Goal: Task Accomplishment & Management: Manage account settings

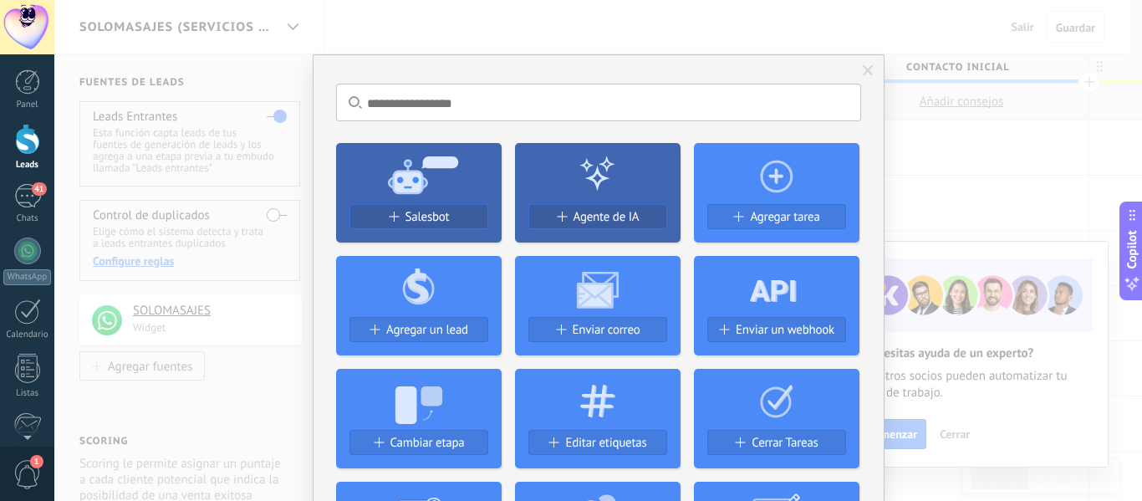
scroll to position [25, 0]
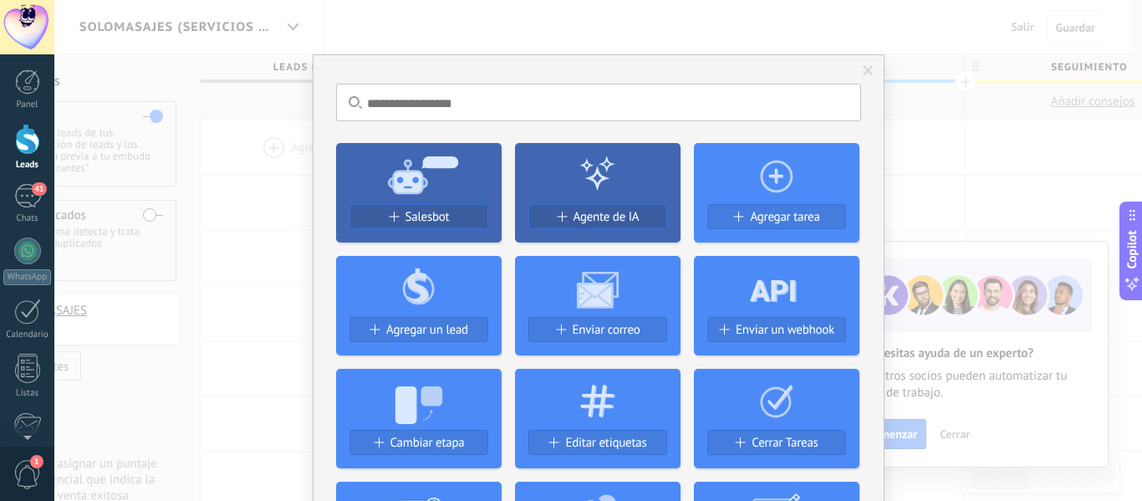
click at [866, 72] on span at bounding box center [868, 71] width 11 height 12
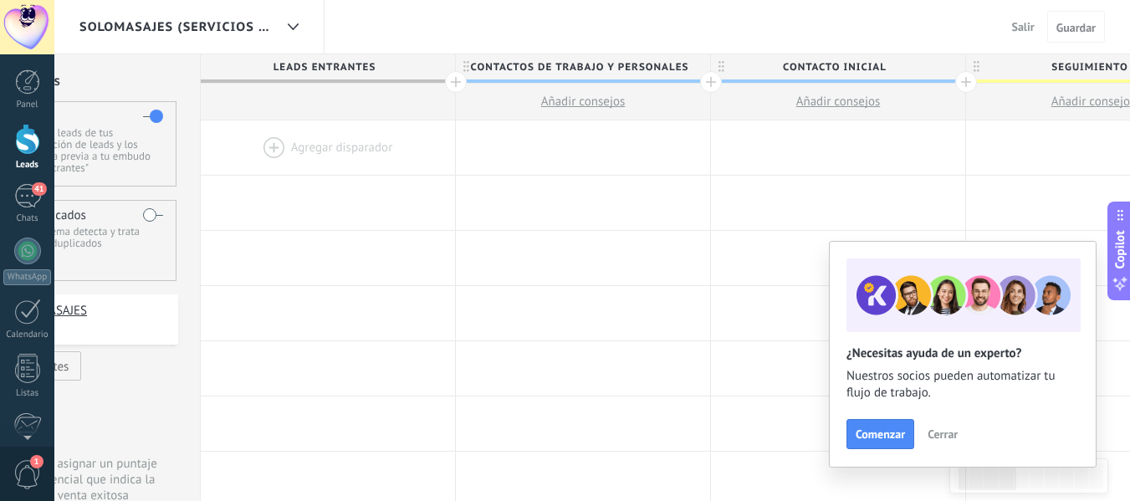
click at [949, 438] on span "Cerrar" at bounding box center [942, 434] width 30 height 12
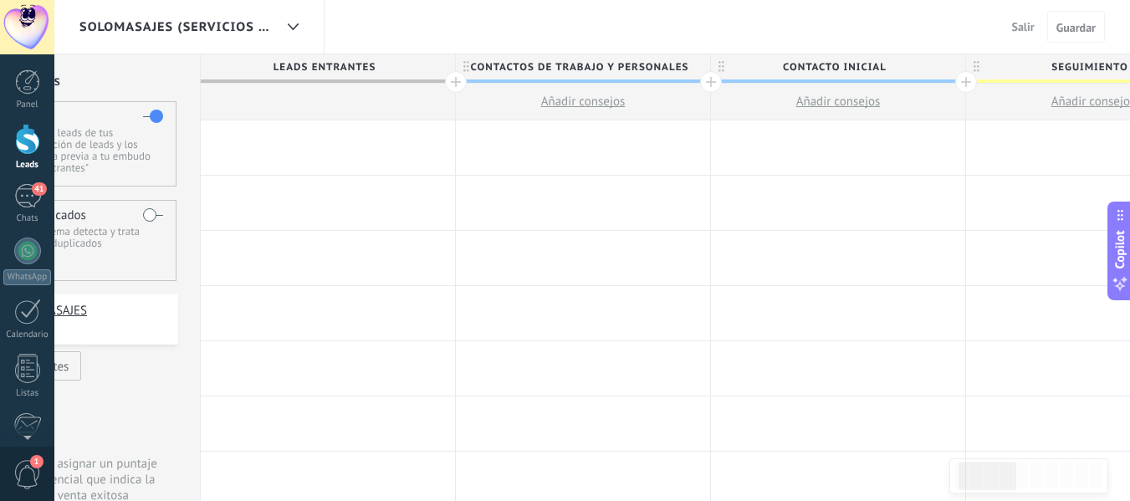
click at [549, 285] on div "Agregar disparador" at bounding box center [583, 258] width 255 height 55
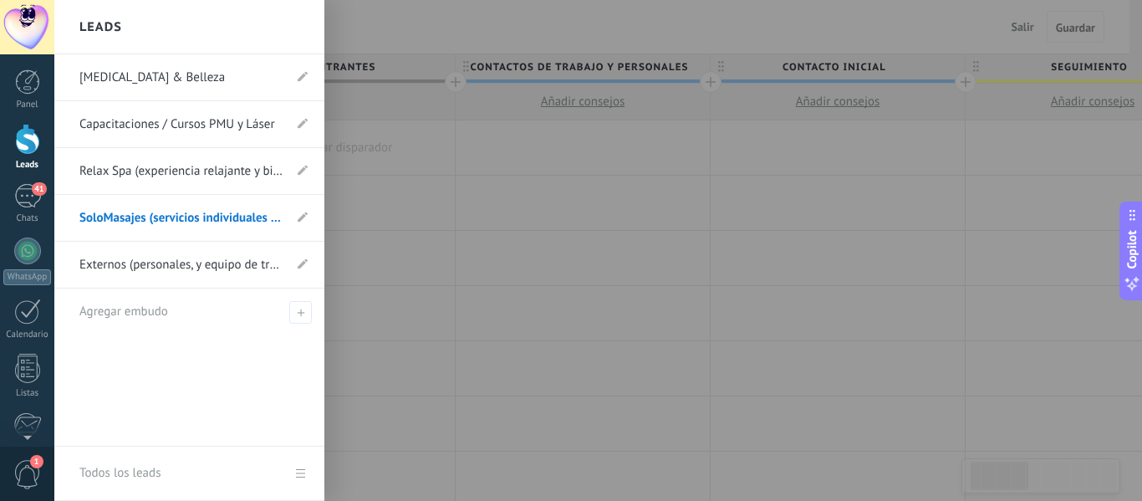
click at [200, 89] on link "Micropigmentación & Belleza" at bounding box center [180, 77] width 203 height 47
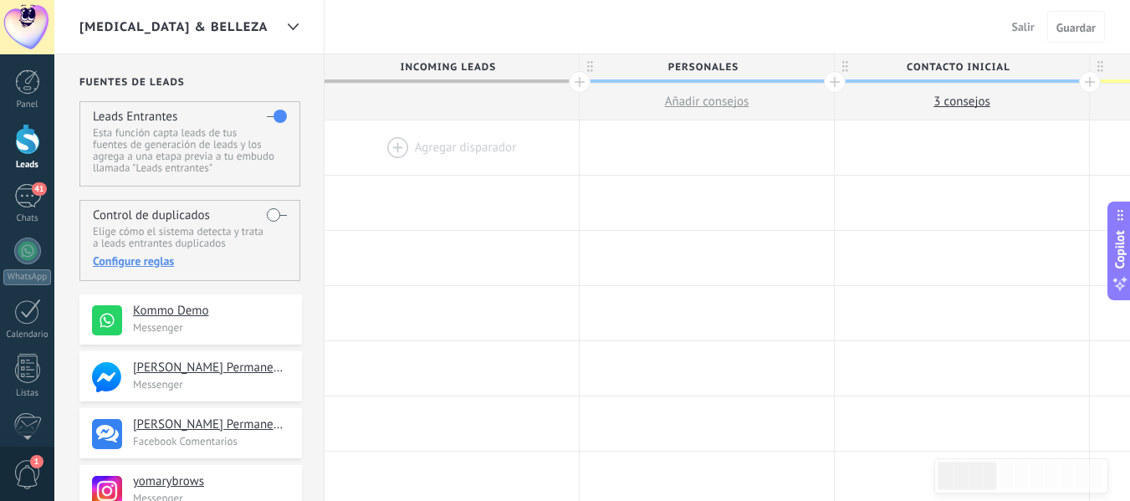
click at [331, 28] on div "Micropigmentación & Belleza Salir Cancelar Guardar" at bounding box center [591, 27] width 1075 height 54
click at [416, 40] on div "Micropigmentación & Belleza Salir Cancelar Guardar" at bounding box center [591, 27] width 1075 height 54
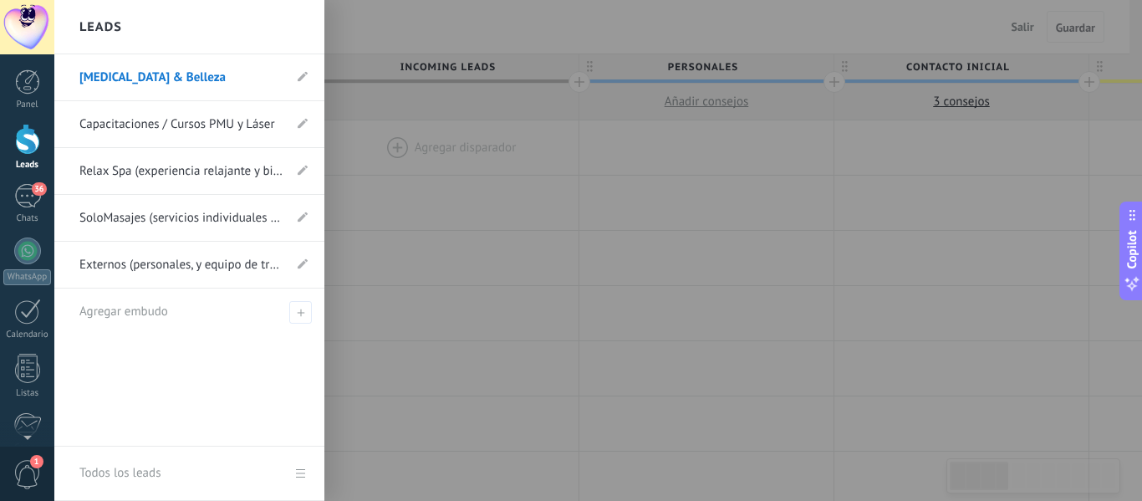
click at [166, 77] on link "Micropigmentación & Belleza" at bounding box center [180, 77] width 203 height 47
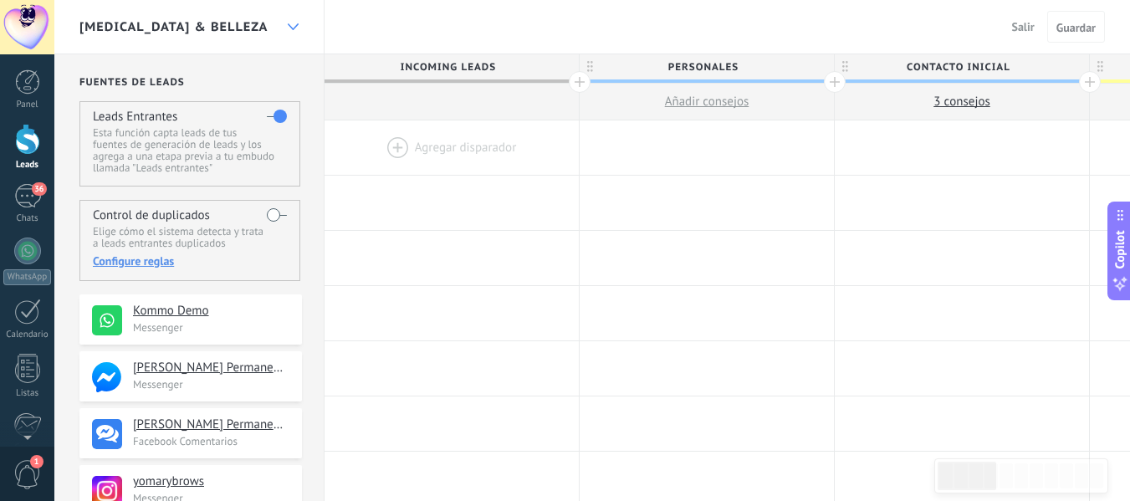
click at [281, 25] on div at bounding box center [292, 27] width 28 height 33
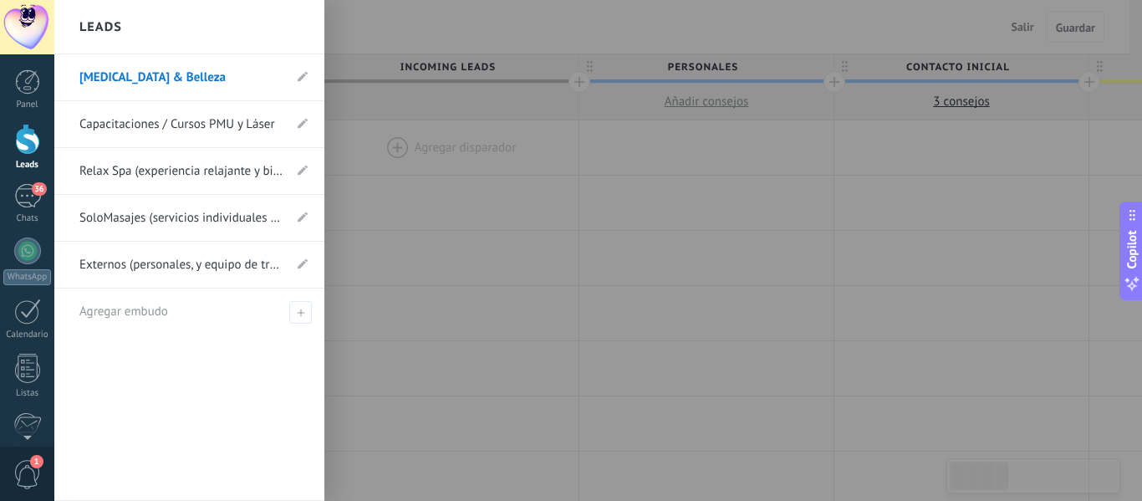
click at [145, 76] on link "Micropigmentación & Belleza" at bounding box center [180, 77] width 203 height 47
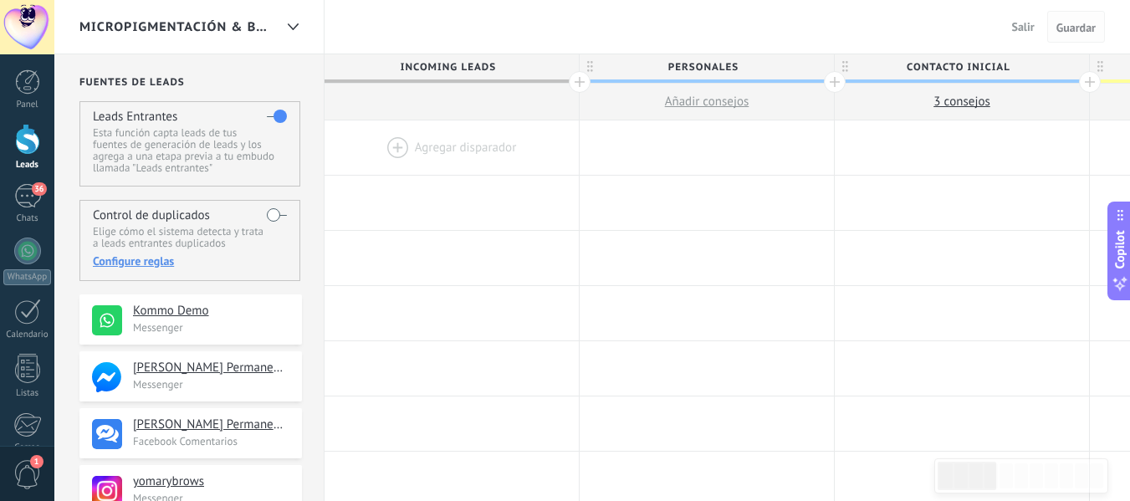
click at [1082, 26] on span "Guardar" at bounding box center [1075, 28] width 39 height 12
click at [1017, 43] on div "Salir Cancelar Guardar" at bounding box center [1064, 27] width 134 height 54
click at [1087, 38] on button "Guardar" at bounding box center [1076, 27] width 58 height 32
drag, startPoint x: 1014, startPoint y: 23, endPoint x: 703, endPoint y: 22, distance: 311.0
click at [703, 22] on div "Micropigmentación & Belleza Salir Cancelar Guardar" at bounding box center [591, 27] width 1075 height 54
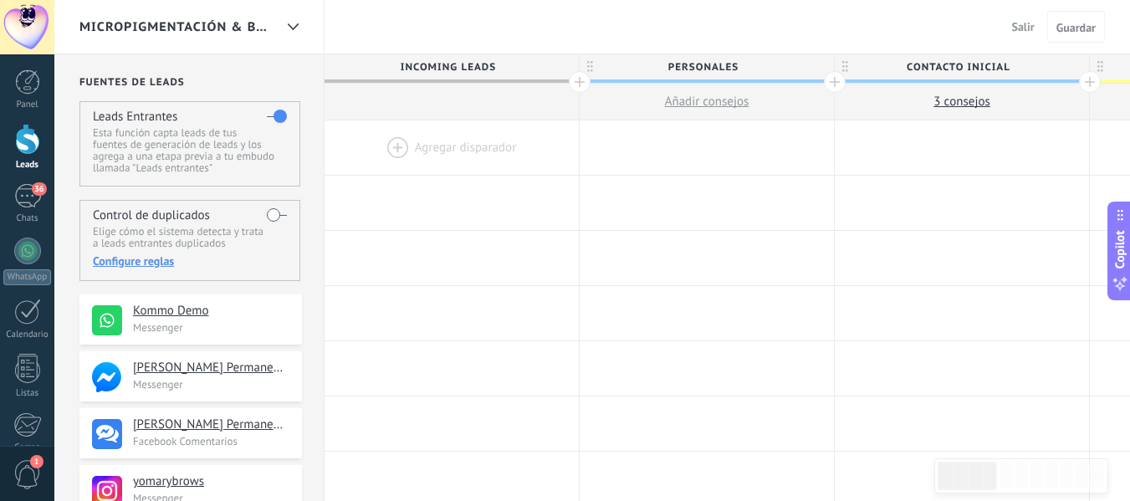
click at [1014, 19] on button "Salir" at bounding box center [1023, 26] width 36 height 25
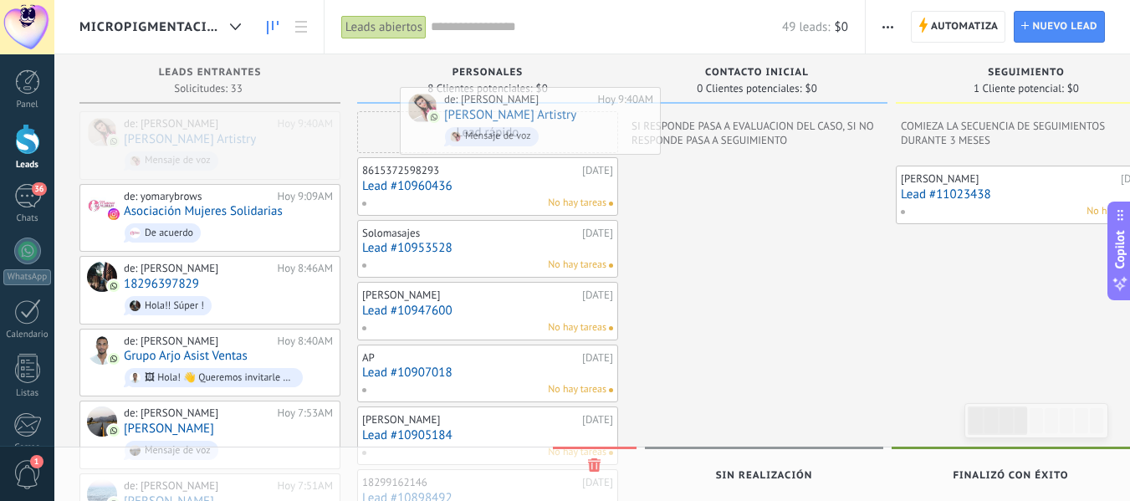
drag, startPoint x: 197, startPoint y: 135, endPoint x: 511, endPoint y: 121, distance: 313.8
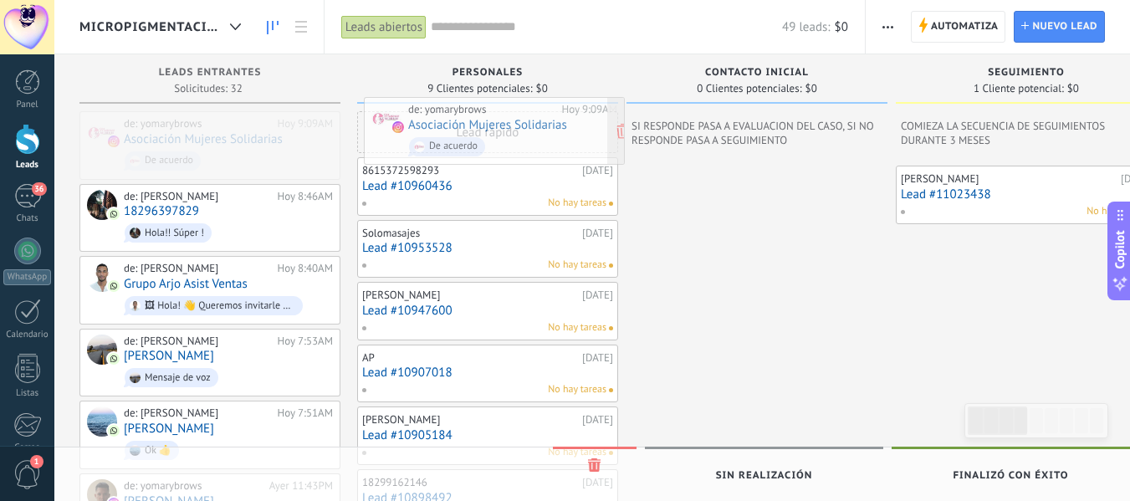
drag, startPoint x: 191, startPoint y: 148, endPoint x: 476, endPoint y: 134, distance: 284.6
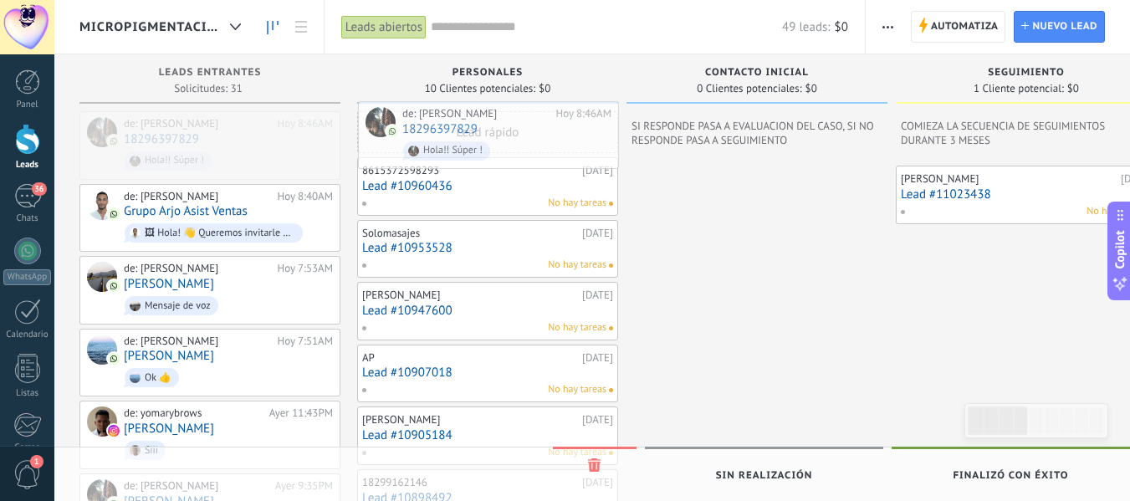
drag, startPoint x: 189, startPoint y: 127, endPoint x: 467, endPoint y: 117, distance: 277.8
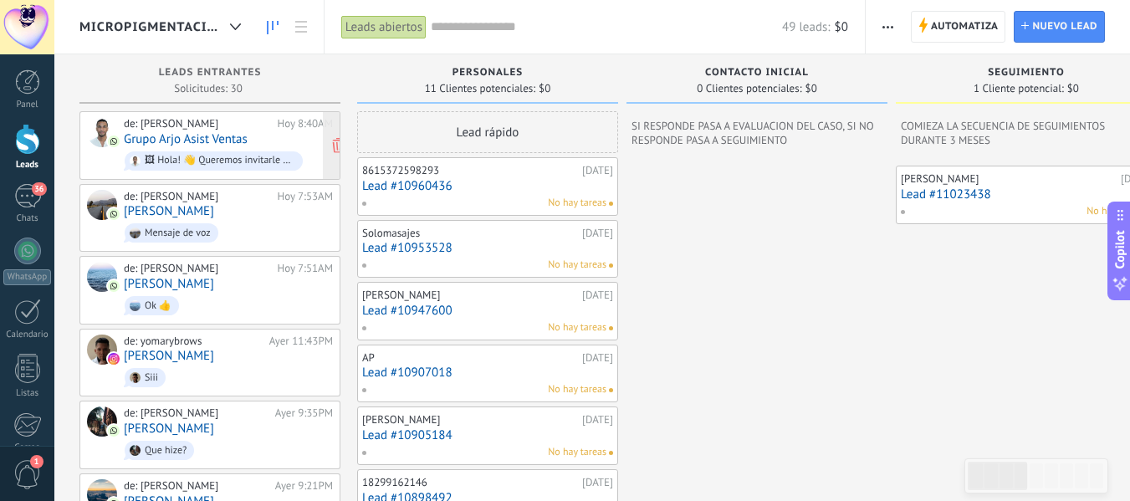
click at [208, 134] on link "Grupo Arjo Asist Ventas" at bounding box center [186, 139] width 124 height 14
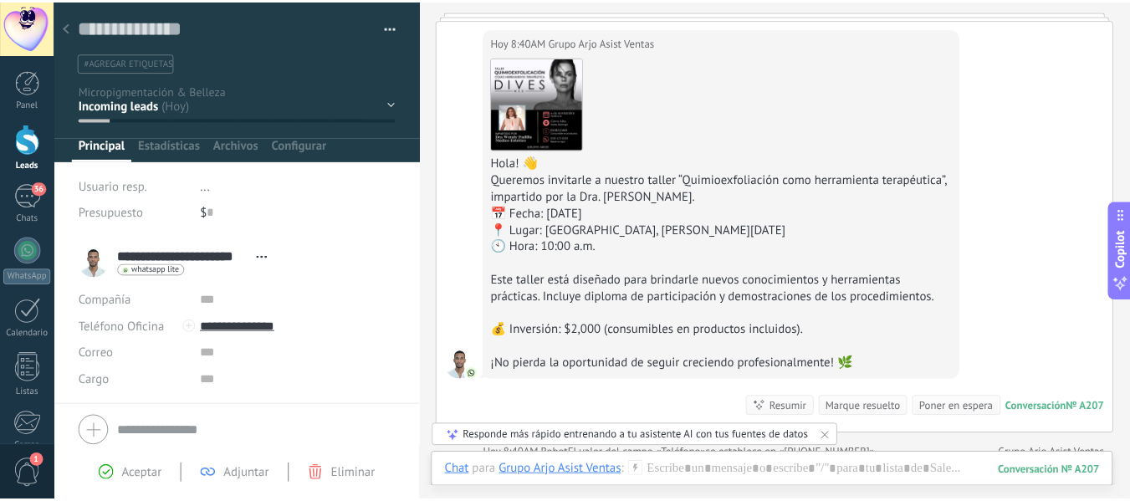
scroll to position [113, 0]
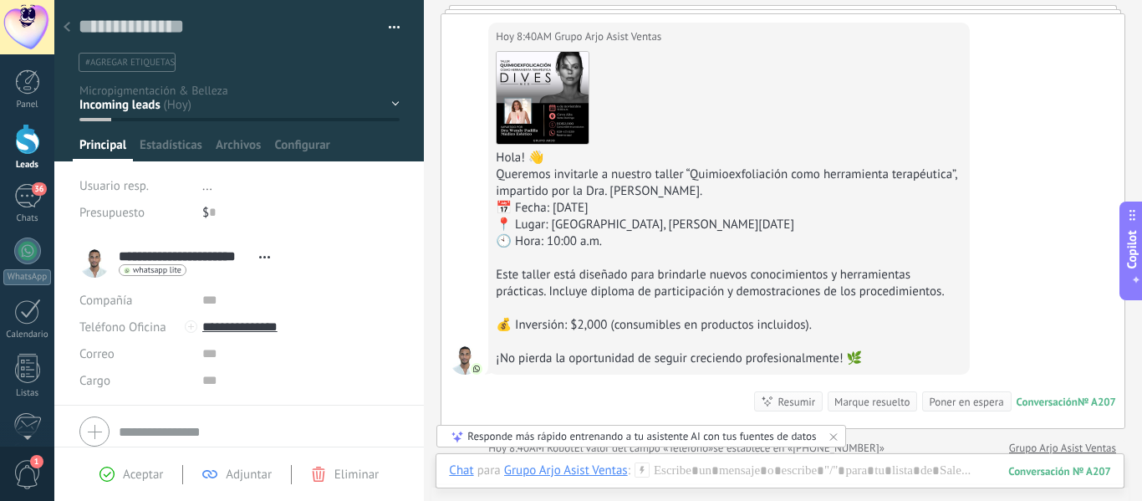
click at [68, 26] on use at bounding box center [67, 27] width 7 height 10
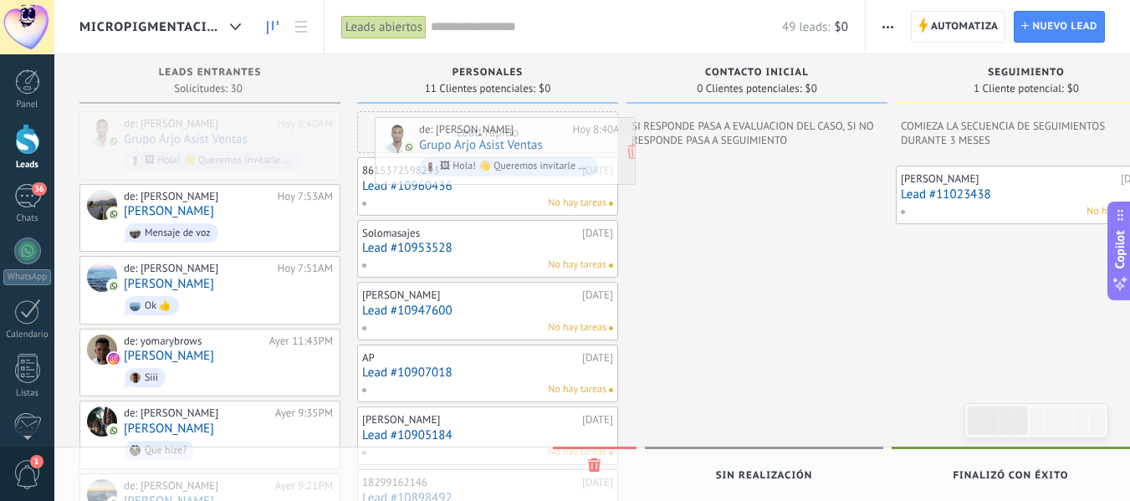
drag, startPoint x: 156, startPoint y: 135, endPoint x: 450, endPoint y: 140, distance: 293.5
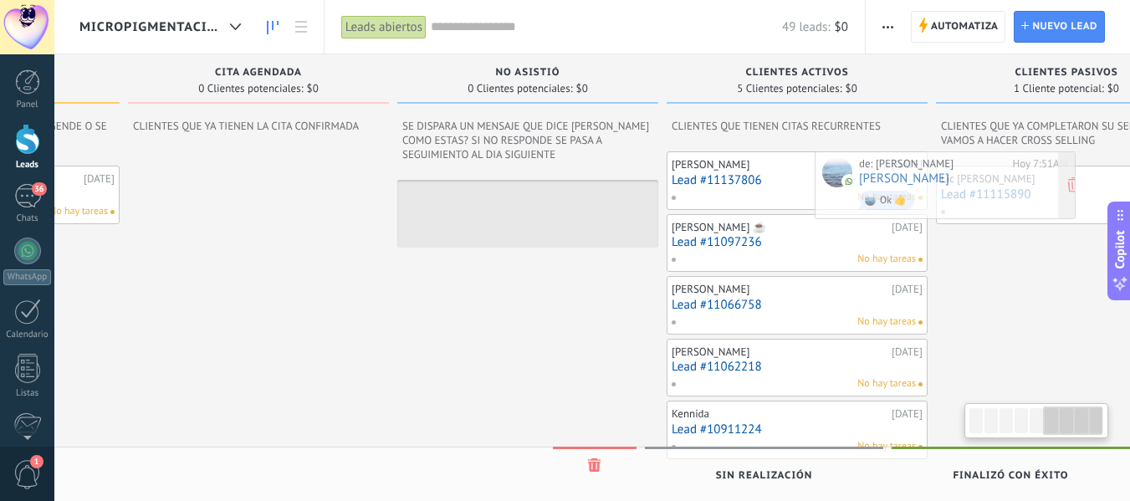
scroll to position [0, 1374]
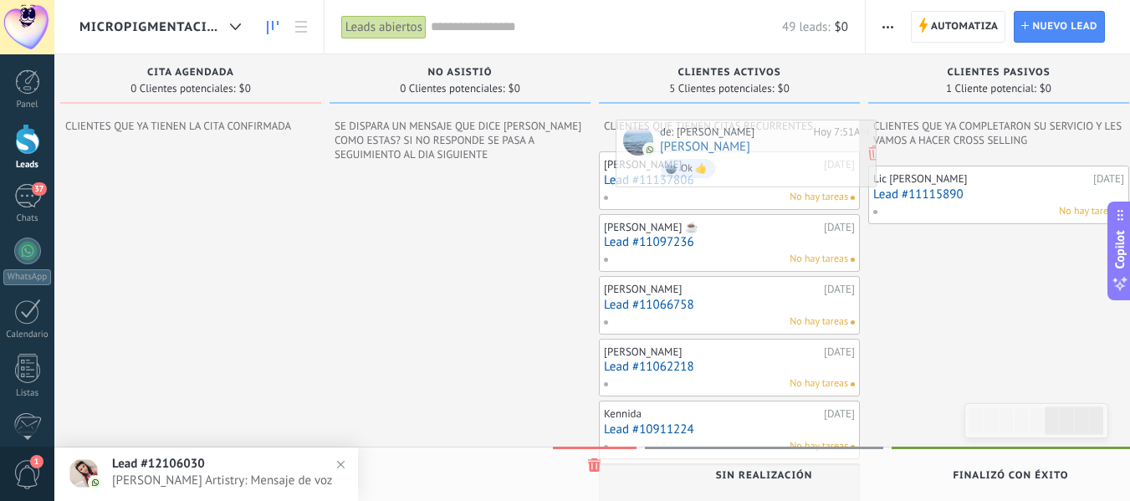
drag, startPoint x: 140, startPoint y: 213, endPoint x: 676, endPoint y: 151, distance: 538.6
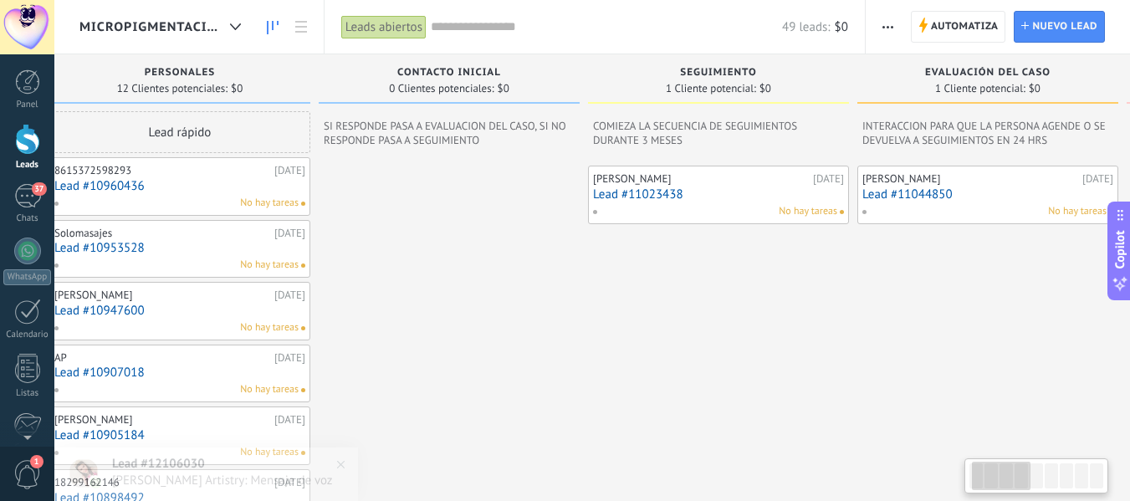
scroll to position [0, 0]
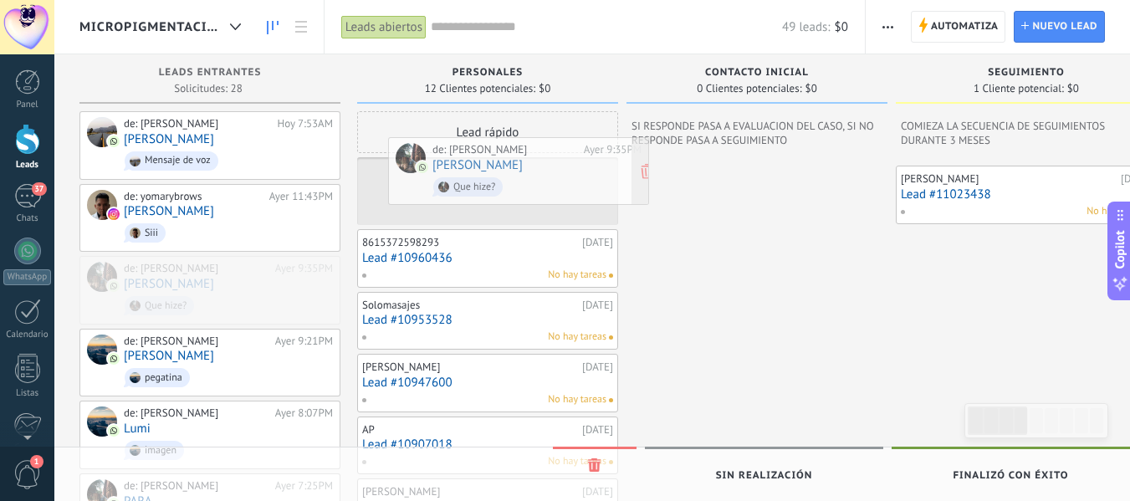
drag, startPoint x: 219, startPoint y: 277, endPoint x: 526, endPoint y: 156, distance: 329.9
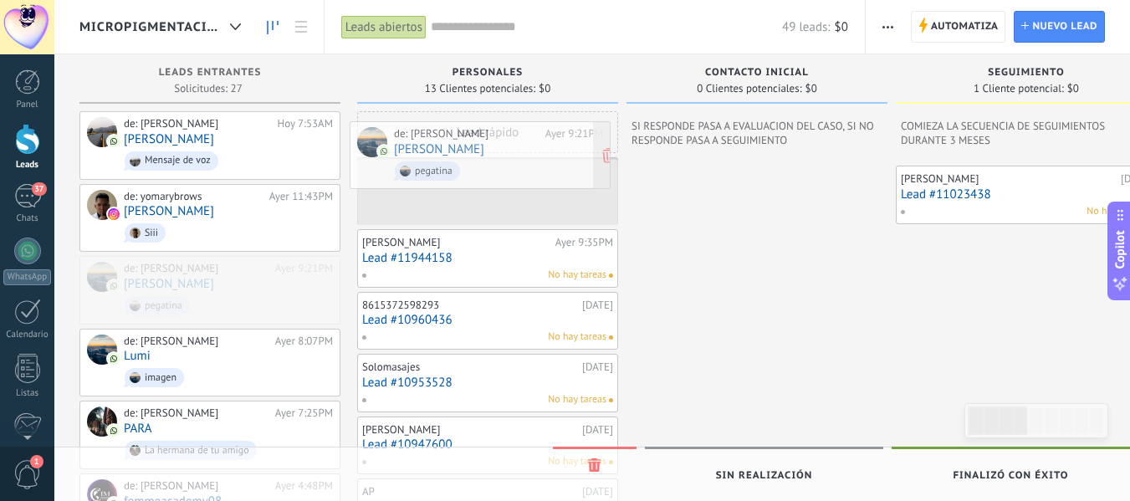
drag, startPoint x: 205, startPoint y: 287, endPoint x: 467, endPoint y: 156, distance: 292.8
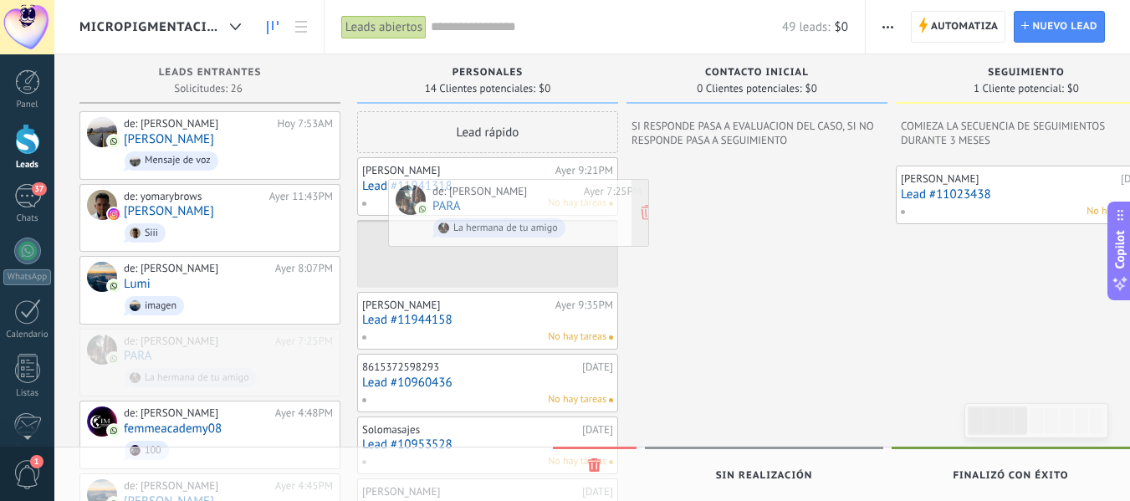
drag, startPoint x: 168, startPoint y: 364, endPoint x: 477, endPoint y: 217, distance: 341.8
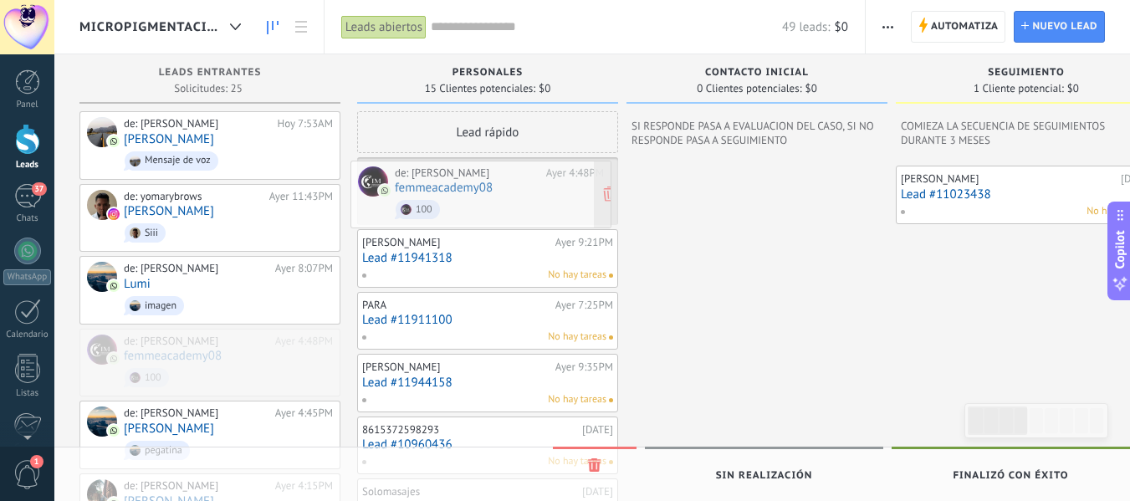
drag, startPoint x: 167, startPoint y: 368, endPoint x: 454, endPoint y: 184, distance: 340.7
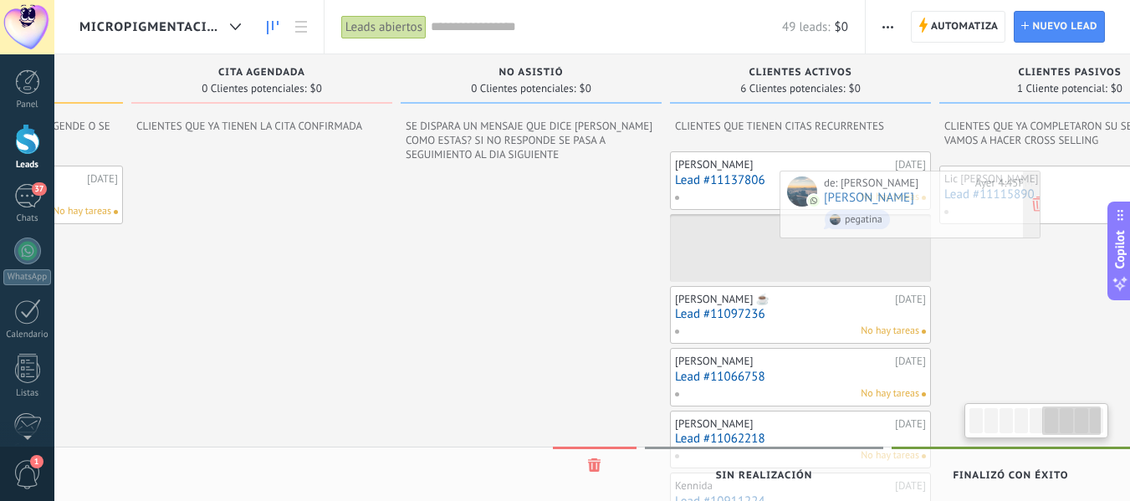
scroll to position [0, 1332]
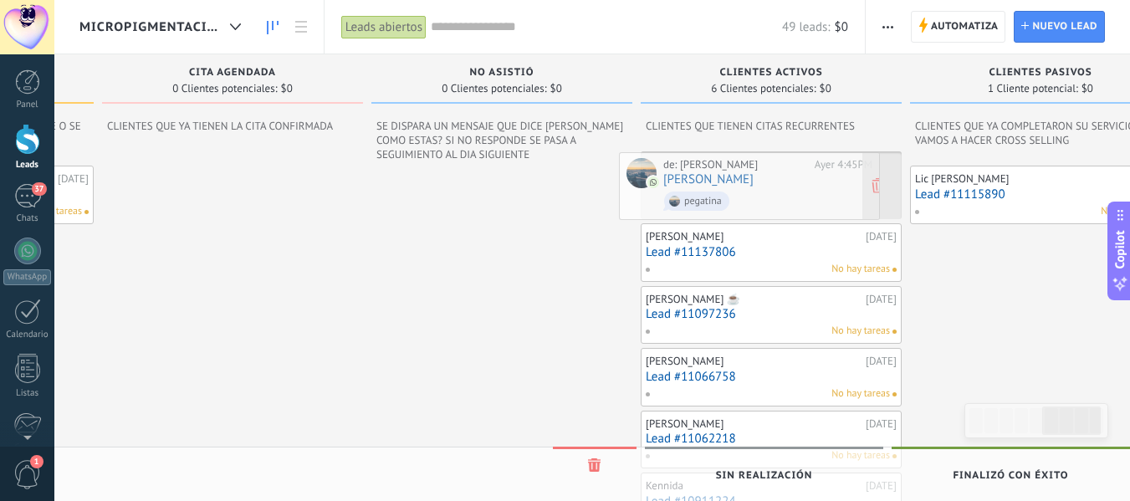
drag, startPoint x: 172, startPoint y: 351, endPoint x: 711, endPoint y: 177, distance: 566.6
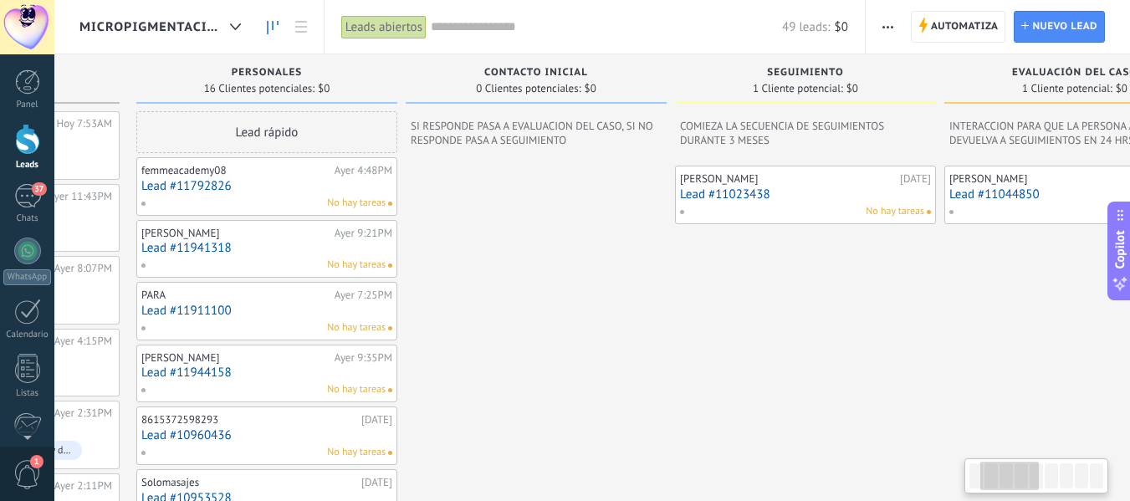
scroll to position [0, 0]
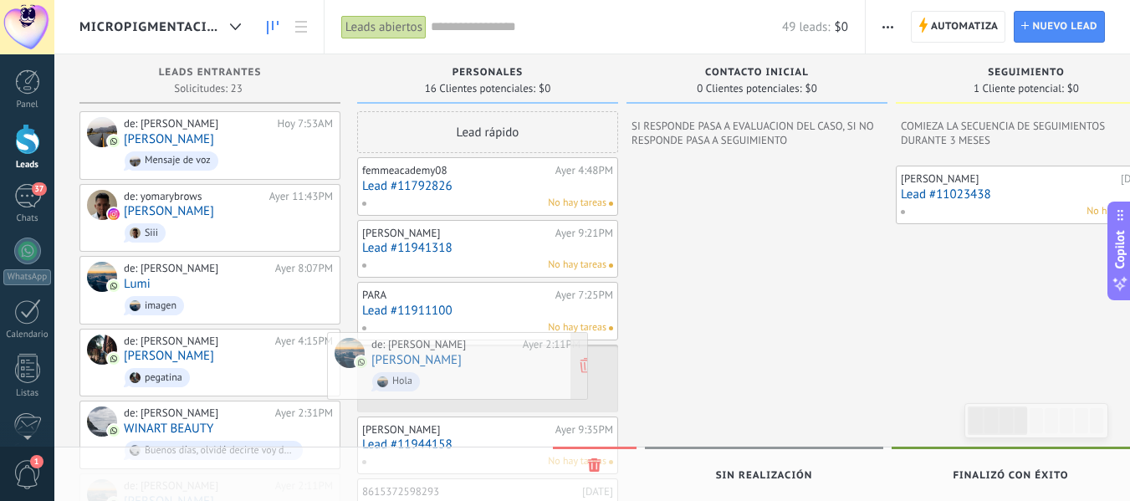
drag, startPoint x: 173, startPoint y: 490, endPoint x: 422, endPoint y: 353, distance: 284.4
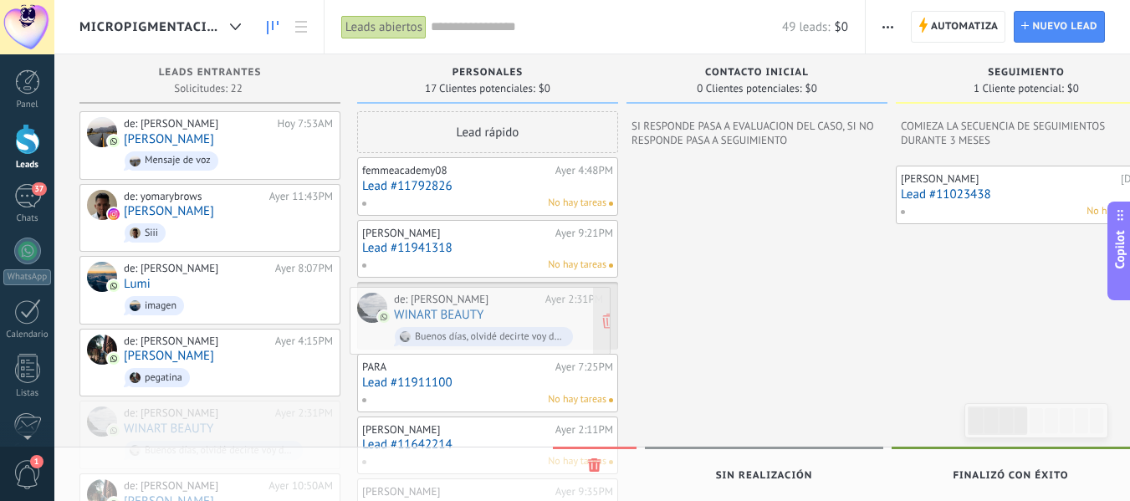
drag, startPoint x: 177, startPoint y: 434, endPoint x: 447, endPoint y: 324, distance: 291.7
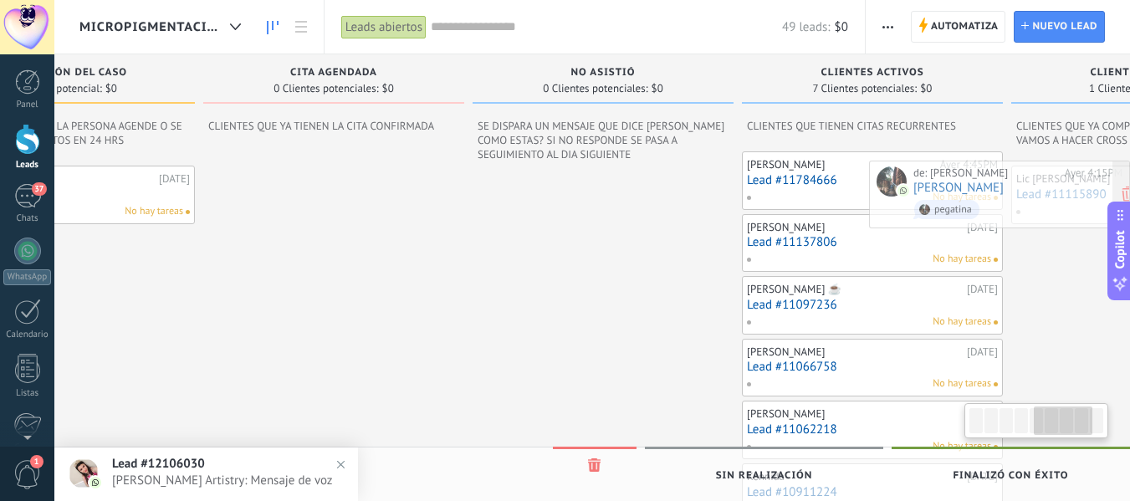
scroll to position [0, 1255]
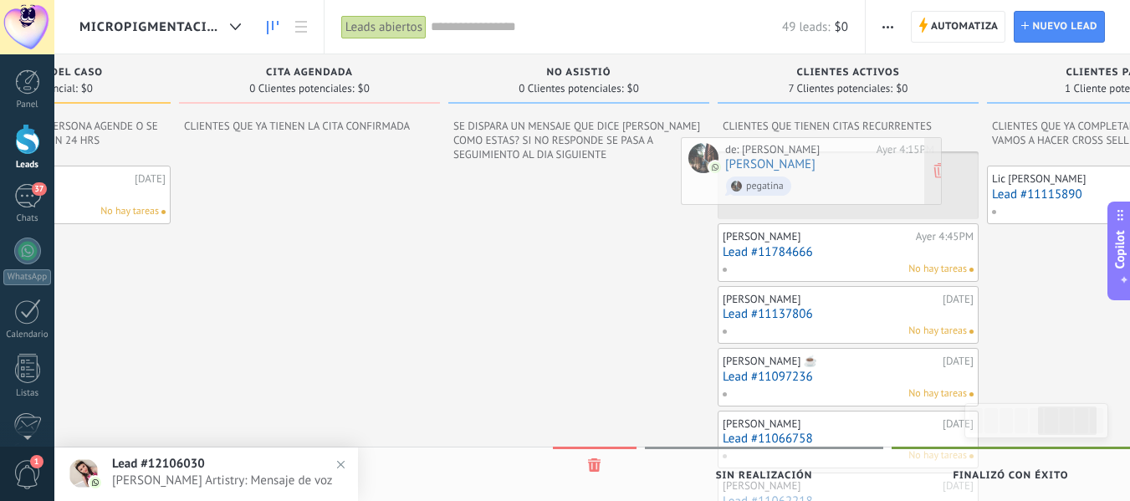
drag, startPoint x: 183, startPoint y: 369, endPoint x: 784, endPoint y: 180, distance: 630.1
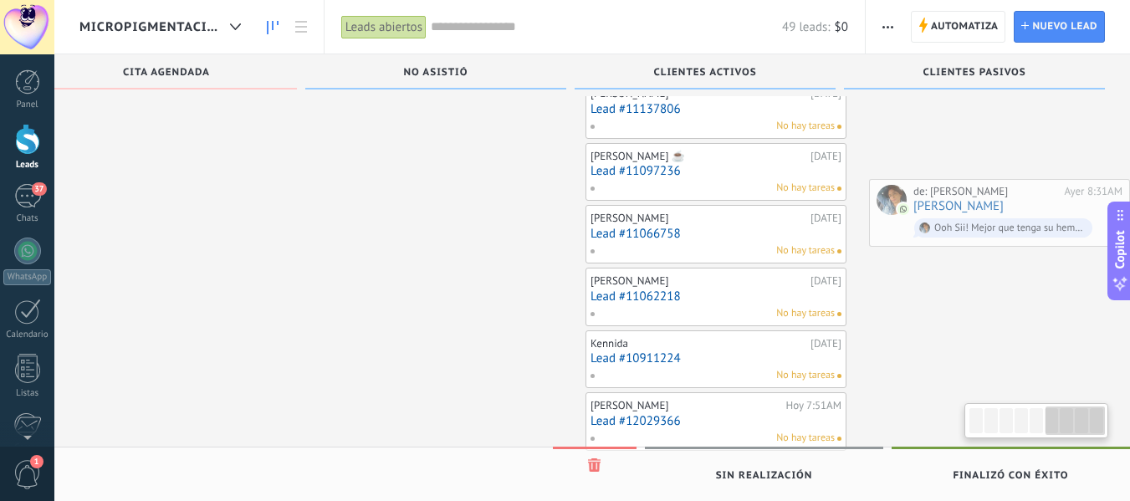
scroll to position [0, 1398]
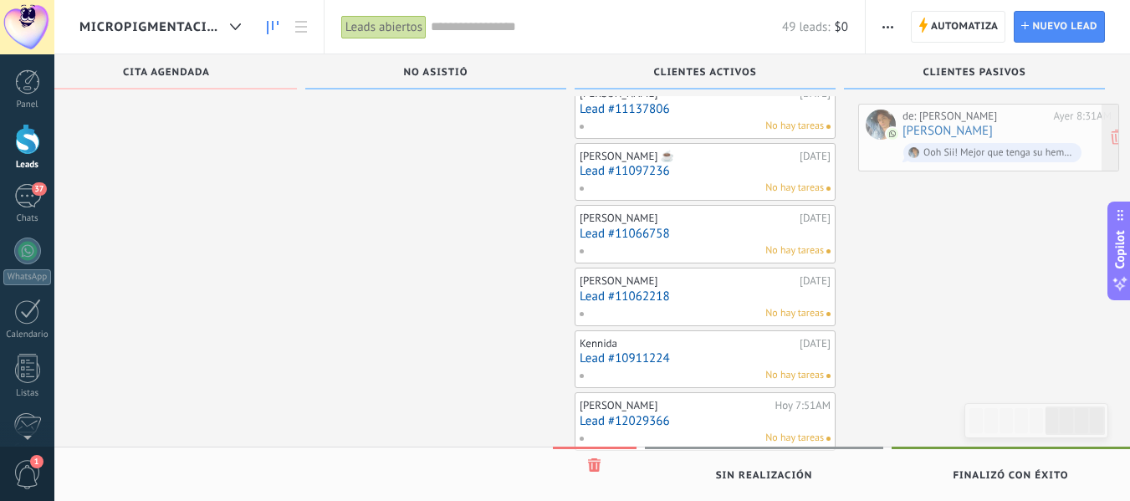
drag, startPoint x: 184, startPoint y: 369, endPoint x: 962, endPoint y: 127, distance: 815.0
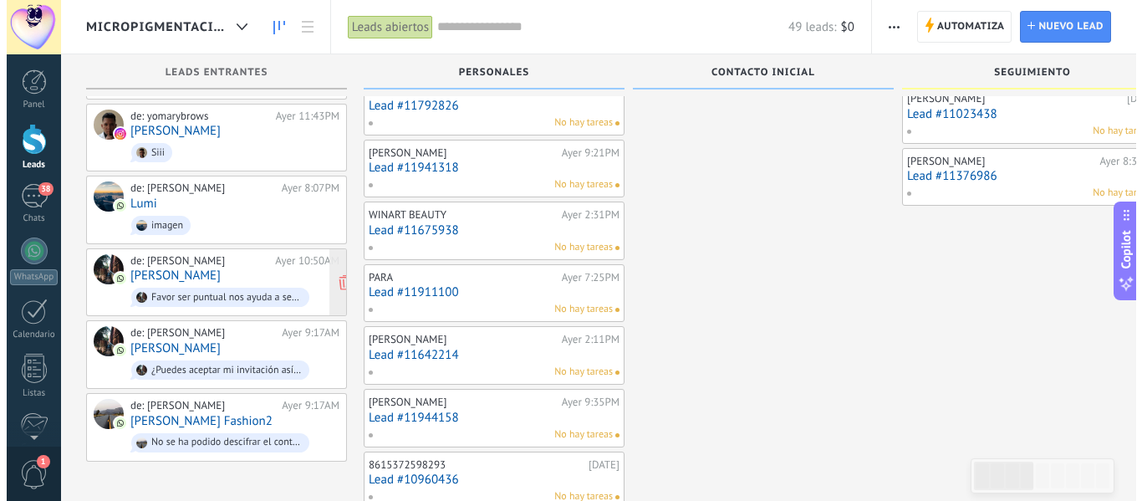
scroll to position [0, 0]
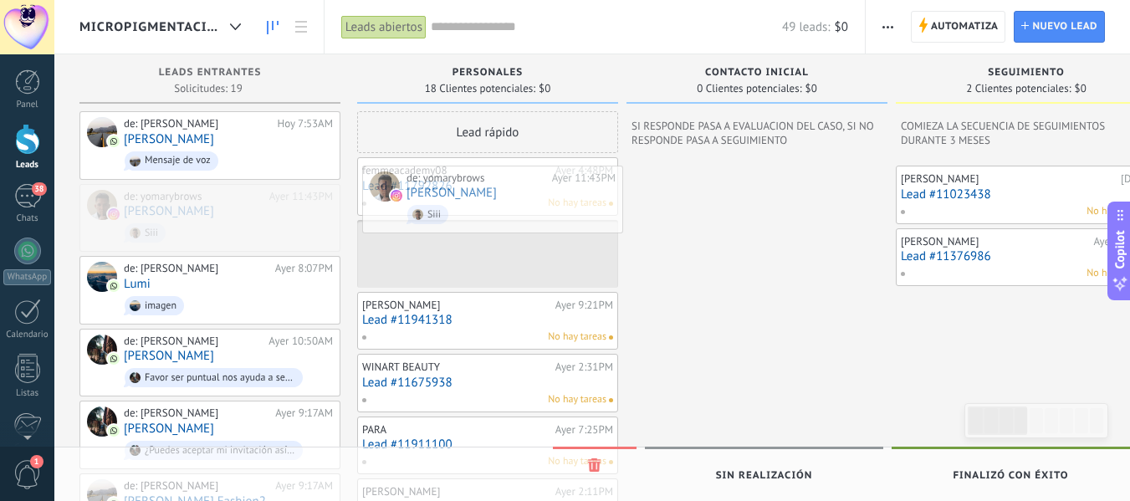
drag, startPoint x: 195, startPoint y: 209, endPoint x: 478, endPoint y: 209, distance: 283.4
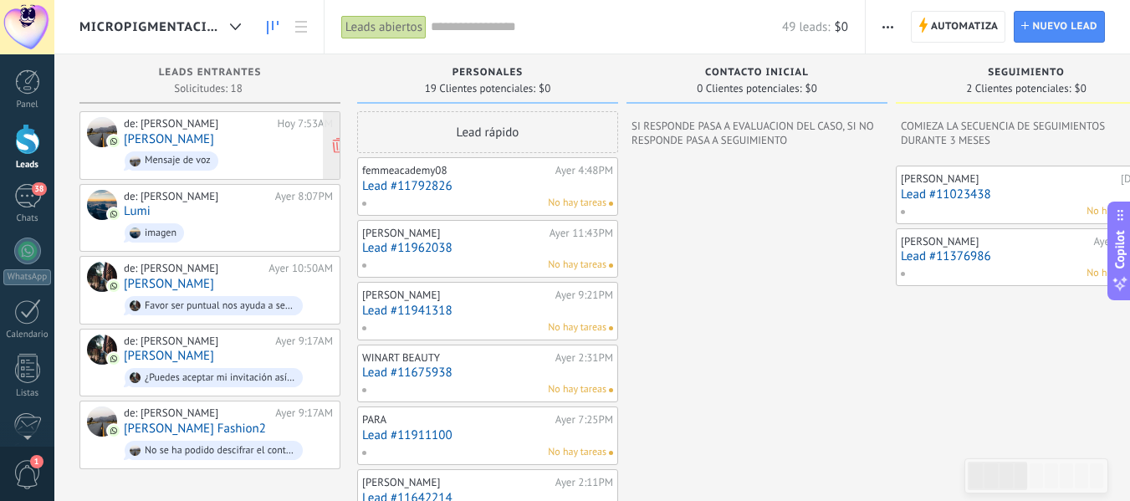
click at [178, 139] on link "[PERSON_NAME]" at bounding box center [169, 139] width 90 height 14
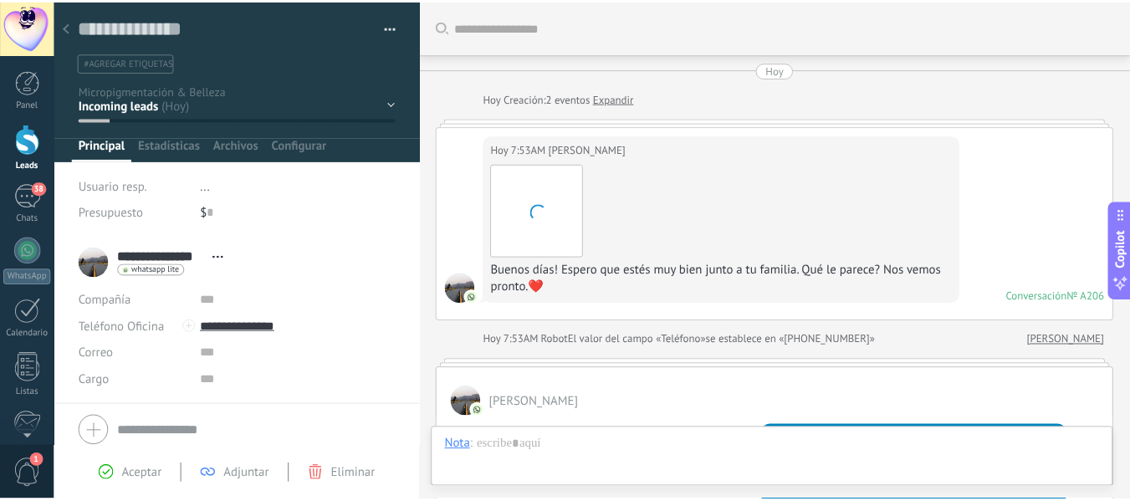
scroll to position [557, 0]
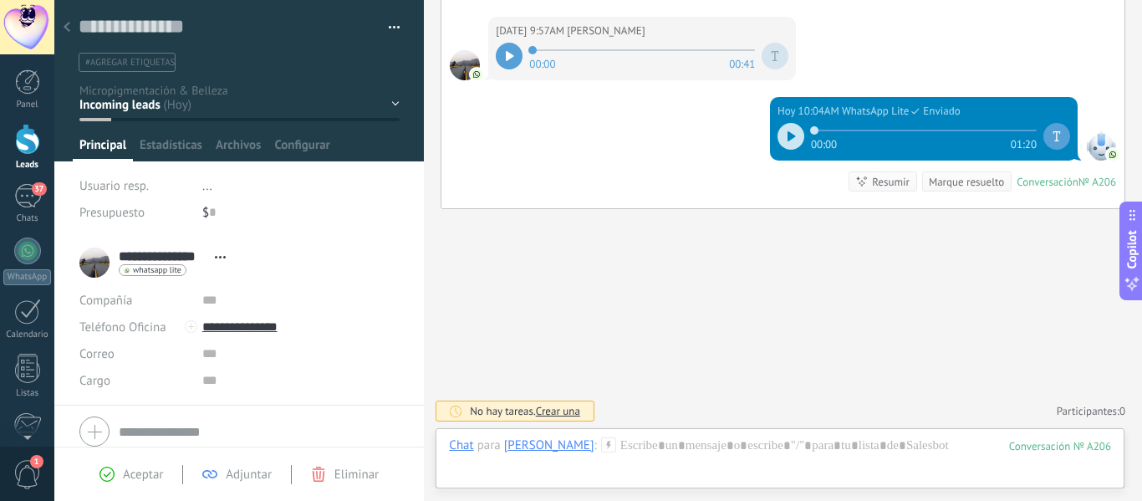
click at [788, 137] on icon at bounding box center [792, 136] width 8 height 10
click at [63, 23] on div at bounding box center [66, 28] width 23 height 33
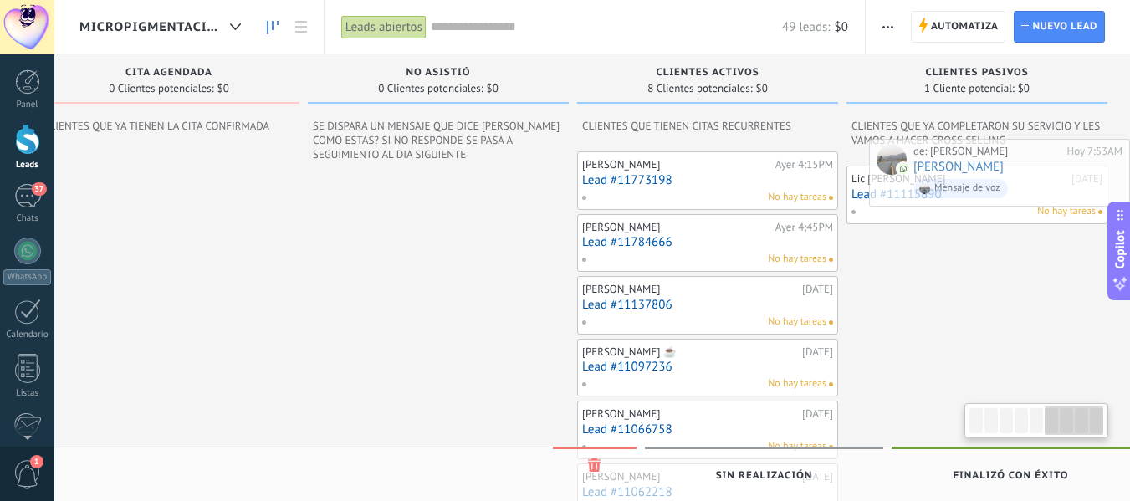
scroll to position [0, 1398]
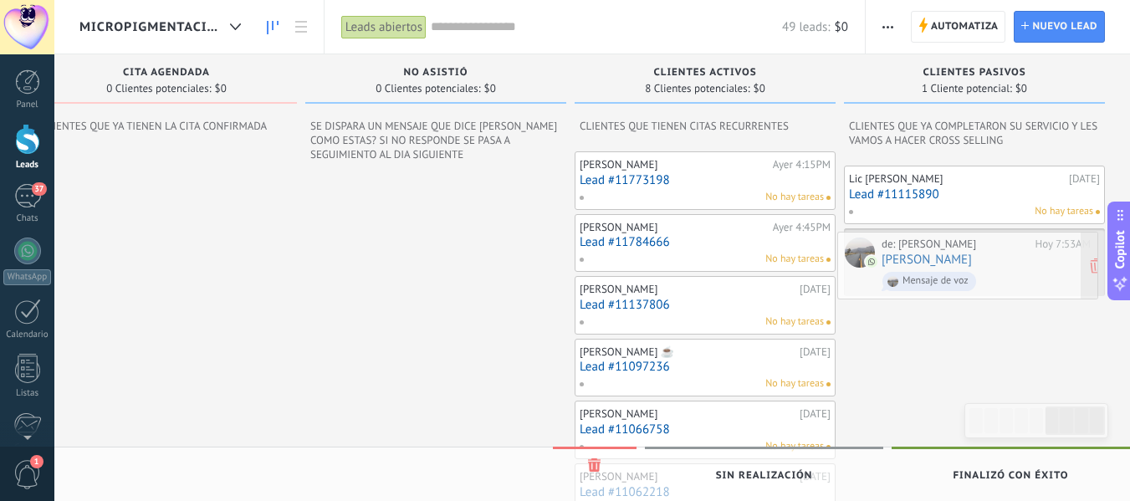
drag, startPoint x: 218, startPoint y: 143, endPoint x: 976, endPoint y: 260, distance: 766.5
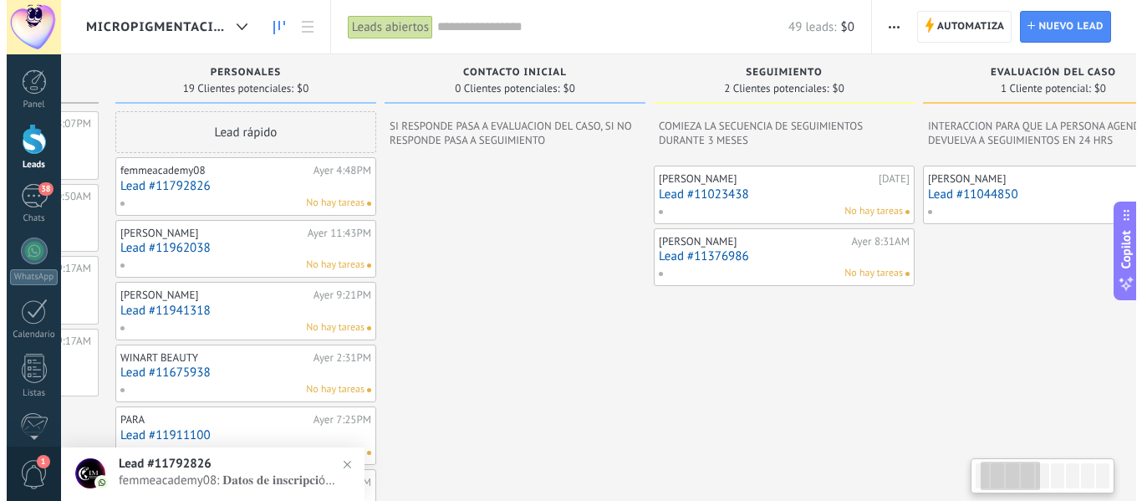
scroll to position [0, 0]
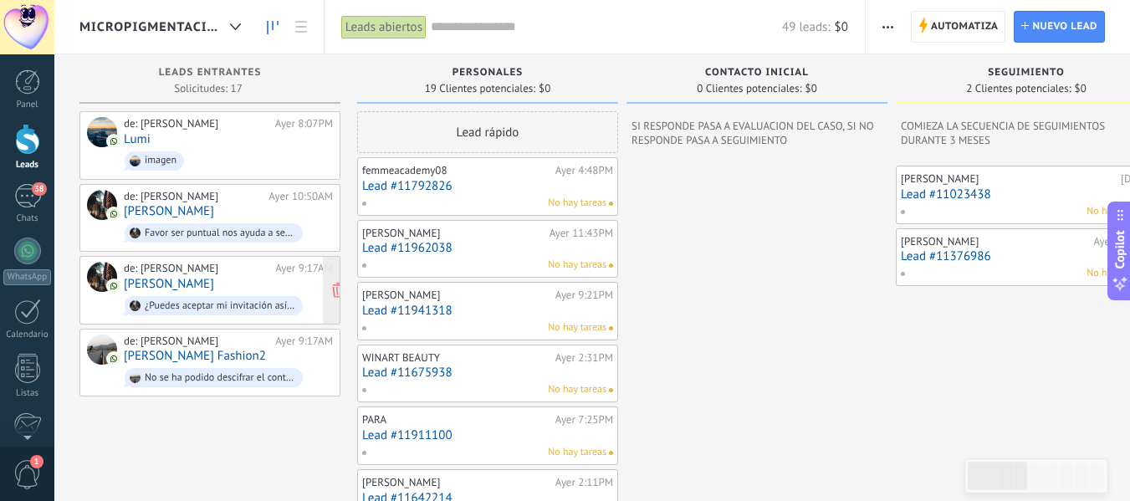
click at [195, 293] on span "¿Puedes aceptar mi invitación así que puedo obtener un regalo gratis? https://t…" at bounding box center [228, 306] width 209 height 26
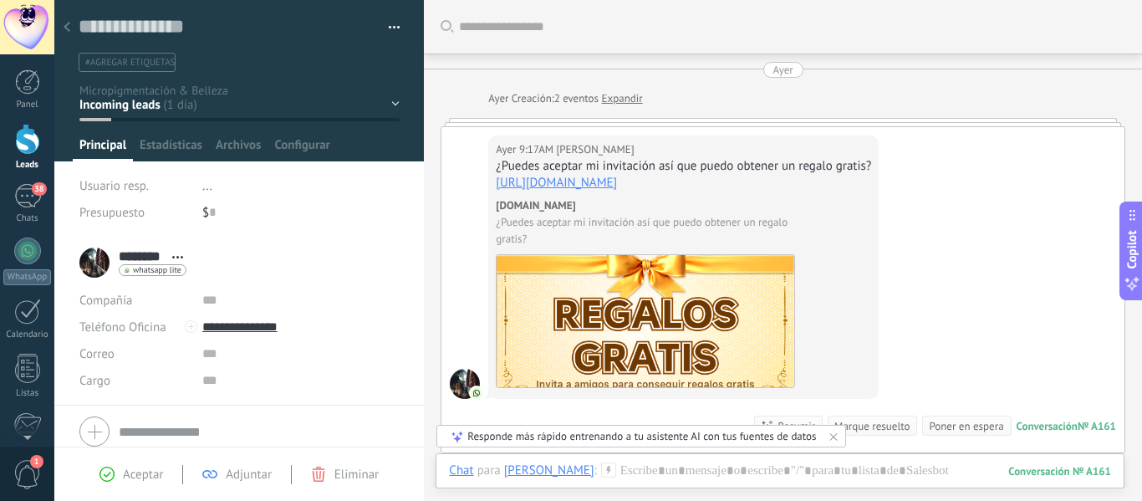
click at [337, 478] on span "Eliminar" at bounding box center [356, 475] width 44 height 16
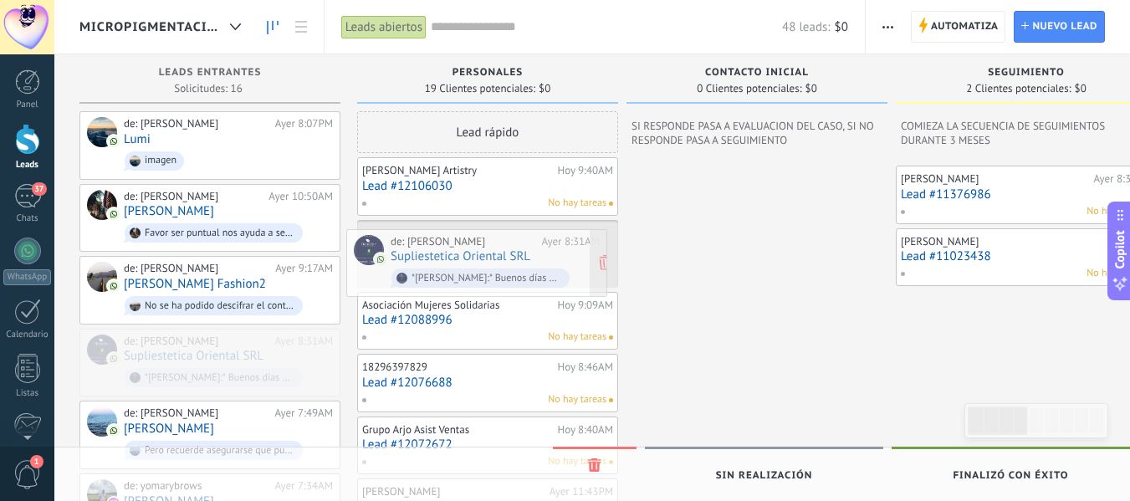
drag, startPoint x: 210, startPoint y: 360, endPoint x: 477, endPoint y: 263, distance: 283.8
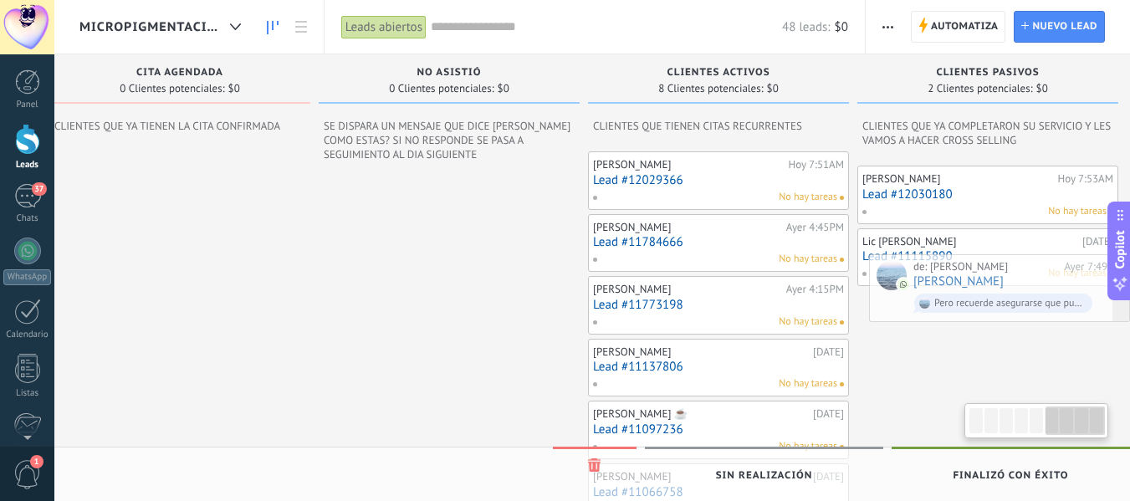
scroll to position [0, 1398]
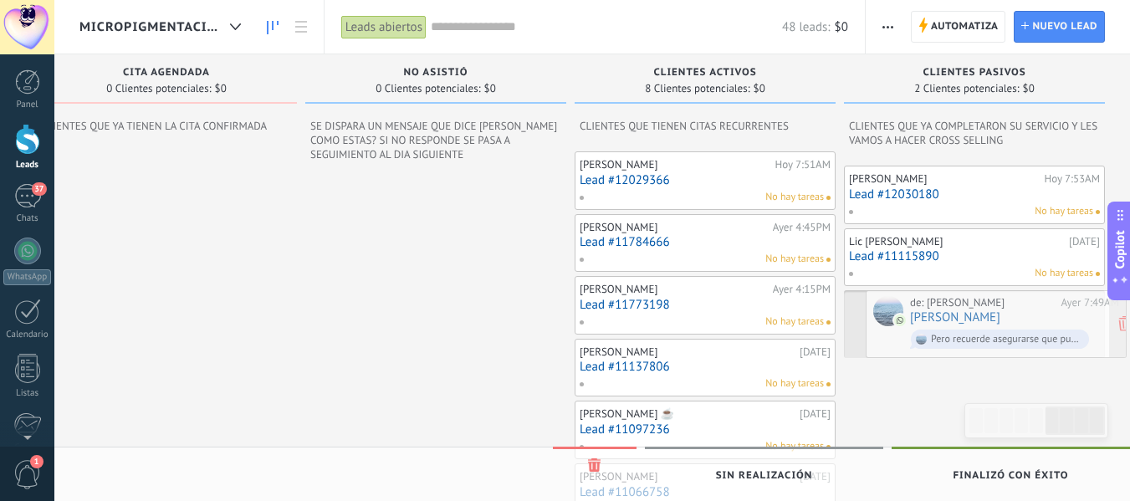
drag, startPoint x: 176, startPoint y: 370, endPoint x: 962, endPoint y: 334, distance: 786.7
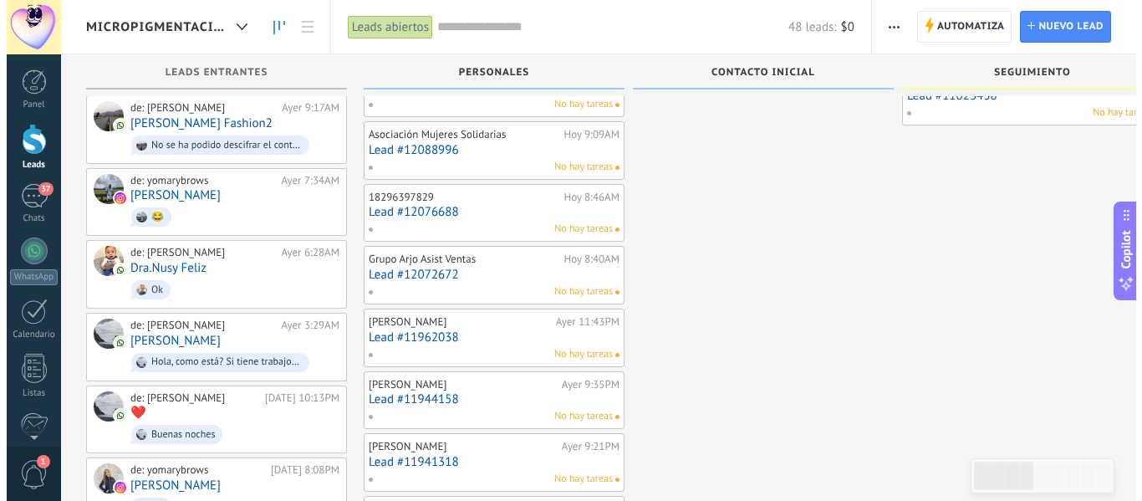
scroll to position [161, 0]
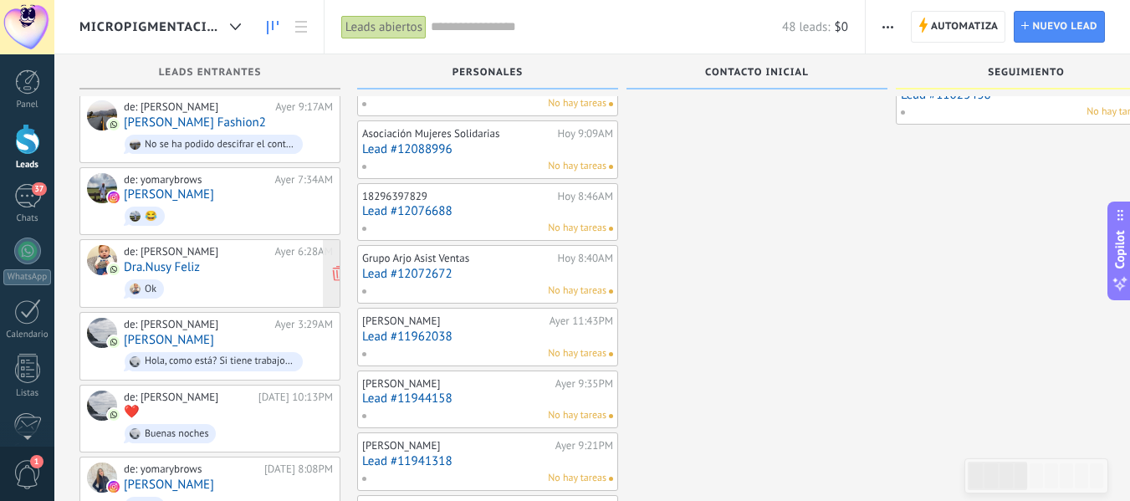
click at [224, 279] on span "Ok" at bounding box center [228, 289] width 209 height 26
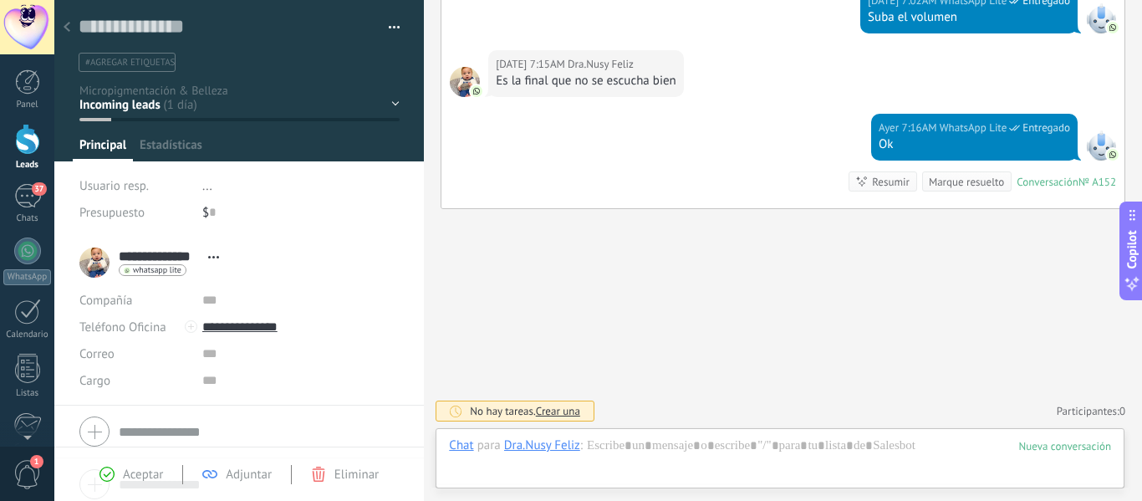
scroll to position [25, 0]
click at [0, 0] on div "personales Contacto inicial SEGUIMIENTO Evaluación del Caso CITA AGENDADA" at bounding box center [0, 0] width 0 height 0
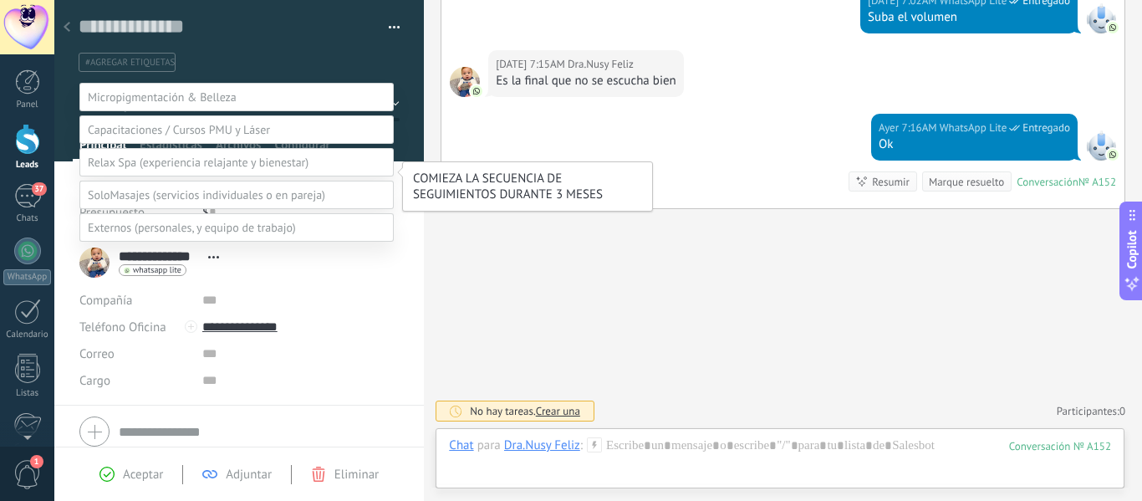
click at [0, 0] on label "SEGUIMIENTO" at bounding box center [0, 0] width 0 height 0
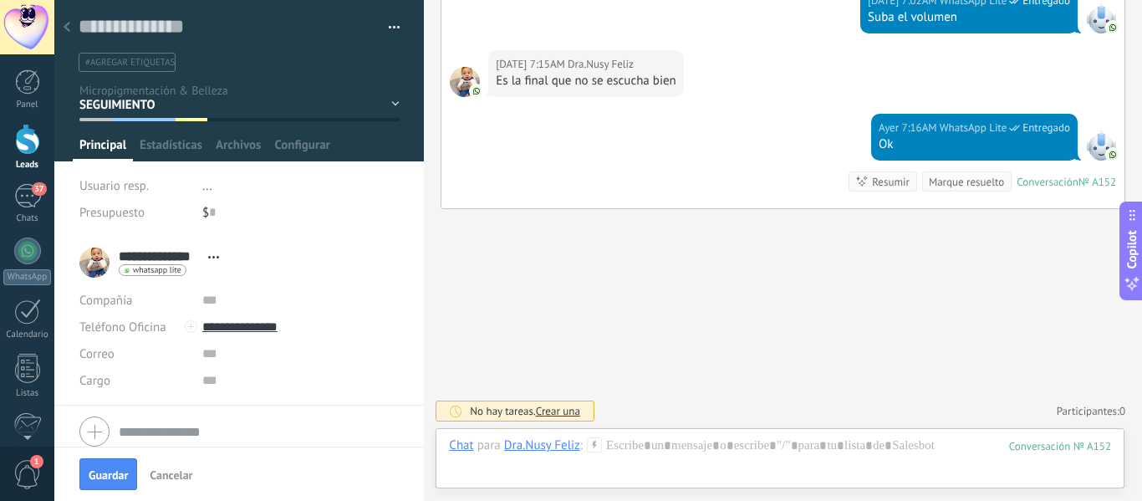
scroll to position [0, 0]
click at [110, 472] on span "Guardar" at bounding box center [108, 475] width 39 height 12
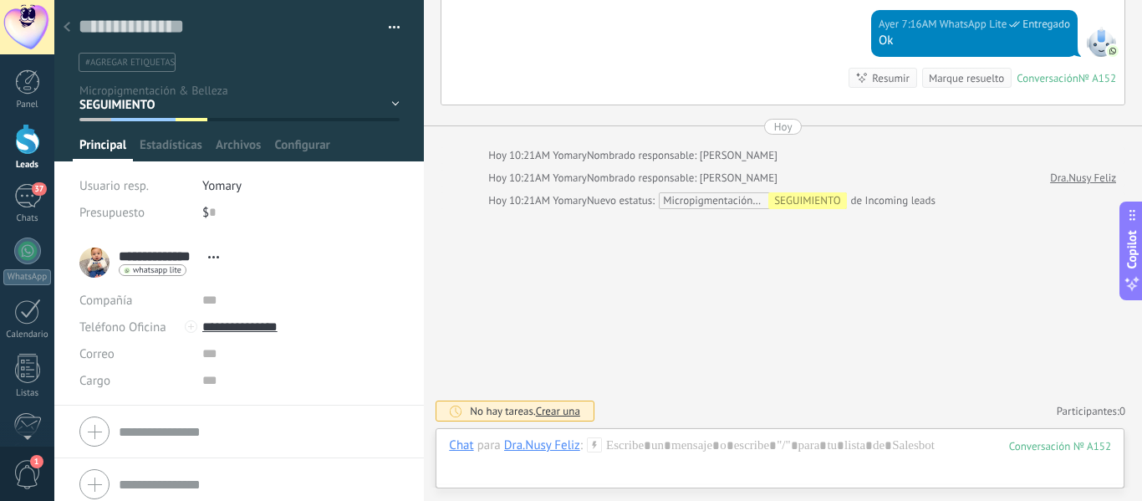
click at [68, 28] on icon at bounding box center [67, 27] width 7 height 10
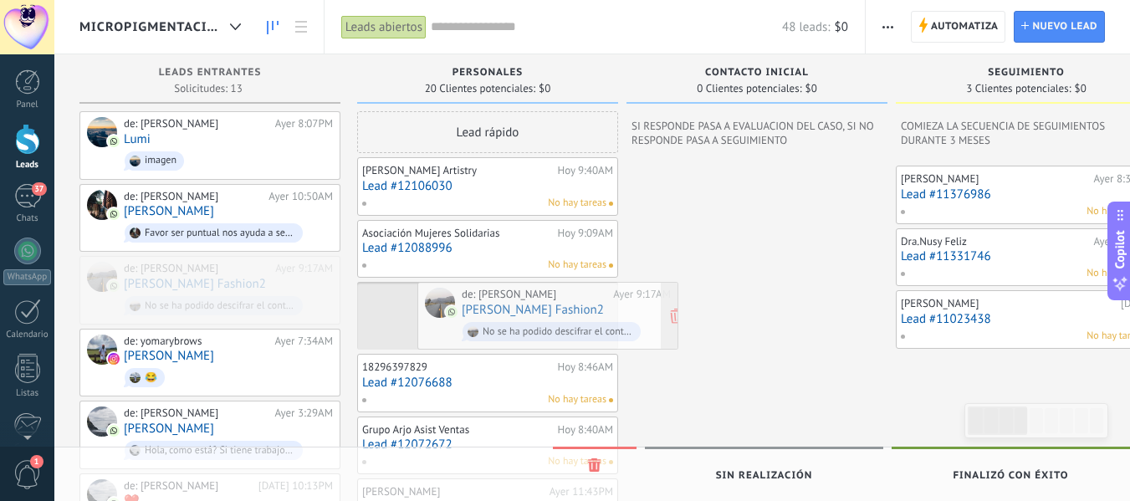
drag, startPoint x: 196, startPoint y: 277, endPoint x: 537, endPoint y: 305, distance: 342.3
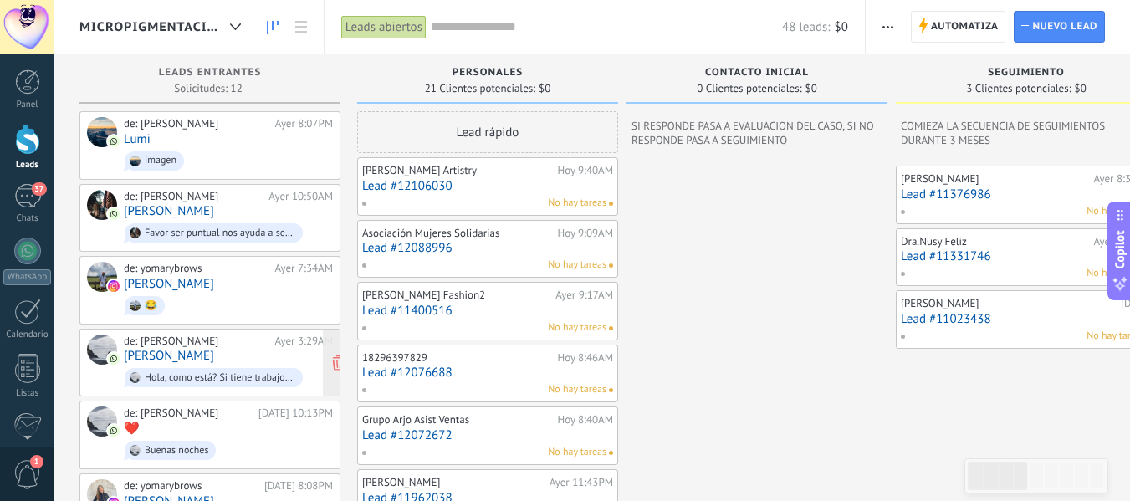
click at [223, 353] on div "de: yomary brows Ayer 3:29AM Cándida Jiménez Hola, como está? Si tiene trabajo …" at bounding box center [228, 362] width 209 height 57
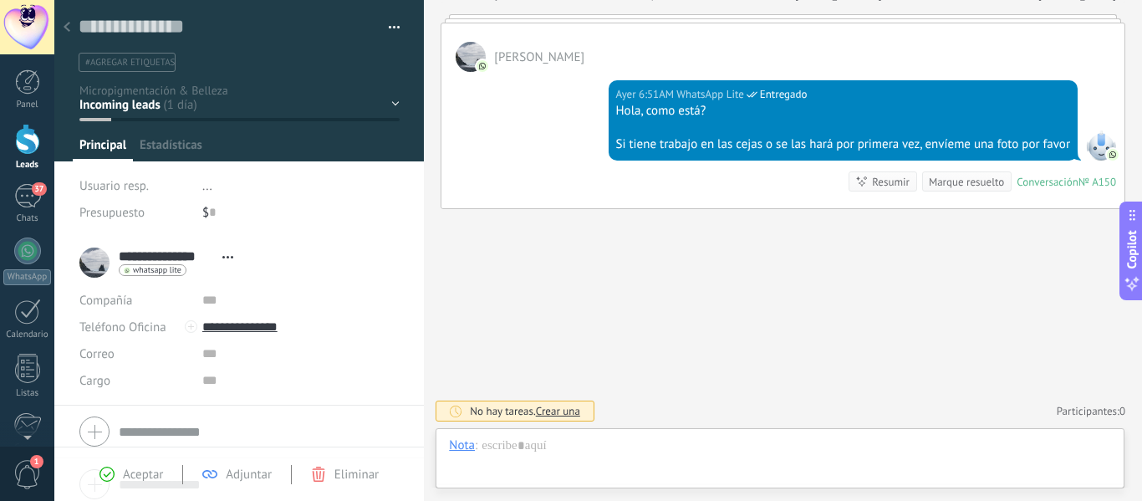
scroll to position [25, 0]
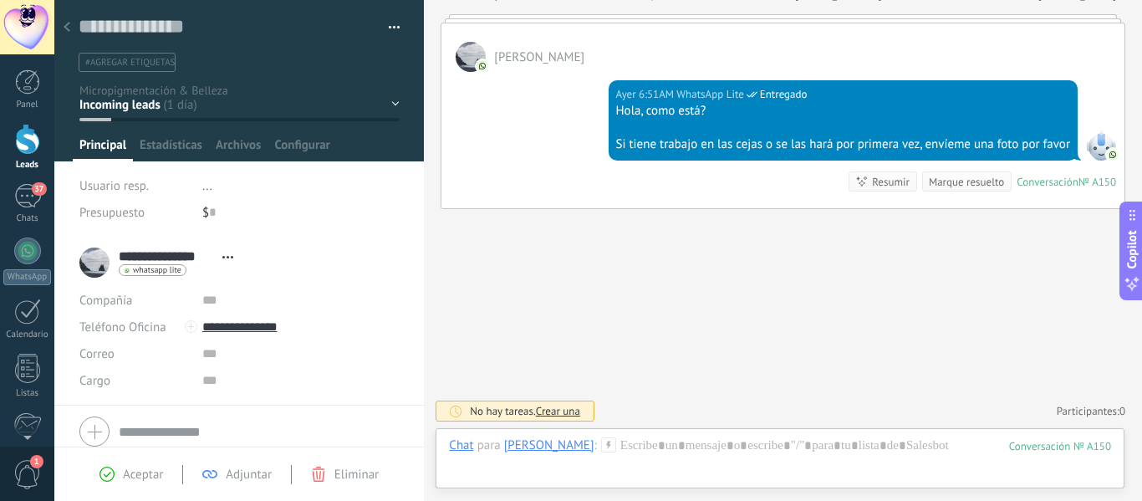
click at [0, 0] on div "personales Contacto inicial SEGUIMIENTO Evaluación del Caso CITA AGENDADA" at bounding box center [0, 0] width 0 height 0
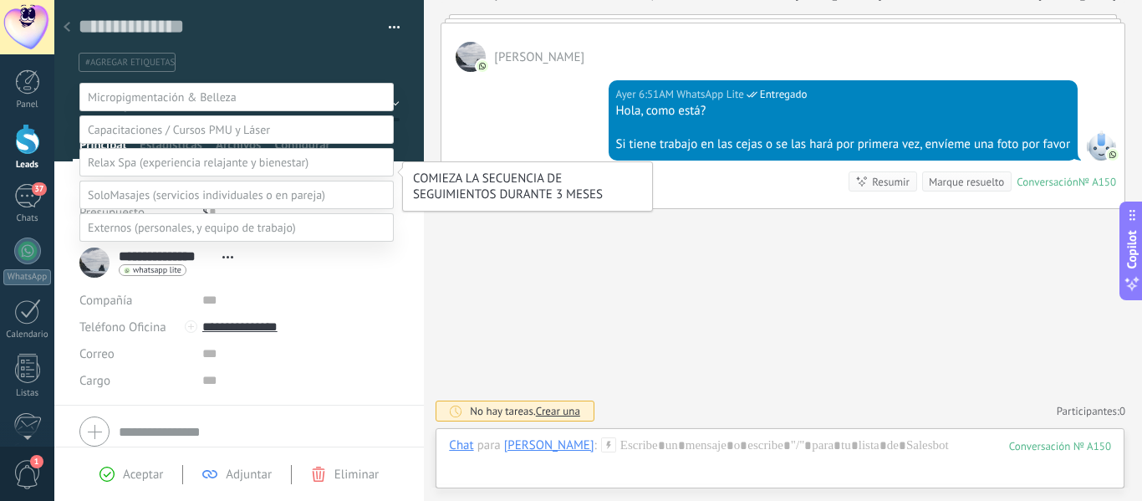
click at [0, 0] on label "SEGUIMIENTO" at bounding box center [0, 0] width 0 height 0
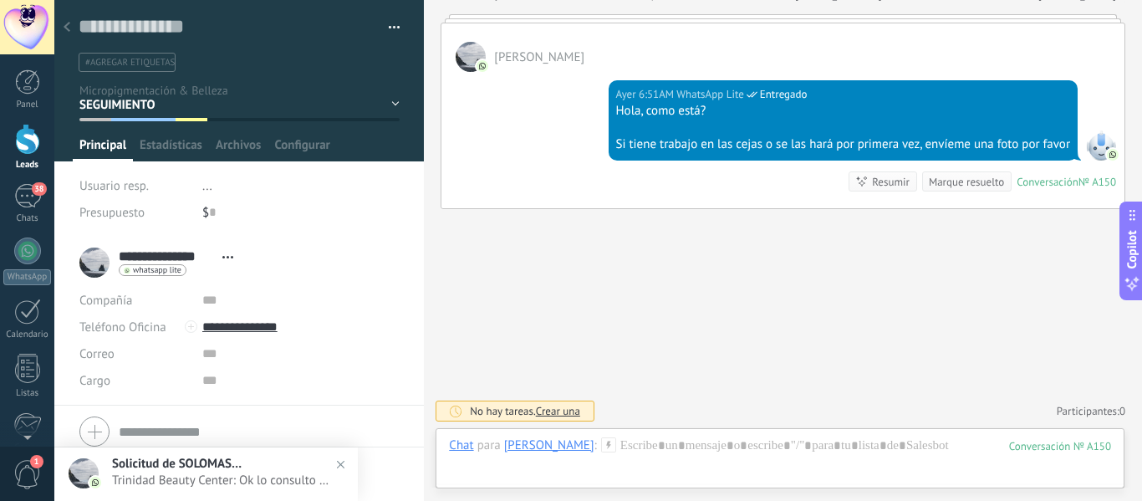
click at [68, 24] on use at bounding box center [67, 27] width 7 height 10
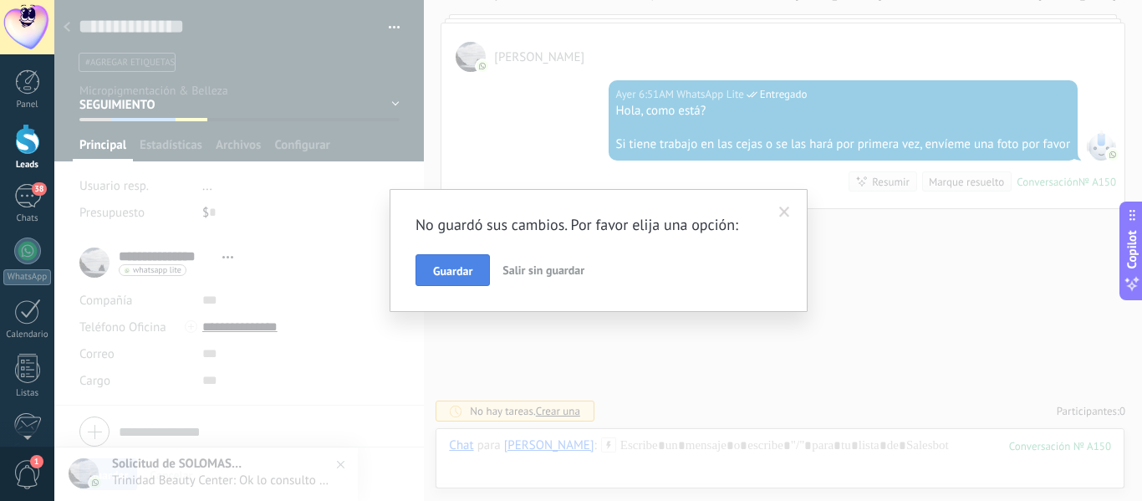
click at [452, 274] on span "Guardar" at bounding box center [452, 271] width 39 height 12
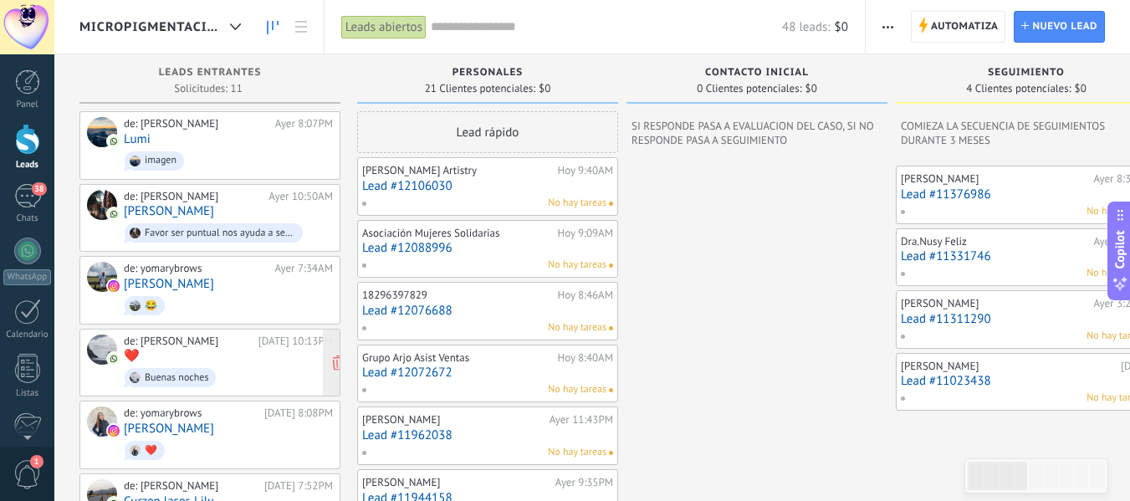
click at [205, 365] on span "Buenas noches" at bounding box center [228, 378] width 209 height 26
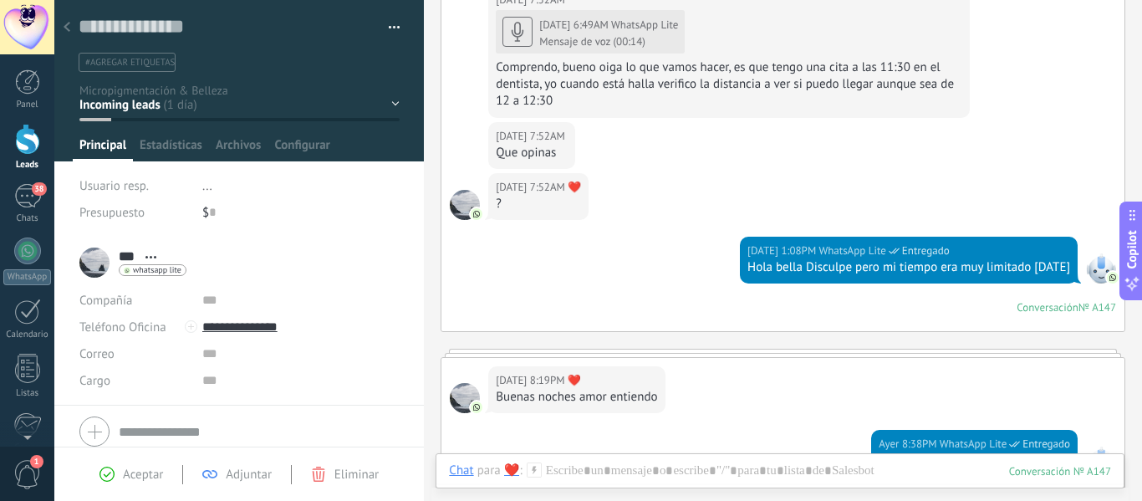
scroll to position [1128, 0]
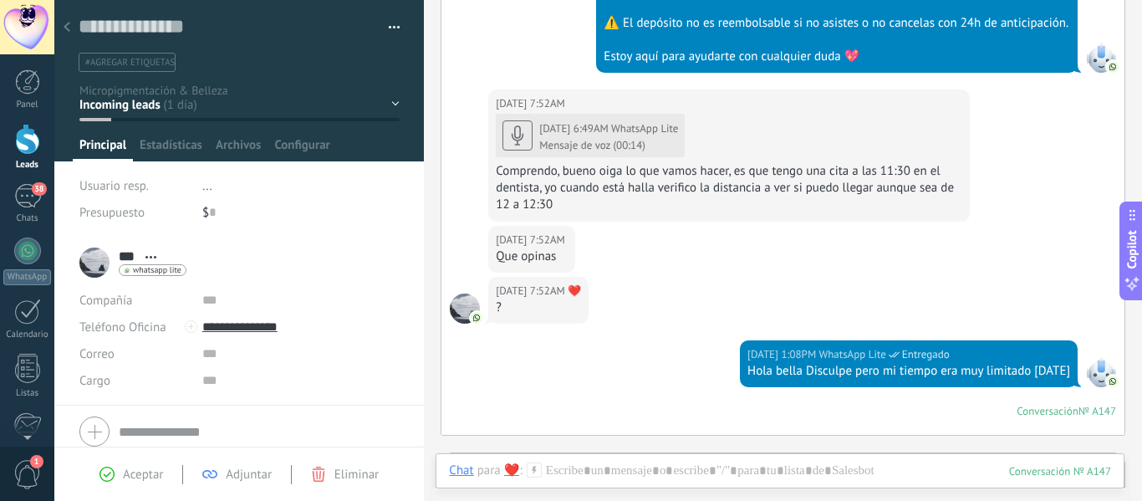
click at [69, 19] on div at bounding box center [66, 28] width 23 height 33
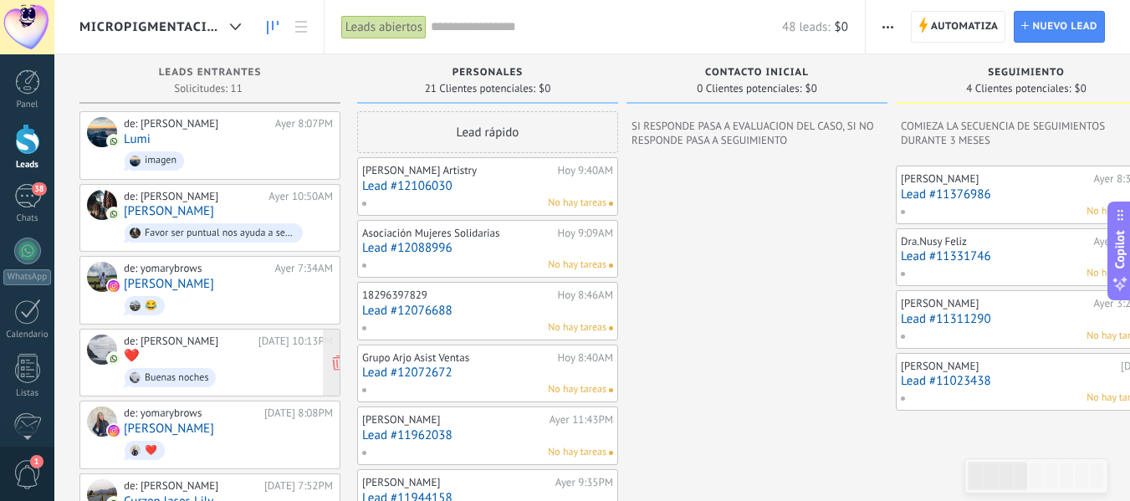
click at [160, 357] on div "de: yomary brows 07/10/2025 10:13PM ❤️‍ Buenas noches" at bounding box center [228, 362] width 209 height 57
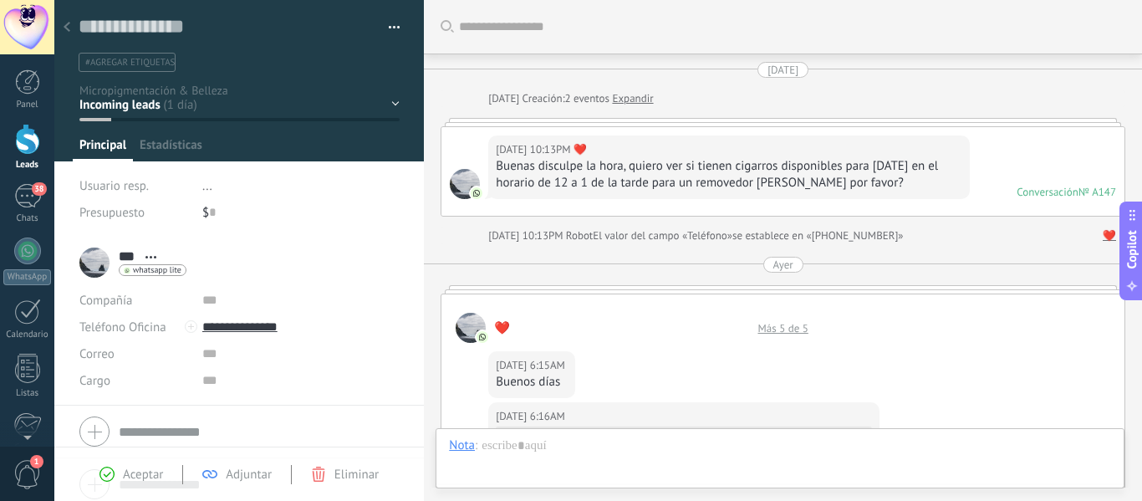
scroll to position [1564, 0]
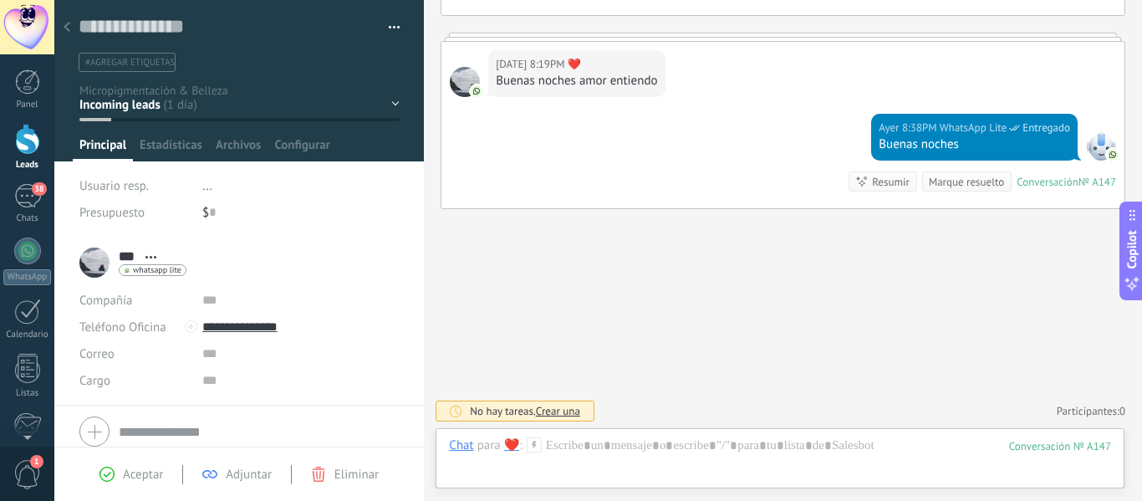
click at [0, 0] on div "personales Contacto inicial SEGUIMIENTO Evaluación del Caso CITA AGENDADA" at bounding box center [0, 0] width 0 height 0
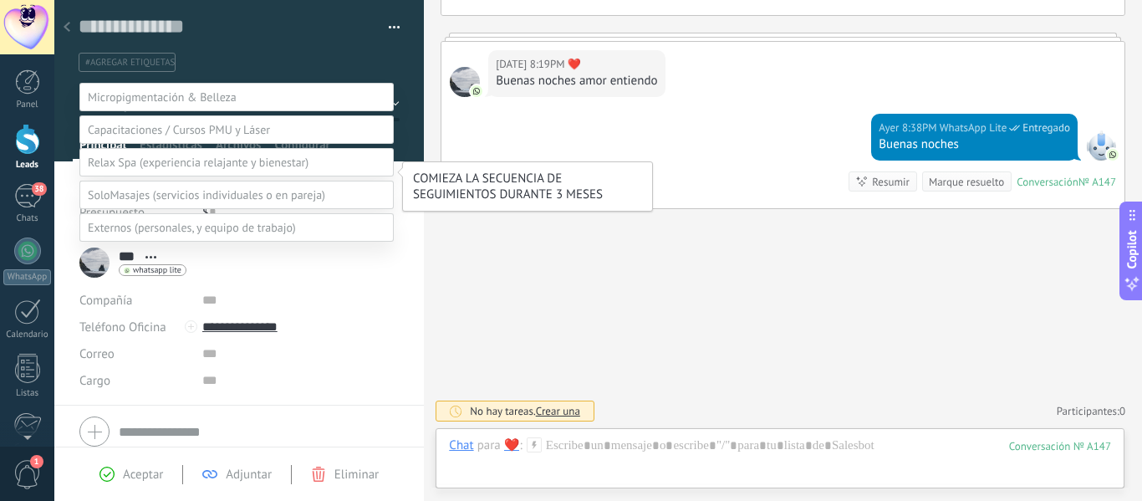
click at [0, 0] on label "SEGUIMIENTO" at bounding box center [0, 0] width 0 height 0
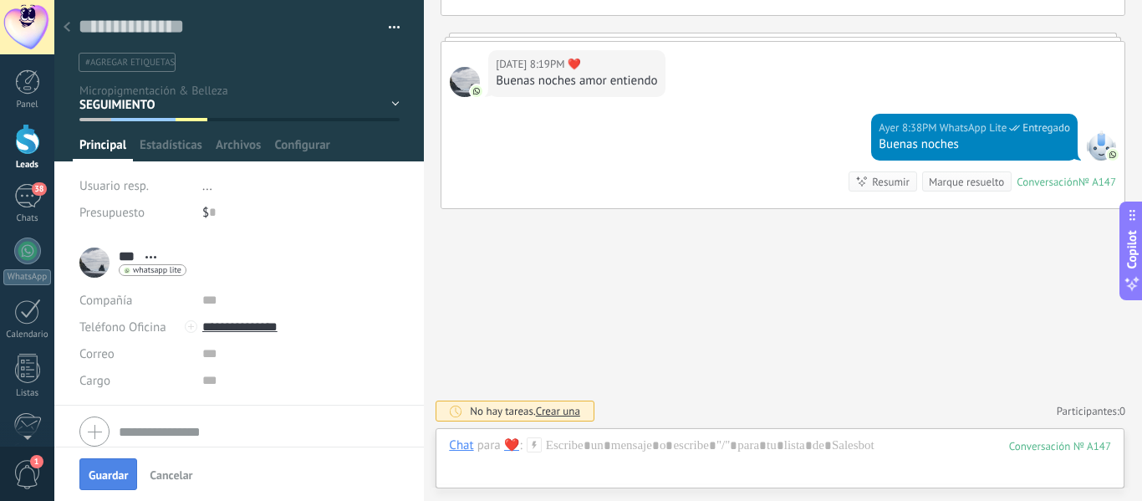
click at [105, 475] on span "Guardar" at bounding box center [108, 475] width 39 height 12
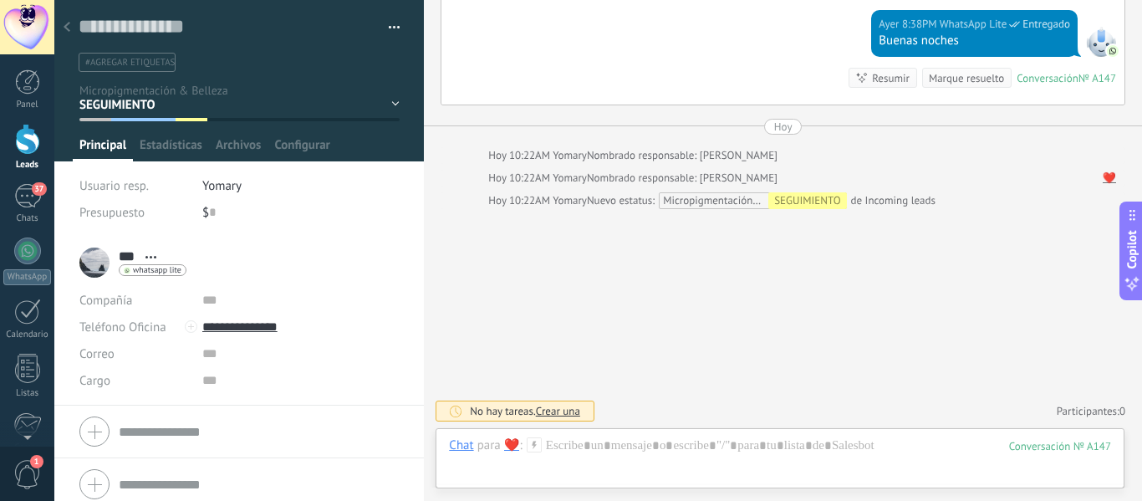
click at [64, 30] on icon at bounding box center [67, 27] width 7 height 10
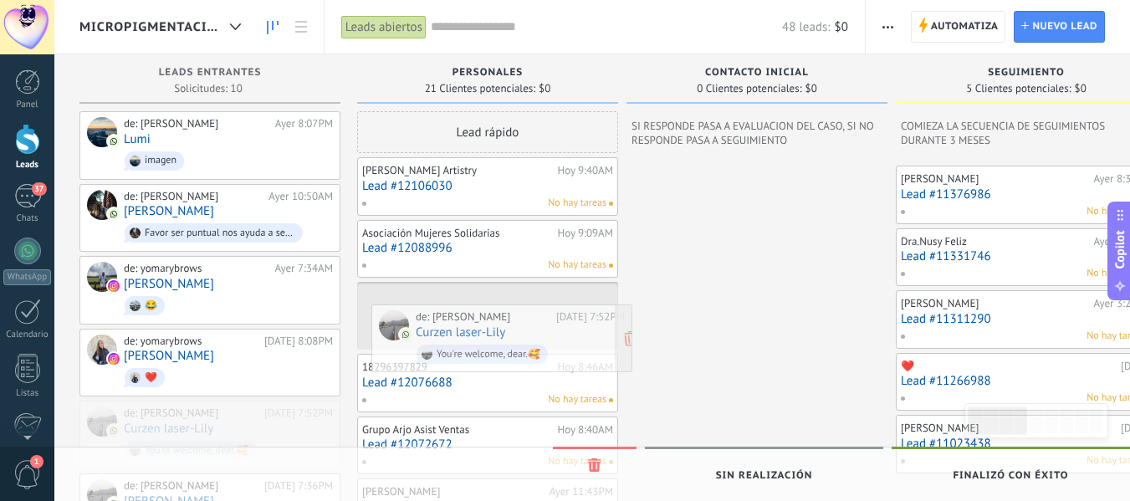
drag, startPoint x: 206, startPoint y: 420, endPoint x: 497, endPoint y: 327, distance: 306.2
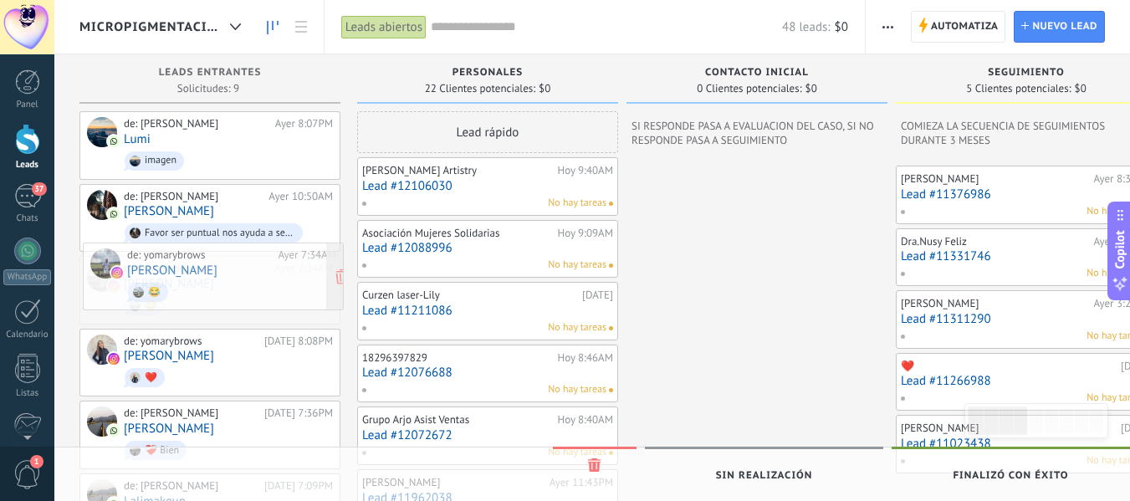
drag, startPoint x: 170, startPoint y: 295, endPoint x: 173, endPoint y: 283, distance: 12.2
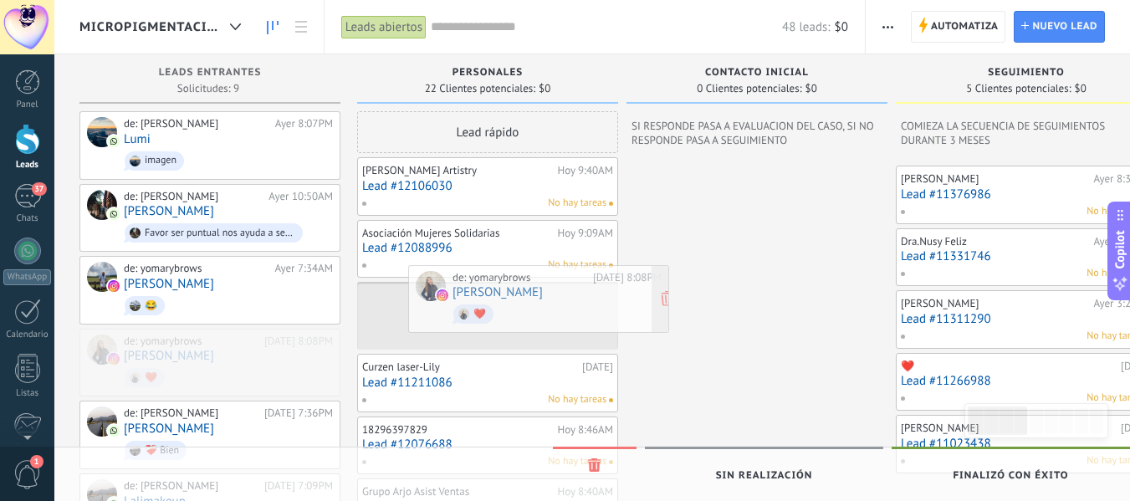
drag, startPoint x: 170, startPoint y: 369, endPoint x: 498, endPoint y: 308, distance: 334.2
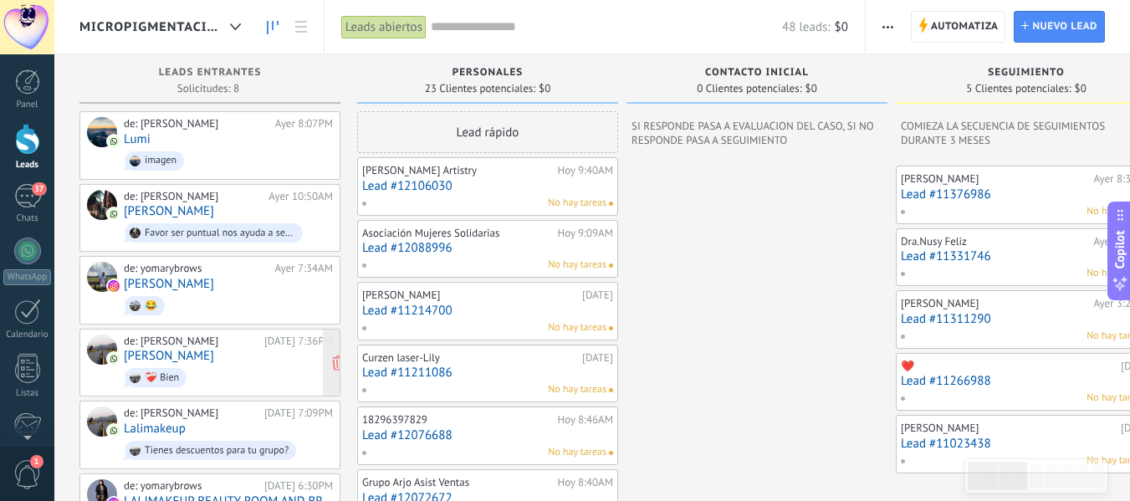
click at [184, 353] on div "de: yomary brows 07/10/2025 7:36PM Dalmaris ❤️‍🩹 Bien" at bounding box center [228, 362] width 209 height 57
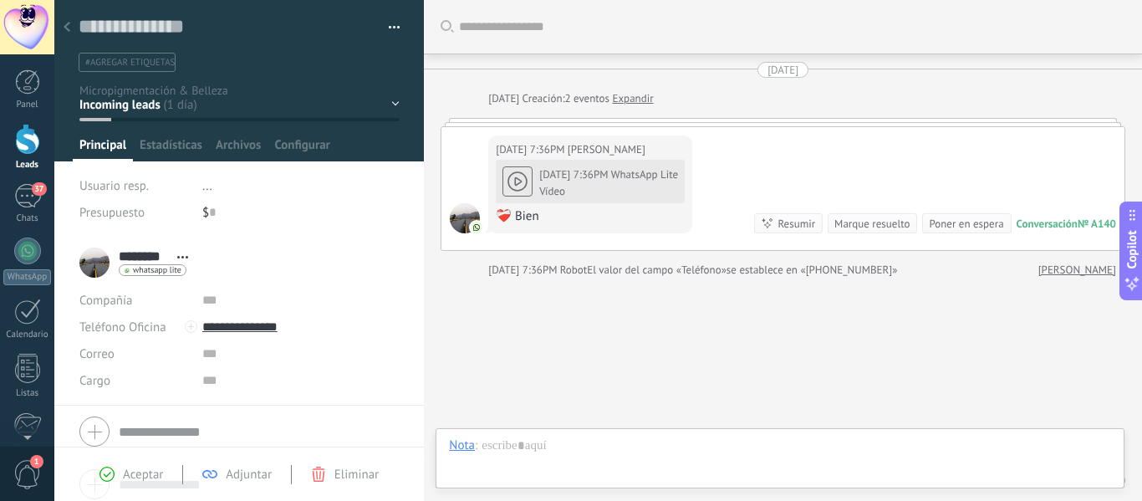
scroll to position [59, 0]
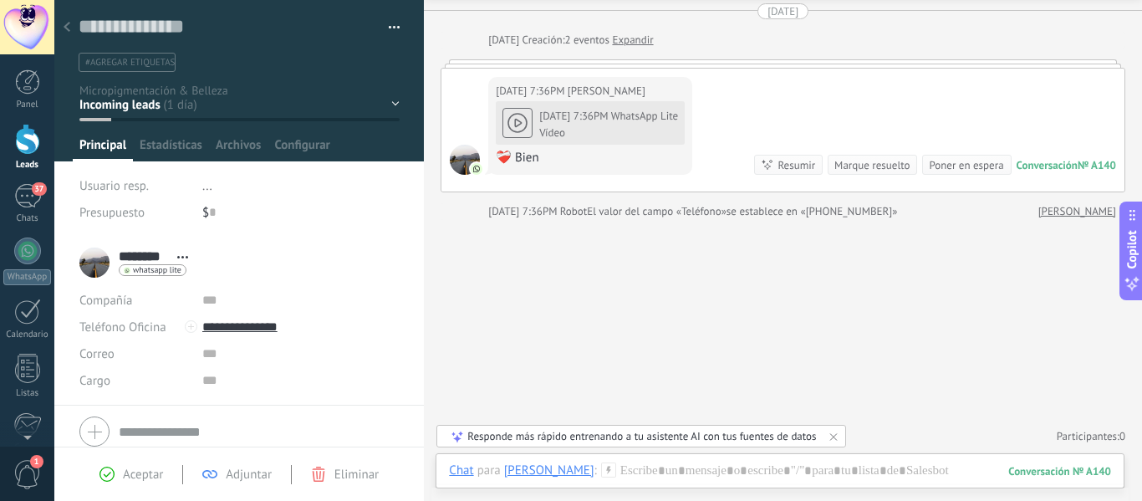
click at [0, 0] on div "personales Contacto inicial SEGUIMIENTO Evaluación del Caso CITA AGENDADA" at bounding box center [0, 0] width 0 height 0
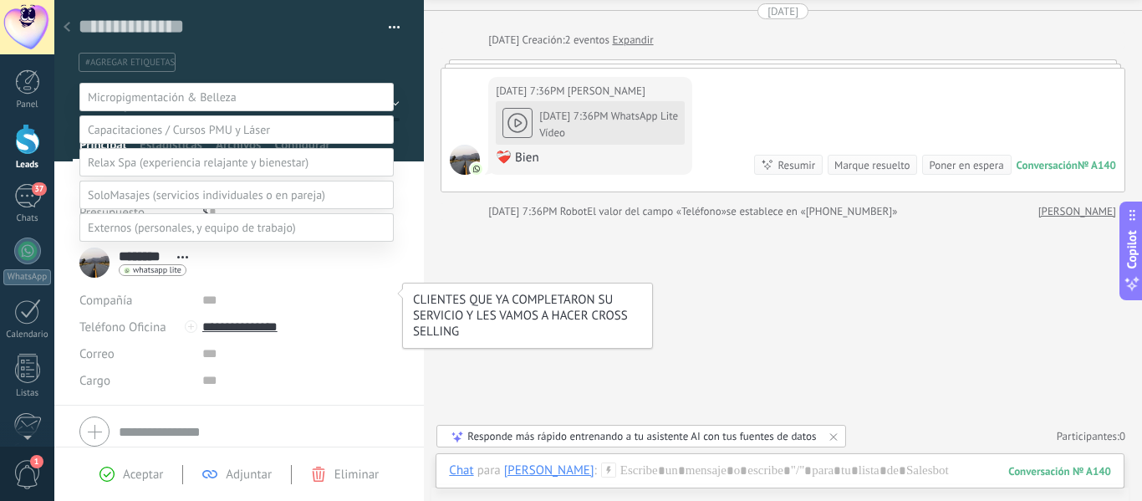
click at [0, 0] on label "CLIENTES PASIVOS" at bounding box center [0, 0] width 0 height 0
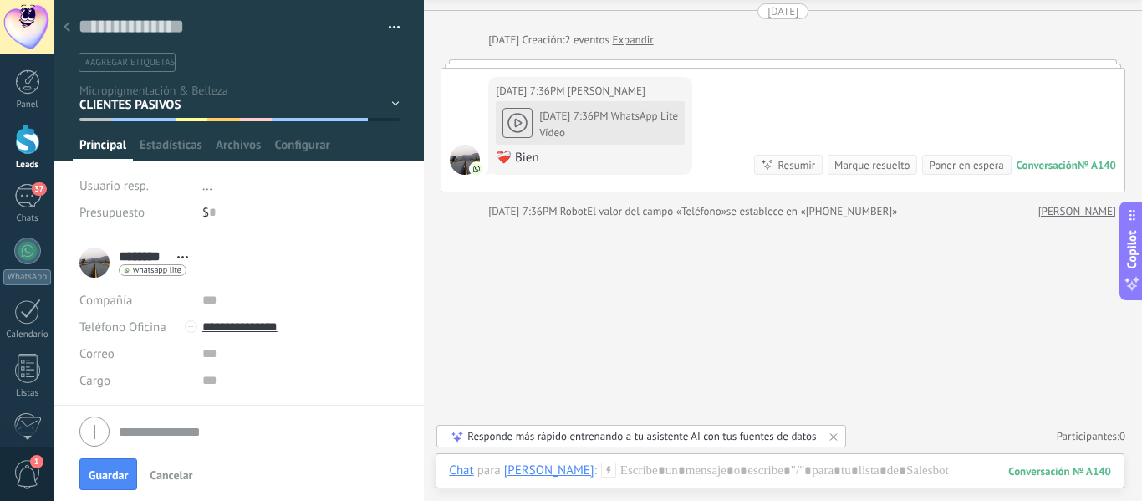
click at [69, 33] on div at bounding box center [66, 28] width 23 height 33
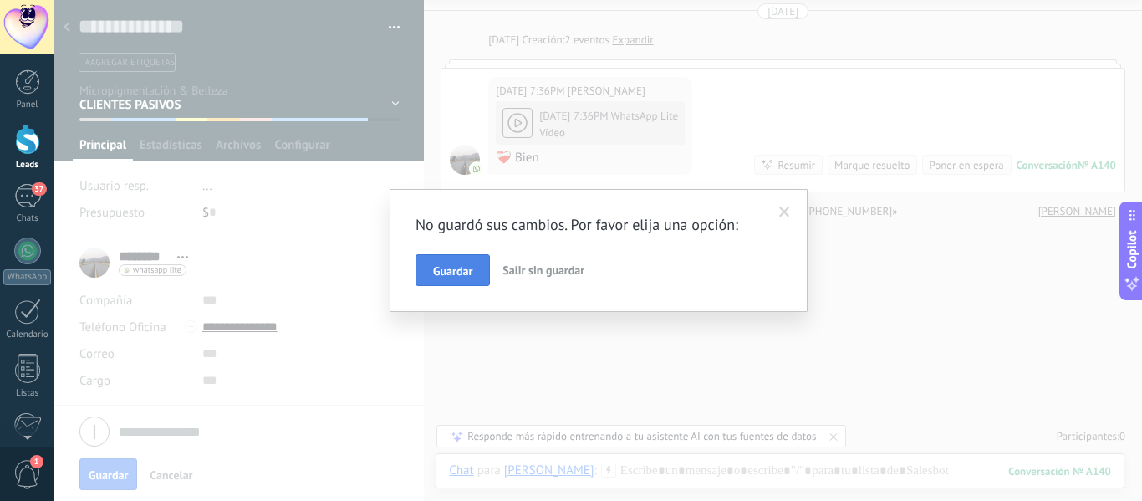
click at [456, 273] on span "Guardar" at bounding box center [452, 271] width 39 height 12
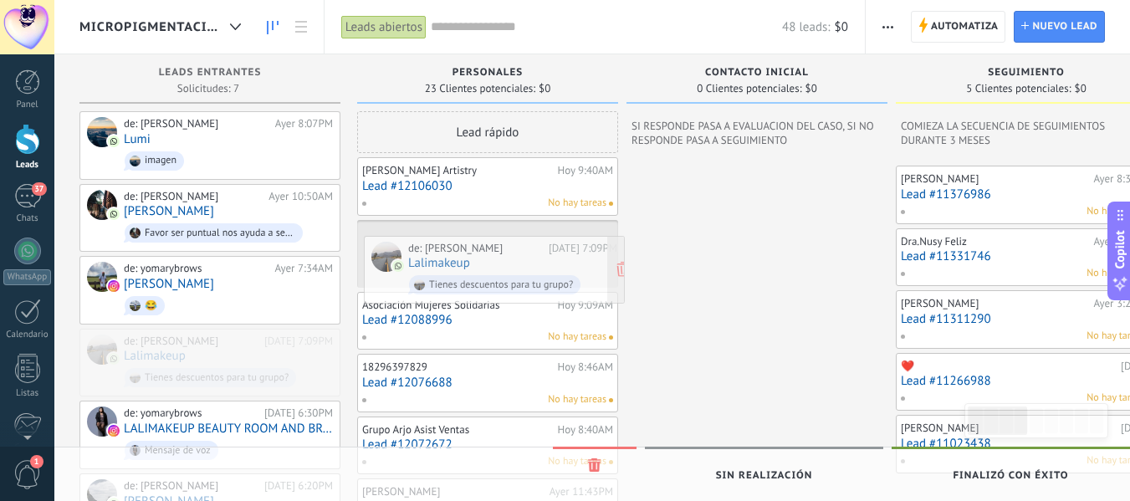
drag, startPoint x: 199, startPoint y: 368, endPoint x: 483, endPoint y: 278, distance: 298.3
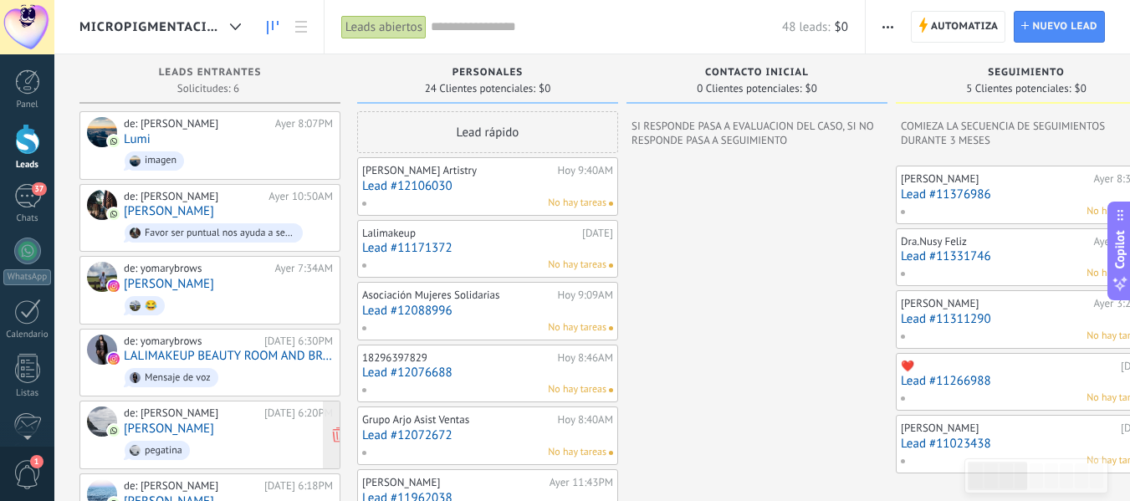
click at [186, 427] on link "[PERSON_NAME]" at bounding box center [169, 428] width 90 height 14
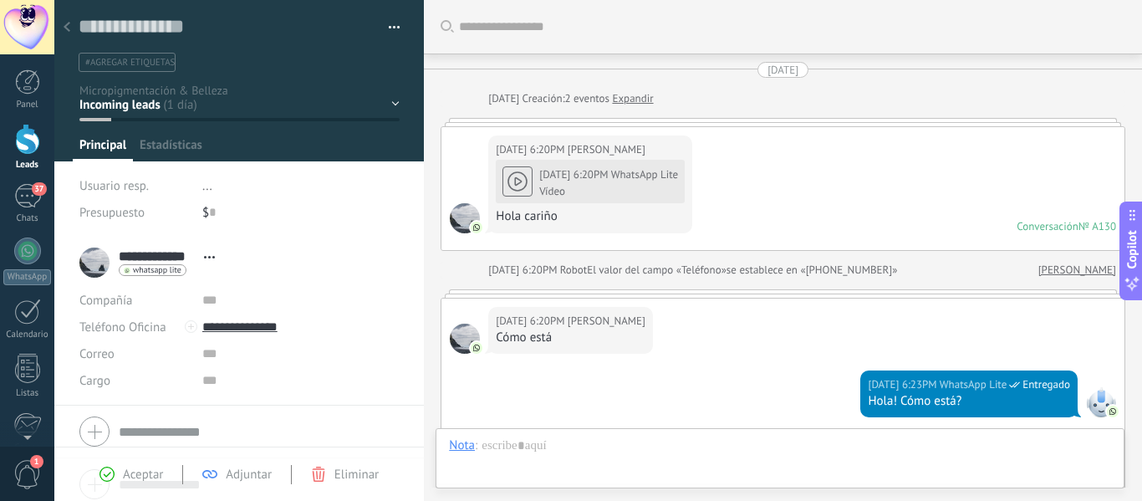
scroll to position [669, 0]
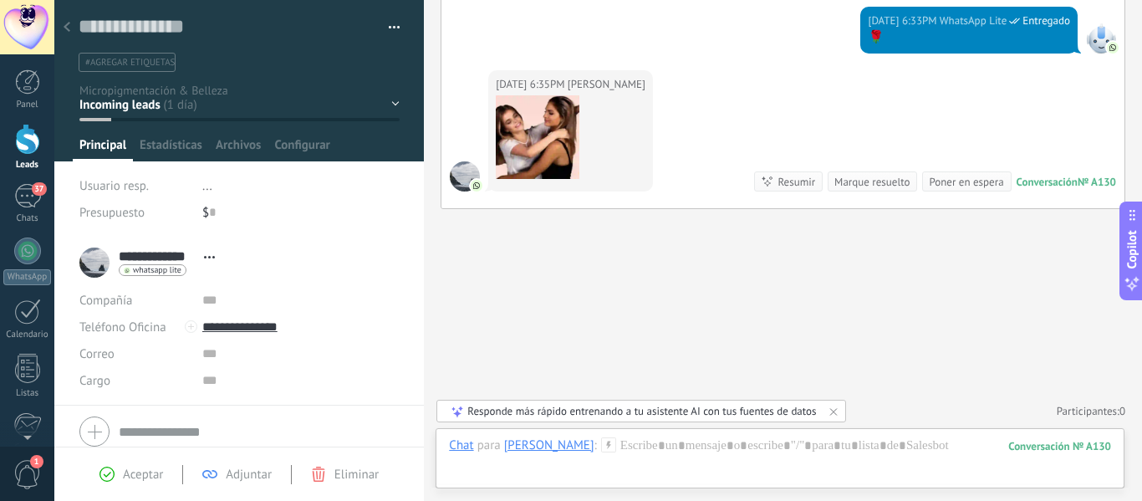
click at [0, 0] on div "personales Contacto inicial SEGUIMIENTO Evaluación del Caso CITA AGENDADA" at bounding box center [0, 0] width 0 height 0
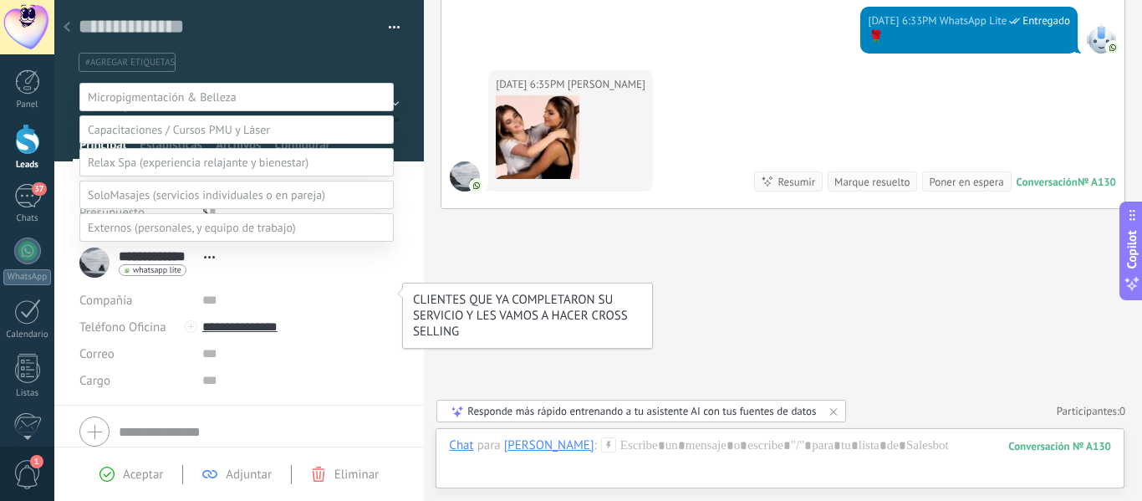
click at [0, 0] on label "CLIENTES PASIVOS" at bounding box center [0, 0] width 0 height 0
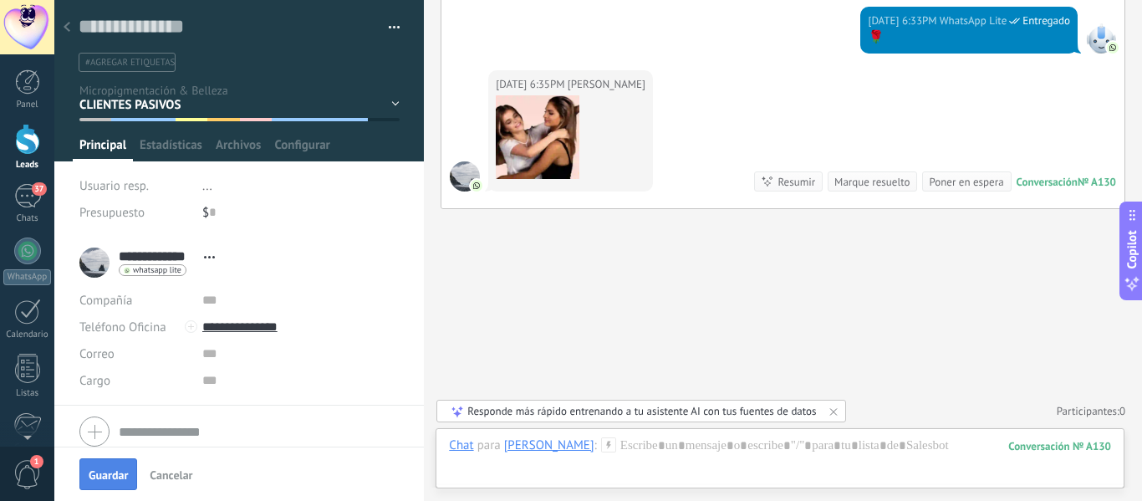
click at [110, 479] on span "Guardar" at bounding box center [108, 475] width 39 height 12
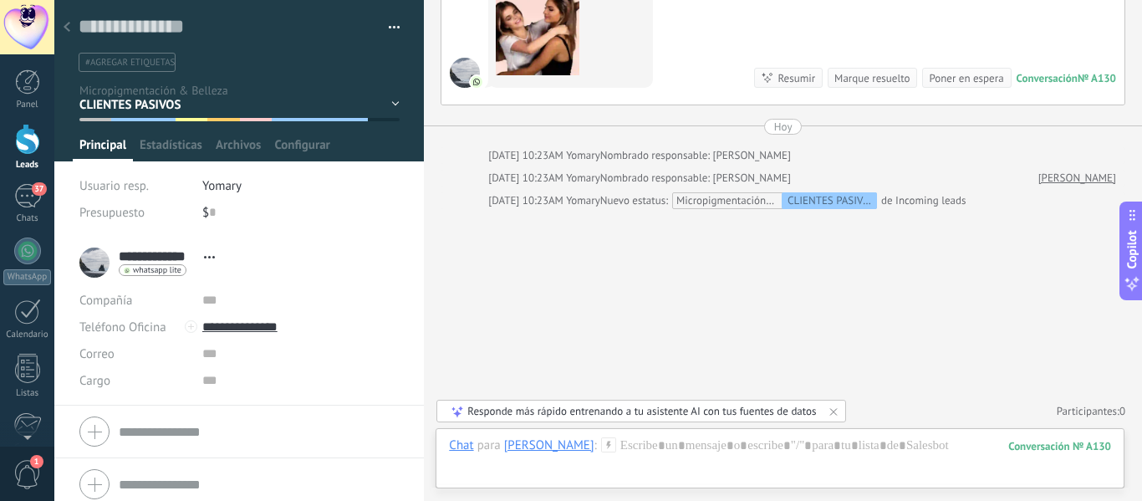
click at [68, 18] on div at bounding box center [66, 28] width 23 height 33
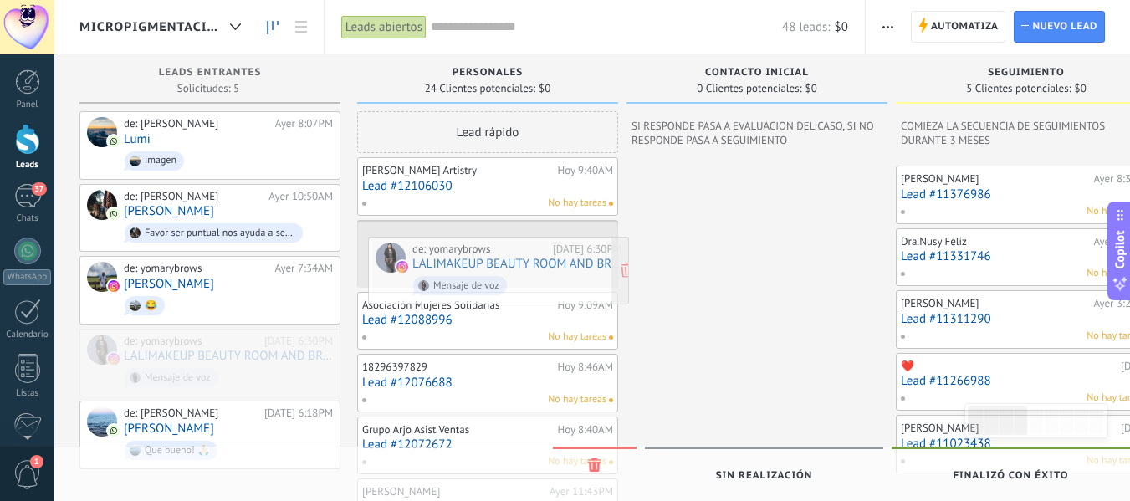
drag, startPoint x: 237, startPoint y: 344, endPoint x: 526, endPoint y: 254, distance: 302.0
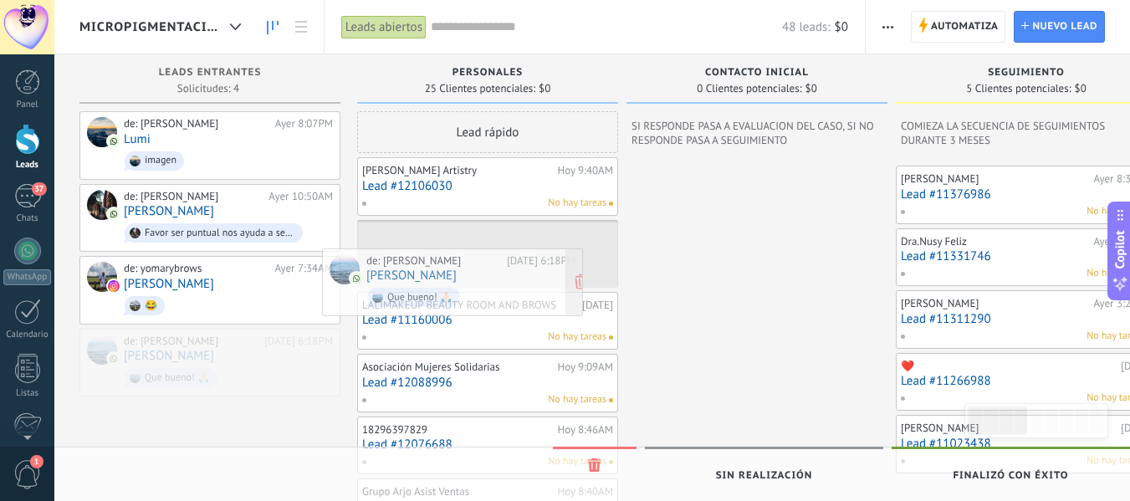
drag, startPoint x: 218, startPoint y: 353, endPoint x: 461, endPoint y: 275, distance: 254.6
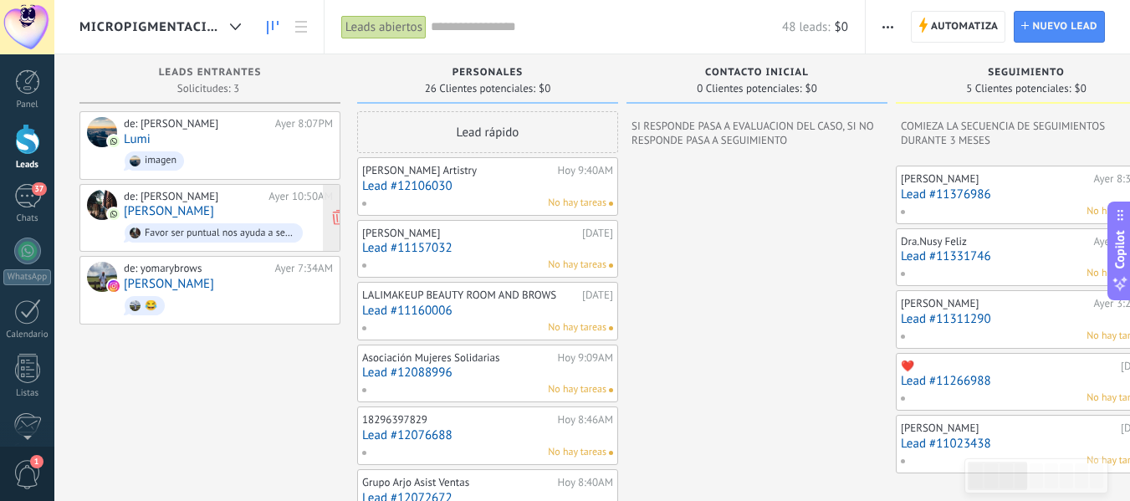
click at [161, 206] on link "[PERSON_NAME]" at bounding box center [169, 211] width 90 height 14
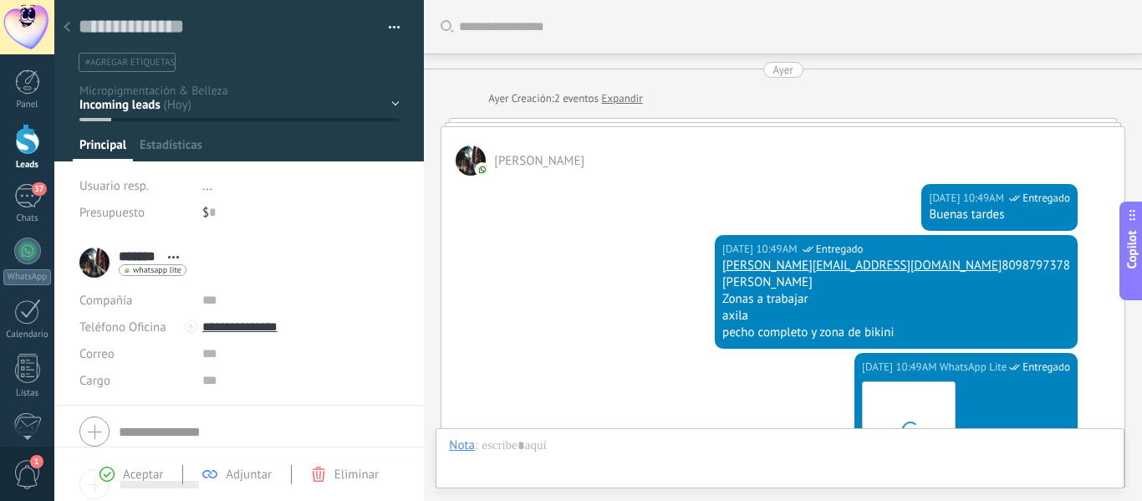
scroll to position [1819, 0]
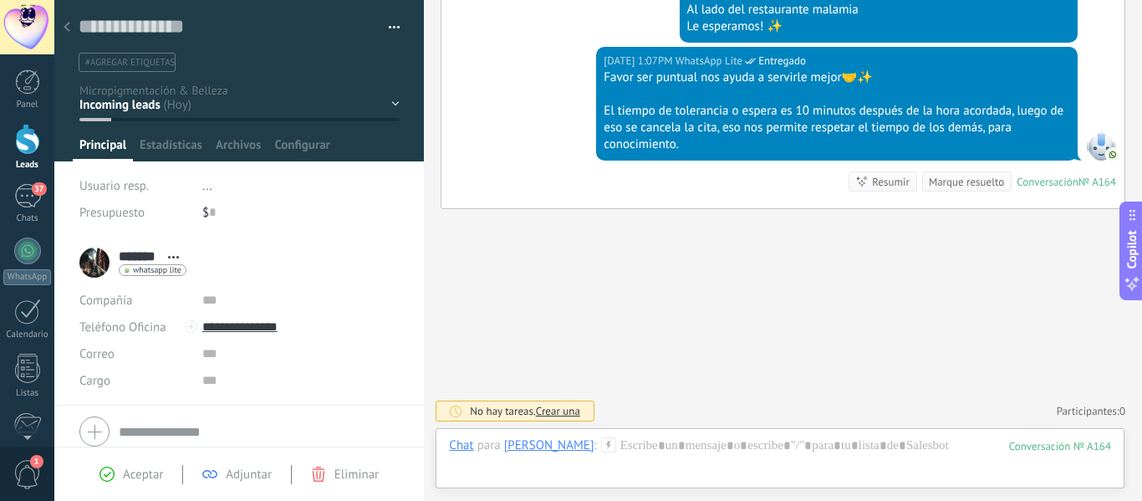
click at [0, 0] on div "personales Contacto inicial SEGUIMIENTO Evaluación del Caso CITA AGENDADA" at bounding box center [0, 0] width 0 height 0
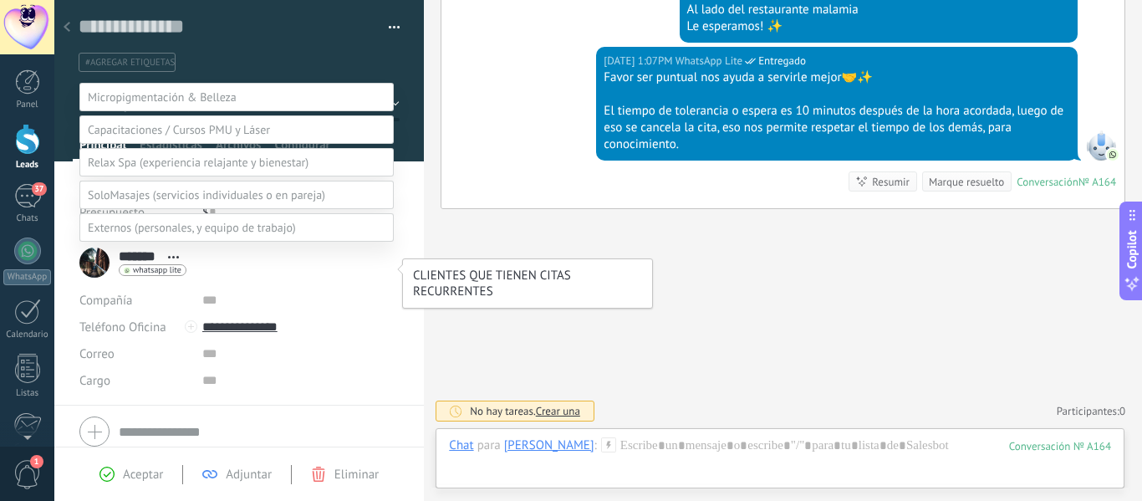
click at [0, 0] on label "CLIENTES ACTIVOS" at bounding box center [0, 0] width 0 height 0
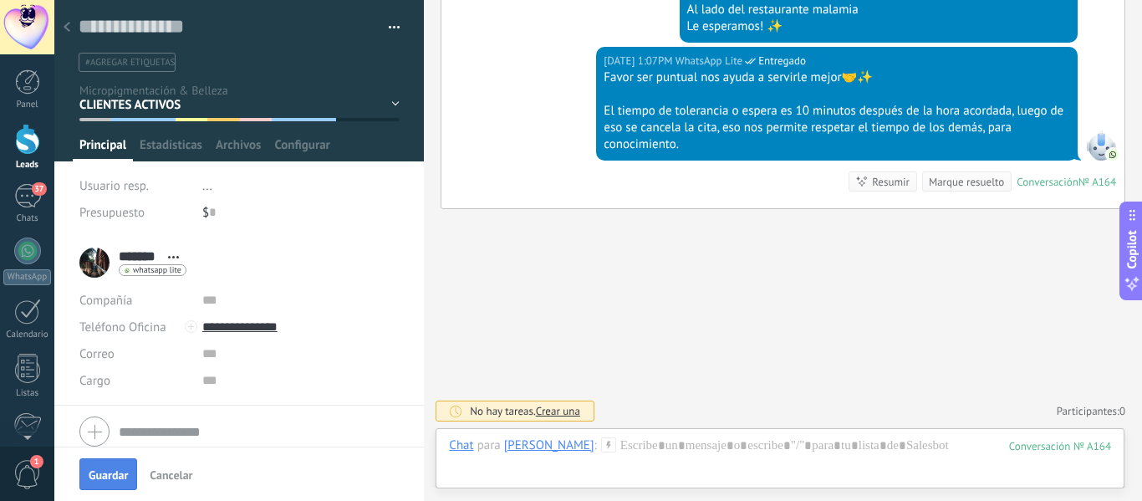
click at [110, 472] on span "Guardar" at bounding box center [108, 475] width 39 height 12
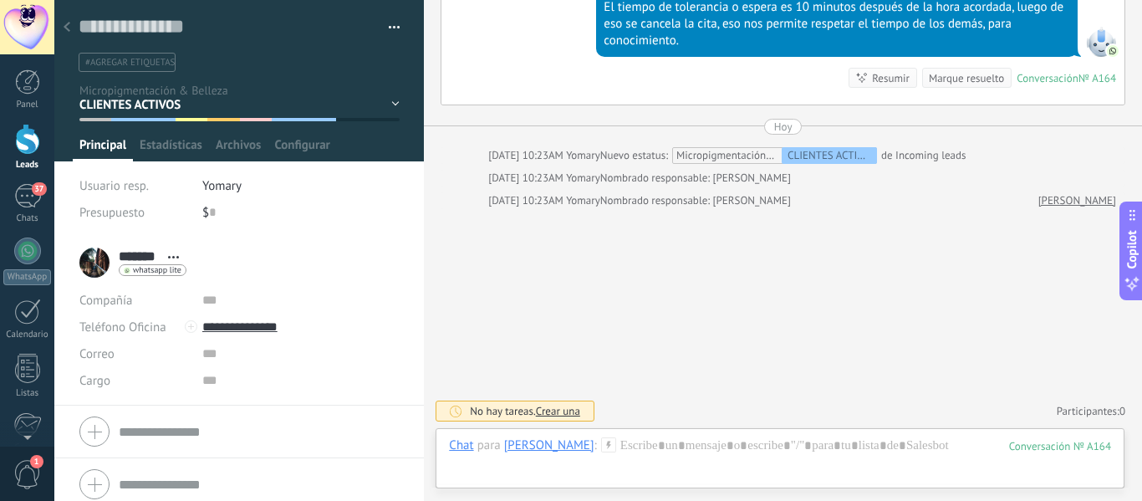
click at [69, 23] on icon at bounding box center [67, 27] width 7 height 10
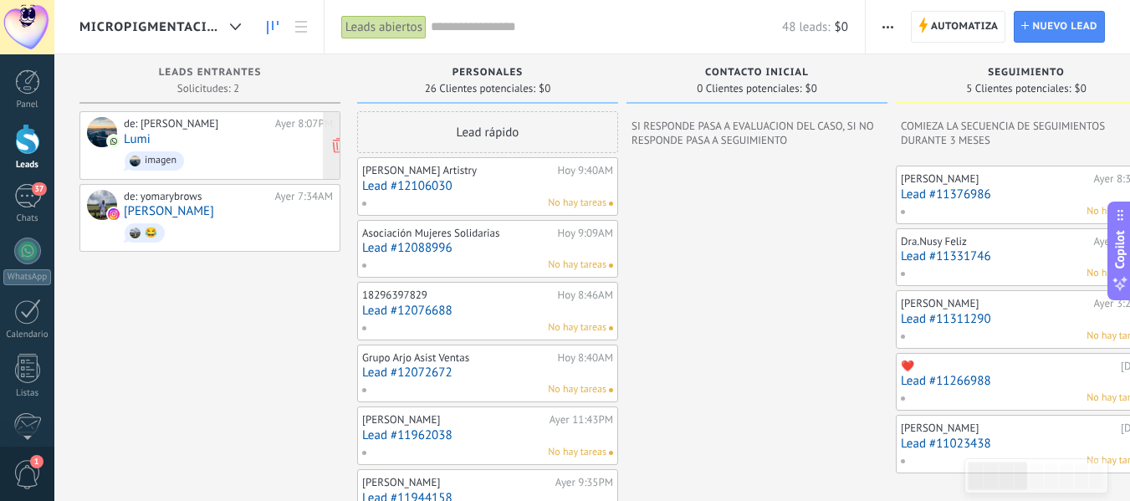
click at [226, 143] on div "de: yomary brows Ayer 8:07PM Lumi imagen" at bounding box center [228, 145] width 209 height 57
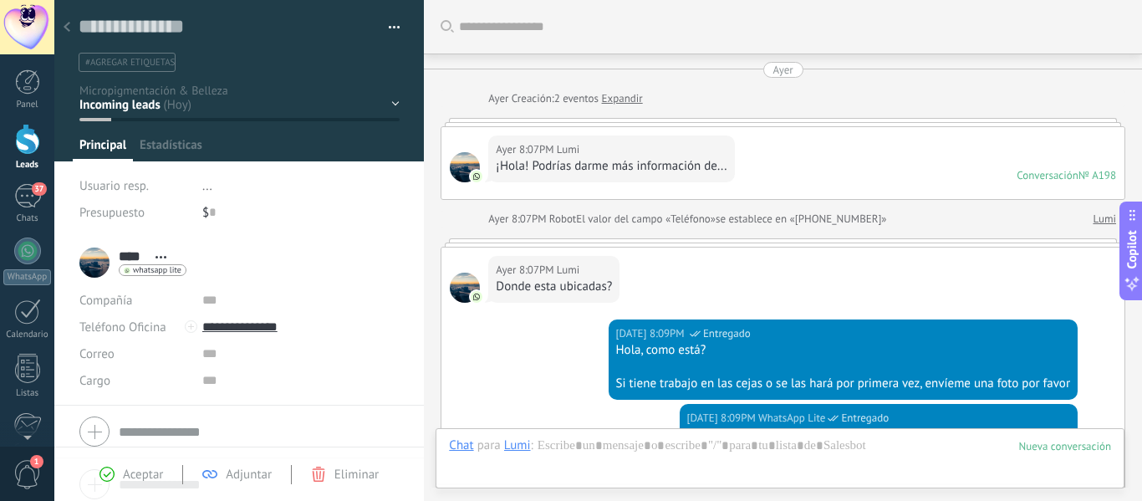
scroll to position [975, 0]
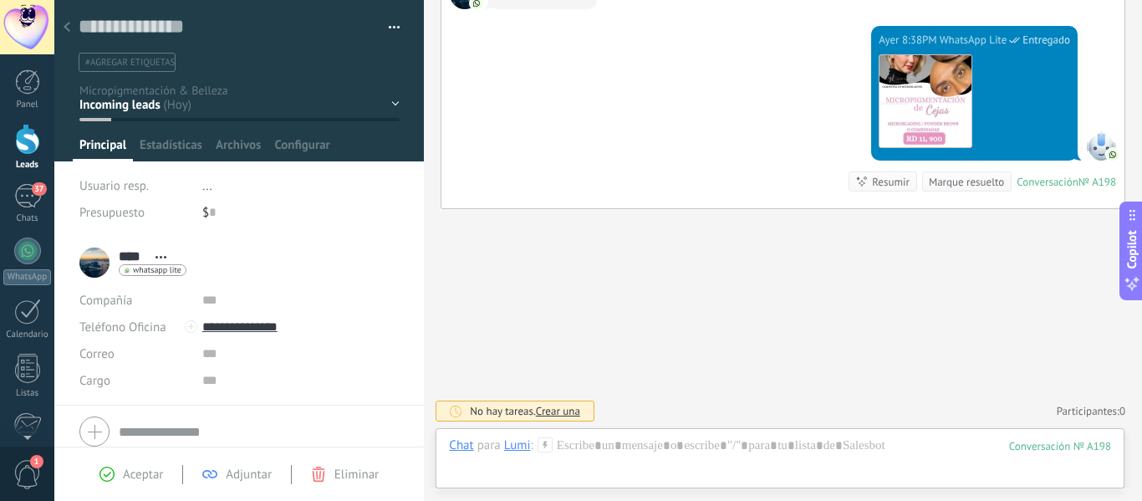
click at [66, 24] on icon at bounding box center [67, 27] width 7 height 10
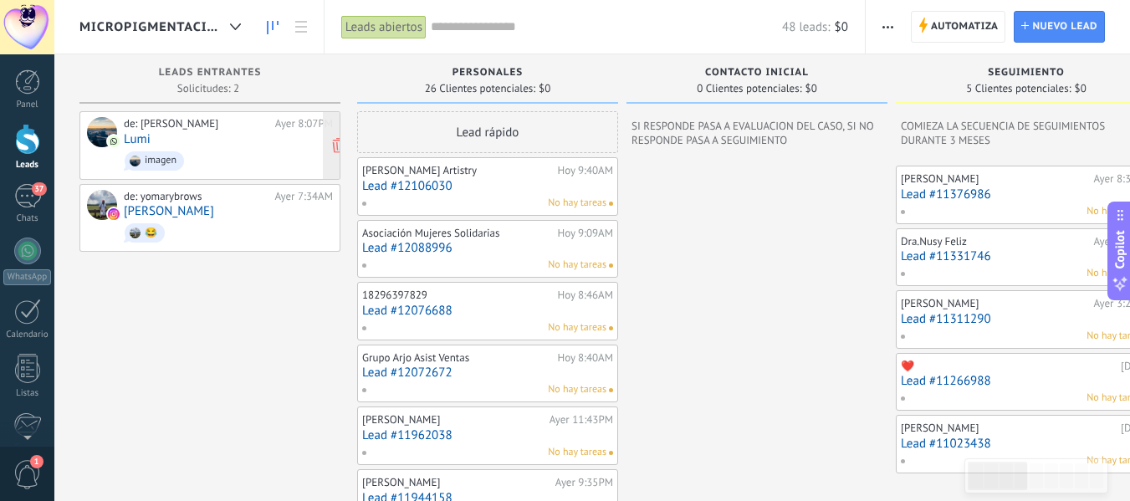
click at [231, 137] on div "de: yomary brows Ayer 8:07PM Lumi imagen" at bounding box center [228, 145] width 209 height 57
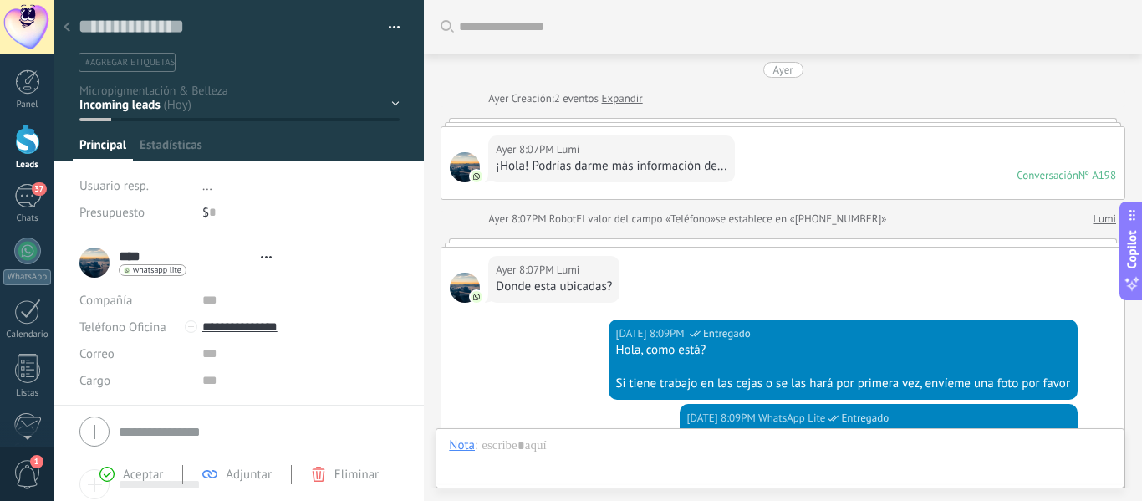
scroll to position [975, 0]
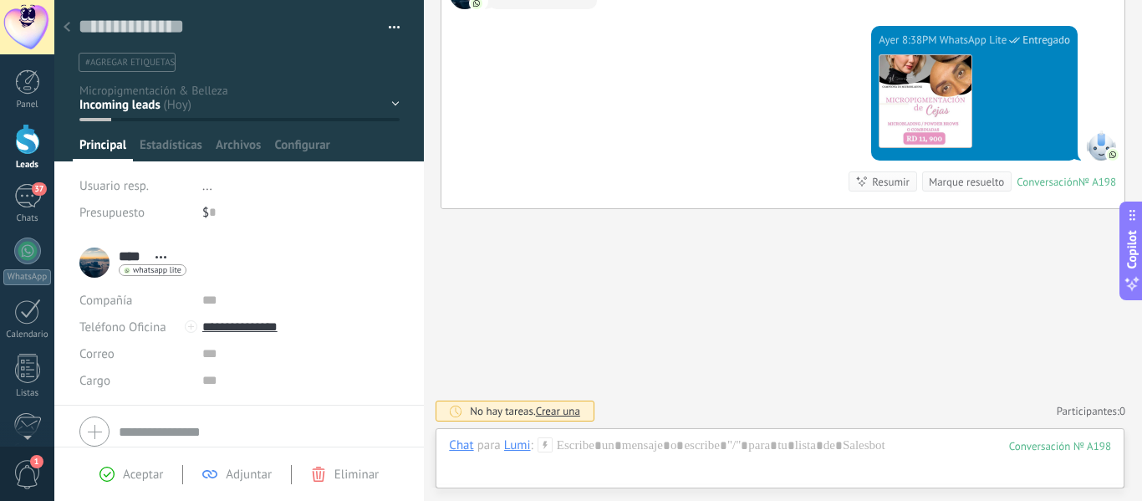
click at [0, 0] on div "personales Contacto inicial SEGUIMIENTO Evaluación del Caso CITA AGENDADA" at bounding box center [0, 0] width 0 height 0
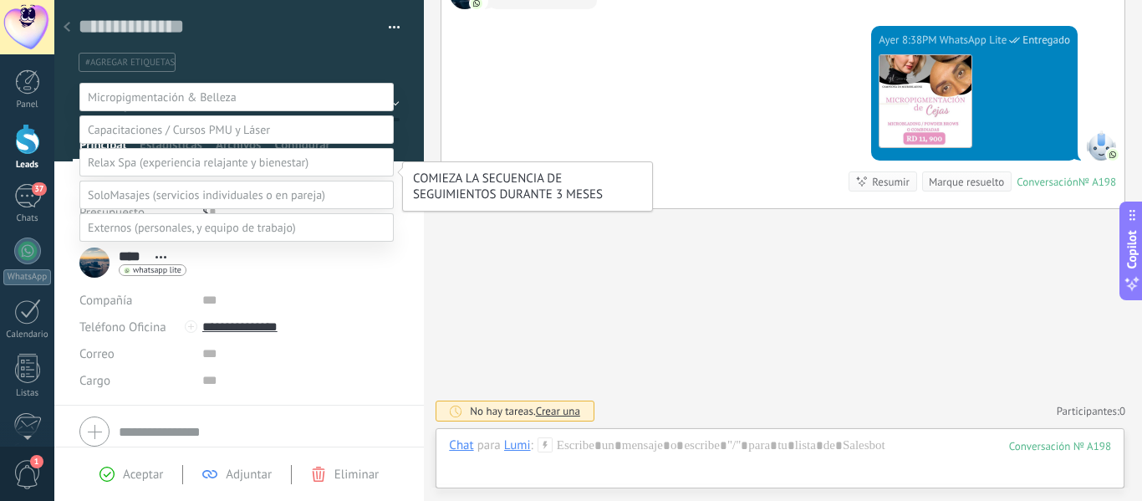
click at [0, 0] on label "SEGUIMIENTO" at bounding box center [0, 0] width 0 height 0
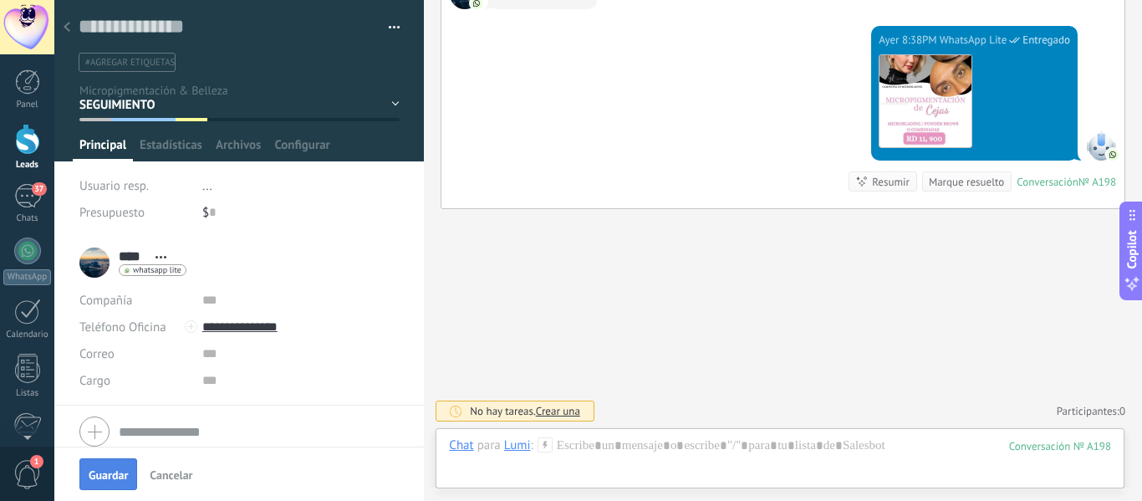
click at [101, 477] on span "Guardar" at bounding box center [108, 475] width 39 height 12
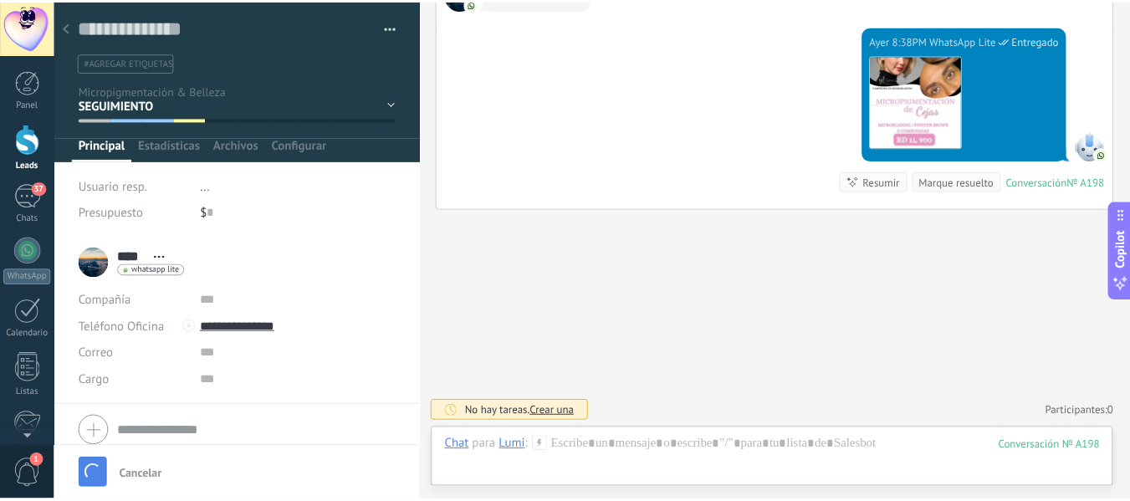
scroll to position [1079, 0]
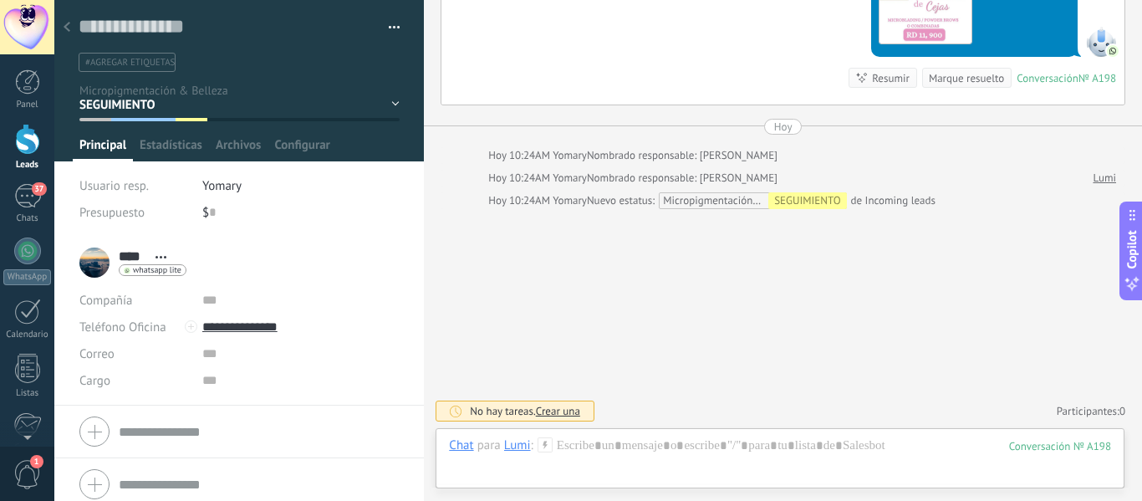
click at [67, 21] on div at bounding box center [66, 28] width 23 height 33
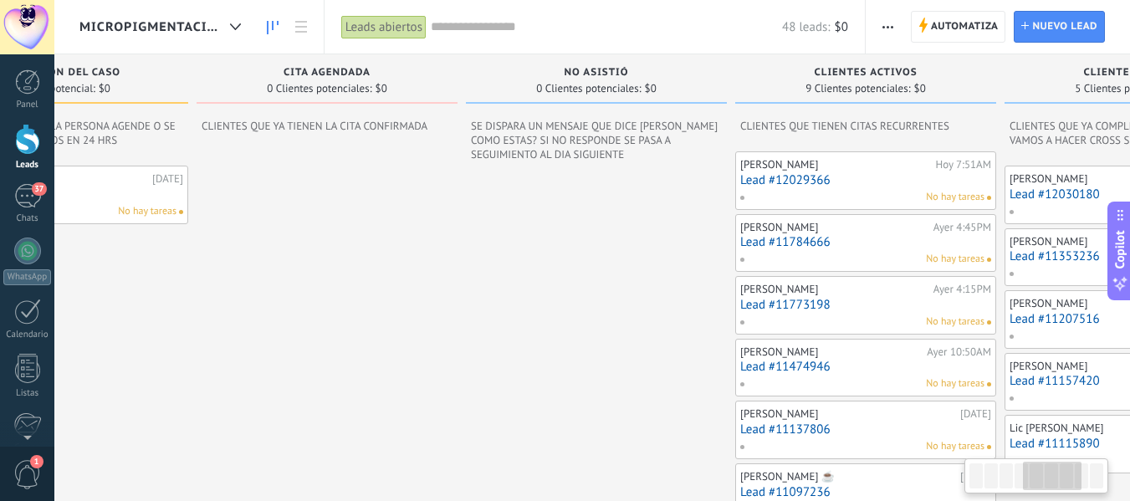
scroll to position [0, 1398]
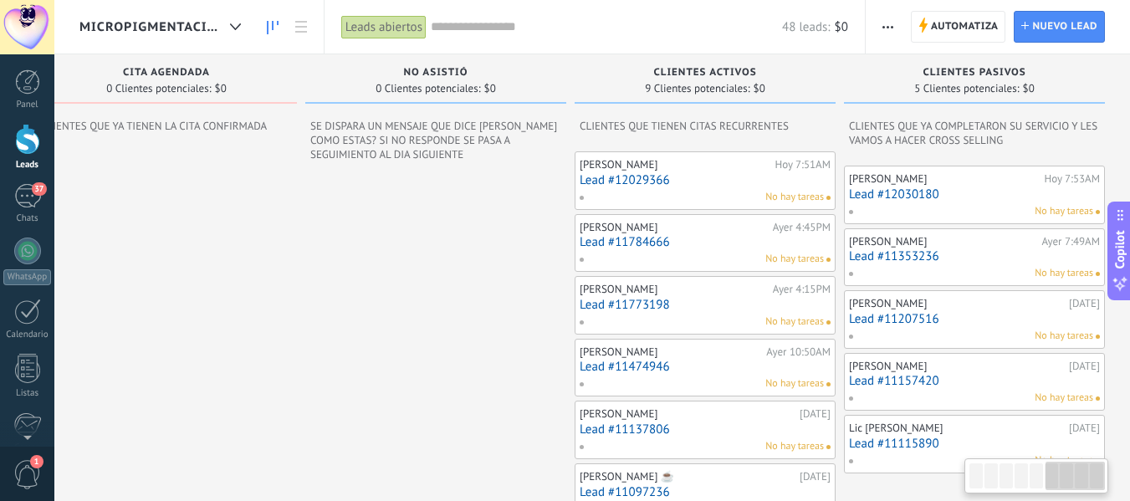
click at [589, 396] on div "Gabriel Ayer 10:50AM Lead #11474946 No hay tareas" at bounding box center [704, 368] width 261 height 59
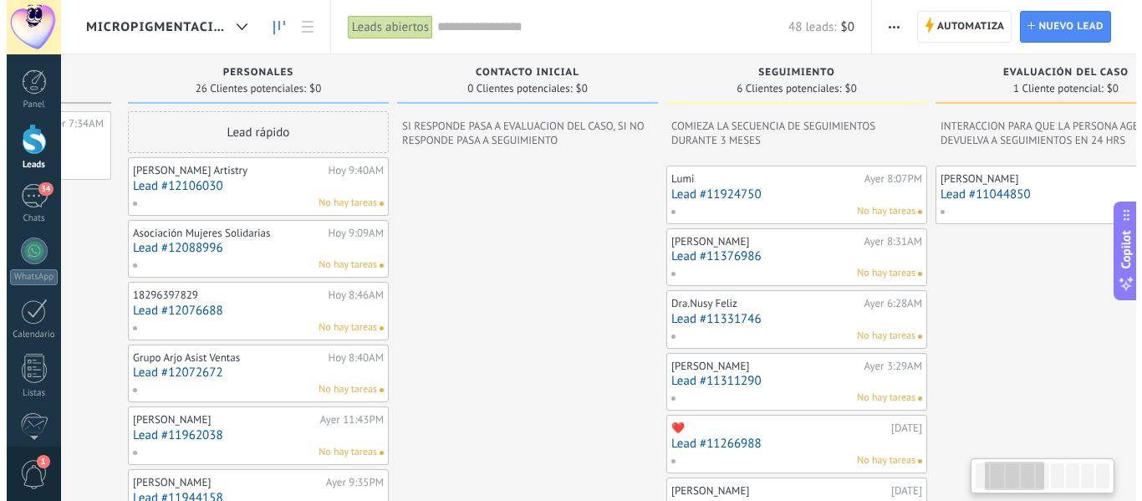
scroll to position [0, 0]
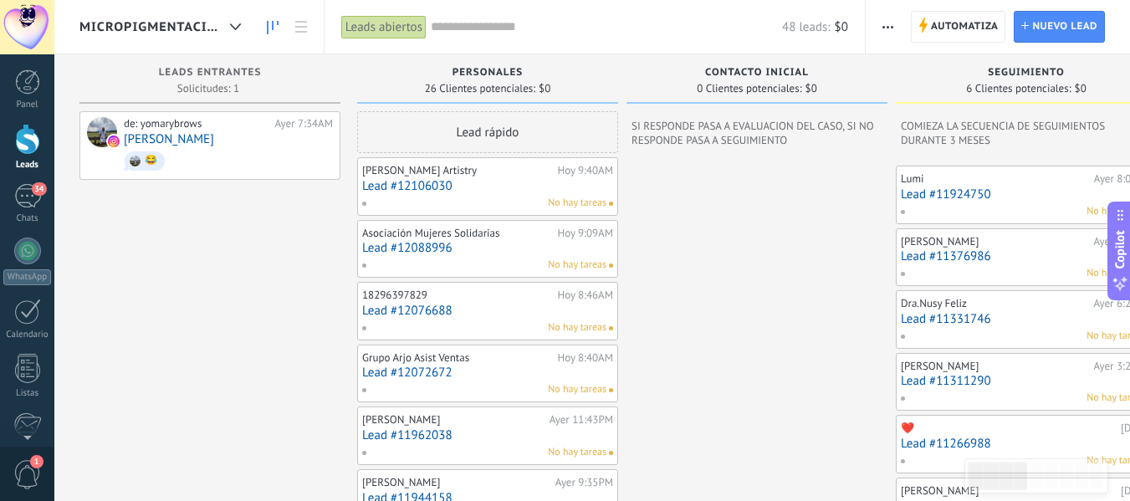
click at [599, 104] on div "personales 26 Clientes potenciales: $0" at bounding box center [487, 79] width 261 height 50
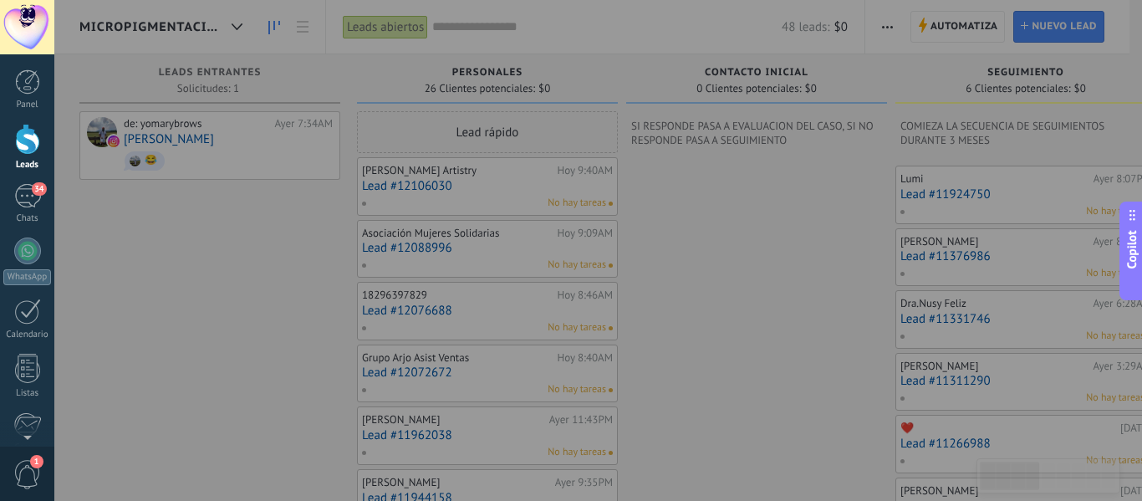
click at [28, 140] on div at bounding box center [27, 139] width 25 height 31
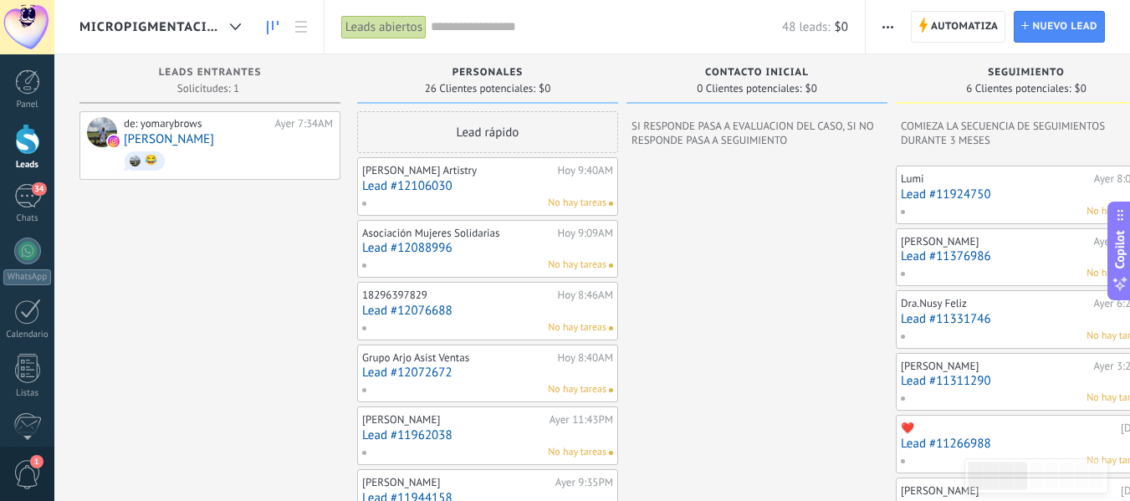
click at [28, 140] on div at bounding box center [27, 139] width 25 height 31
click at [242, 23] on div at bounding box center [236, 27] width 28 height 33
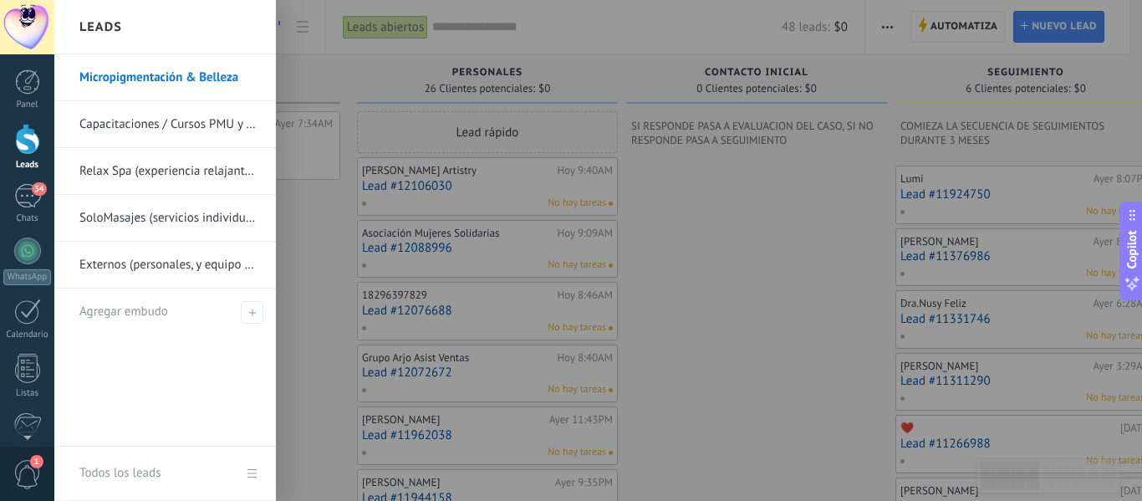
click at [191, 130] on link "Capacitaciones / Cursos PMU y Láser" at bounding box center [169, 124] width 180 height 47
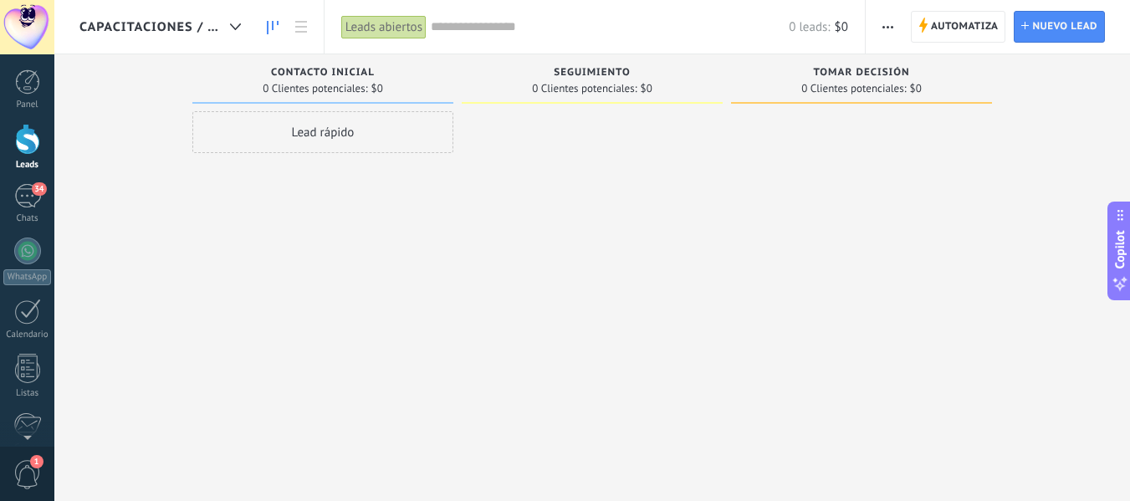
click at [176, 20] on span "Capacitaciones / Cursos PMU y Láser" at bounding box center [151, 27] width 144 height 16
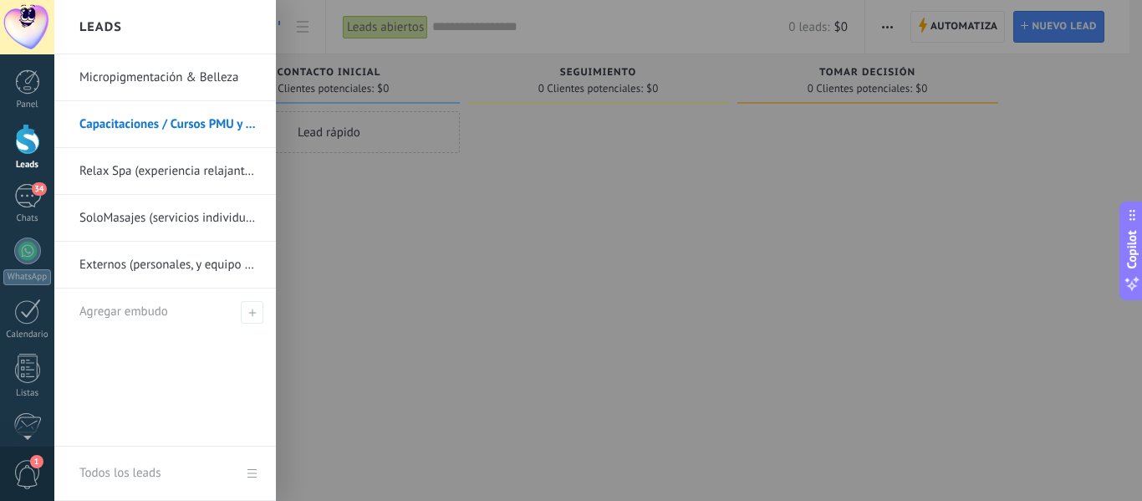
click at [142, 180] on link "Relax Spa (experiencia relajante y bienestar)" at bounding box center [169, 171] width 180 height 47
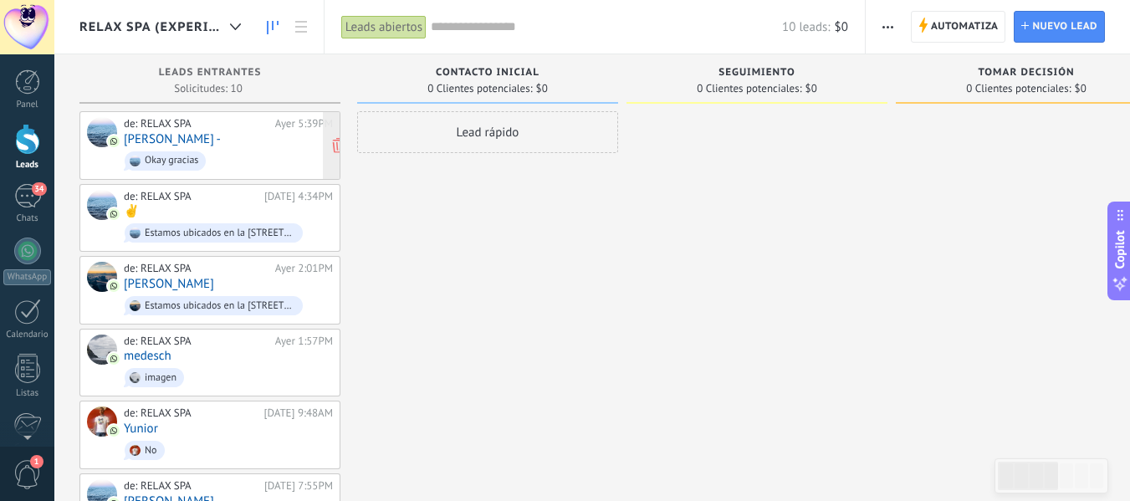
click at [227, 137] on div "de: RELAX SPA Ayer 5:39PM Carlos E Jimenez - Okay gracias" at bounding box center [228, 145] width 209 height 57
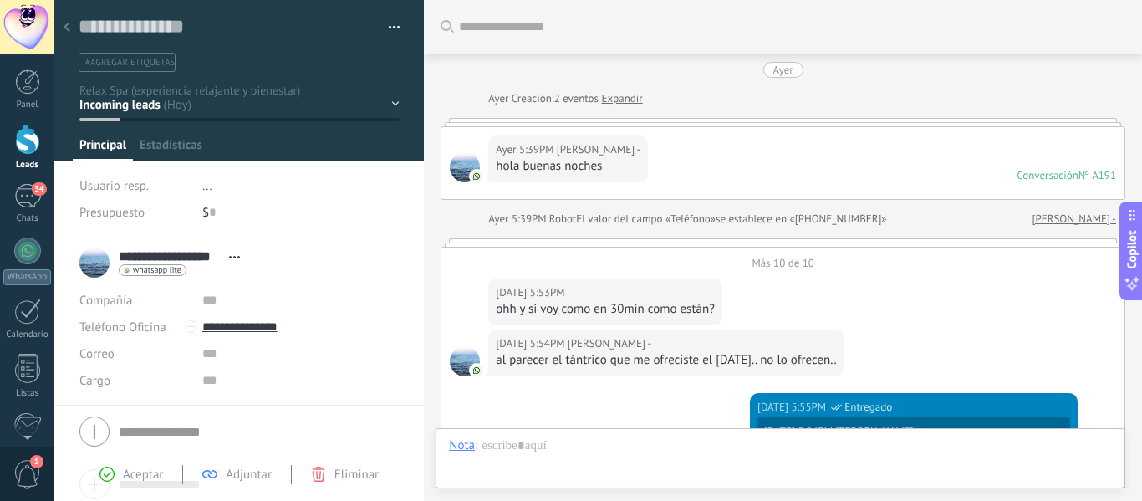
scroll to position [1536, 0]
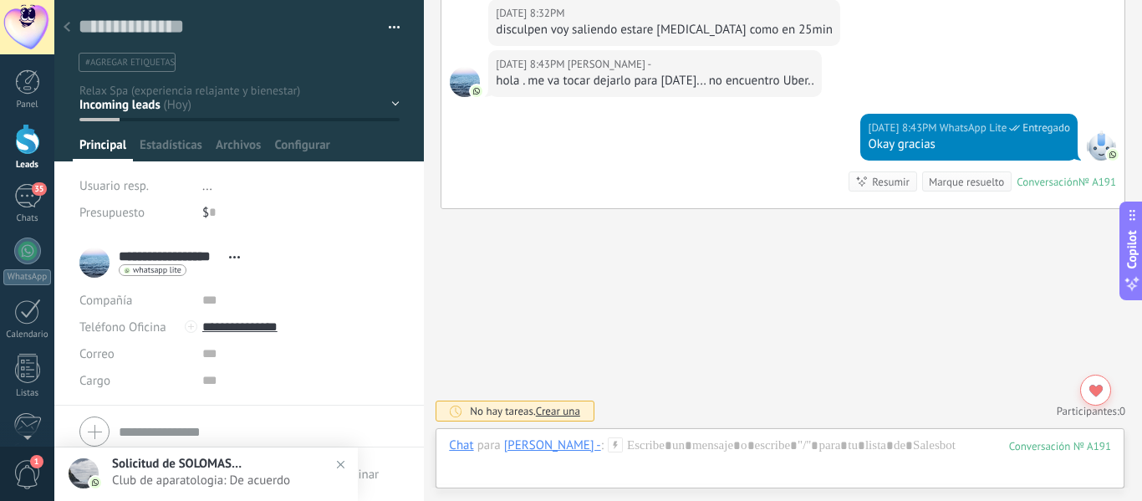
click at [69, 26] on icon at bounding box center [67, 27] width 7 height 10
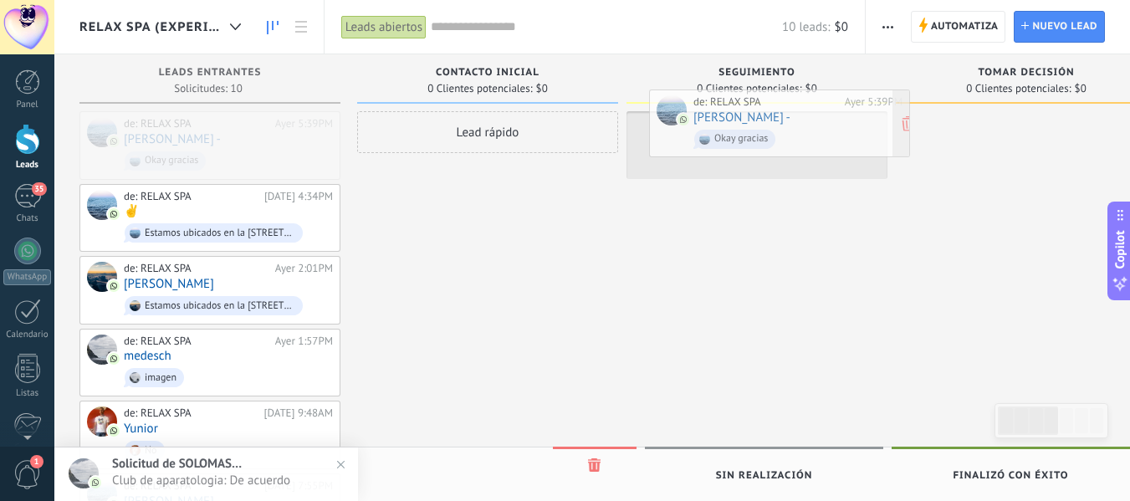
drag, startPoint x: 174, startPoint y: 142, endPoint x: 730, endPoint y: 141, distance: 556.0
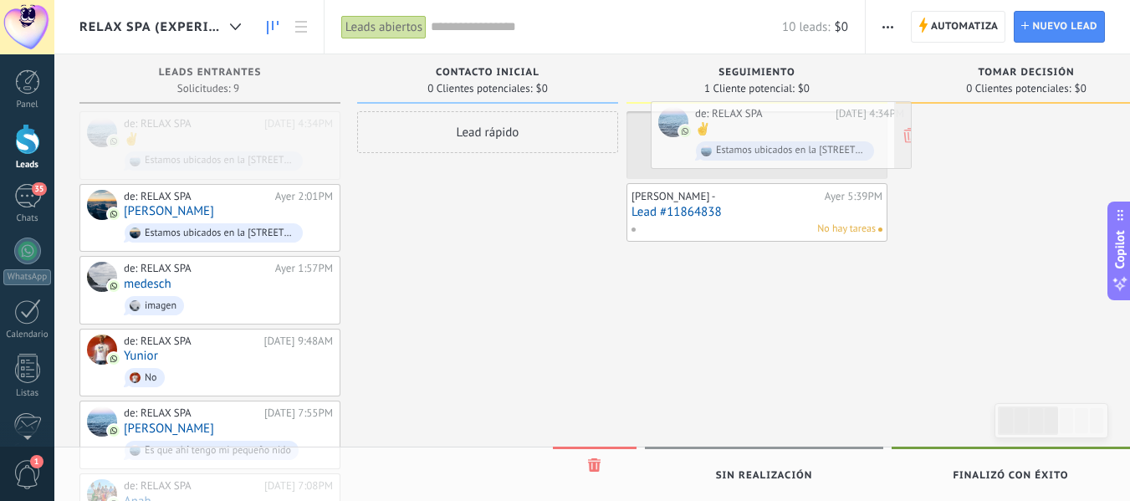
drag, startPoint x: 207, startPoint y: 164, endPoint x: 770, endPoint y: 161, distance: 563.5
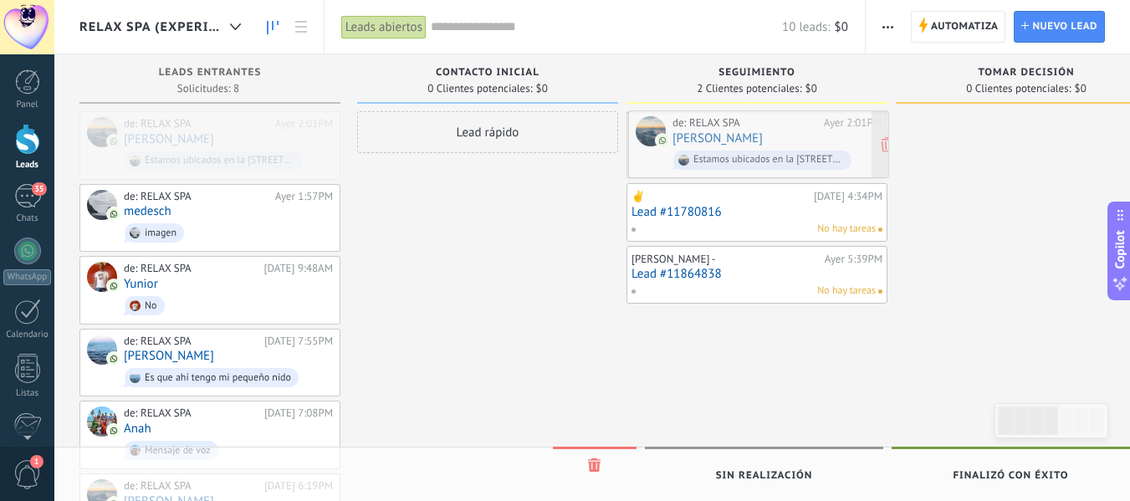
drag, startPoint x: 262, startPoint y: 145, endPoint x: 810, endPoint y: 145, distance: 548.5
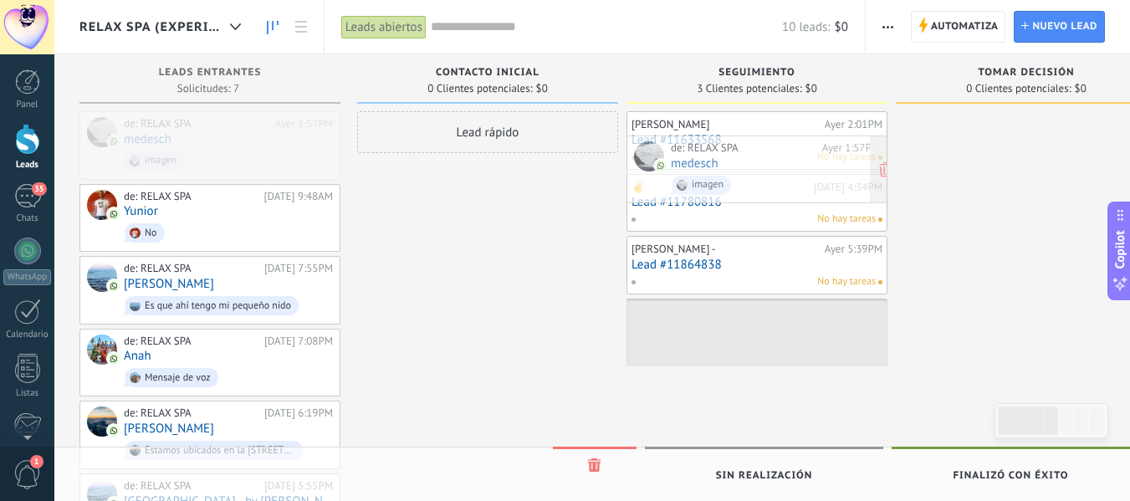
drag, startPoint x: 163, startPoint y: 142, endPoint x: 710, endPoint y: 166, distance: 547.3
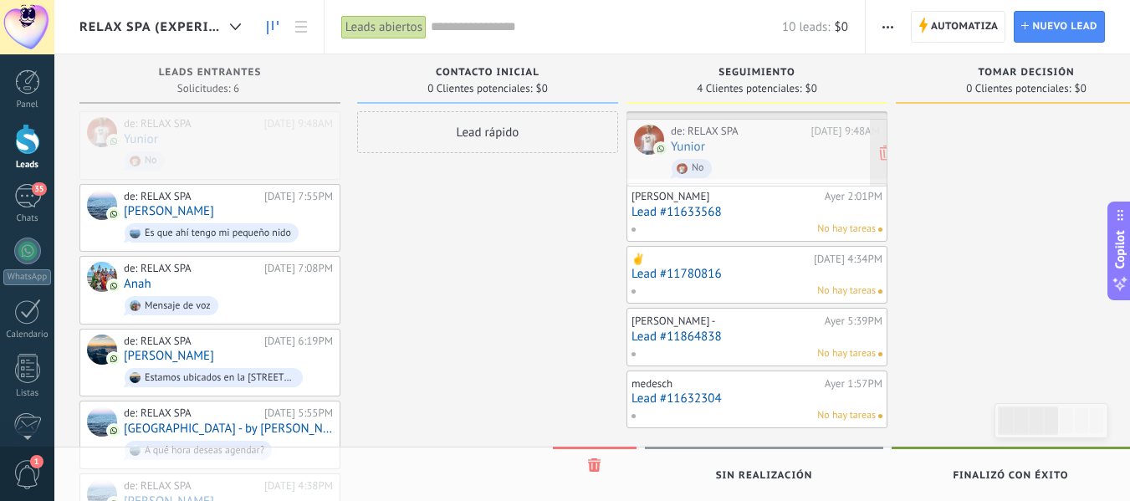
drag, startPoint x: 187, startPoint y: 146, endPoint x: 734, endPoint y: 154, distance: 546.8
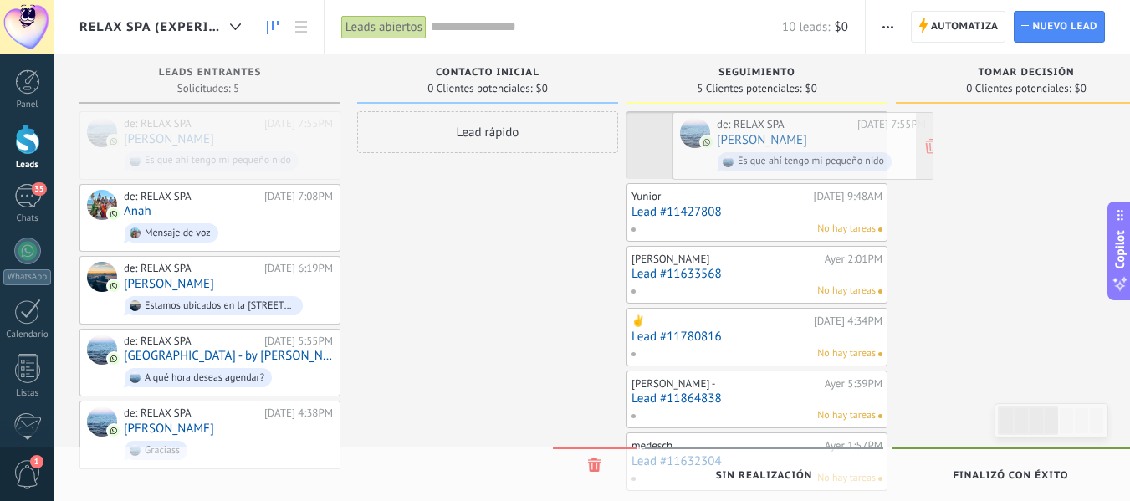
drag, startPoint x: 145, startPoint y: 124, endPoint x: 737, endPoint y: 125, distance: 592.8
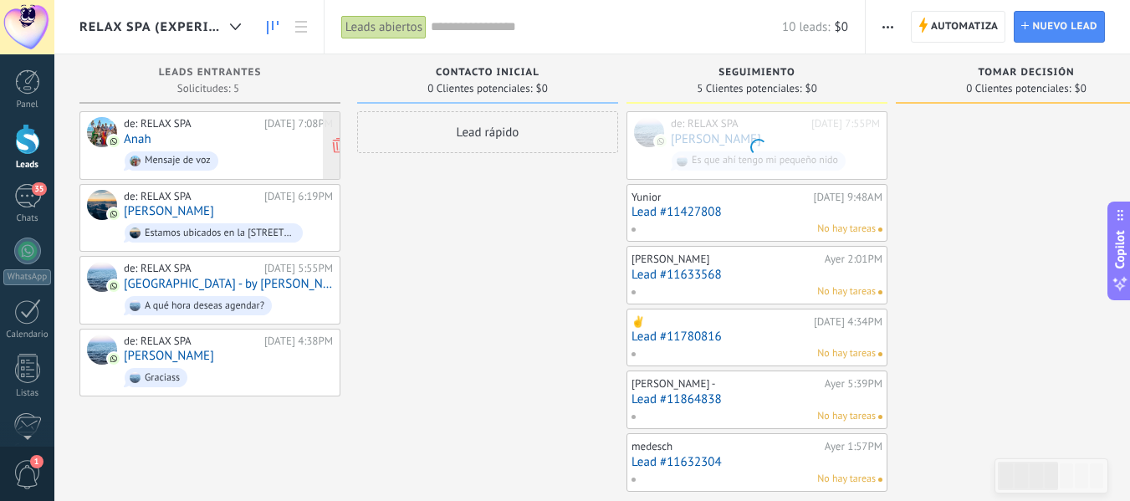
click at [164, 139] on div "de: RELAX SPA 07/10/2025 7:08PM Anah Mensaje de voz" at bounding box center [228, 145] width 209 height 57
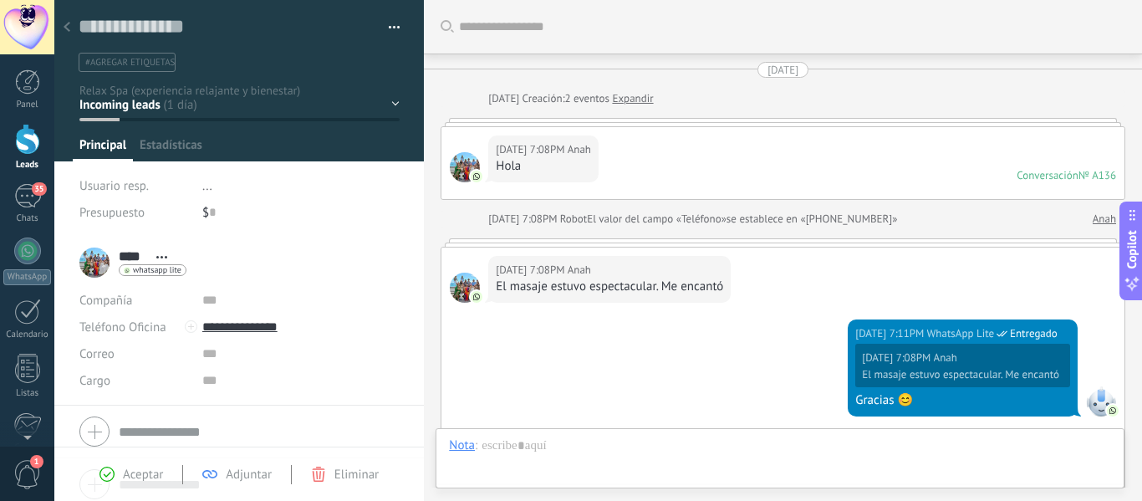
scroll to position [848, 0]
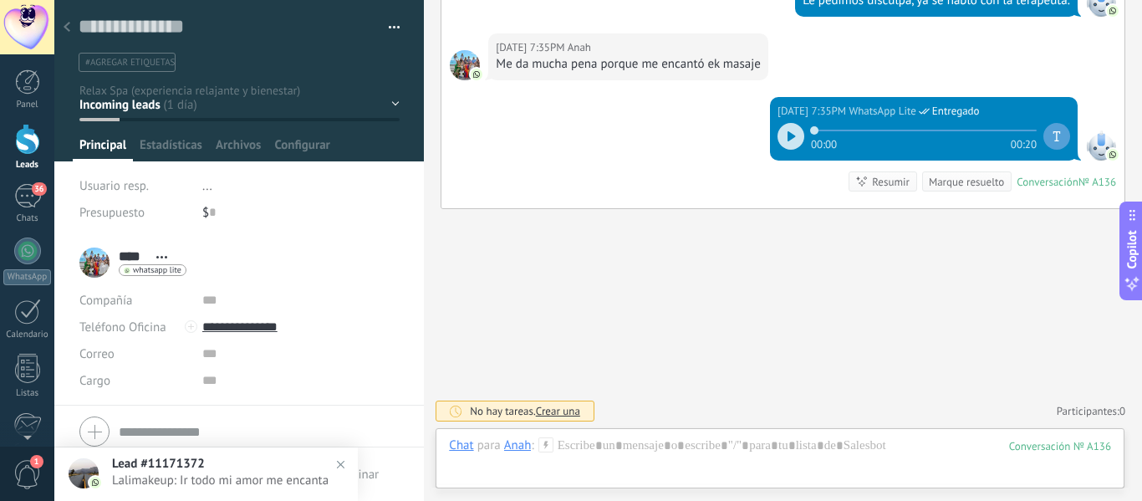
click at [73, 27] on div at bounding box center [66, 28] width 23 height 33
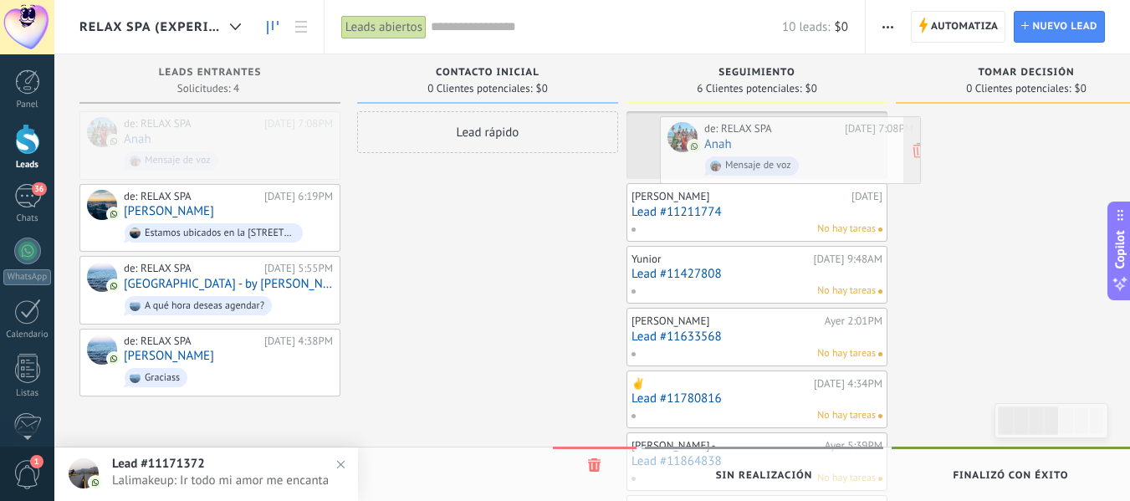
drag, startPoint x: 188, startPoint y: 147, endPoint x: 768, endPoint y: 152, distance: 580.2
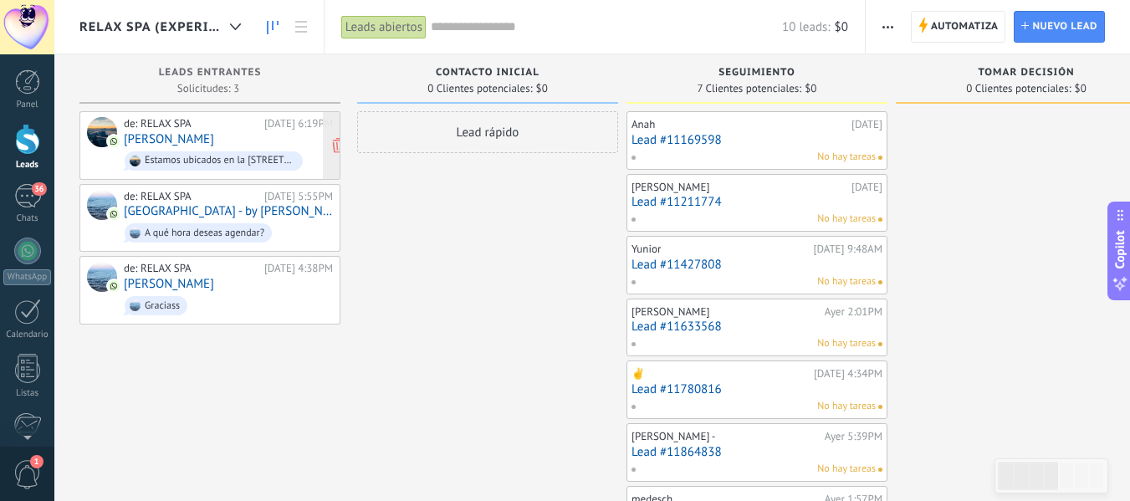
click at [163, 129] on div "de: RELAX SPA" at bounding box center [191, 123] width 135 height 13
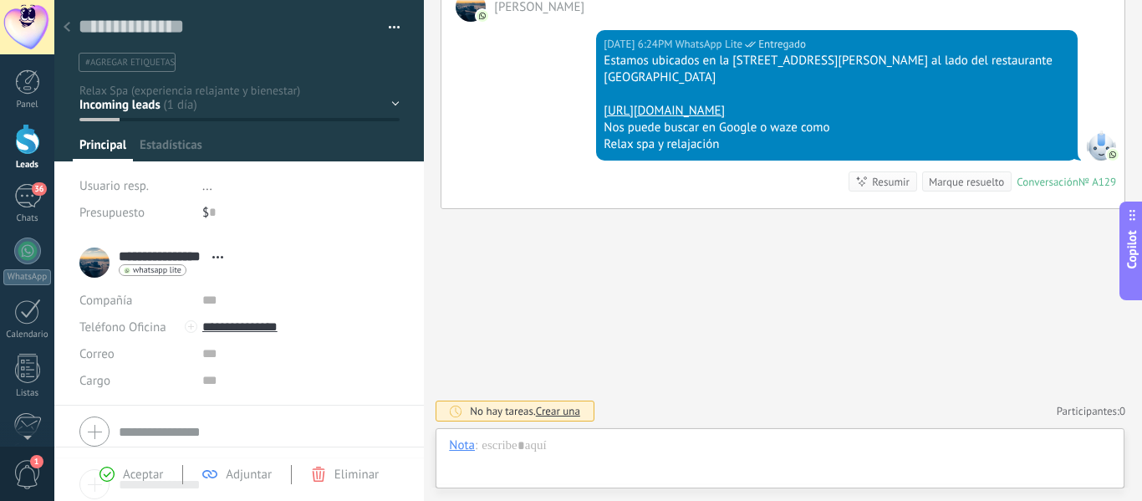
scroll to position [25, 0]
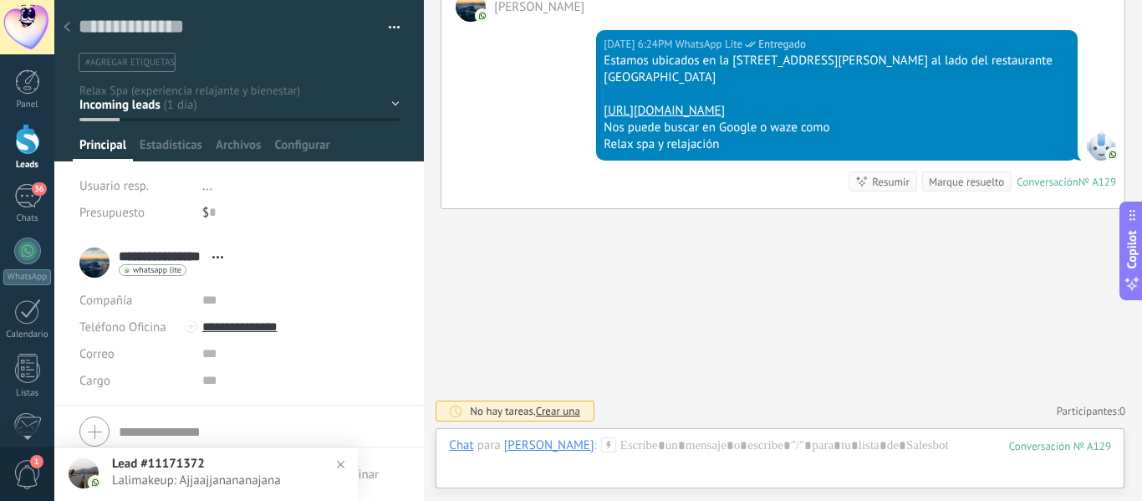
click at [68, 22] on div at bounding box center [66, 28] width 23 height 33
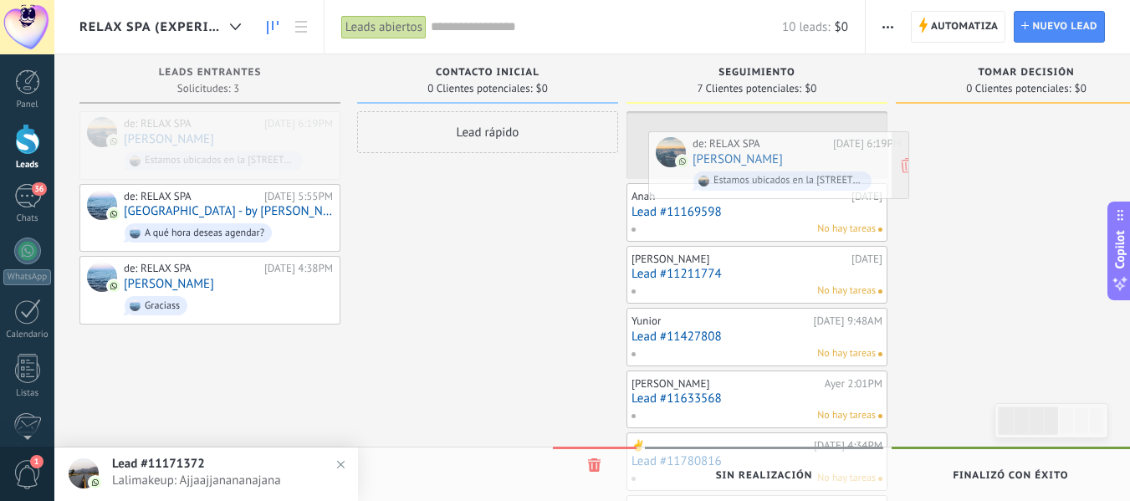
drag, startPoint x: 172, startPoint y: 135, endPoint x: 737, endPoint y: 155, distance: 565.5
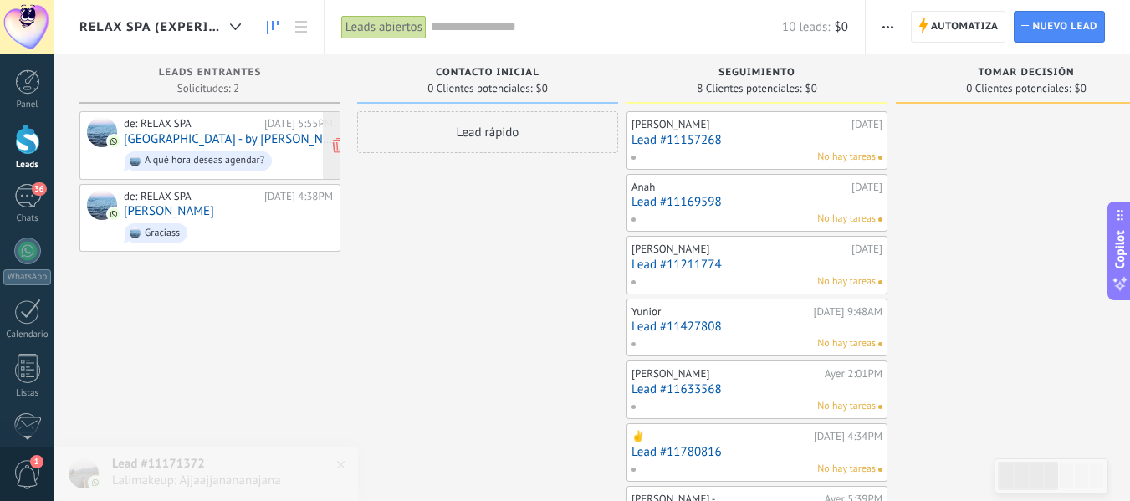
click at [213, 120] on div "de: RELAX SPA" at bounding box center [191, 123] width 135 height 13
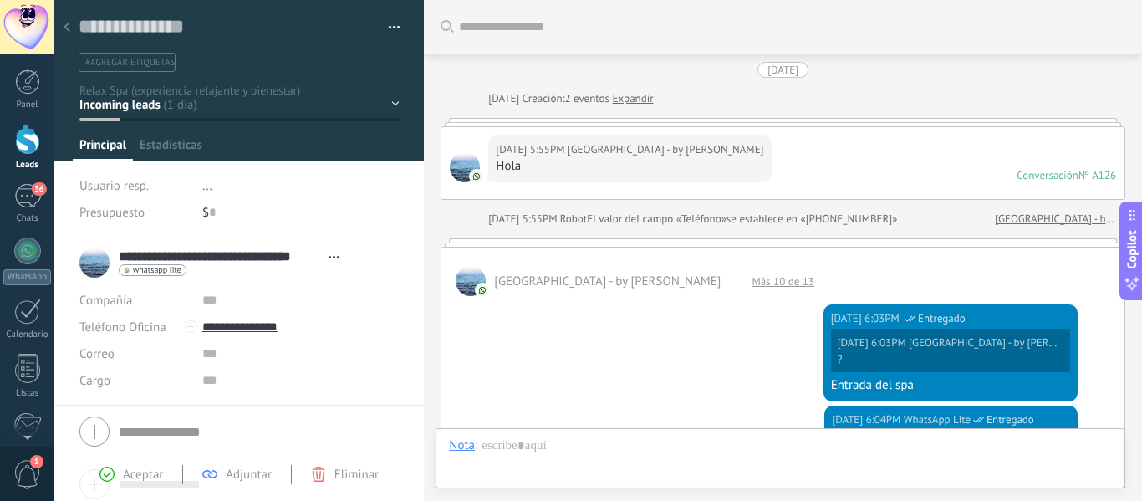
scroll to position [1281, 0]
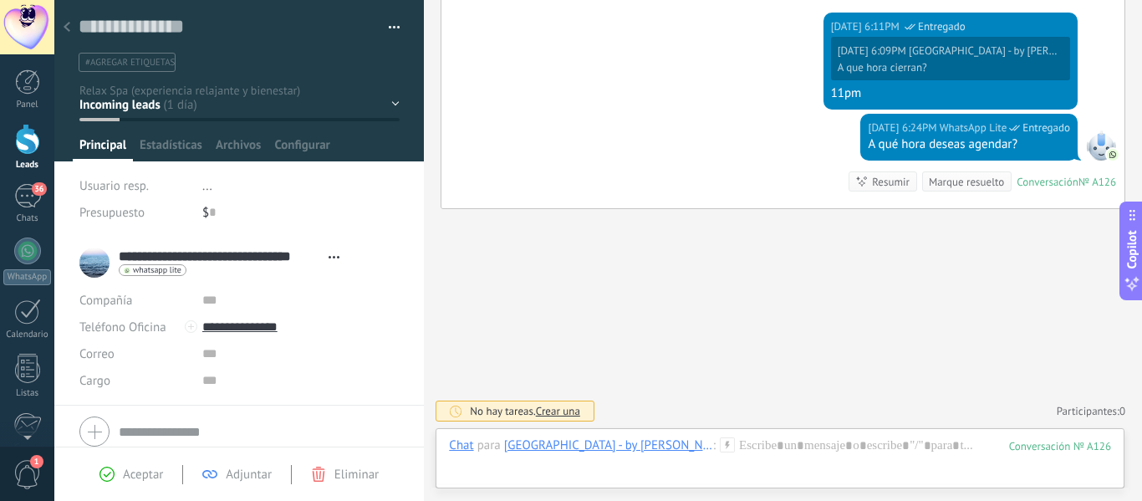
click at [68, 30] on use at bounding box center [67, 27] width 7 height 10
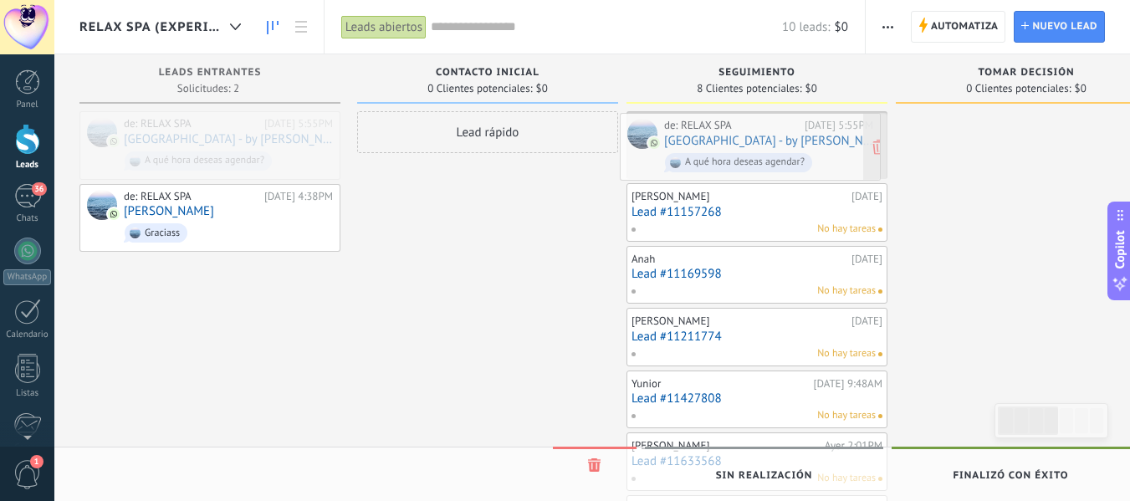
drag, startPoint x: 171, startPoint y: 142, endPoint x: 711, endPoint y: 144, distance: 540.1
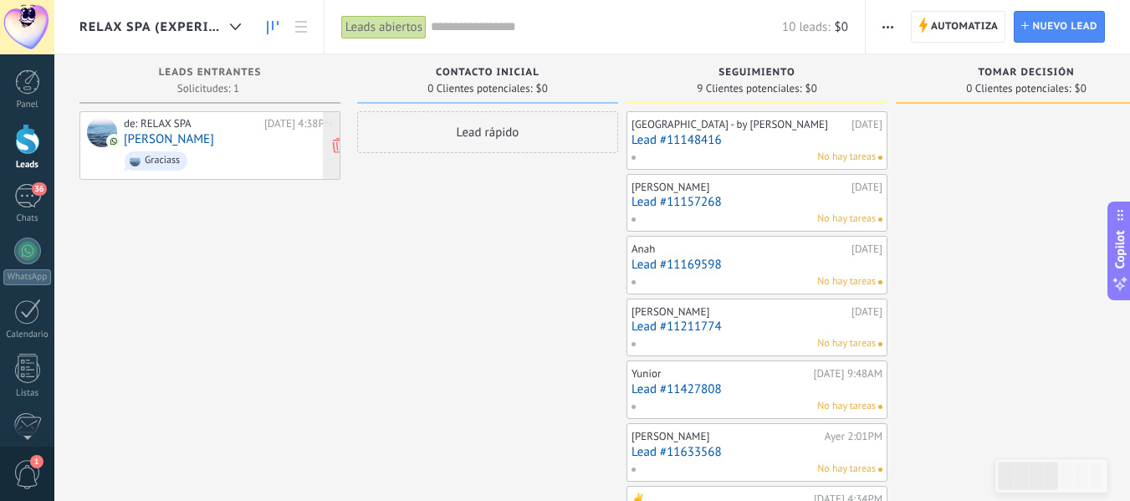
click at [194, 129] on div "de: RELAX SPA" at bounding box center [191, 123] width 135 height 13
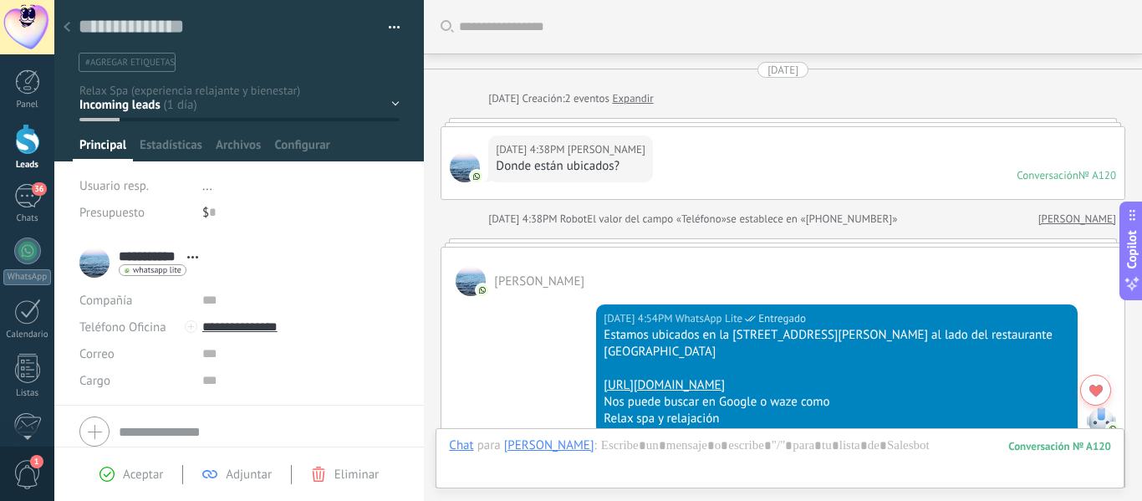
scroll to position [307, 0]
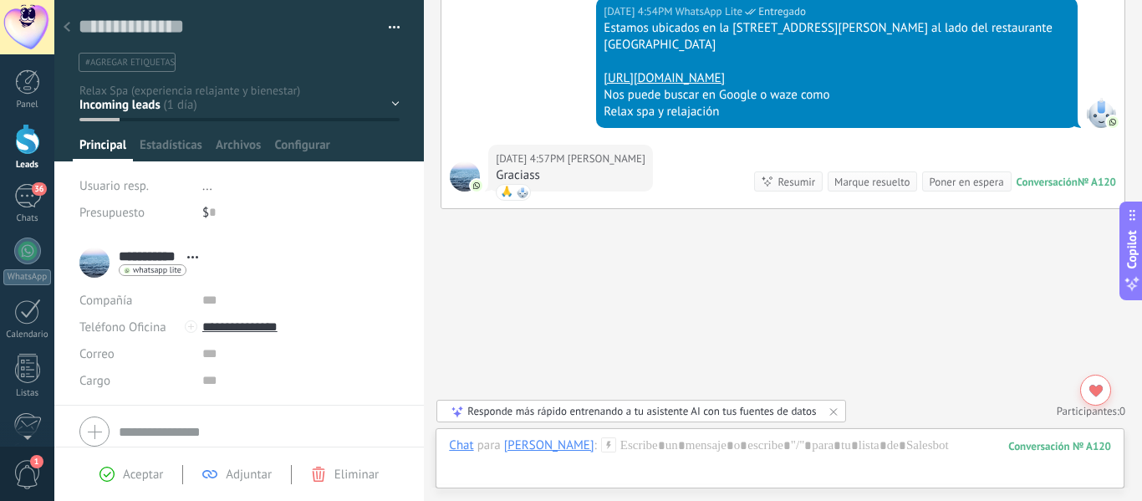
click at [68, 26] on use at bounding box center [67, 27] width 7 height 10
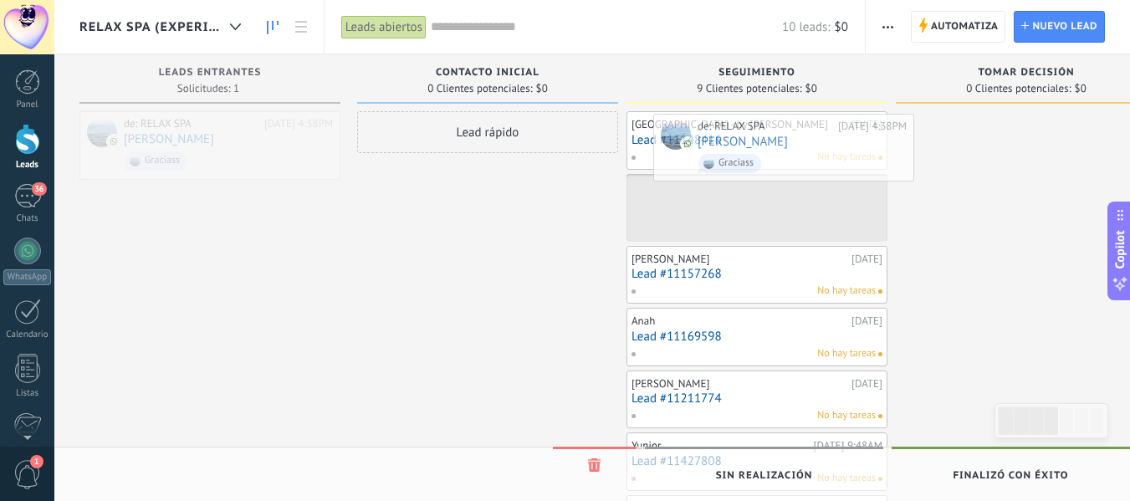
drag, startPoint x: 181, startPoint y: 137, endPoint x: 754, endPoint y: 140, distance: 573.5
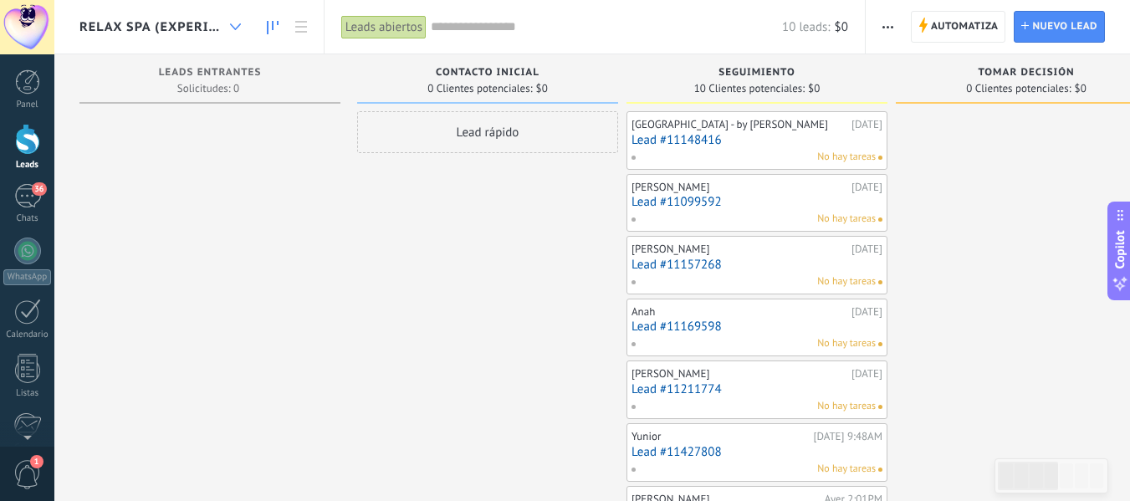
click at [230, 26] on div at bounding box center [236, 27] width 28 height 33
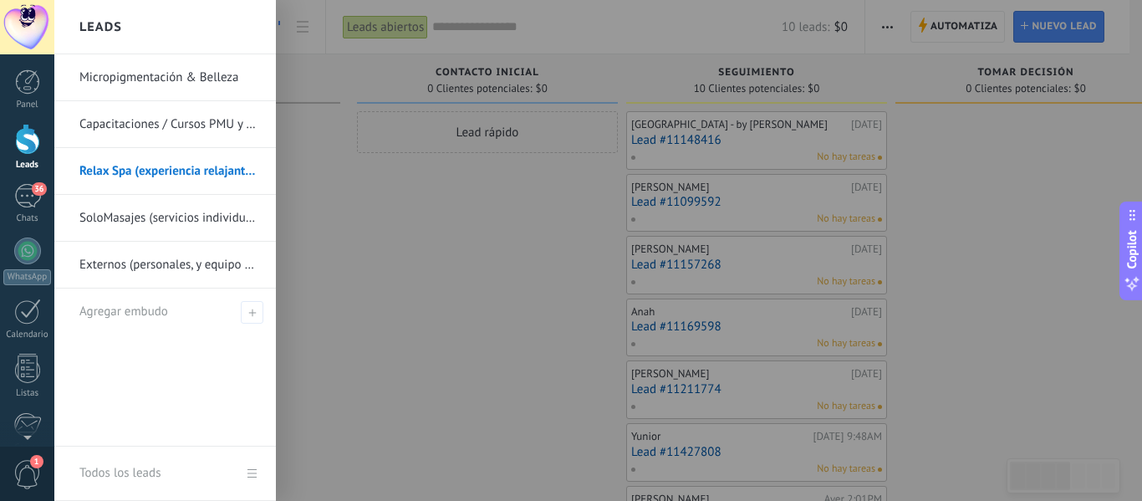
click at [171, 232] on link "SoloMasajes (servicios individuales o en pareja)" at bounding box center [169, 218] width 180 height 47
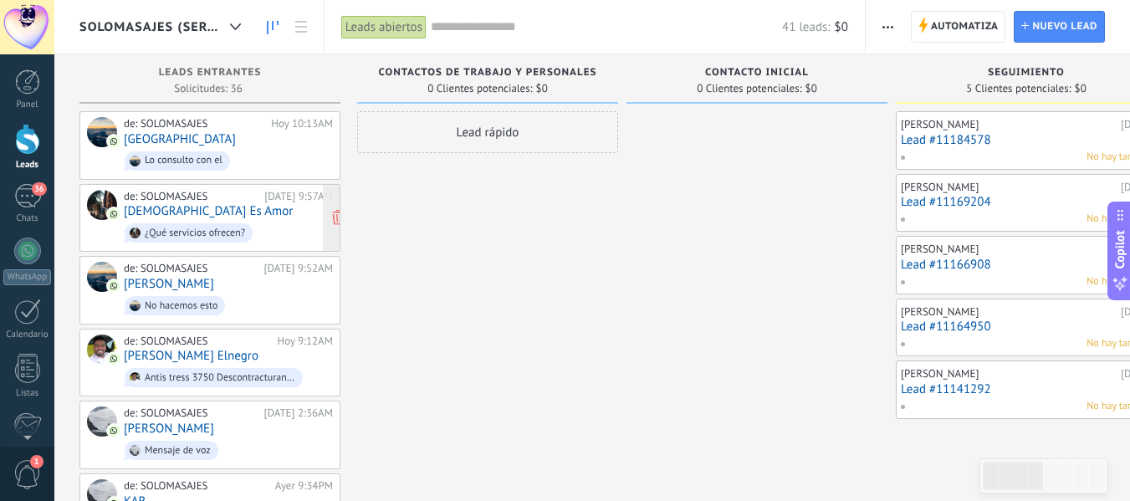
click at [161, 215] on link "Dios Es Amor" at bounding box center [208, 211] width 169 height 14
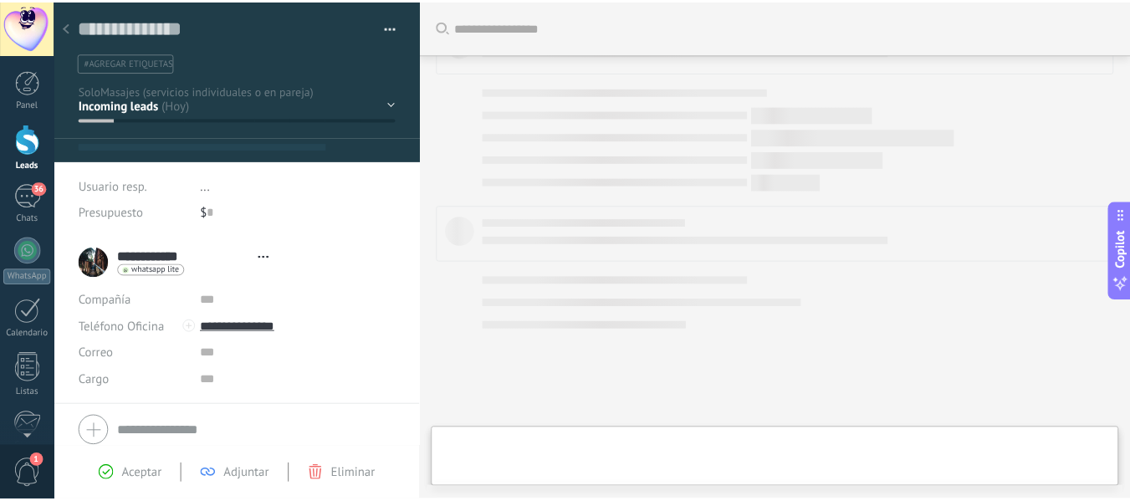
scroll to position [25, 0]
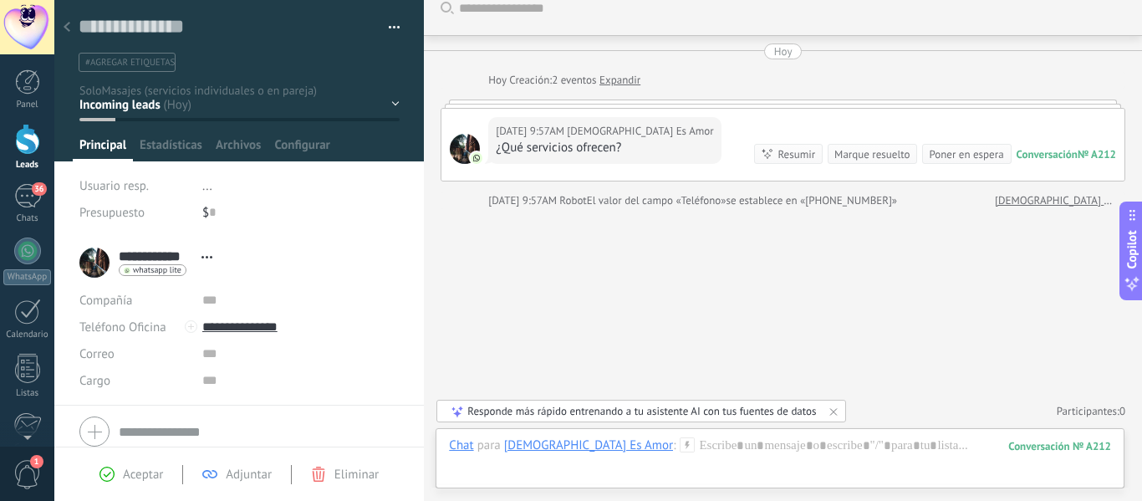
click at [70, 24] on div at bounding box center [66, 28] width 23 height 33
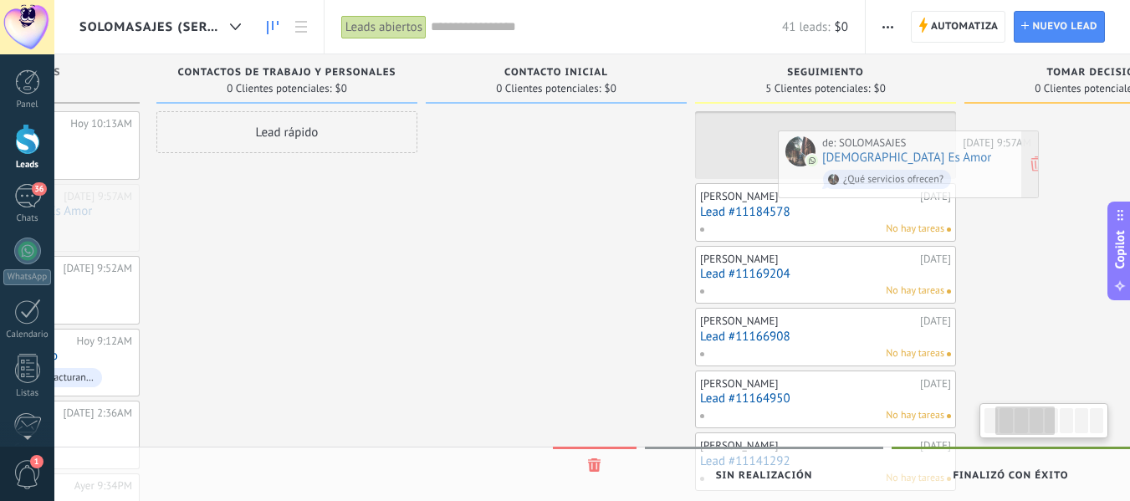
scroll to position [0, 229]
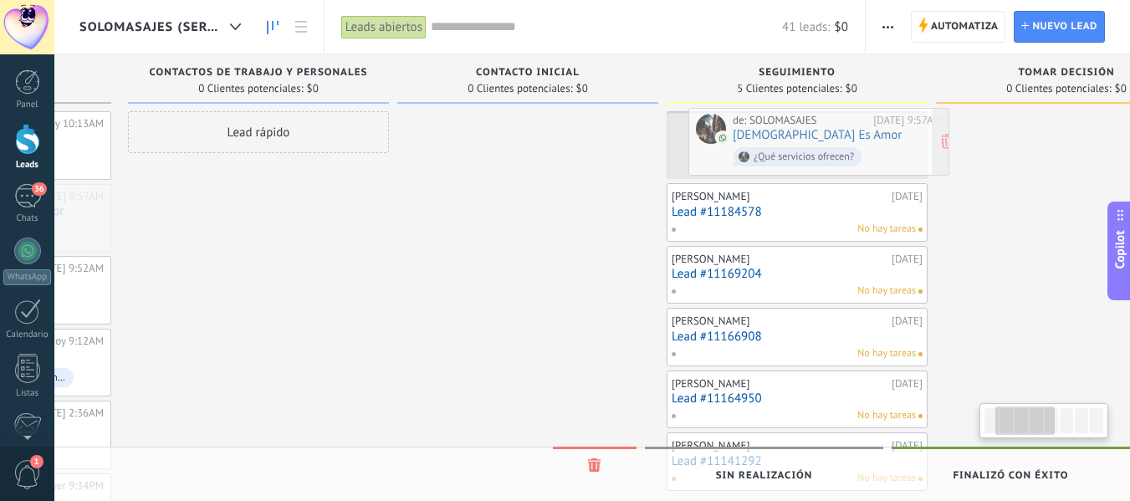
drag, startPoint x: 206, startPoint y: 217, endPoint x: 813, endPoint y: 142, distance: 611.6
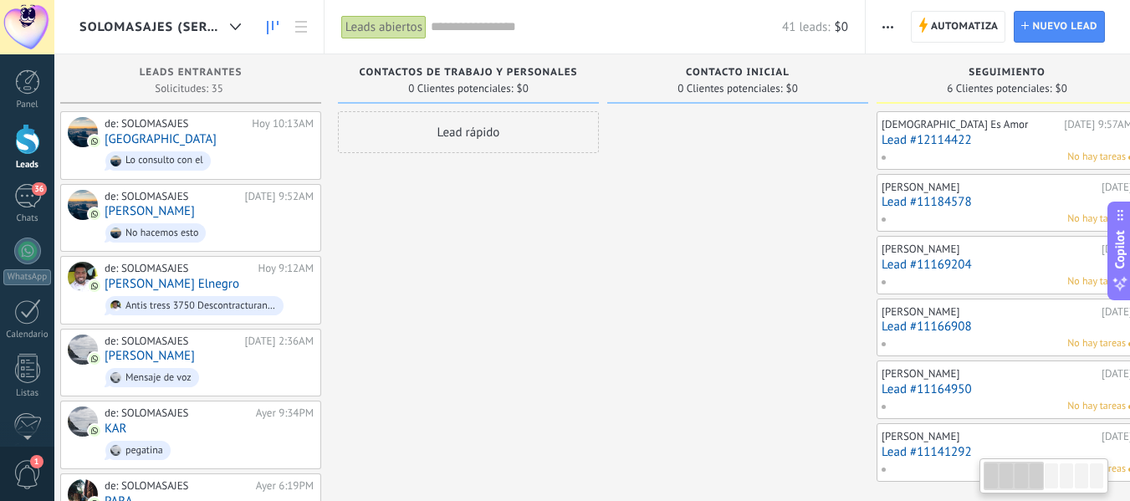
scroll to position [0, 0]
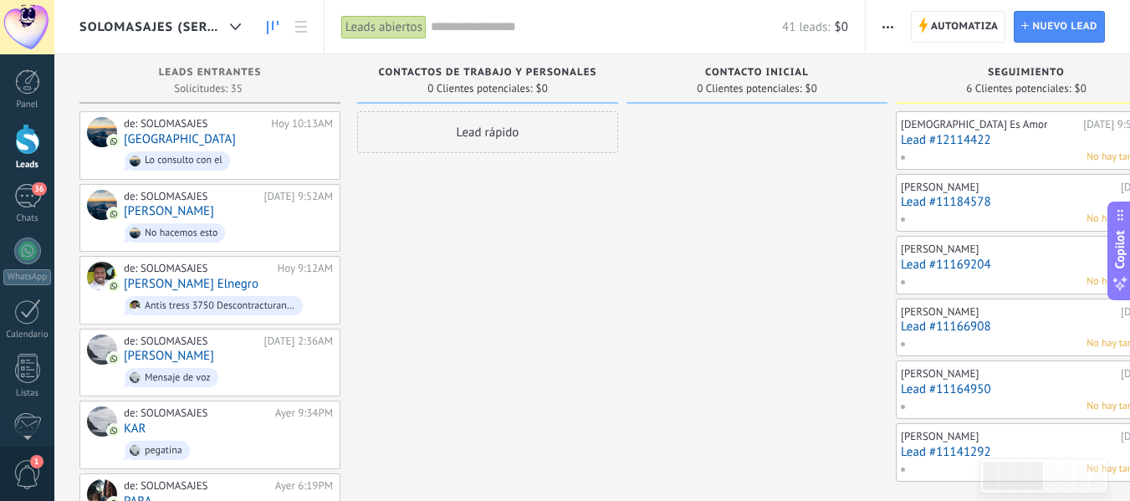
click at [1015, 75] on span "SEGUIMIENTO" at bounding box center [1025, 73] width 76 height 12
click at [942, 28] on span "Automatiza" at bounding box center [965, 27] width 68 height 30
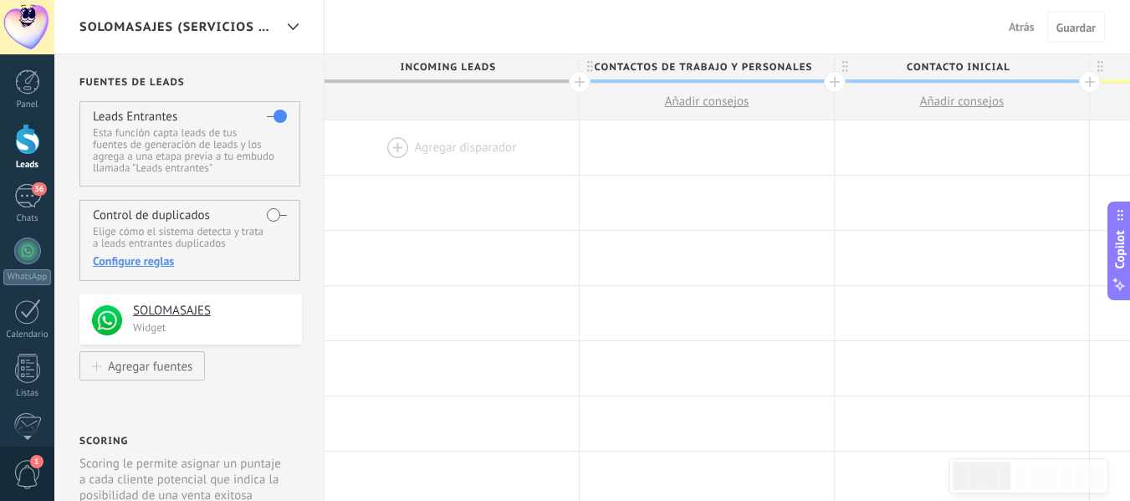
click at [960, 66] on span "Contacto inicial" at bounding box center [957, 67] width 246 height 26
click at [859, 65] on input "**********" at bounding box center [958, 66] width 222 height 25
click at [1078, 67] on span at bounding box center [1074, 68] width 12 height 12
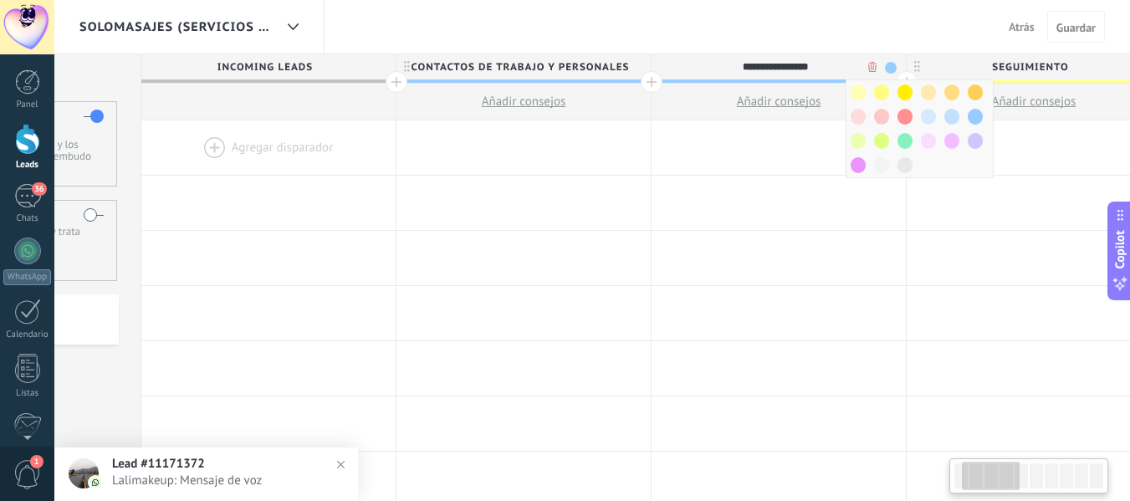
scroll to position [0, 171]
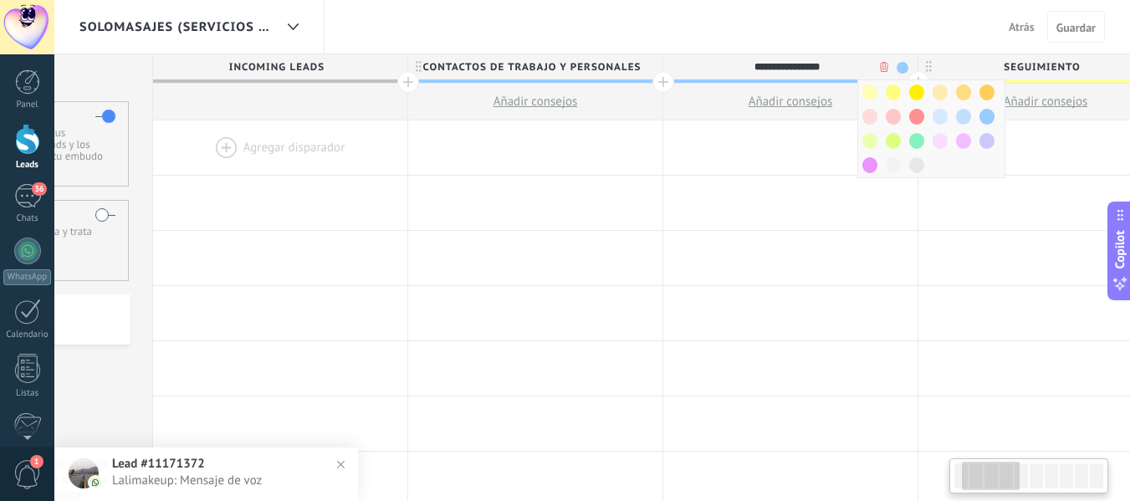
drag, startPoint x: 1080, startPoint y: 70, endPoint x: 915, endPoint y: 39, distance: 168.4
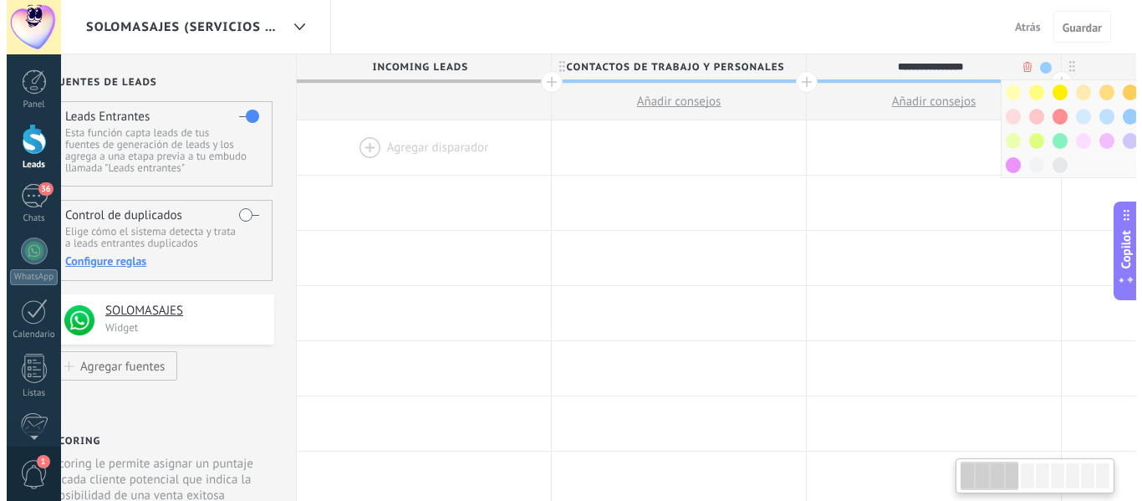
scroll to position [0, 29]
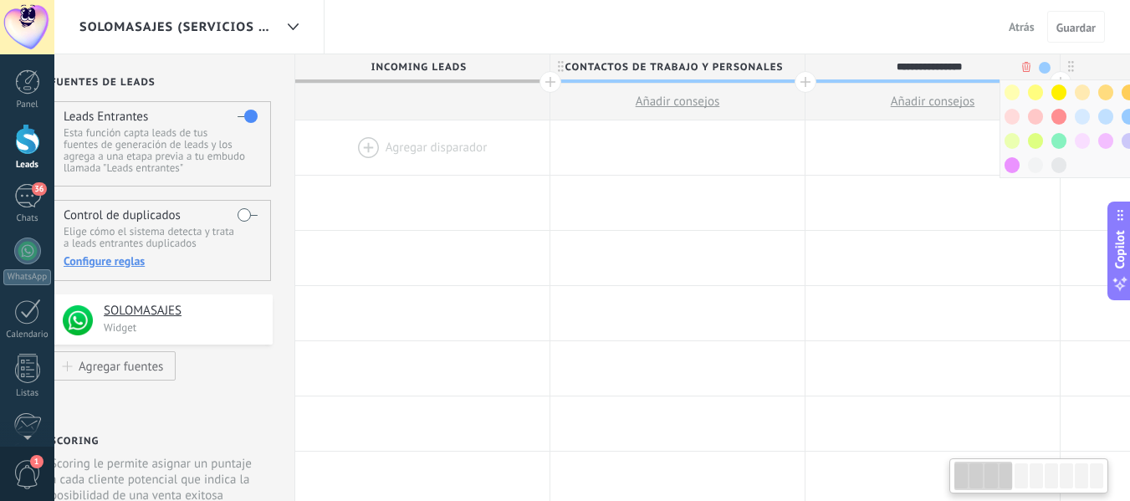
drag, startPoint x: 654, startPoint y: 64, endPoint x: 796, endPoint y: 108, distance: 148.9
click at [796, 108] on div "contactos de trabajo y personales Añadir consejos" at bounding box center [677, 87] width 254 height 66
click at [1015, 27] on span "Atrás" at bounding box center [1021, 26] width 26 height 15
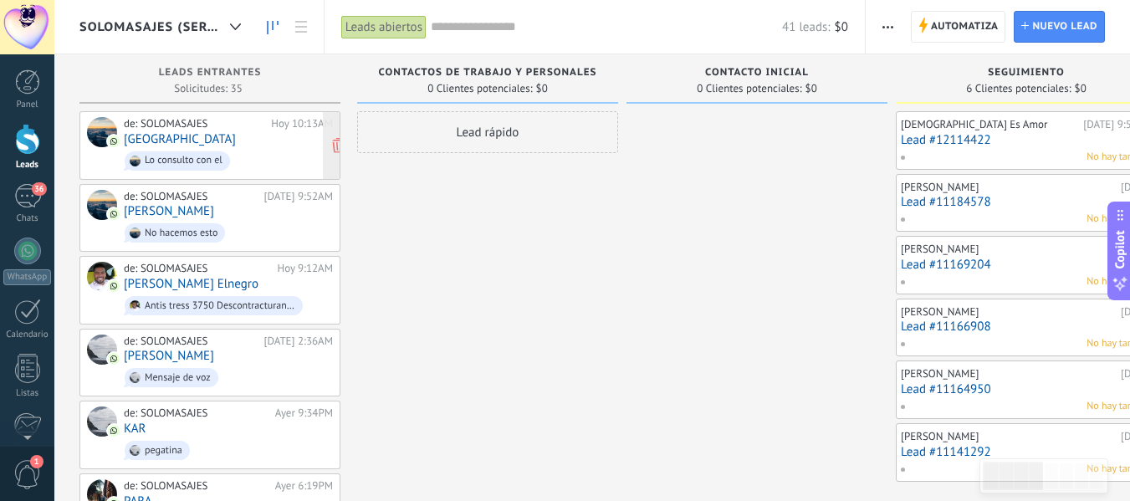
click at [242, 151] on span "Lo consulto con el" at bounding box center [228, 161] width 209 height 26
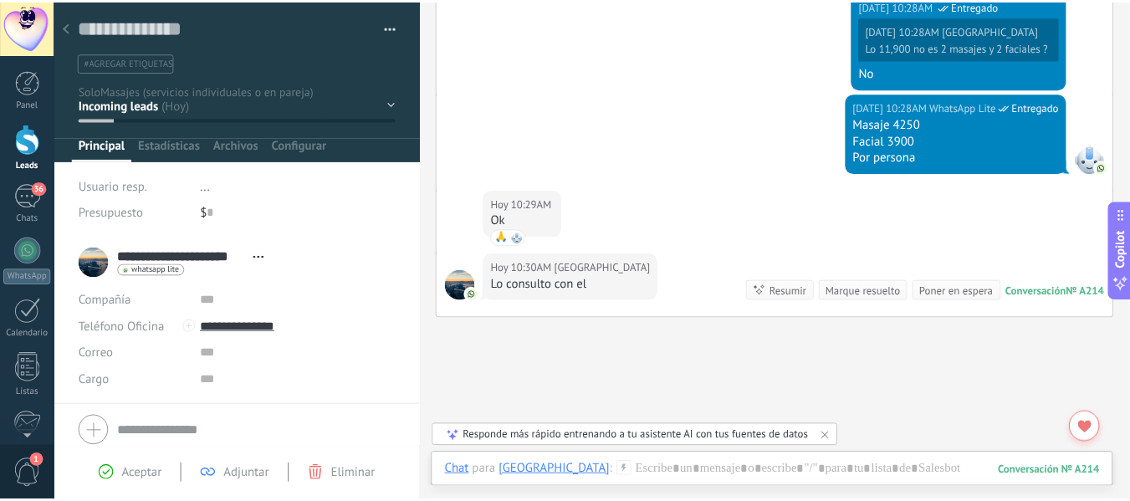
scroll to position [731, 0]
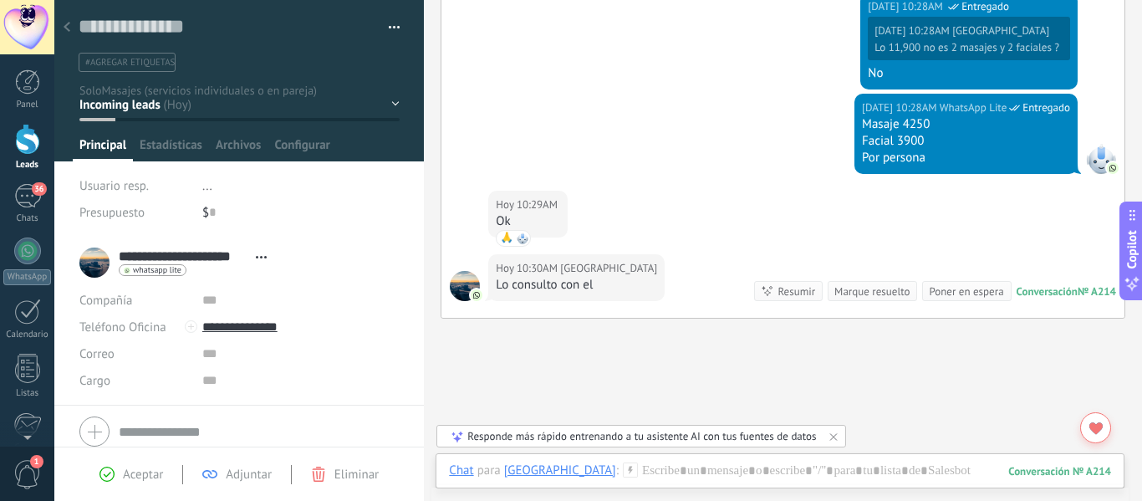
click at [73, 17] on div at bounding box center [66, 28] width 23 height 33
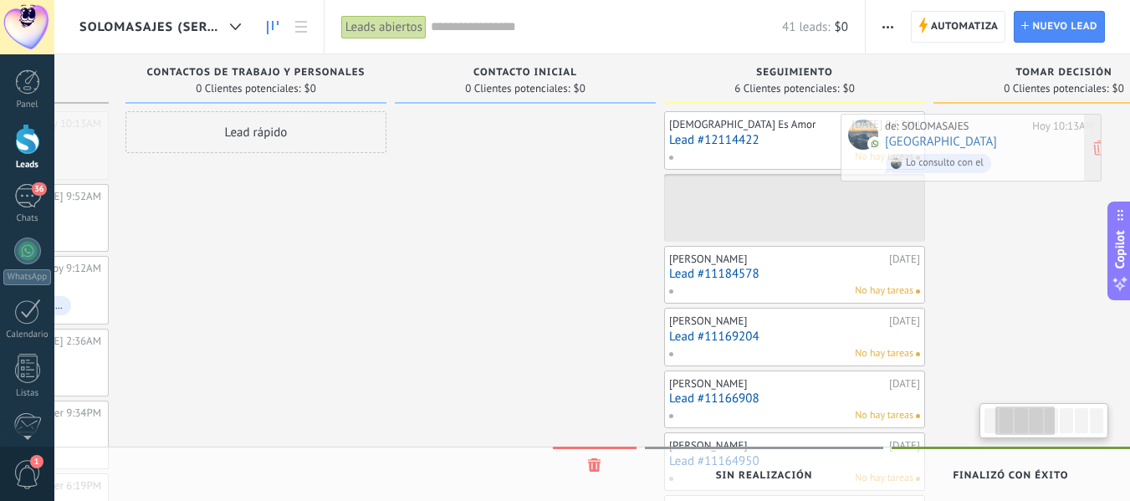
scroll to position [0, 252]
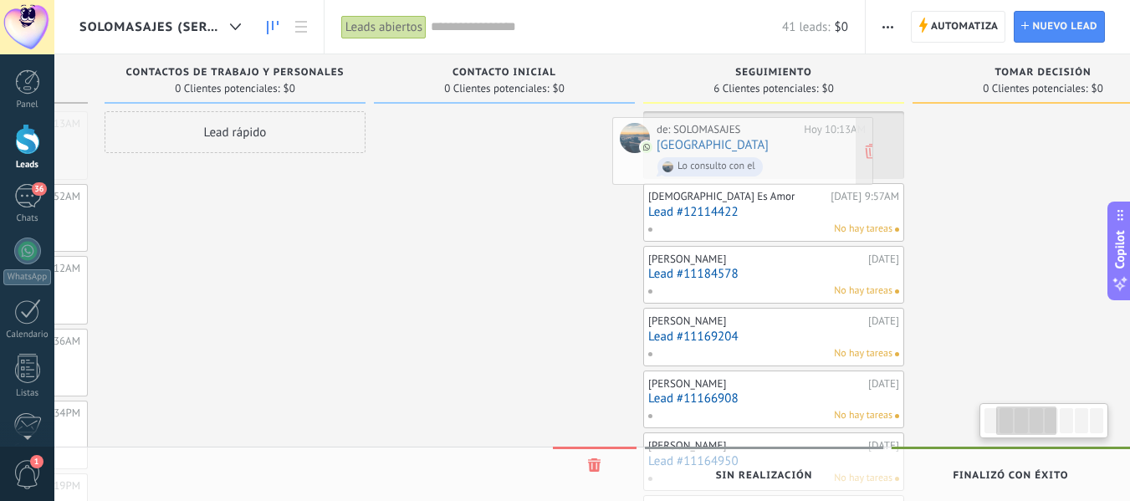
drag, startPoint x: 224, startPoint y: 150, endPoint x: 757, endPoint y: 156, distance: 532.6
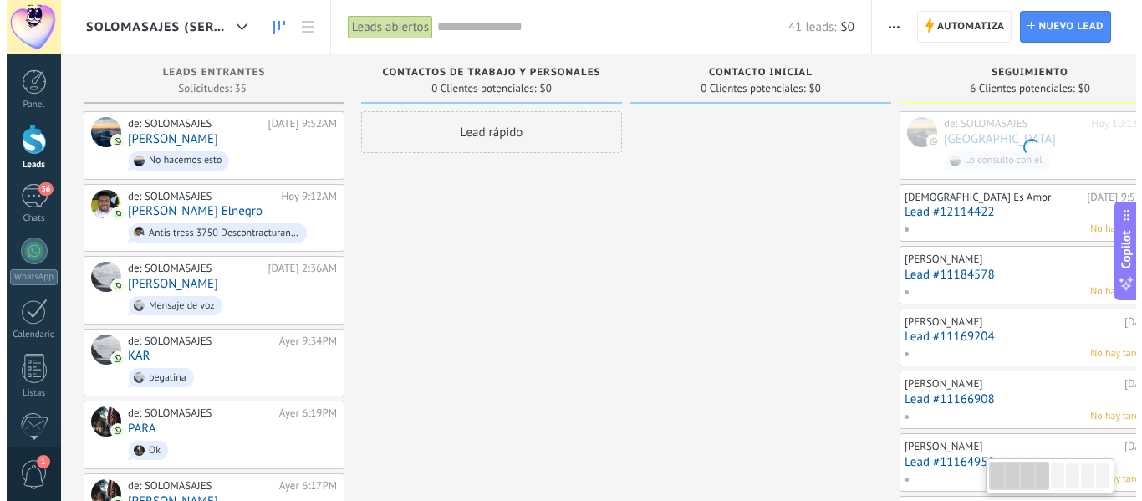
scroll to position [0, 0]
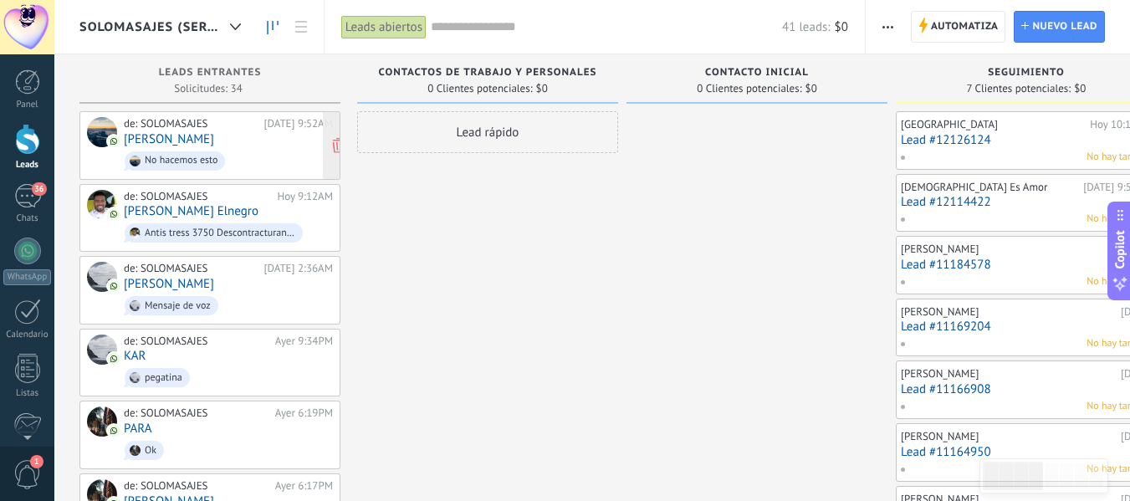
click at [194, 145] on div "de: SOLOMASAJES Hoy 9:52AM Tatiana No hacemos esto" at bounding box center [228, 145] width 209 height 57
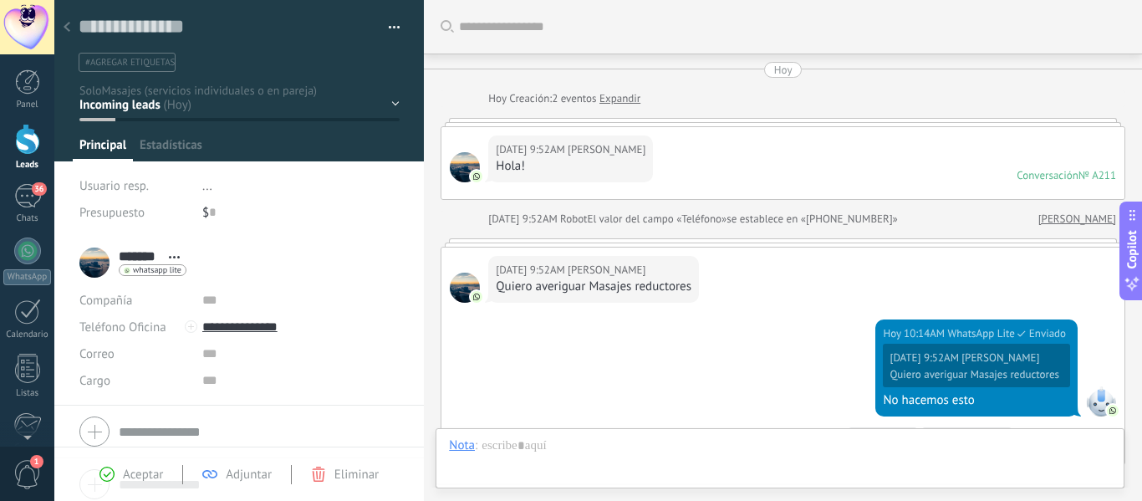
scroll to position [256, 0]
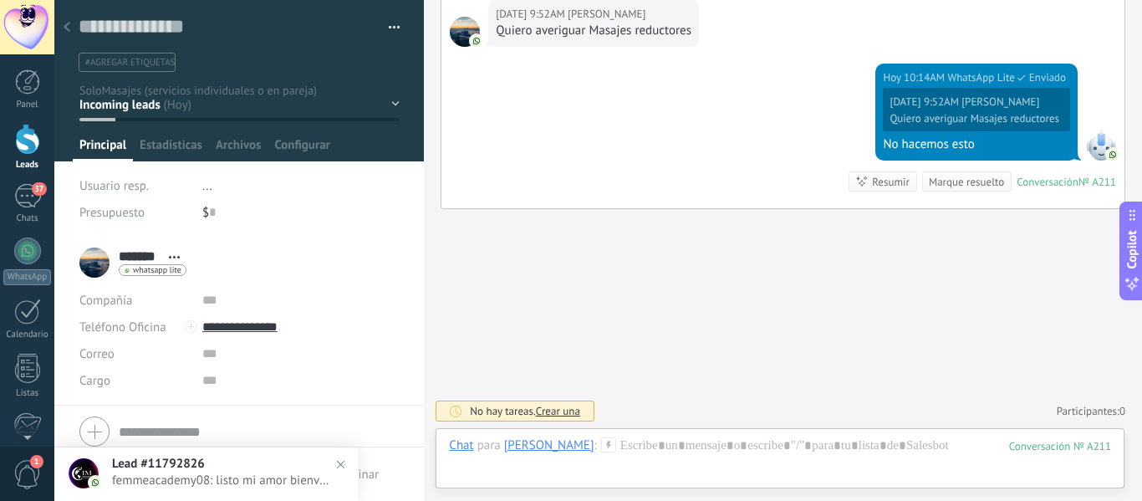
click at [340, 477] on span "femmeacademy08: listo mi amor bienvenida" at bounding box center [246, 480] width 268 height 16
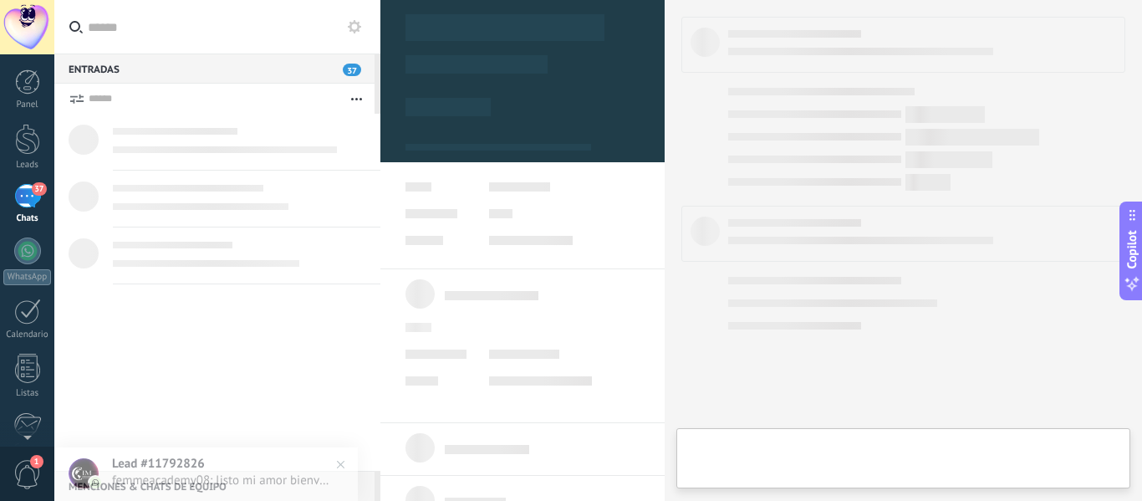
type textarea "**********"
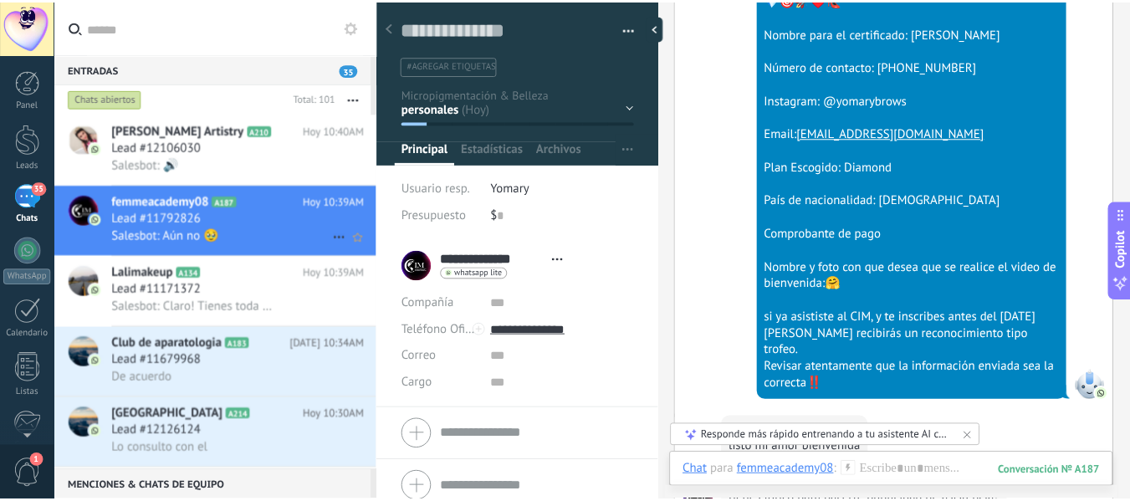
scroll to position [2349, 0]
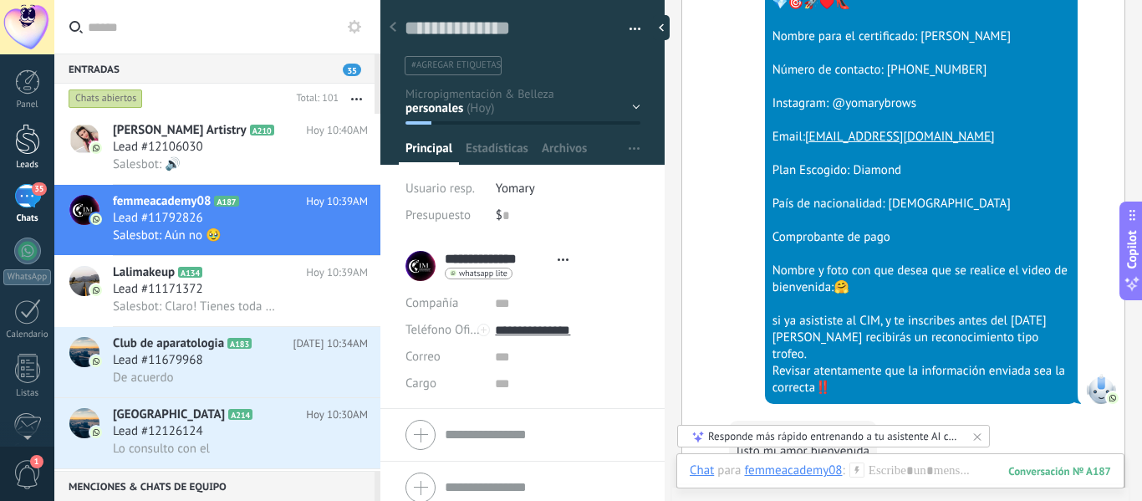
click at [30, 161] on div "Leads" at bounding box center [27, 165] width 48 height 11
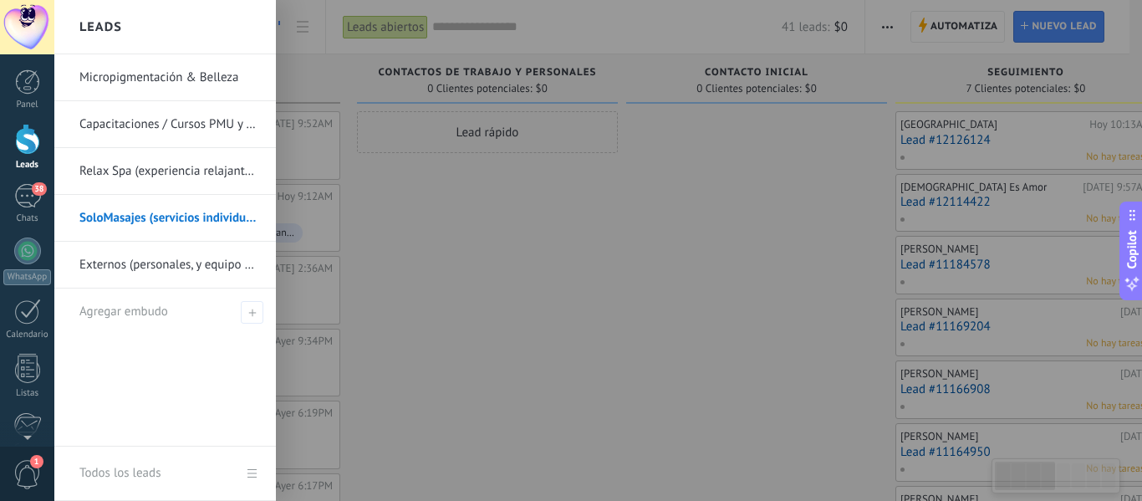
click at [154, 61] on link "Micropigmentación & Belleza" at bounding box center [169, 77] width 180 height 47
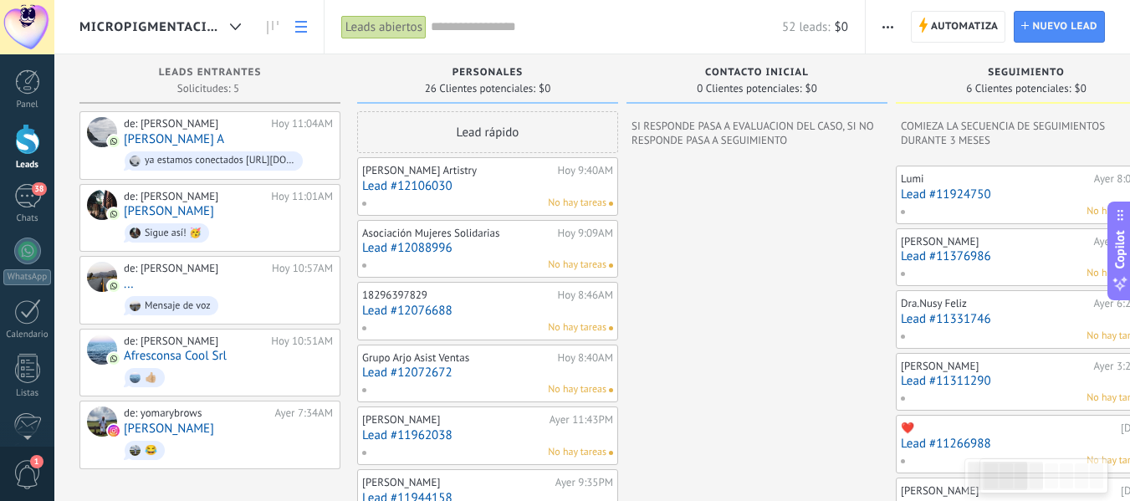
click at [305, 23] on use at bounding box center [301, 27] width 12 height 12
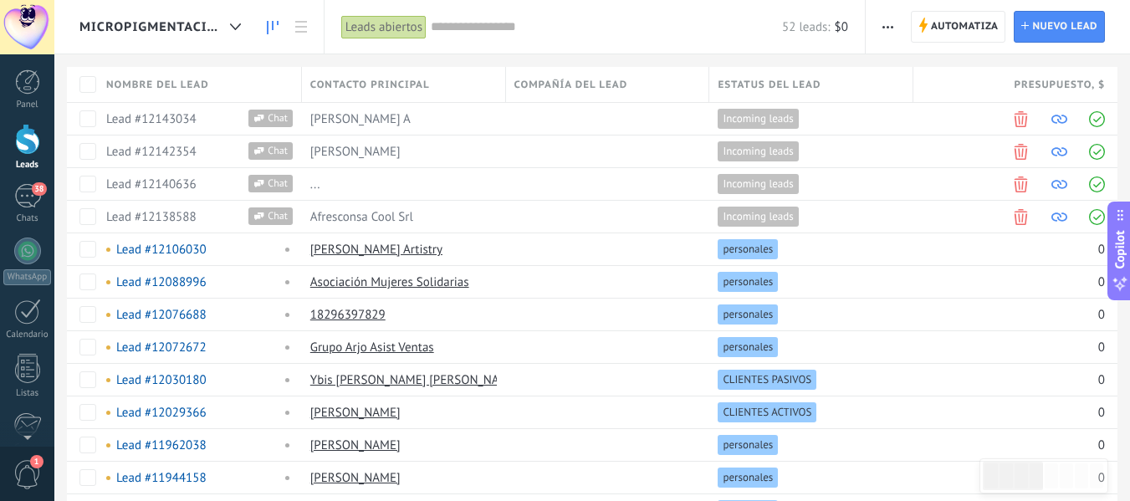
click at [275, 21] on icon at bounding box center [273, 27] width 12 height 13
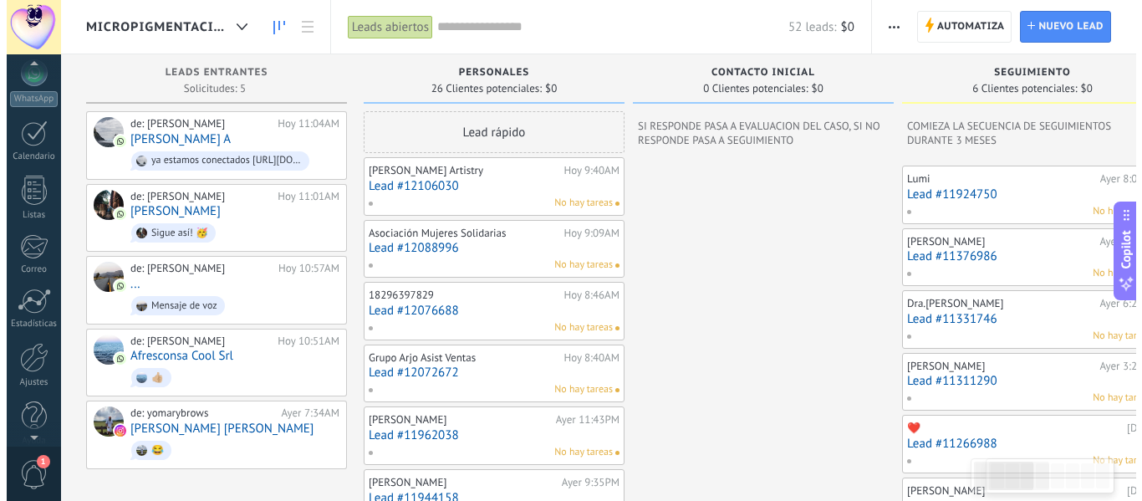
scroll to position [195, 0]
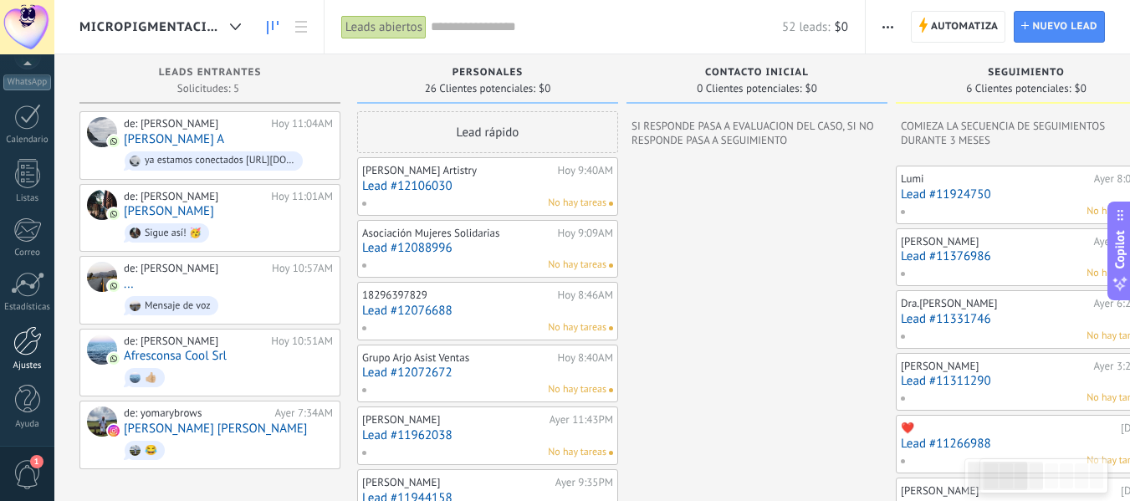
click at [22, 364] on div "Ajustes" at bounding box center [27, 365] width 48 height 11
click at [38, 343] on div at bounding box center [27, 340] width 28 height 29
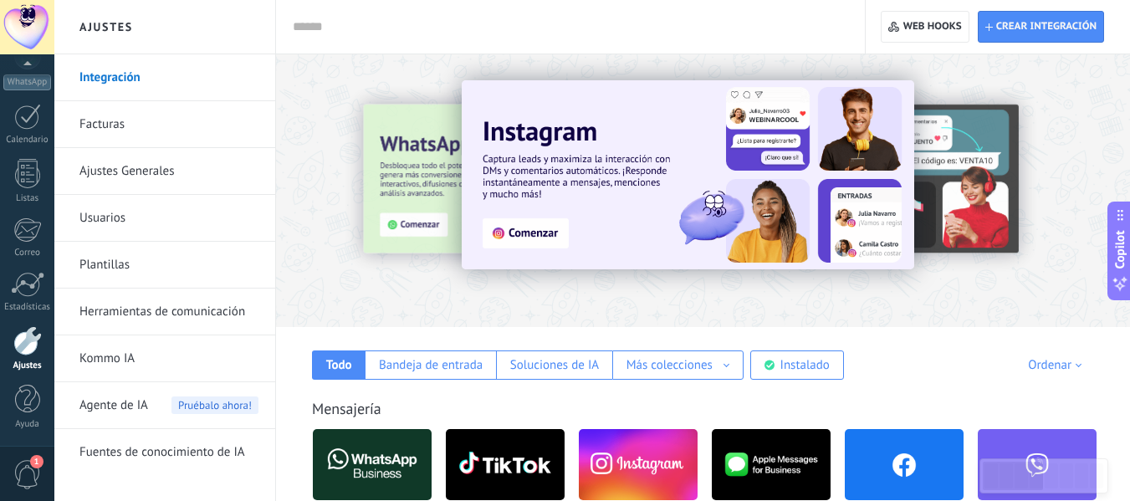
click at [431, 28] on input "text" at bounding box center [567, 27] width 548 height 18
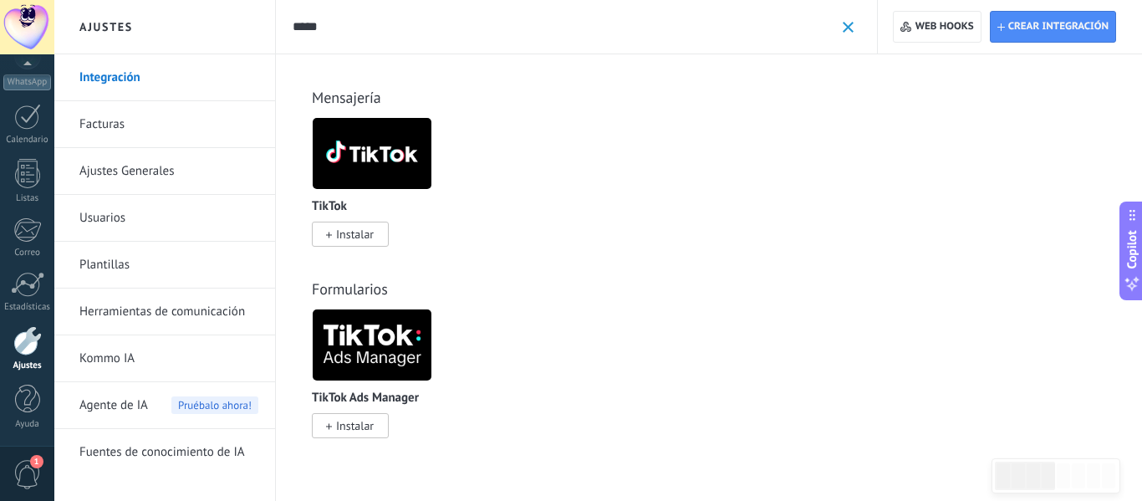
type input "*****"
click at [35, 125] on div at bounding box center [27, 115] width 25 height 31
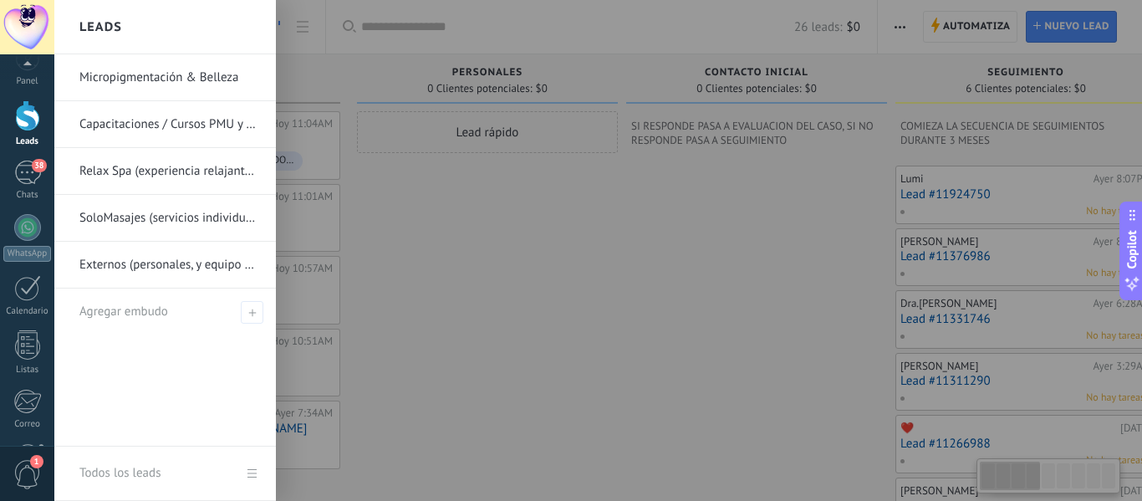
click at [196, 66] on link "Micropigmentación & Belleza" at bounding box center [169, 77] width 180 height 47
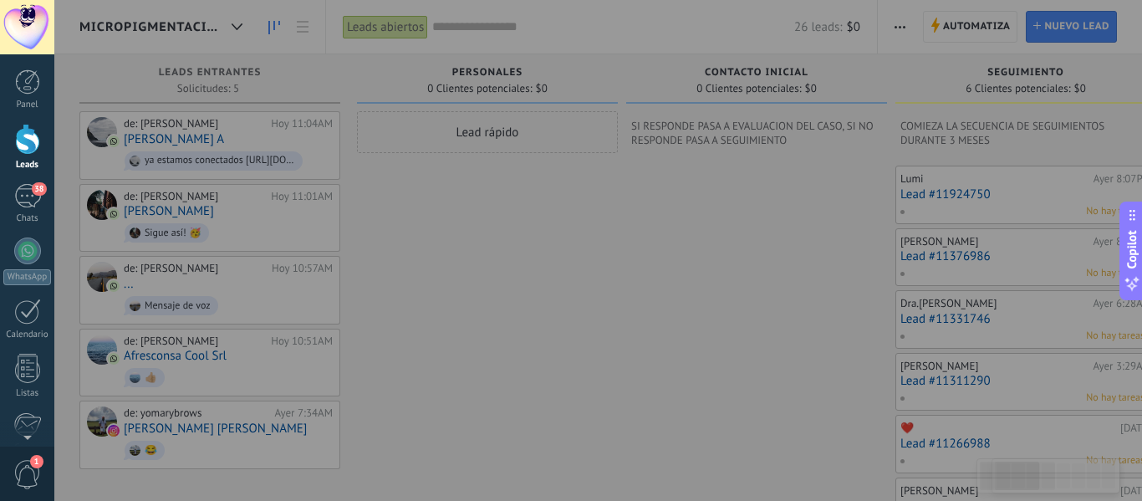
drag, startPoint x: 470, startPoint y: 37, endPoint x: 479, endPoint y: 37, distance: 9.2
click at [479, 37] on div at bounding box center [625, 250] width 1142 height 501
click at [467, 15] on div at bounding box center [625, 250] width 1142 height 501
click at [713, 224] on div at bounding box center [625, 250] width 1142 height 501
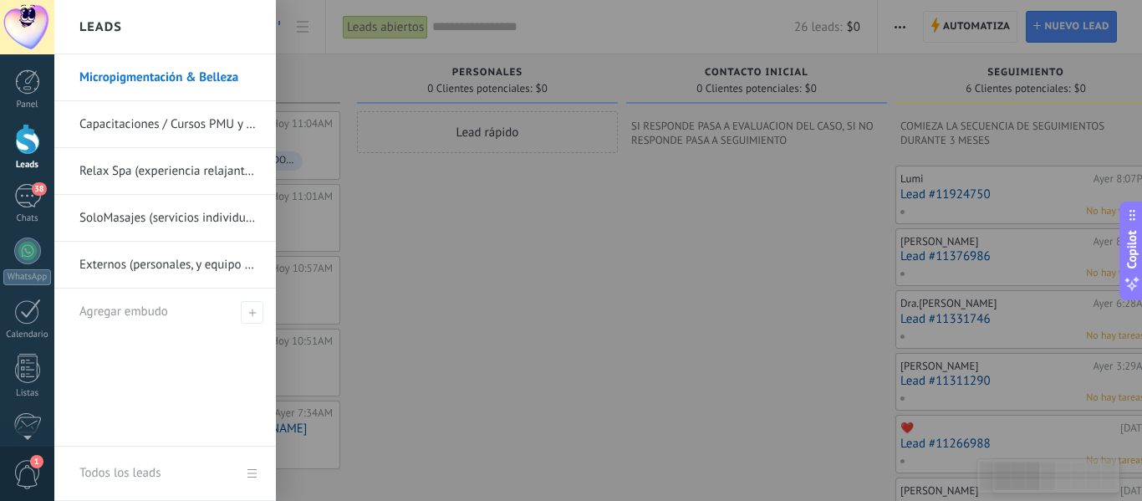
click at [35, 143] on div at bounding box center [27, 139] width 25 height 31
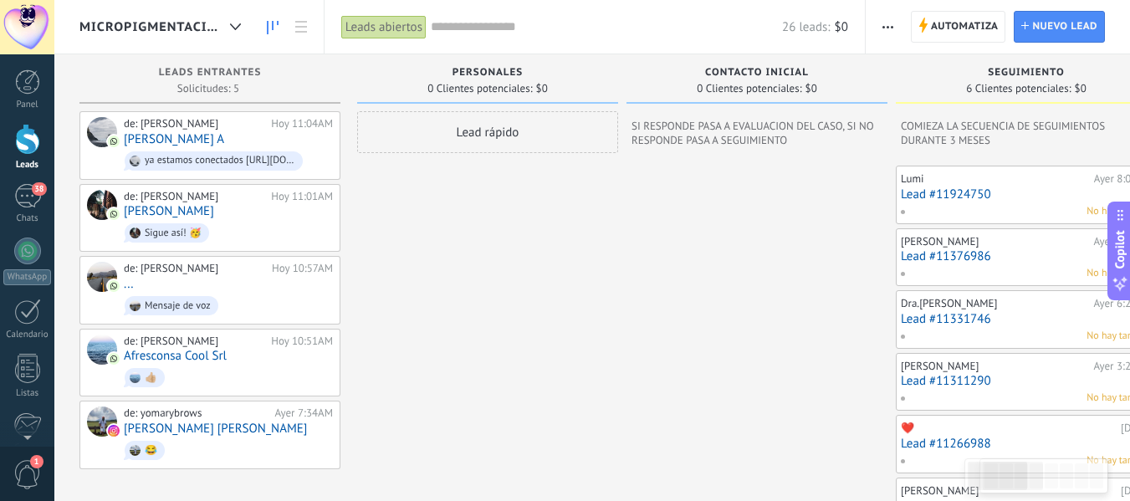
click at [457, 23] on input "text" at bounding box center [606, 27] width 351 height 18
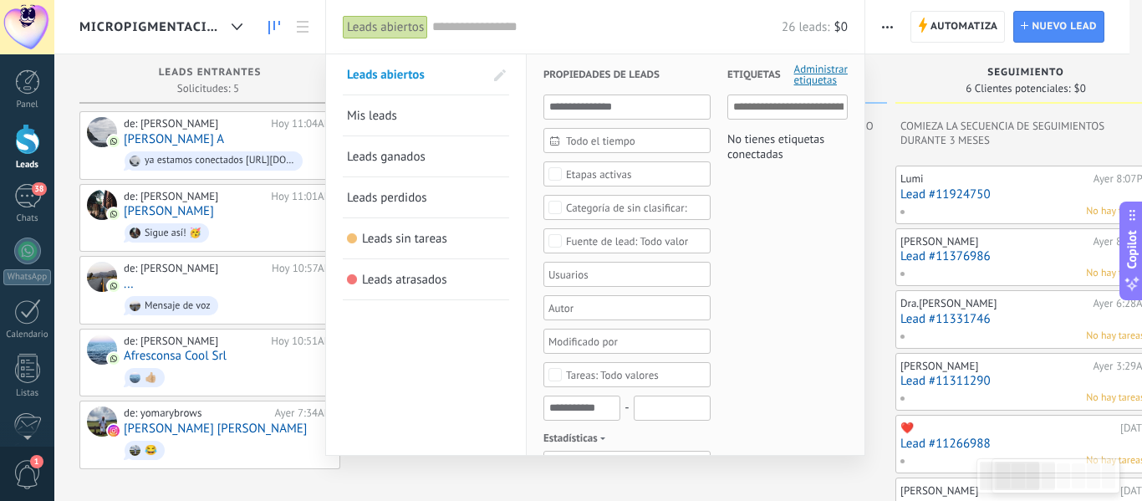
click at [584, 176] on div "Etapas activas" at bounding box center [599, 174] width 66 height 13
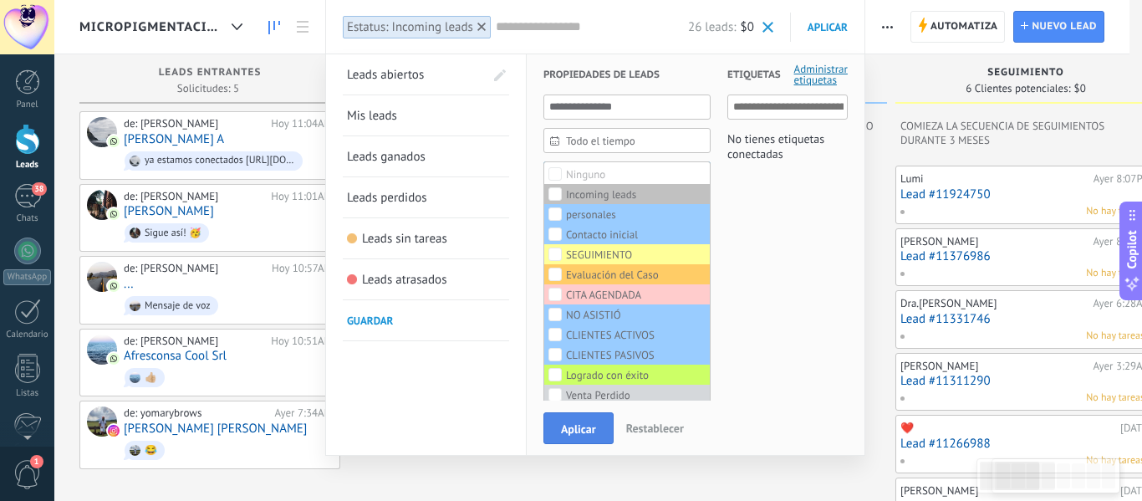
click at [575, 427] on span "Aplicar" at bounding box center [578, 429] width 35 height 12
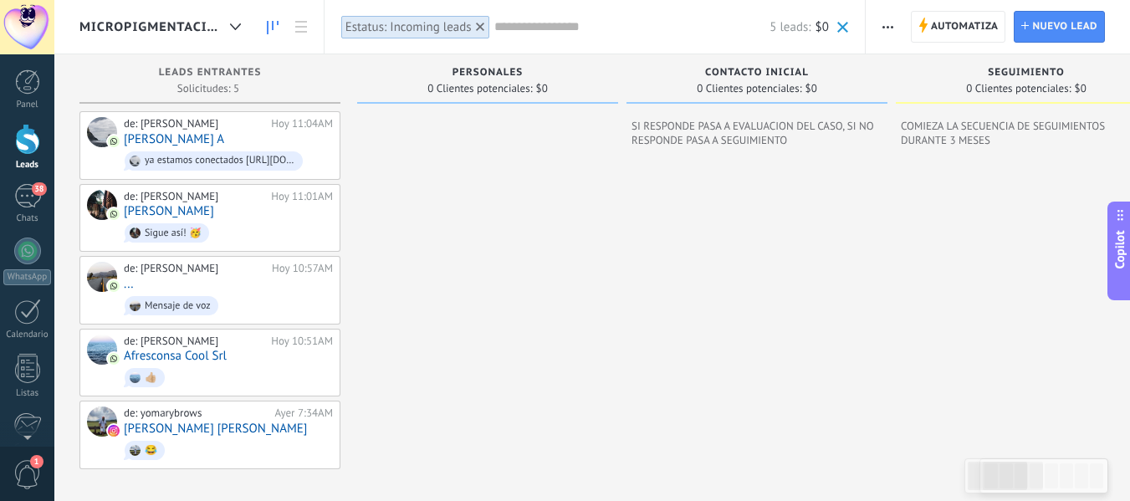
click at [502, 29] on input "text" at bounding box center [632, 27] width 276 height 18
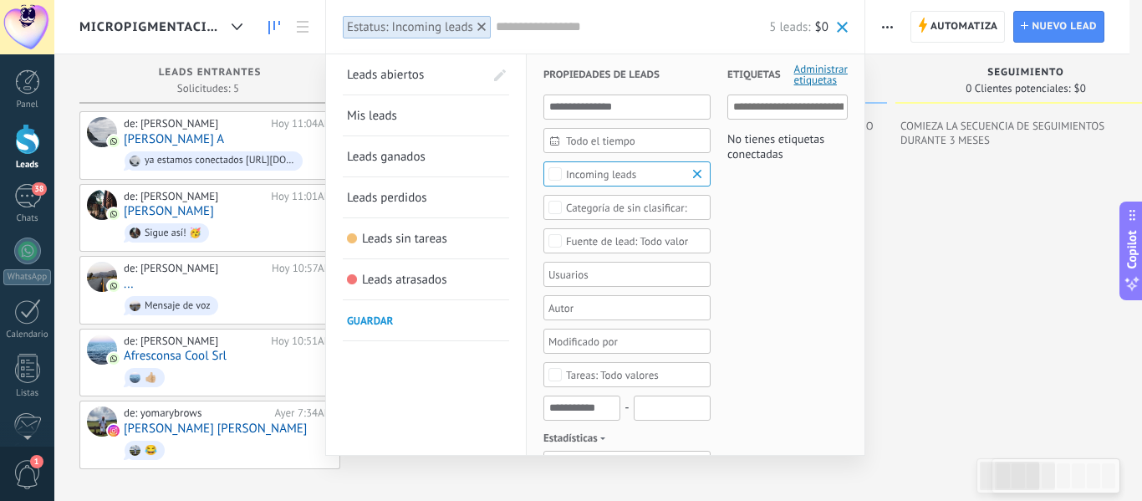
click at [312, 15] on div at bounding box center [571, 250] width 1142 height 501
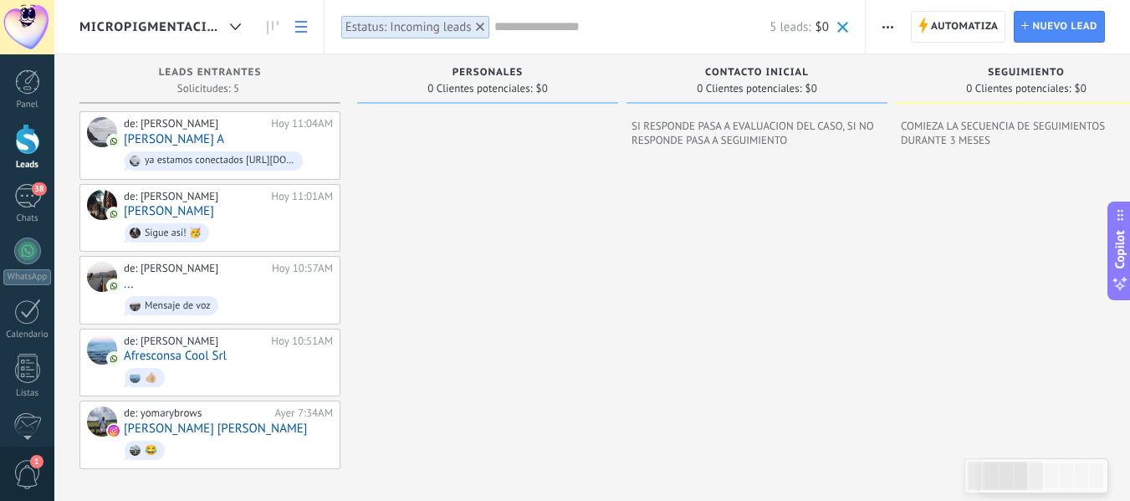
click at [311, 18] on link at bounding box center [301, 27] width 28 height 33
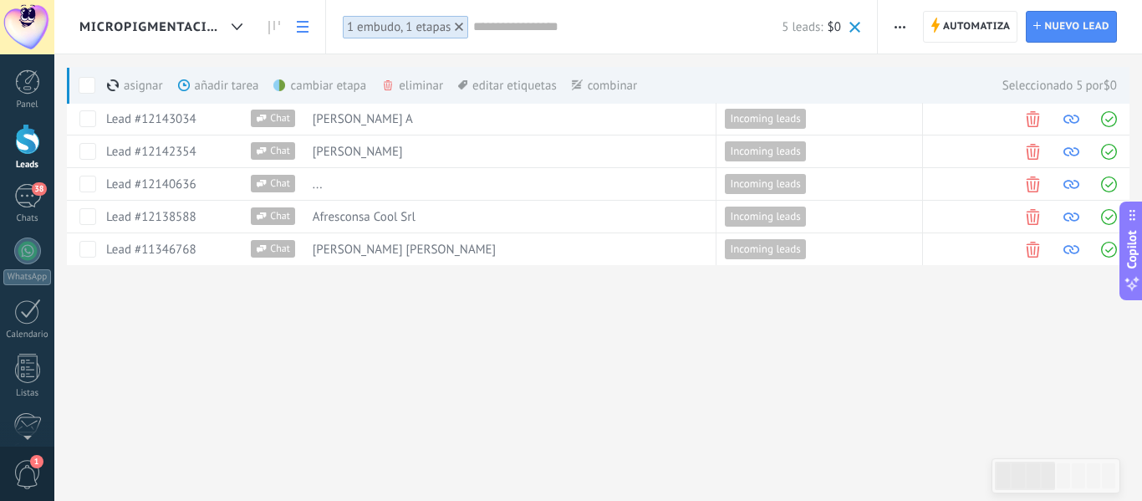
click at [328, 82] on div "cambiar etapa màs" at bounding box center [348, 85] width 150 height 37
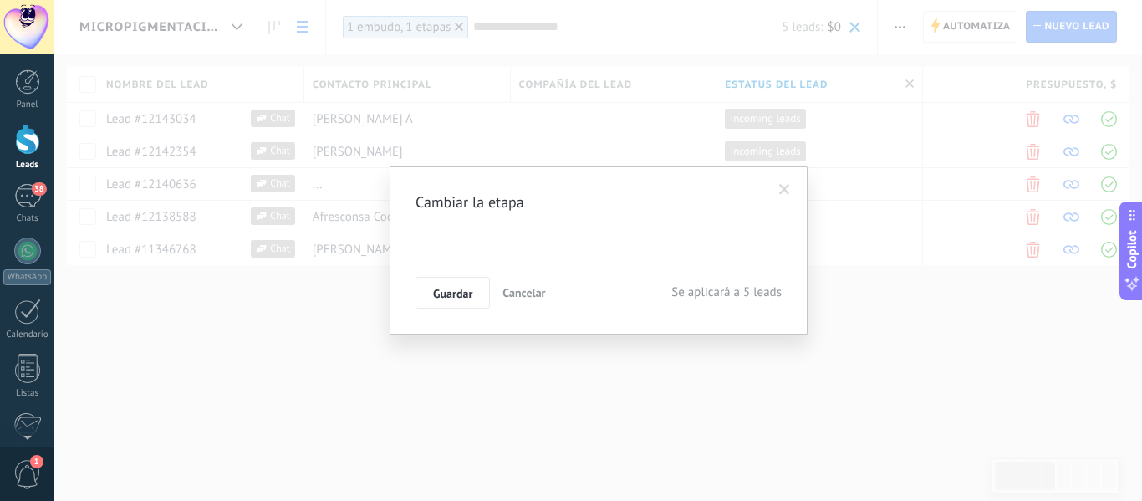
click at [0, 0] on div "personales Contacto inicial SEGUIMIENTO Evaluación del Caso CITA AGENDADA NO AS…" at bounding box center [0, 0] width 0 height 0
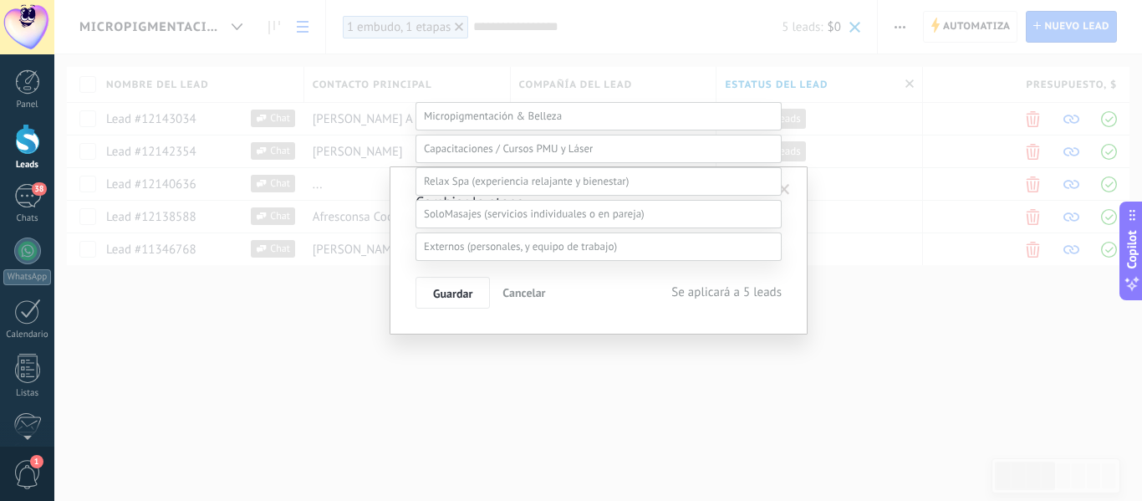
scroll to position [192, 0]
click at [308, 345] on div "personales Contacto inicial SEGUIMIENTO Evaluación del Caso CITA AGENDADA NO AS…" at bounding box center [598, 250] width 1088 height 501
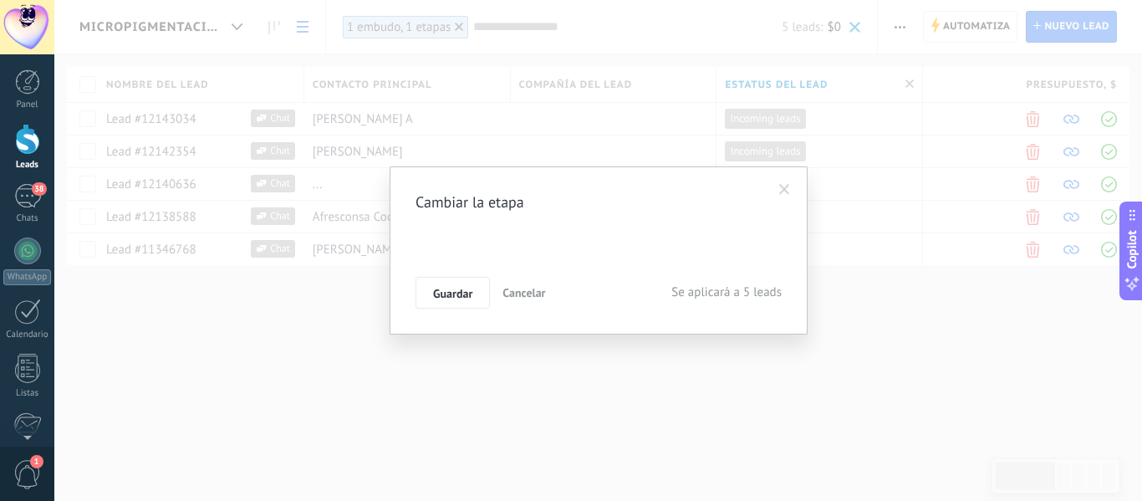
click at [531, 285] on button "Cancelar" at bounding box center [524, 293] width 56 height 32
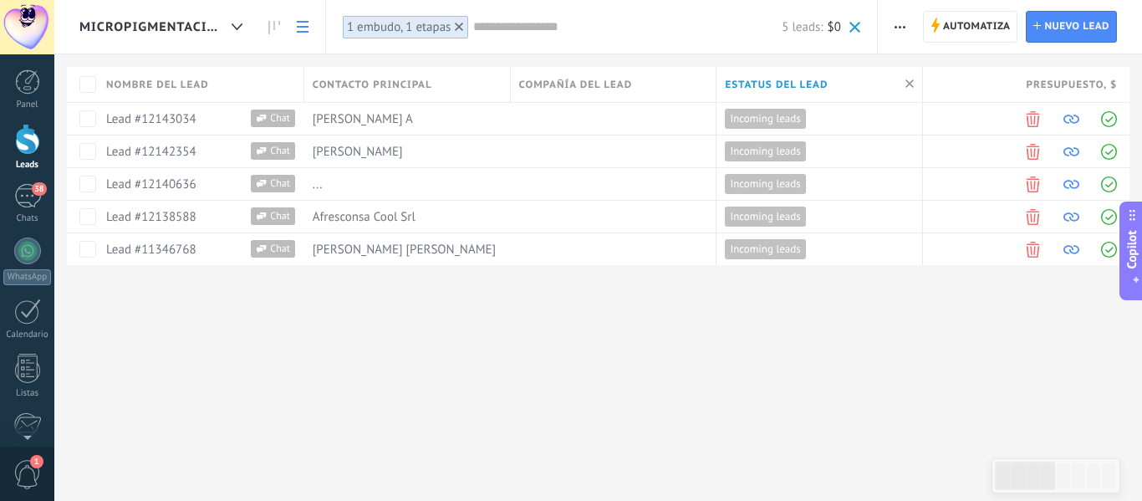
click at [453, 23] on div at bounding box center [458, 26] width 15 height 15
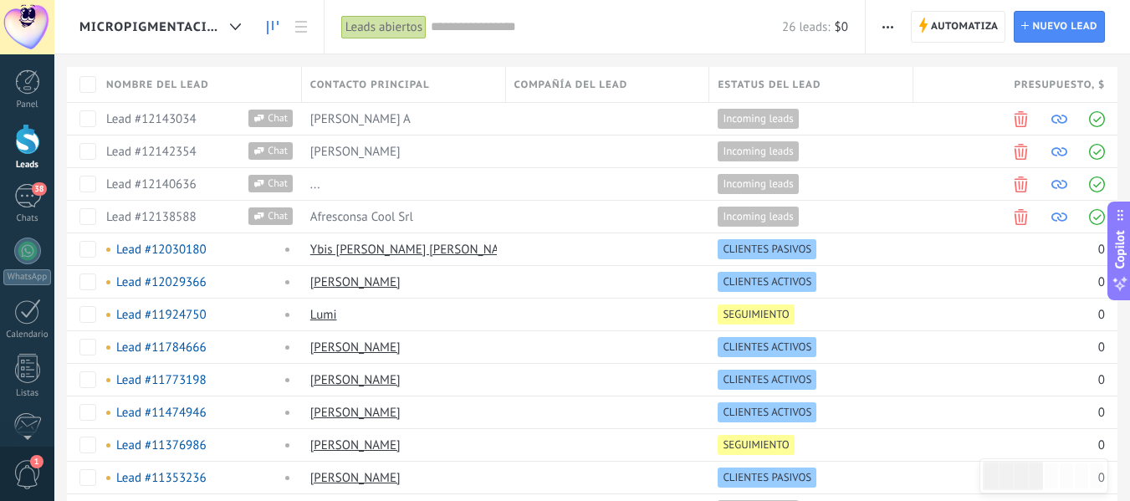
click at [272, 24] on icon at bounding box center [273, 27] width 12 height 13
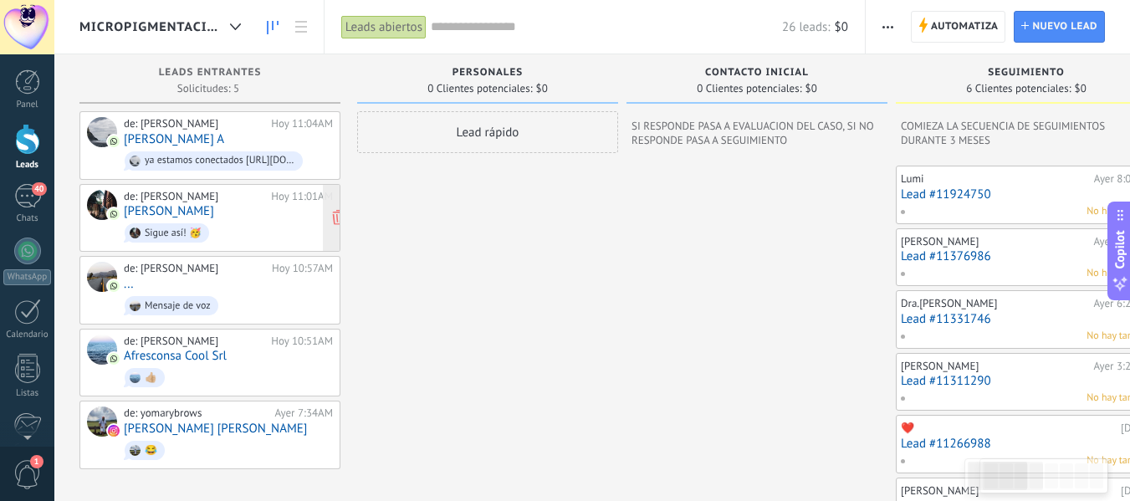
click at [204, 207] on div "de: yomary brows Hoy 11:01AM Juan Ferrand Sigue así! 🥳" at bounding box center [228, 218] width 209 height 57
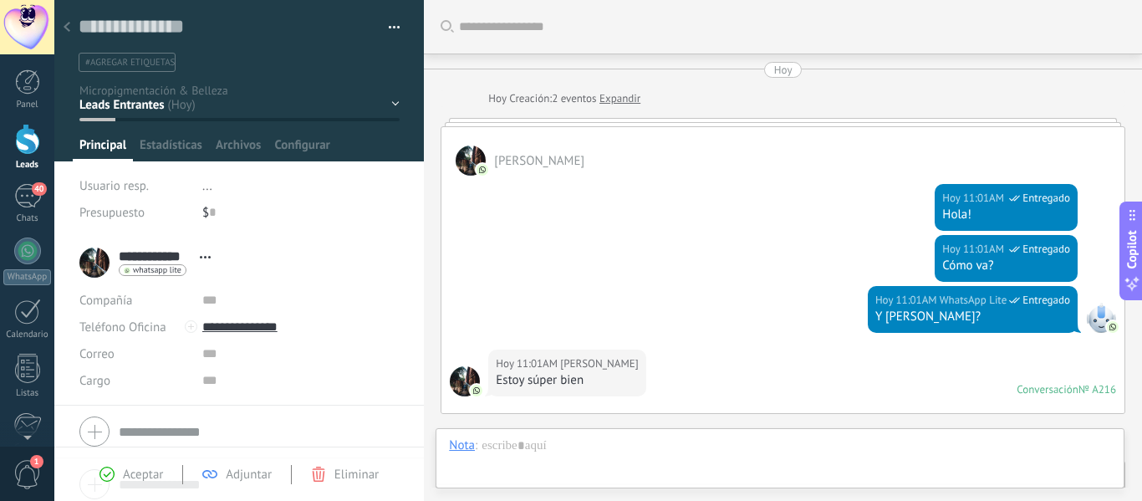
scroll to position [551, 0]
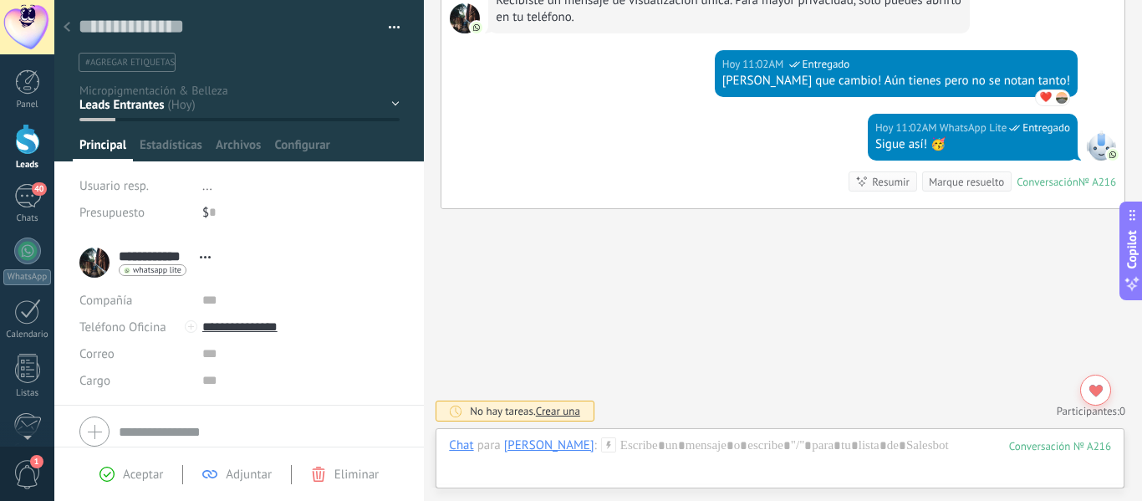
click at [0, 0] on div "Contacto inicial SEGUIMIENTO Evaluación del Caso CITA AGENDADA NO ASISTIÓ" at bounding box center [0, 0] width 0 height 0
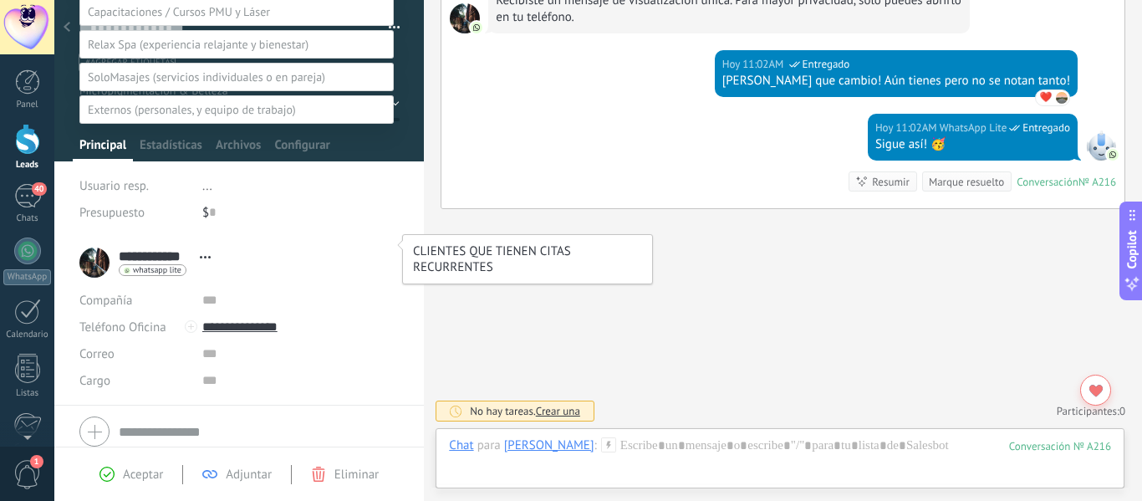
scroll to position [127, 0]
click at [201, 117] on span at bounding box center [192, 109] width 208 height 15
click at [0, 0] on label "PERSONALES" at bounding box center [0, 0] width 0 height 0
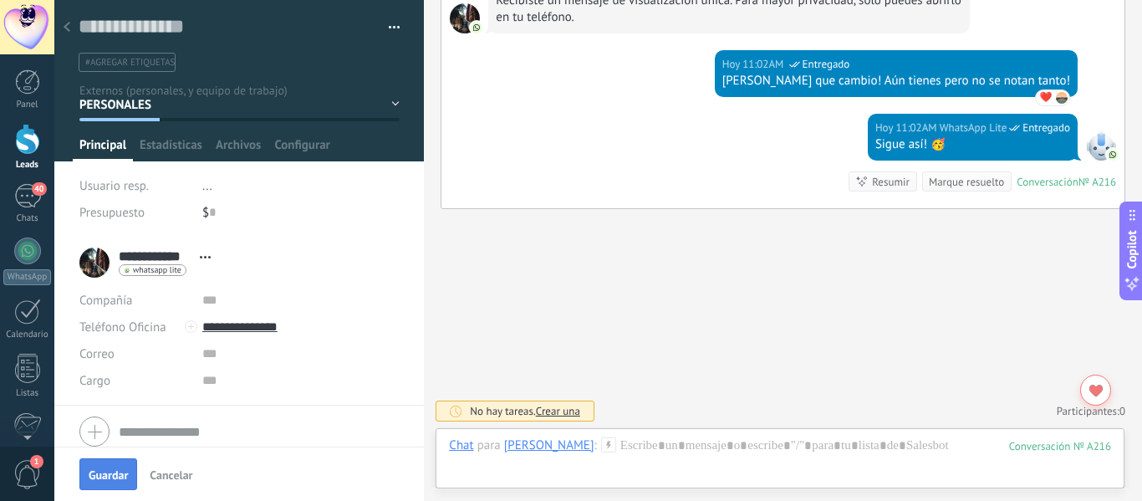
click at [121, 481] on span "Guardar" at bounding box center [108, 475] width 39 height 12
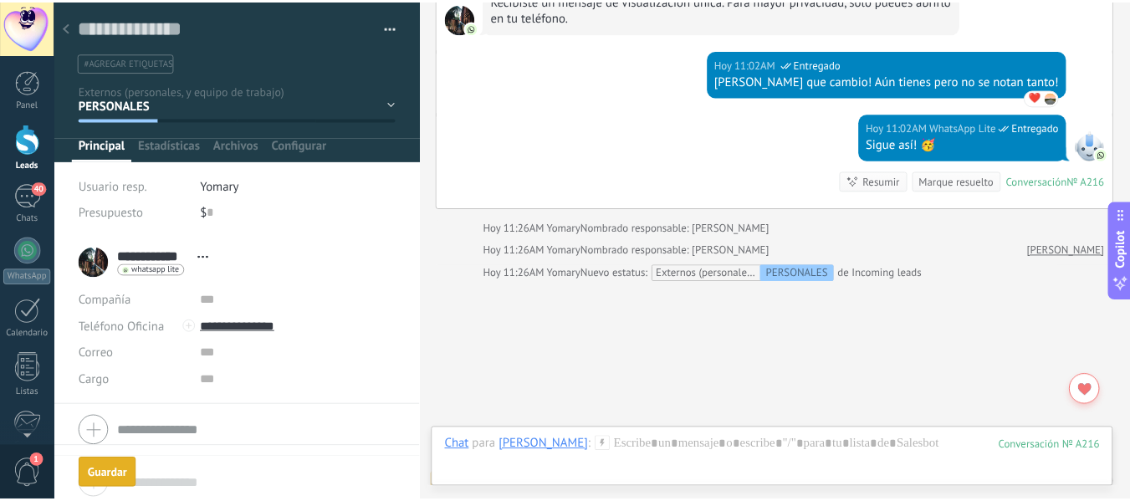
scroll to position [624, 0]
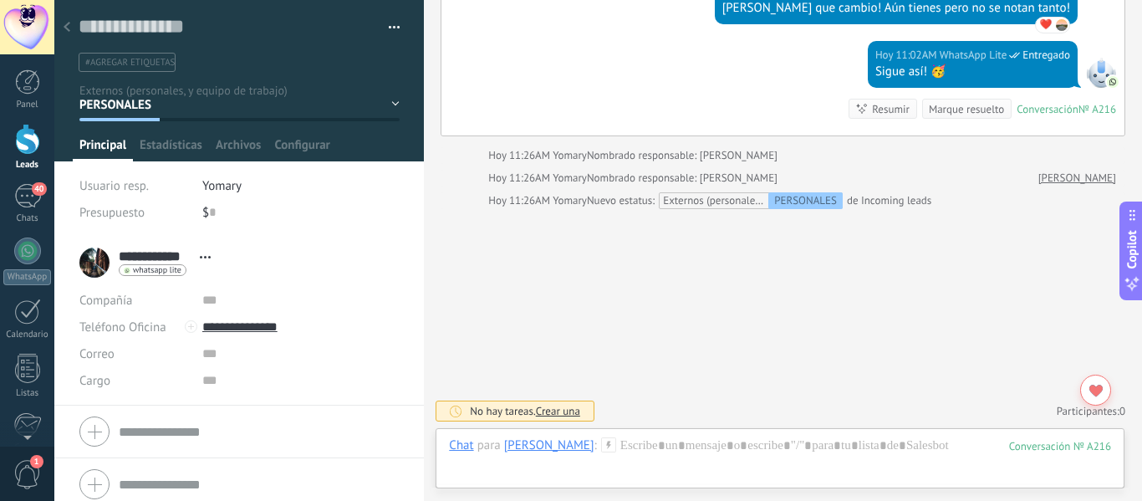
click at [72, 19] on div at bounding box center [66, 28] width 23 height 33
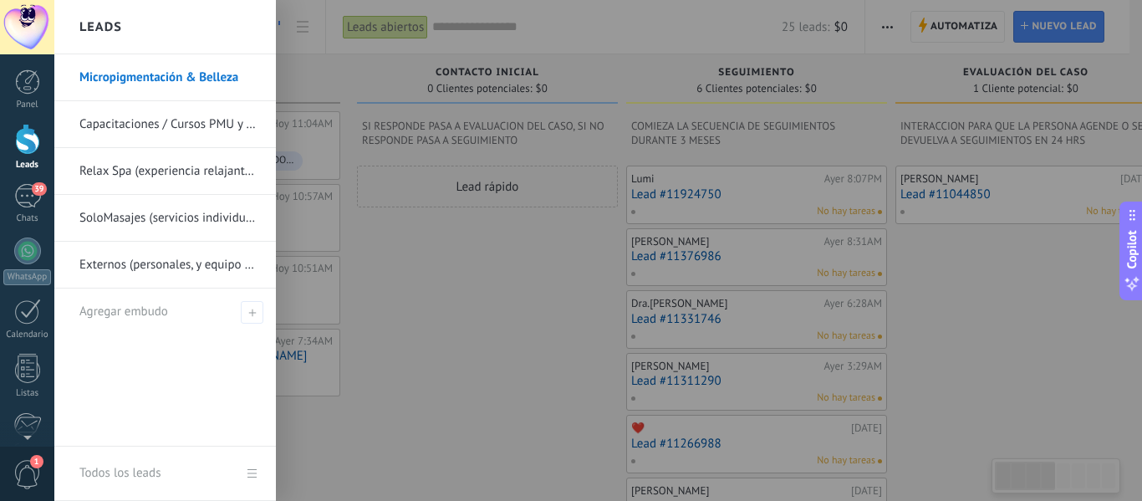
click at [18, 140] on div at bounding box center [27, 139] width 25 height 31
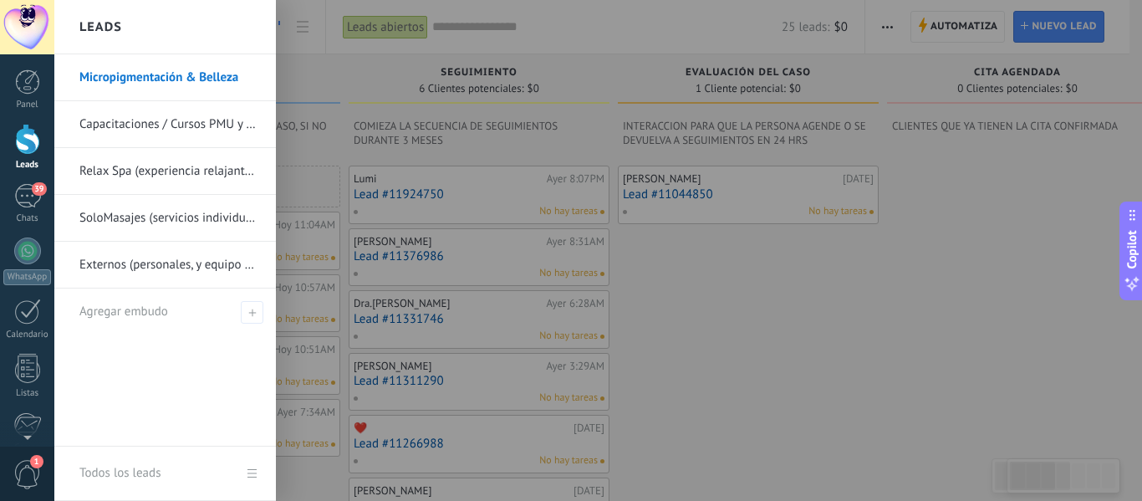
click at [170, 79] on link "Micropigmentación & Belleza" at bounding box center [169, 77] width 180 height 47
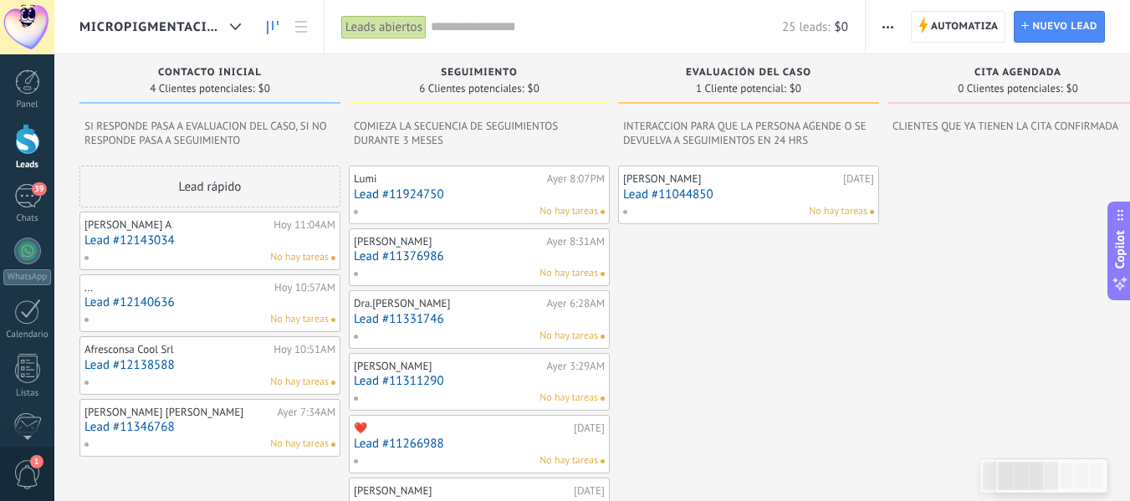
click at [491, 257] on link "Lead #11376986" at bounding box center [479, 256] width 251 height 14
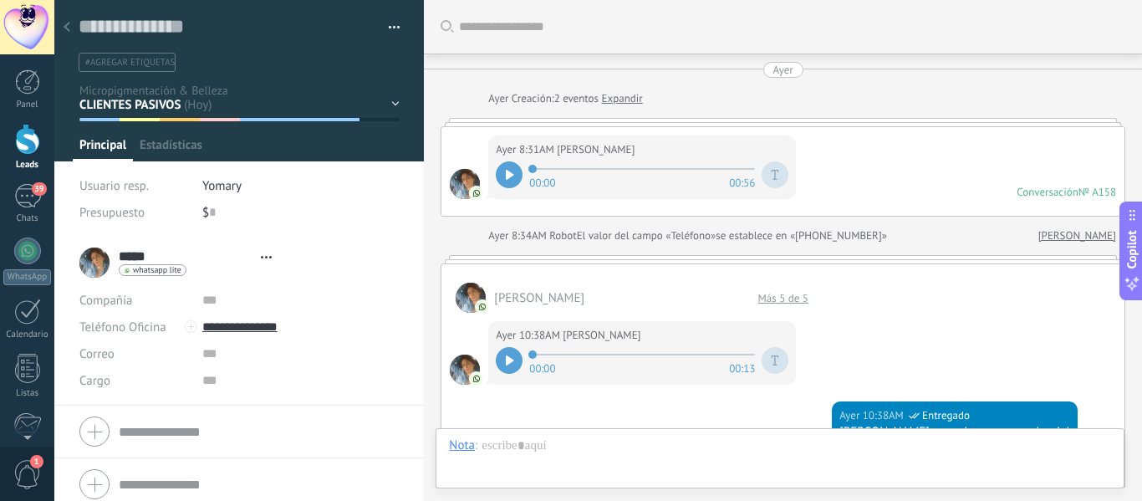
type textarea "**********"
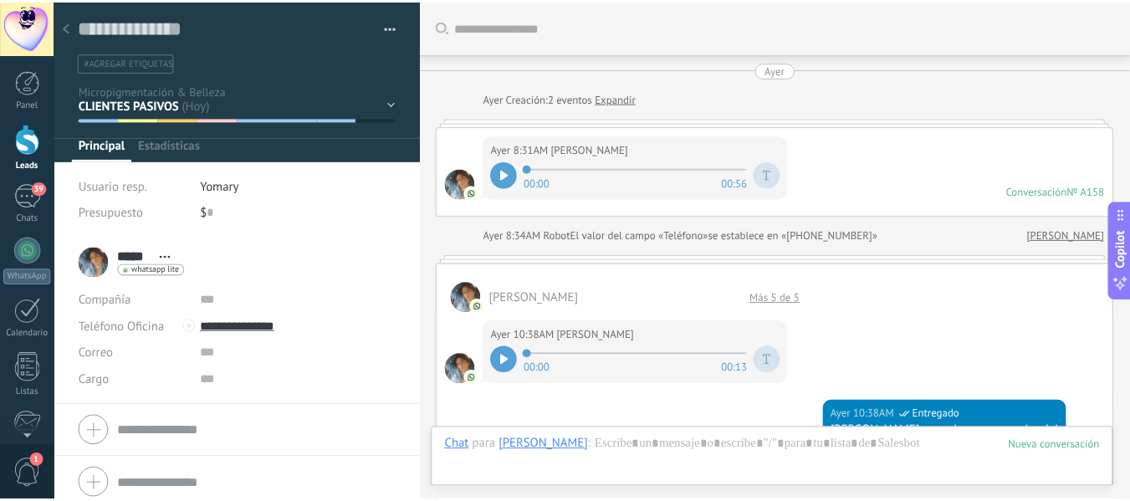
scroll to position [1077, 0]
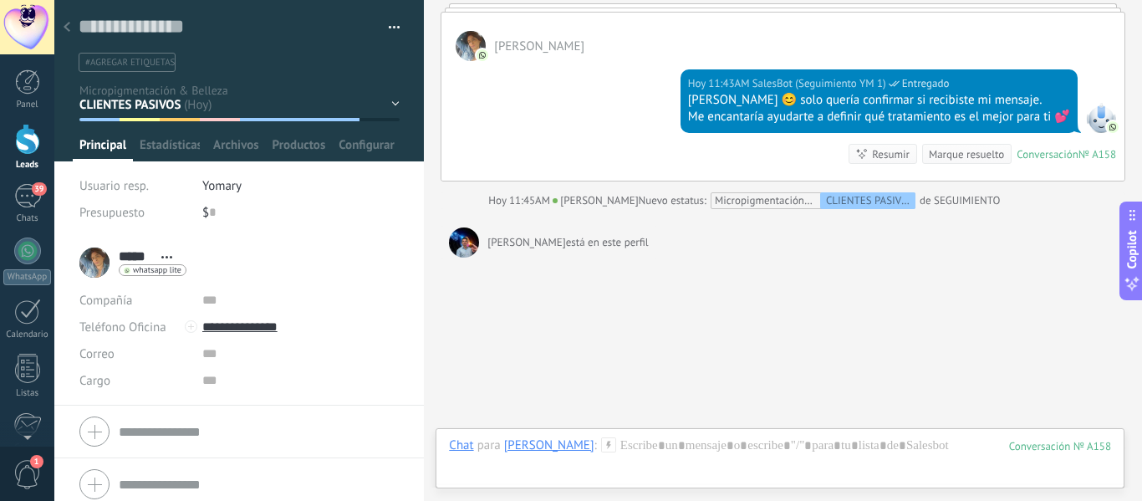
click at [0, 0] on div "Contacto inicial SEGUIMIENTO Evaluación del Caso CITA AGENDADA NO ASISTIÓ CLIEN…" at bounding box center [0, 0] width 0 height 0
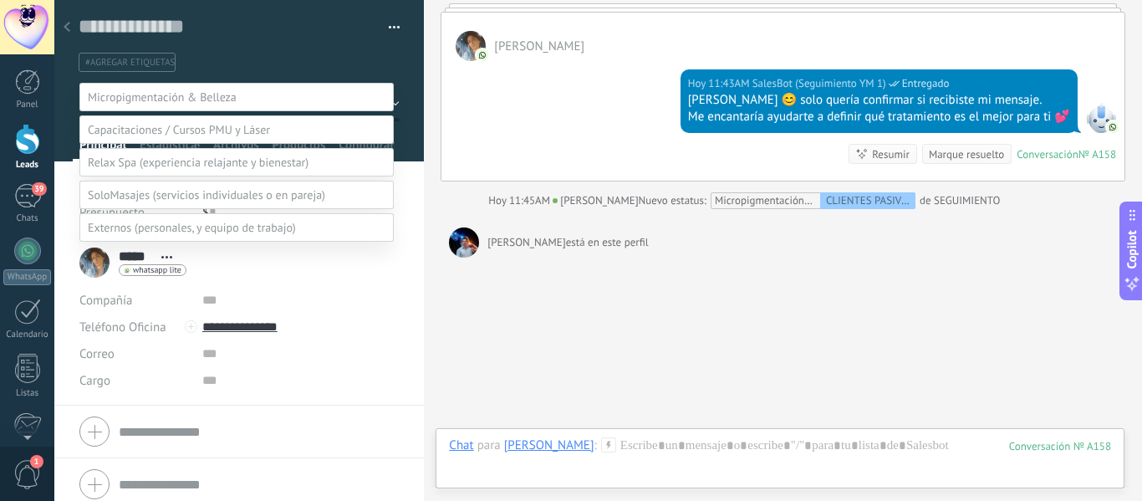
click at [314, 57] on div at bounding box center [598, 250] width 1088 height 501
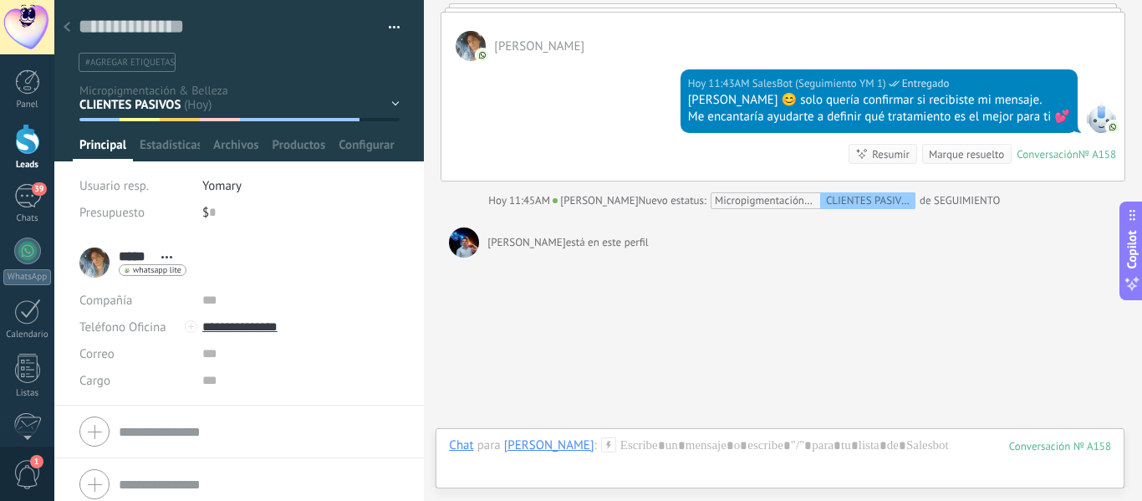
click at [65, 37] on div at bounding box center [66, 28] width 23 height 33
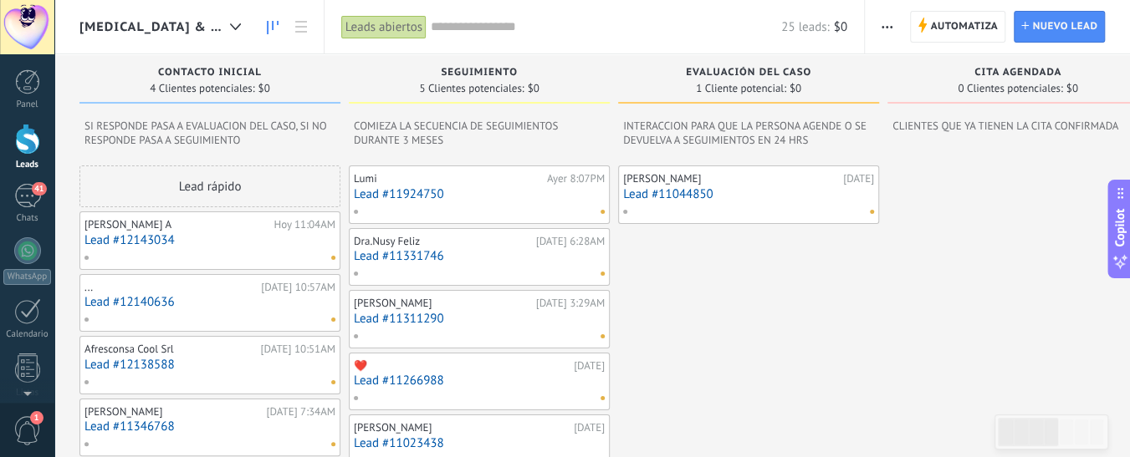
click at [26, 142] on div at bounding box center [27, 139] width 25 height 31
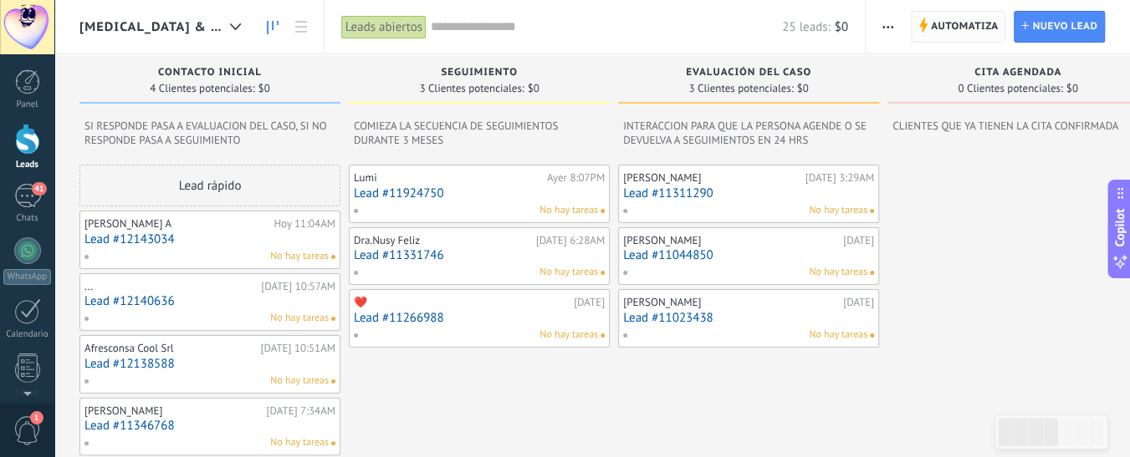
click at [958, 28] on span "Automatiza" at bounding box center [965, 27] width 68 height 30
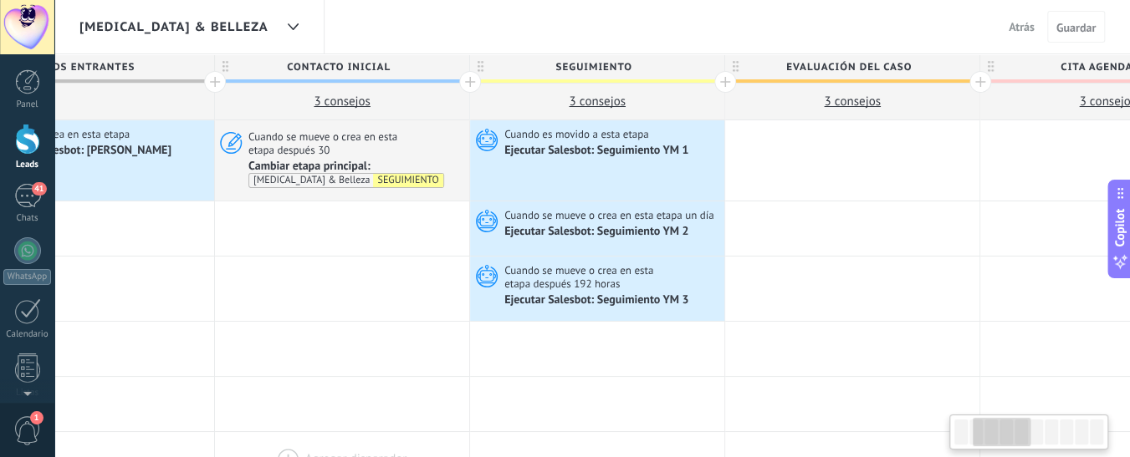
scroll to position [0, 386]
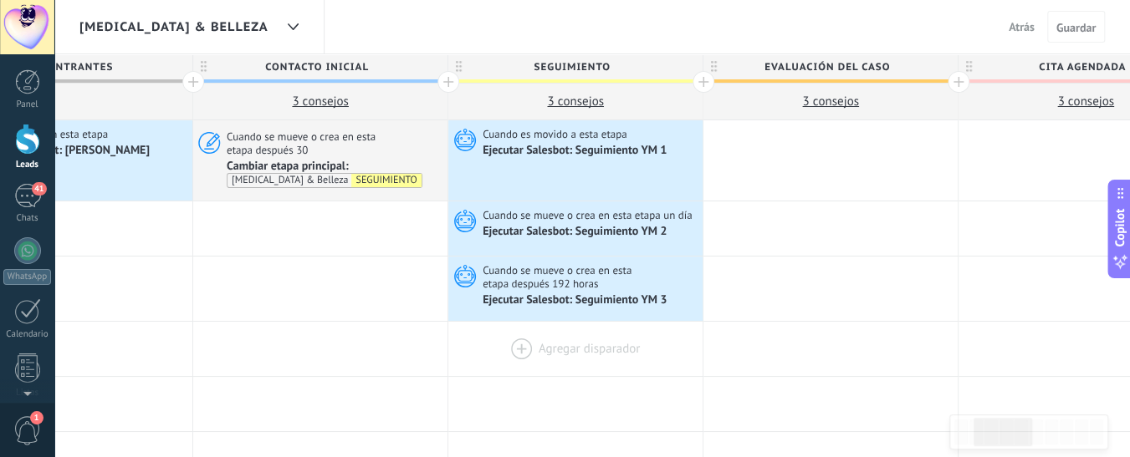
click at [551, 349] on div at bounding box center [575, 349] width 254 height 54
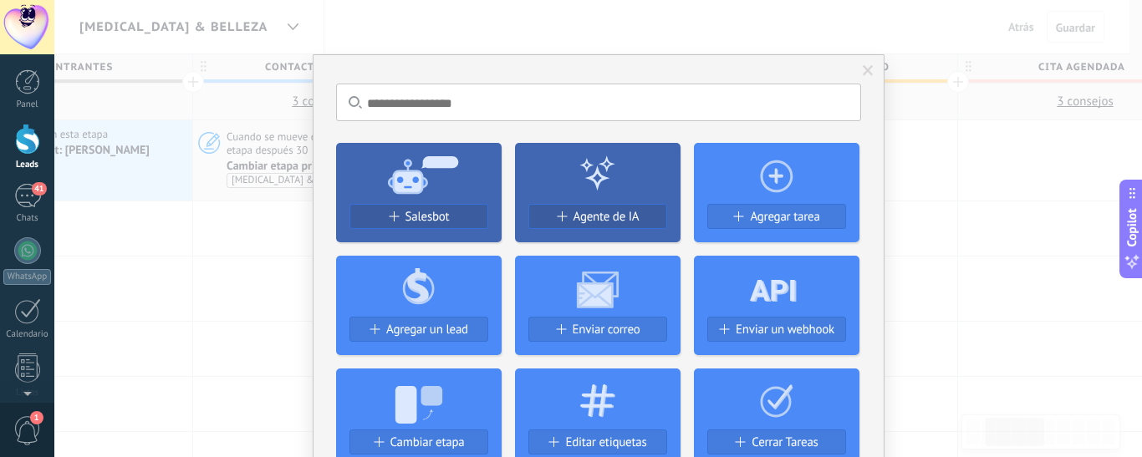
click at [412, 174] on use at bounding box center [423, 175] width 70 height 38
click at [407, 215] on span "Salesbot" at bounding box center [427, 217] width 44 height 14
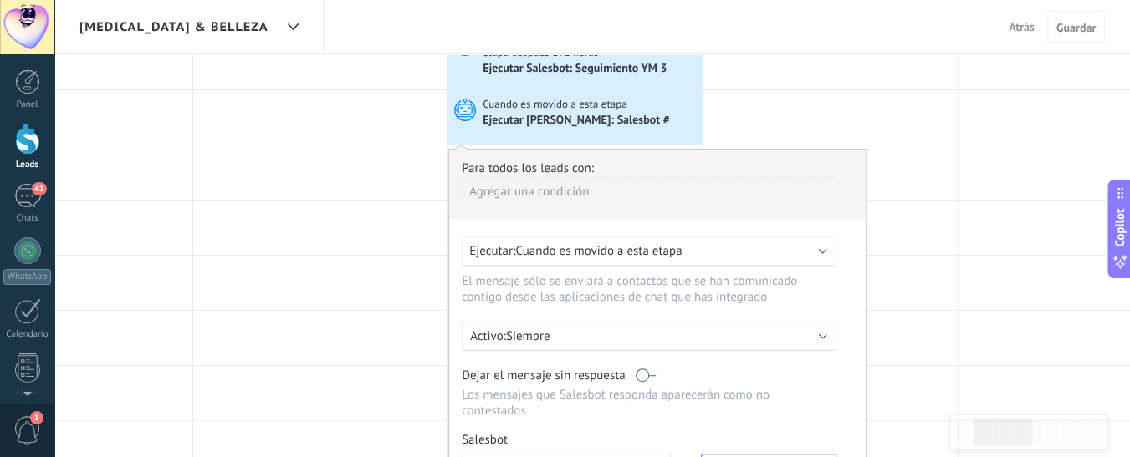
scroll to position [233, 0]
click at [805, 247] on div "Ejecutar: Cuando es movido a esta etapa" at bounding box center [642, 250] width 346 height 16
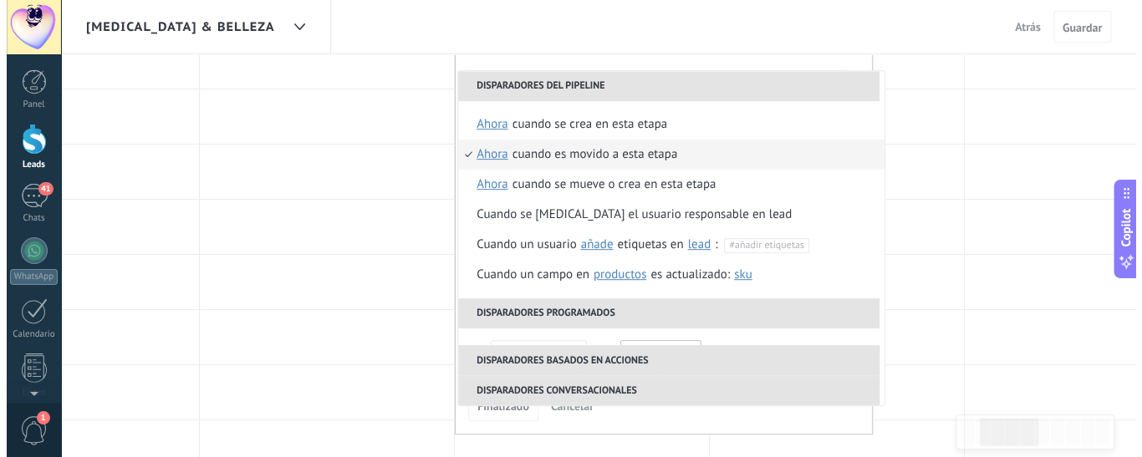
scroll to position [403, 0]
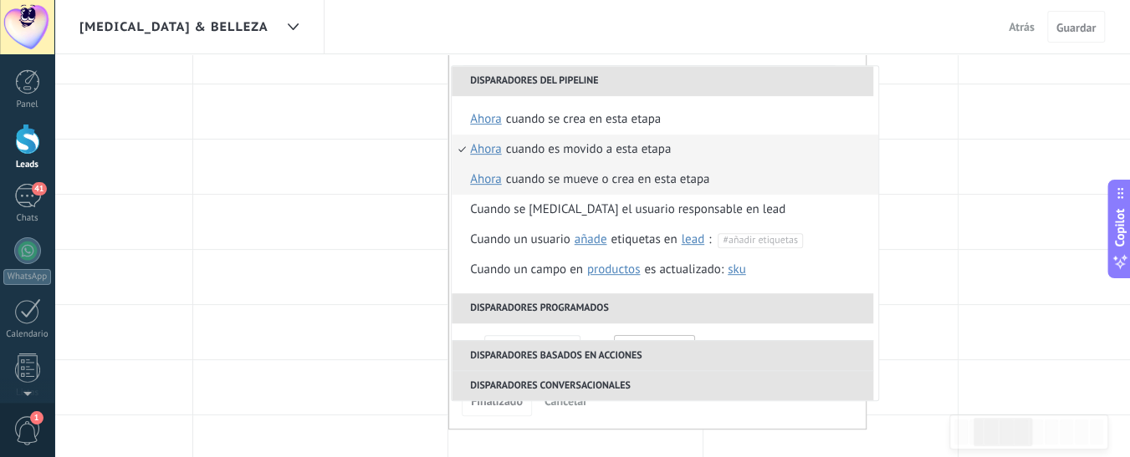
click at [514, 175] on div "Cuando se mueve o crea en esta etapa" at bounding box center [608, 180] width 204 height 30
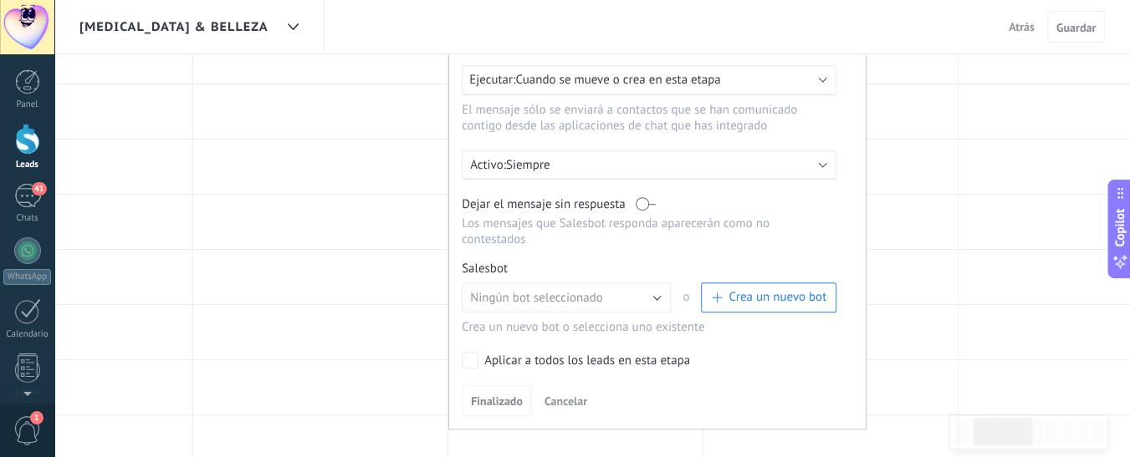
click at [553, 163] on p "Siempre" at bounding box center [652, 165] width 293 height 16
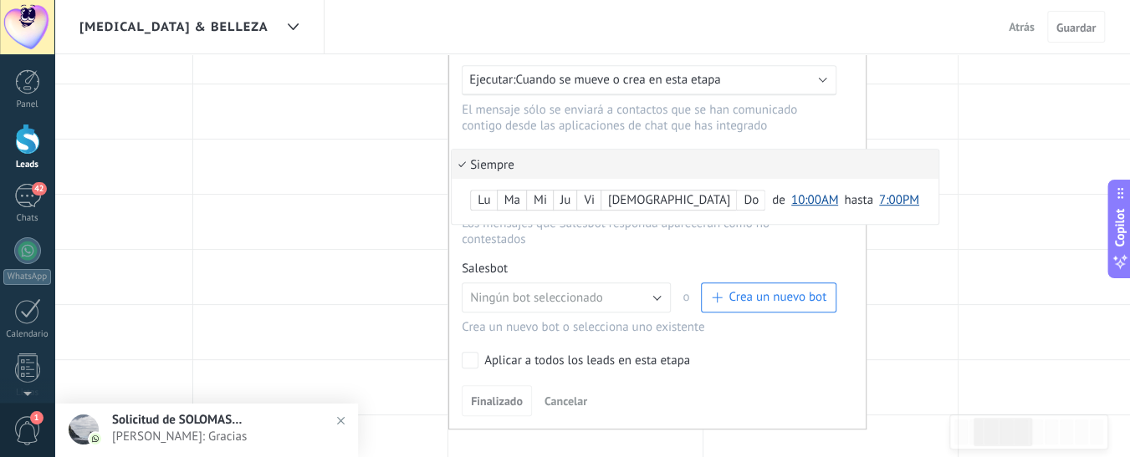
click at [467, 162] on li "Siempre" at bounding box center [694, 164] width 487 height 29
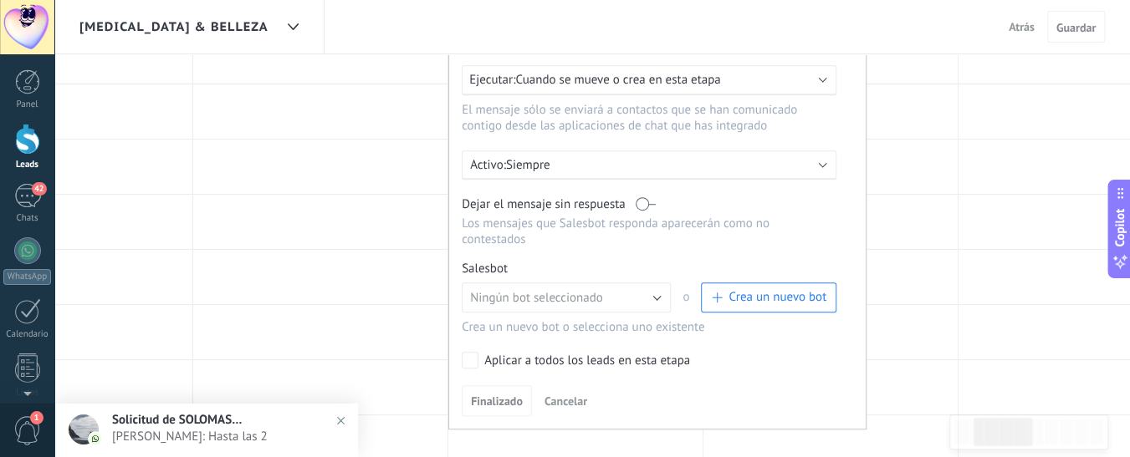
click at [619, 72] on span "Cuando se mueve o crea en esta etapa" at bounding box center [617, 80] width 205 height 16
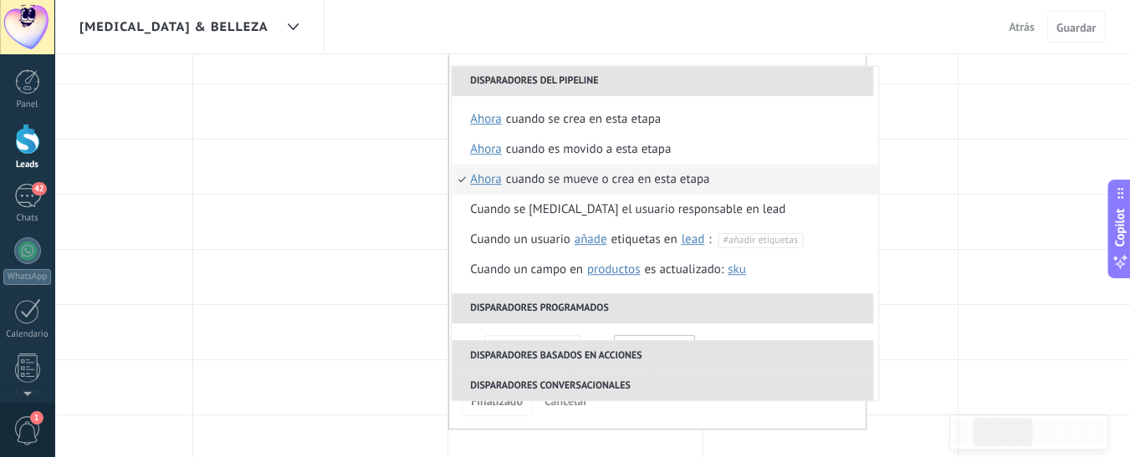
click at [557, 174] on div "Cuando se mueve o crea en esta etapa" at bounding box center [608, 180] width 204 height 30
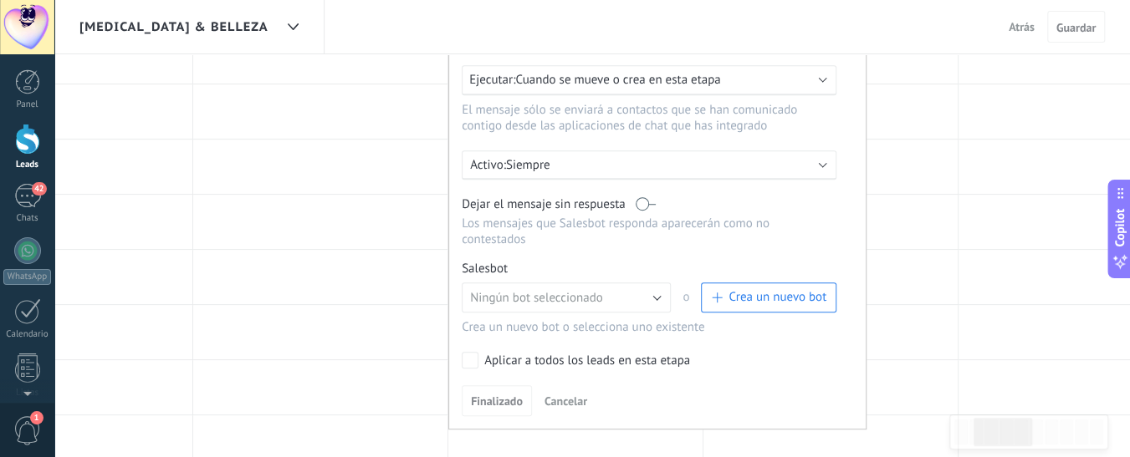
click at [564, 160] on p "Siempre" at bounding box center [652, 165] width 293 height 16
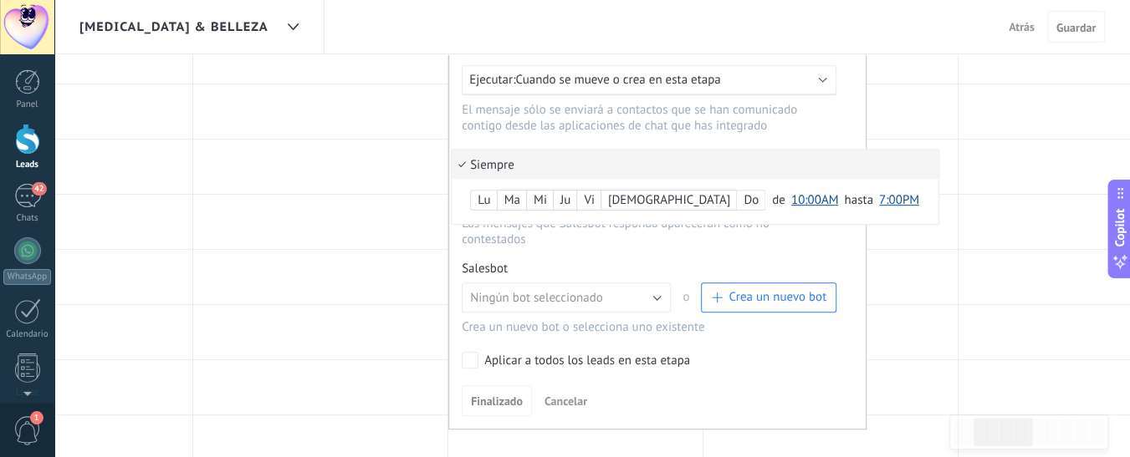
click at [583, 73] on div at bounding box center [657, 203] width 416 height 451
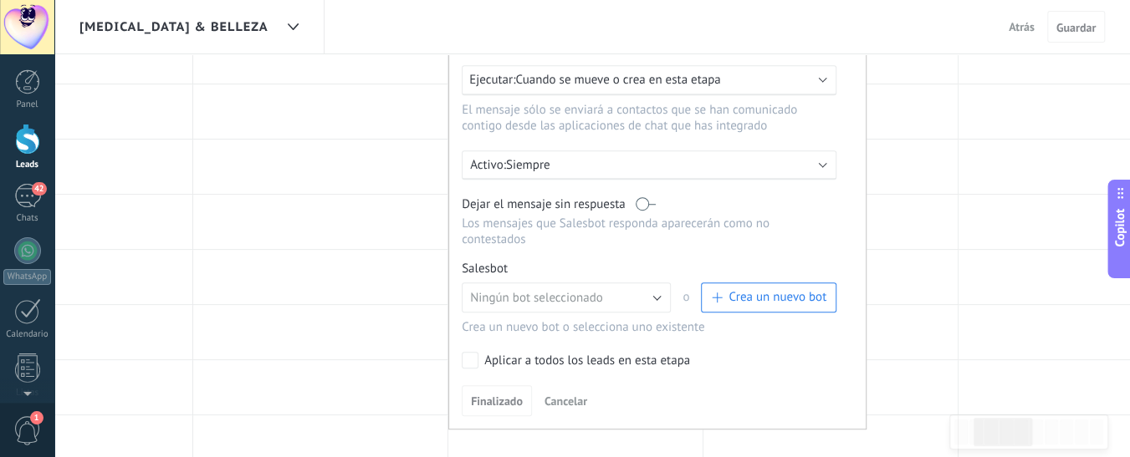
click at [583, 73] on span "Cuando se mueve o crea en esta etapa" at bounding box center [617, 80] width 205 height 16
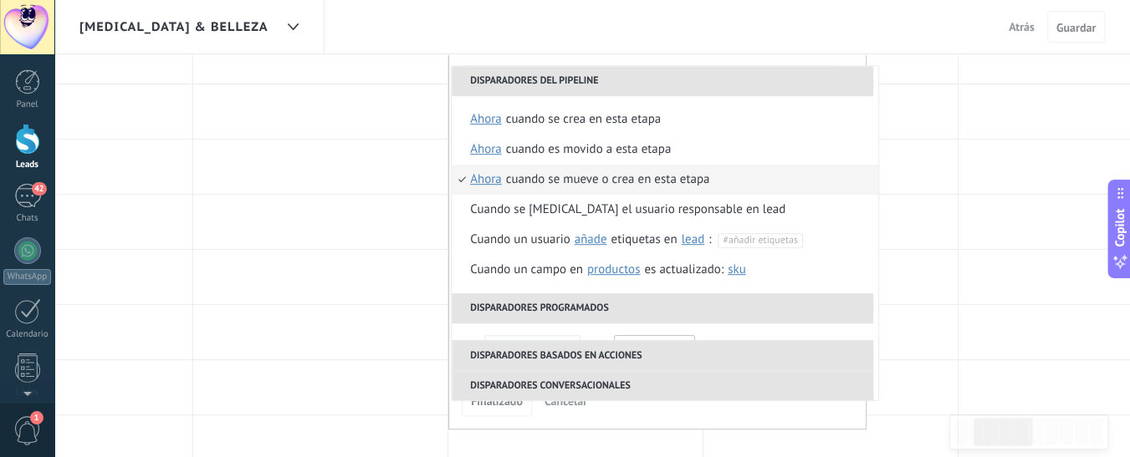
click at [478, 181] on span "ahora" at bounding box center [486, 180] width 32 height 30
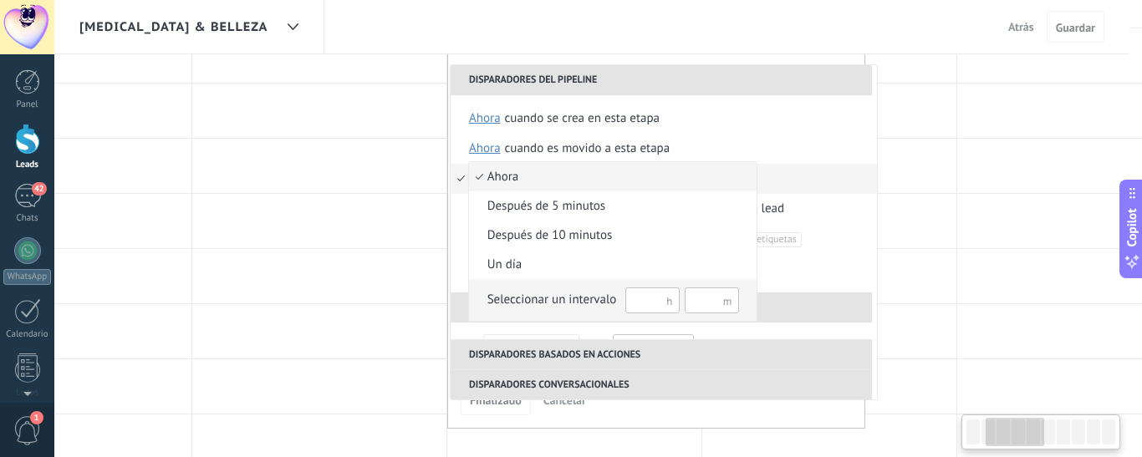
scroll to position [0, 387]
click at [653, 303] on input "text" at bounding box center [652, 301] width 54 height 26
click at [627, 303] on input "text" at bounding box center [652, 301] width 54 height 26
click at [645, 311] on input "text" at bounding box center [652, 301] width 54 height 26
type input "***"
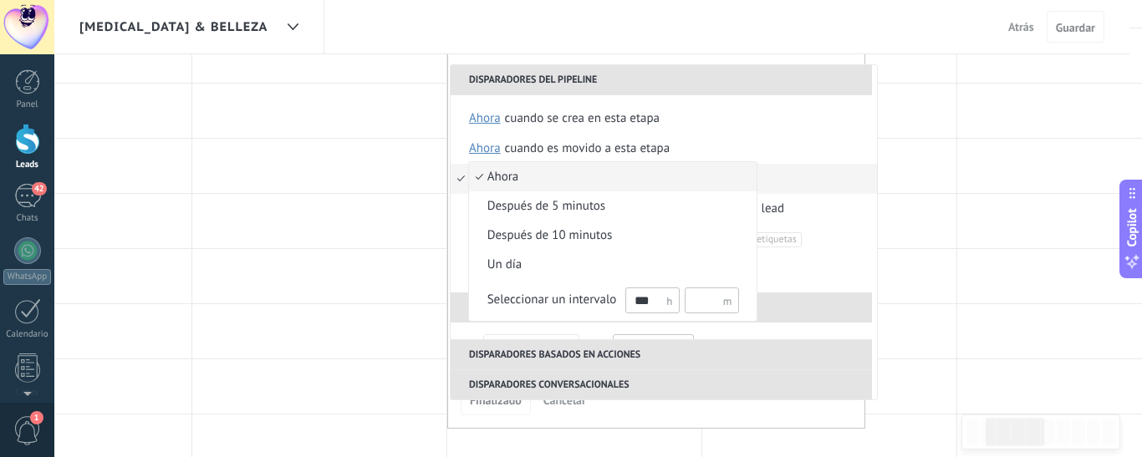
click at [723, 334] on div at bounding box center [571, 228] width 1142 height 457
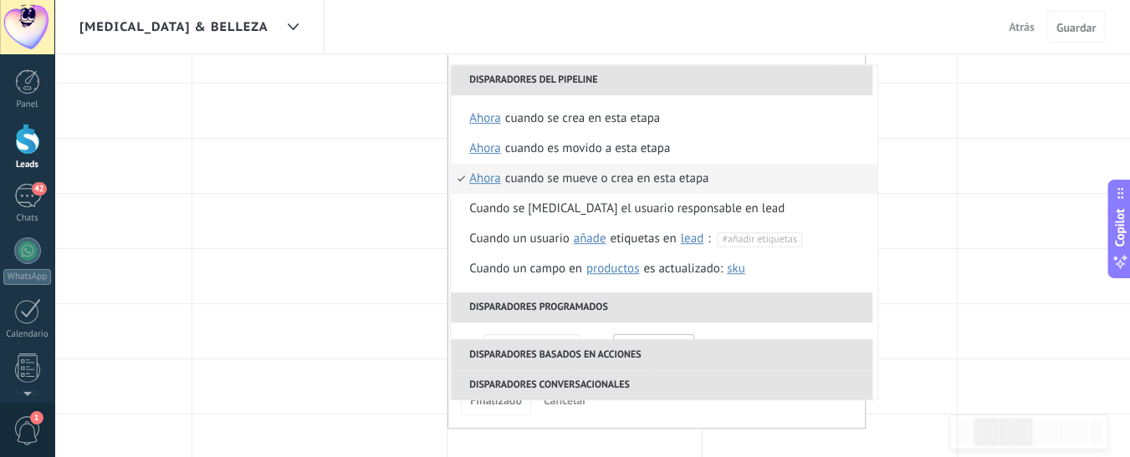
click at [481, 176] on span "ahora" at bounding box center [485, 179] width 32 height 30
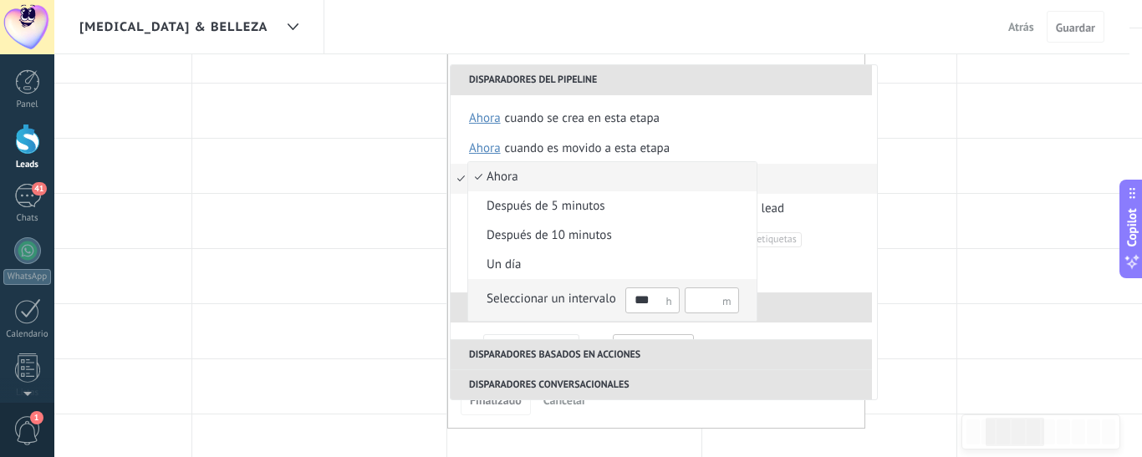
click at [484, 302] on span "Seleccionar un intervalo ***" at bounding box center [603, 300] width 271 height 29
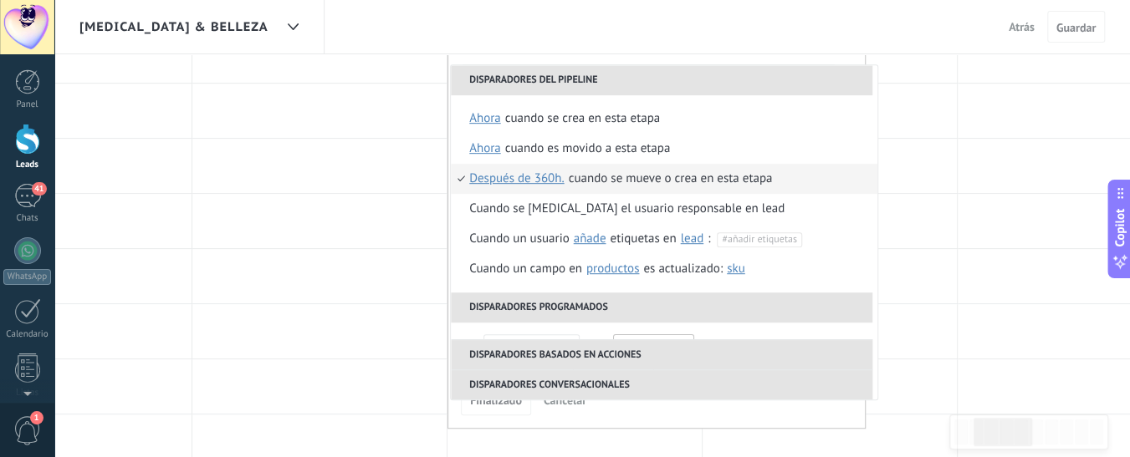
click at [457, 175] on li "Cuando se mueve o crea en esta etapa Después de 360h. ahora después de 5 minuto…" at bounding box center [664, 179] width 426 height 30
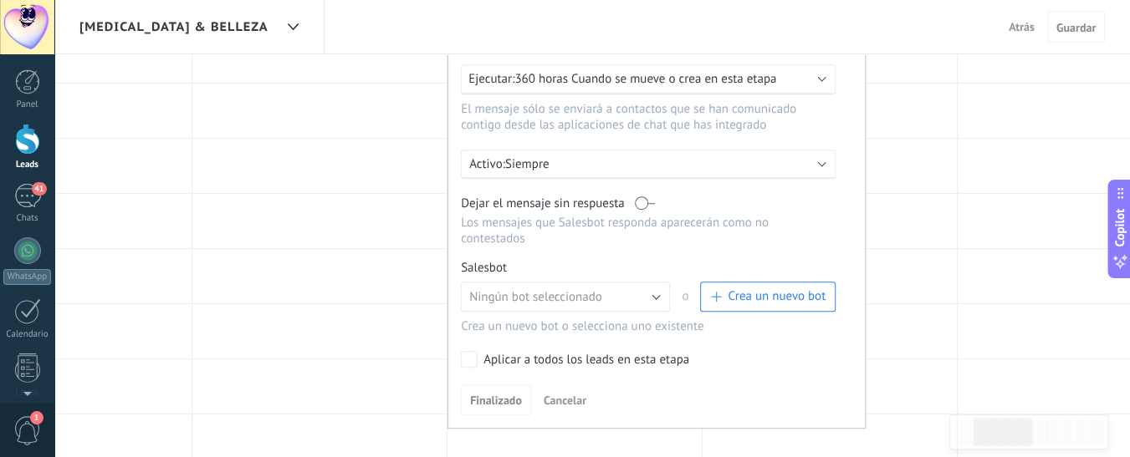
click at [781, 288] on span "Crea un nuevo bot" at bounding box center [776, 296] width 98 height 16
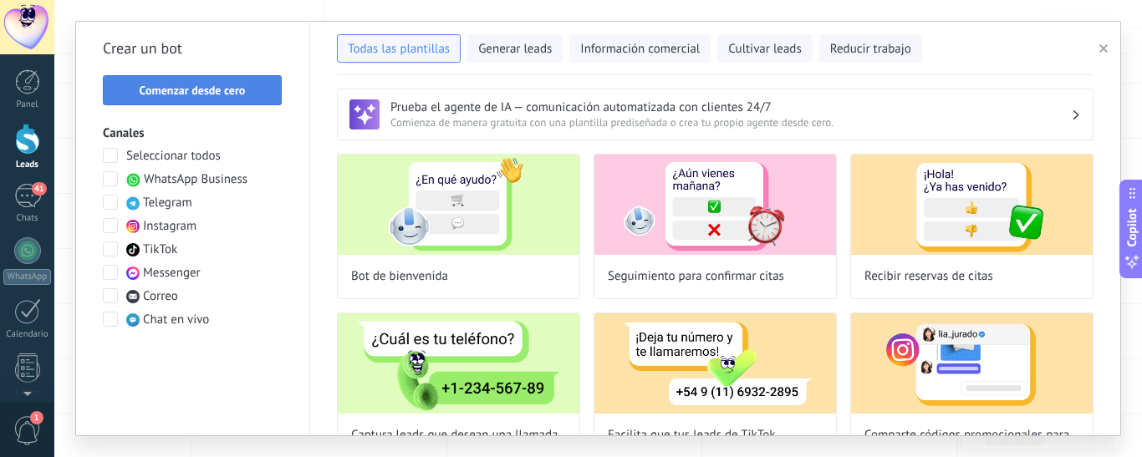
click at [181, 88] on span "Comenzar desde cero" at bounding box center [193, 90] width 106 height 12
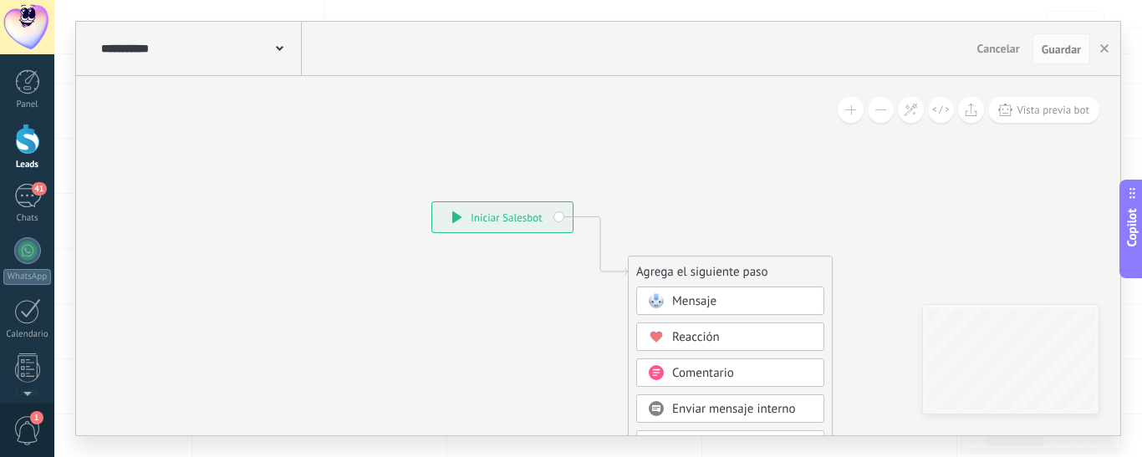
click at [279, 47] on span at bounding box center [280, 47] width 8 height 16
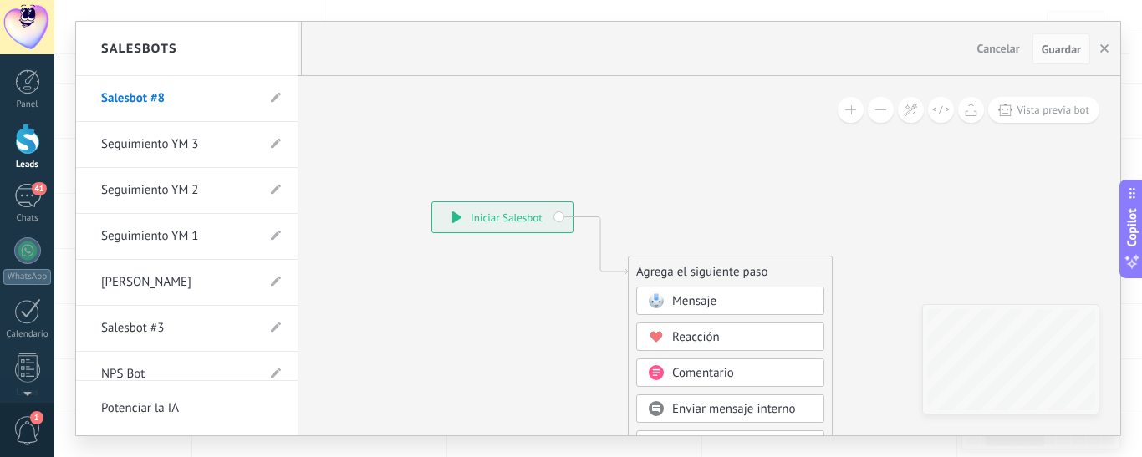
click at [126, 100] on link "Salesbot #8" at bounding box center [178, 98] width 155 height 47
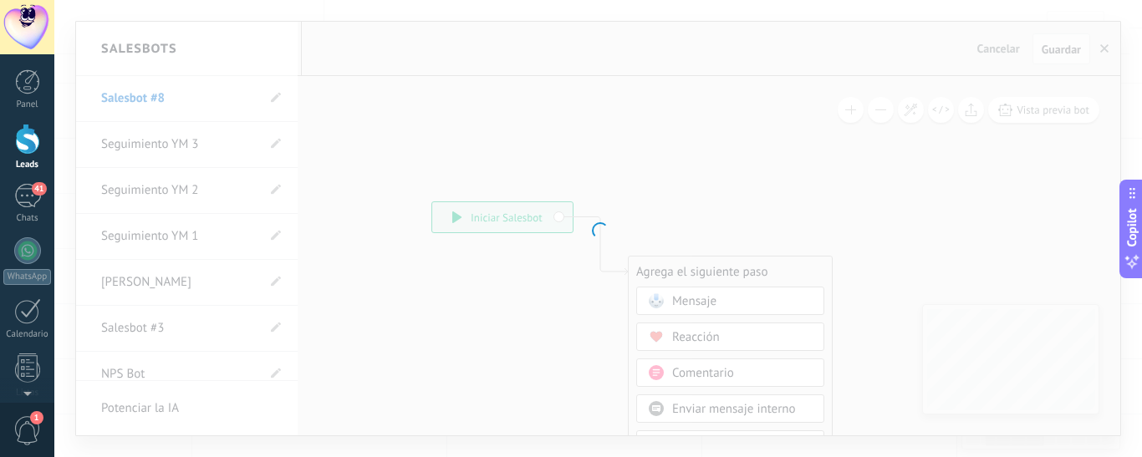
click at [126, 100] on div at bounding box center [598, 228] width 1088 height 457
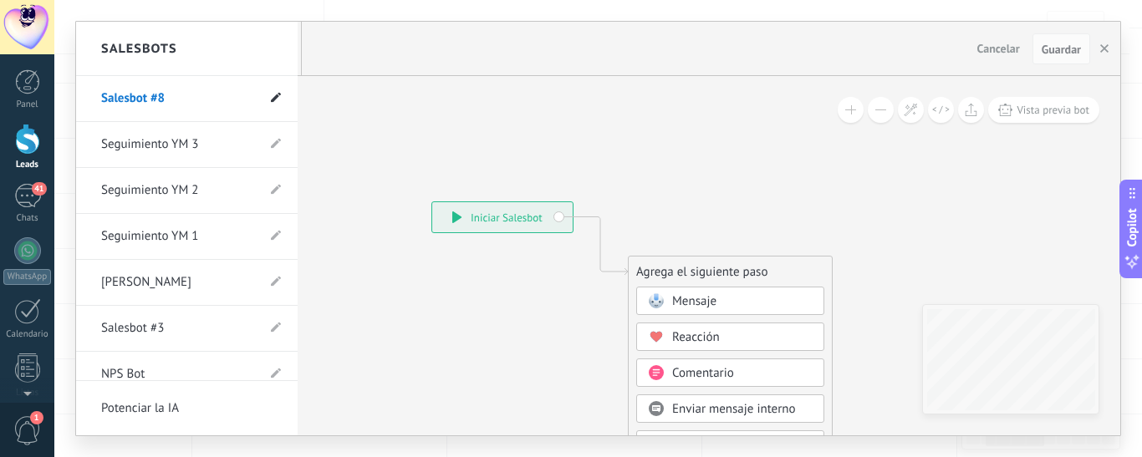
click at [271, 103] on icon at bounding box center [276, 98] width 10 height 10
click at [262, 107] on li "Salesbot #8" at bounding box center [187, 99] width 222 height 46
click at [167, 94] on link "Salesbot #8" at bounding box center [178, 98] width 155 height 47
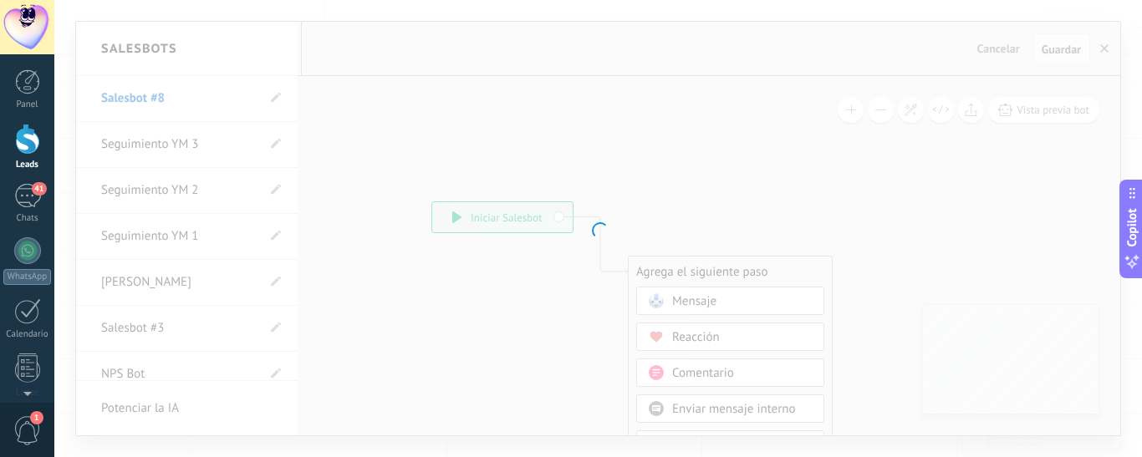
click at [175, 95] on div at bounding box center [598, 228] width 1088 height 457
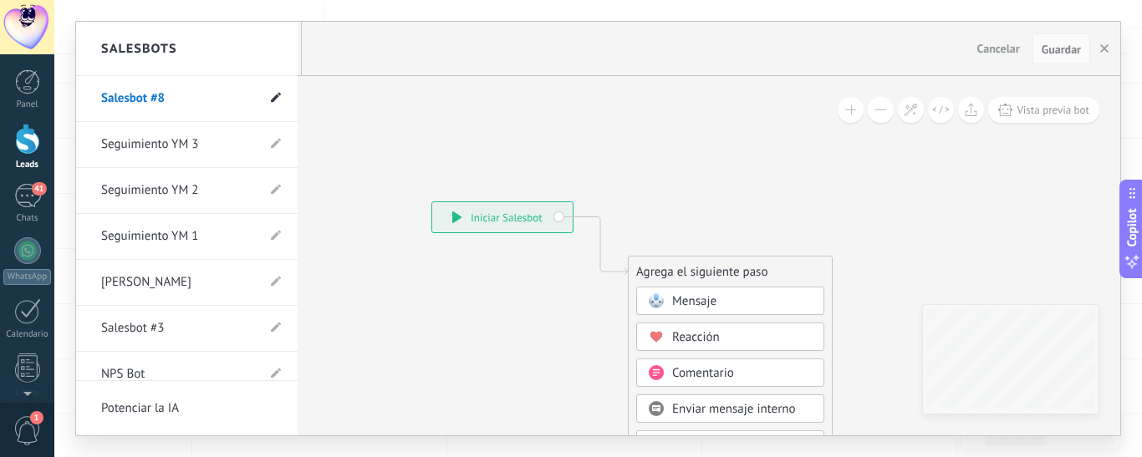
click at [271, 103] on use at bounding box center [276, 98] width 10 height 10
click at [186, 101] on link "Salesbot #8" at bounding box center [178, 98] width 155 height 47
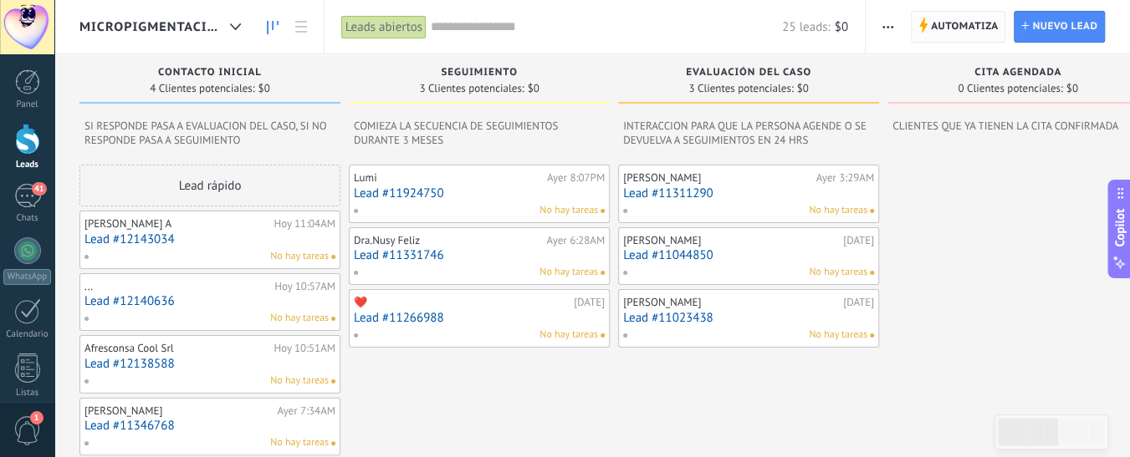
click at [942, 25] on span "Automatiza" at bounding box center [965, 27] width 68 height 30
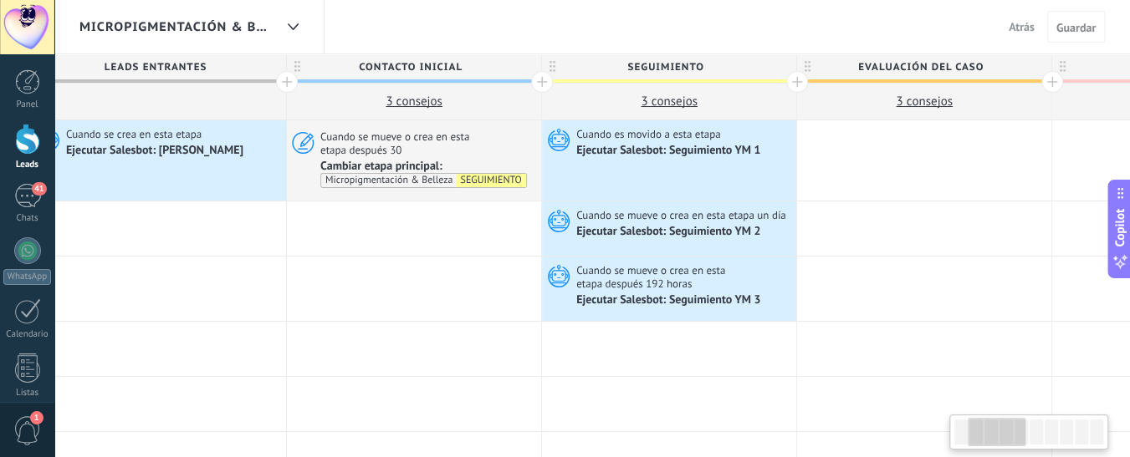
scroll to position [0, 313]
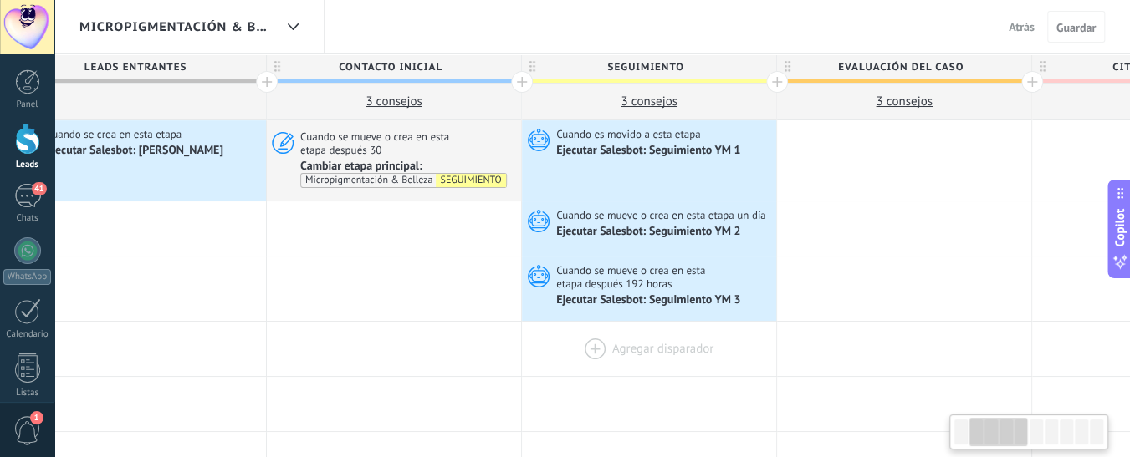
click at [660, 344] on div at bounding box center [649, 349] width 254 height 54
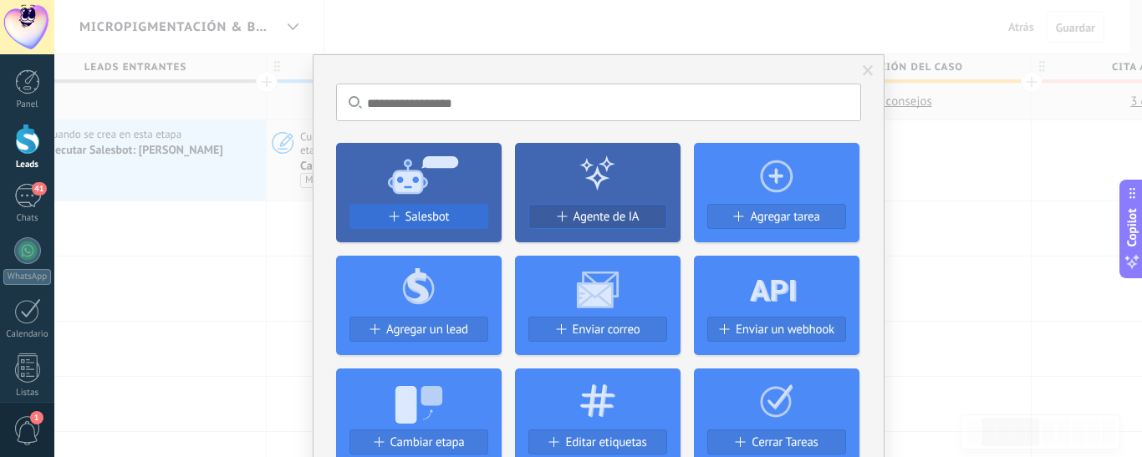
click at [428, 217] on span "Salesbot" at bounding box center [427, 217] width 44 height 14
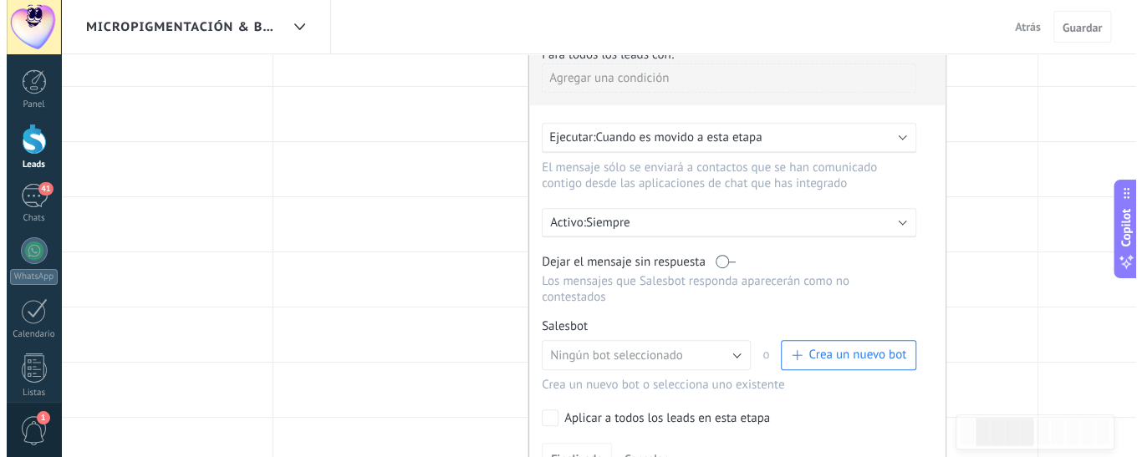
scroll to position [333, 0]
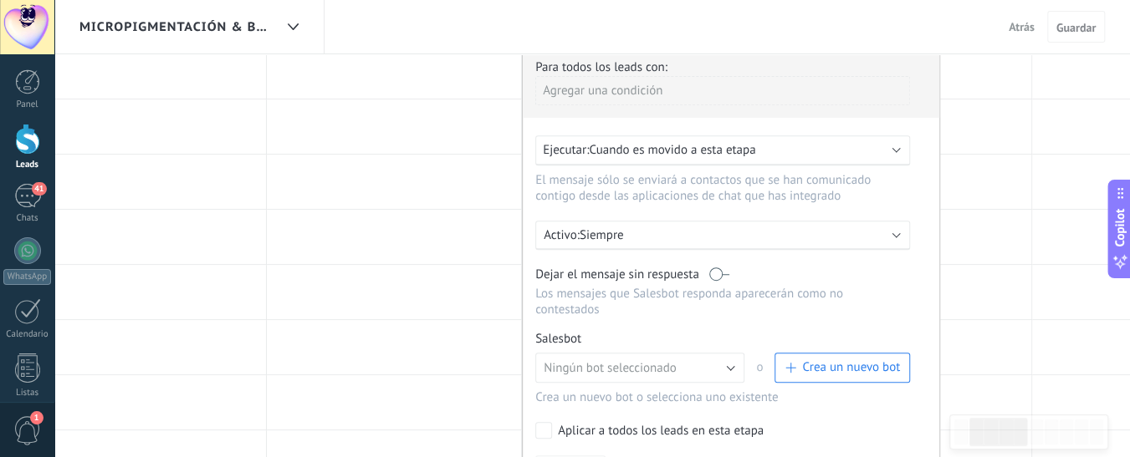
click at [890, 150] on div "Ejecutar: Cuando es movido a esta etapa" at bounding box center [722, 150] width 375 height 30
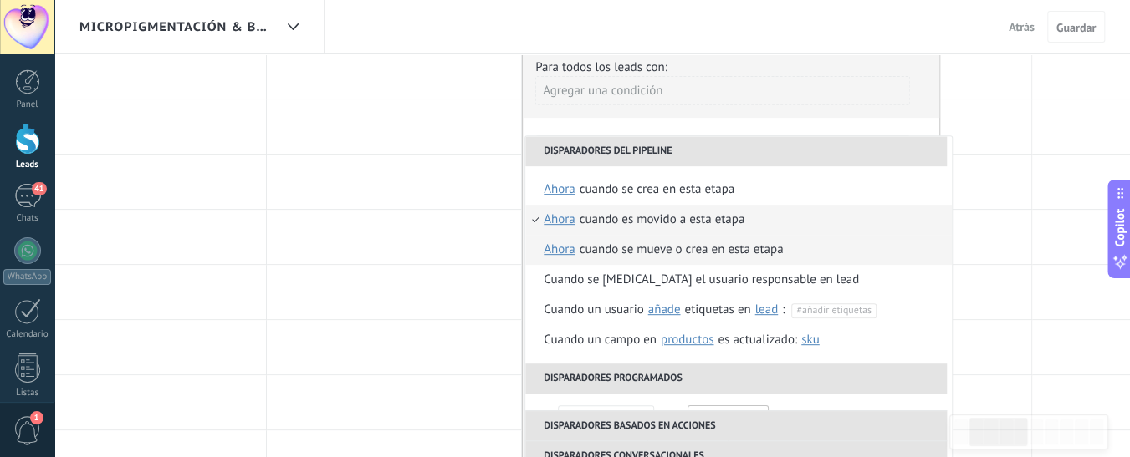
click at [553, 249] on span "ahora" at bounding box center [559, 250] width 32 height 30
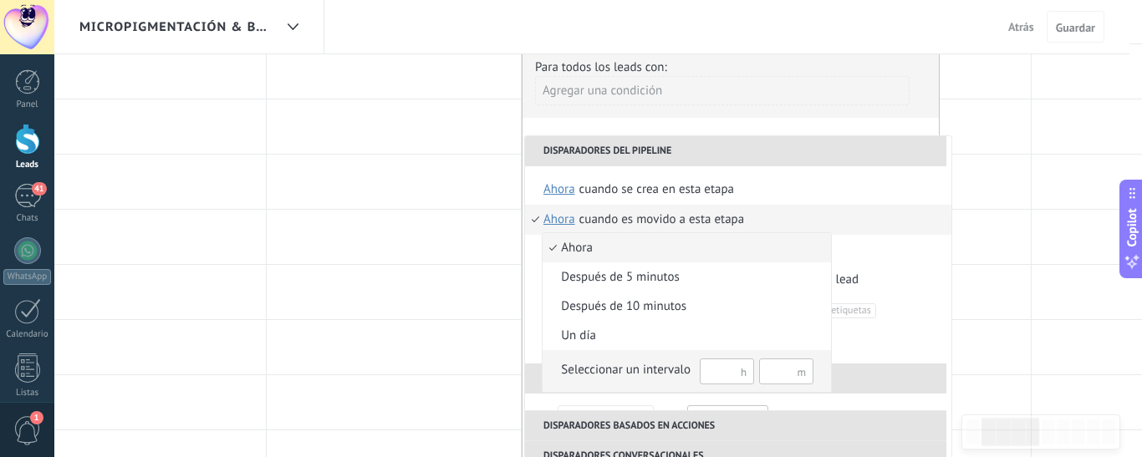
click at [708, 376] on input "text" at bounding box center [727, 372] width 54 height 26
type input "***"
click at [544, 371] on span "Seleccionar un intervalo ***" at bounding box center [678, 371] width 271 height 29
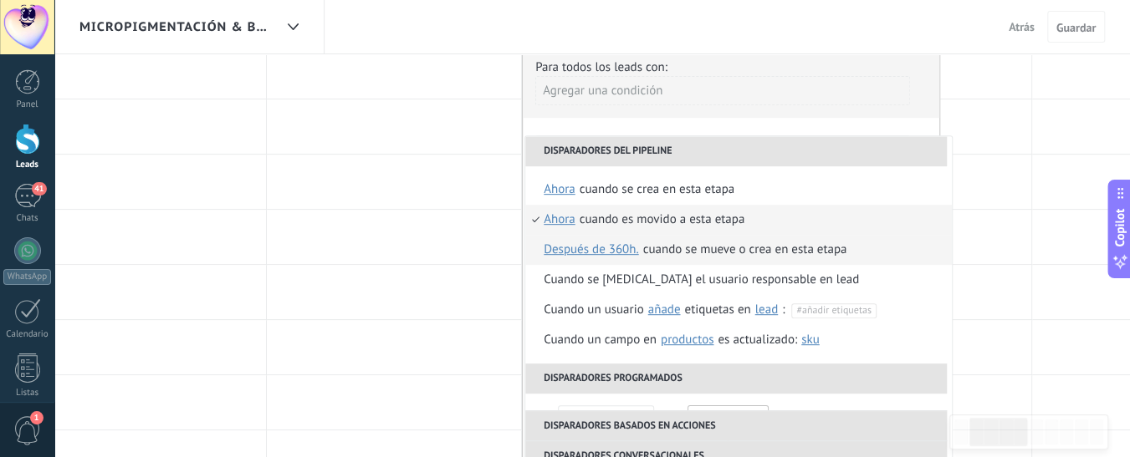
click at [530, 249] on li "Cuando se mueve o crea en esta etapa Después de 360h. ahora después de 5 minuto…" at bounding box center [738, 250] width 426 height 30
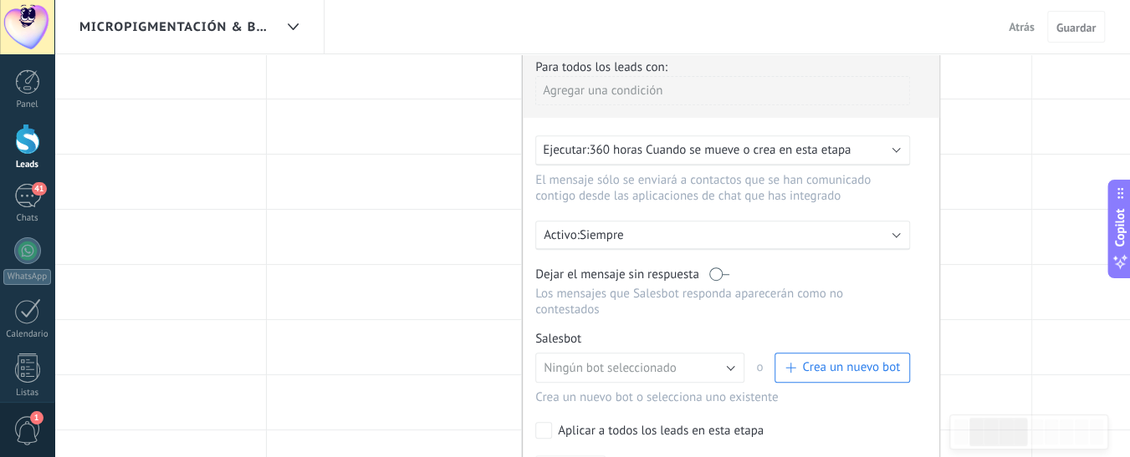
click at [850, 360] on span "Crea un nuevo bot" at bounding box center [851, 368] width 98 height 16
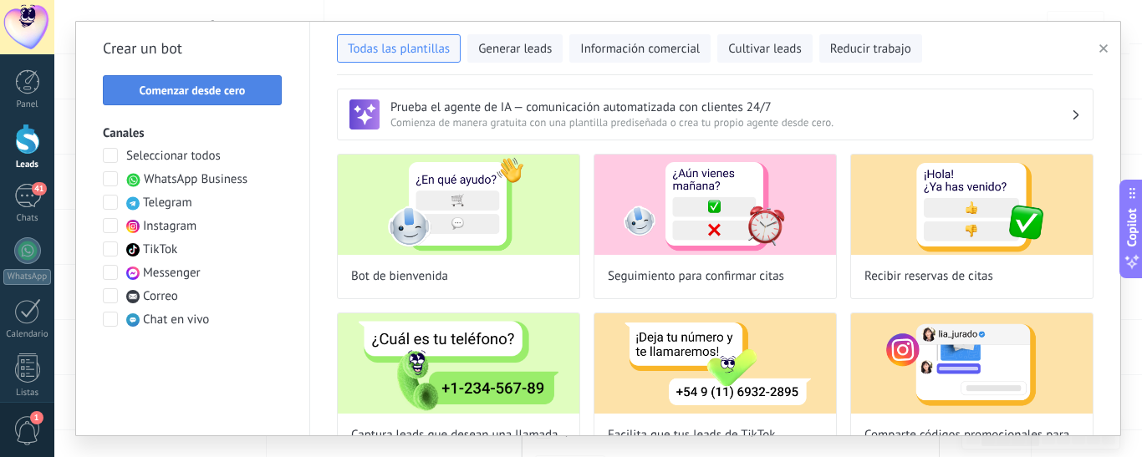
click at [190, 89] on span "Comenzar desde cero" at bounding box center [193, 90] width 106 height 12
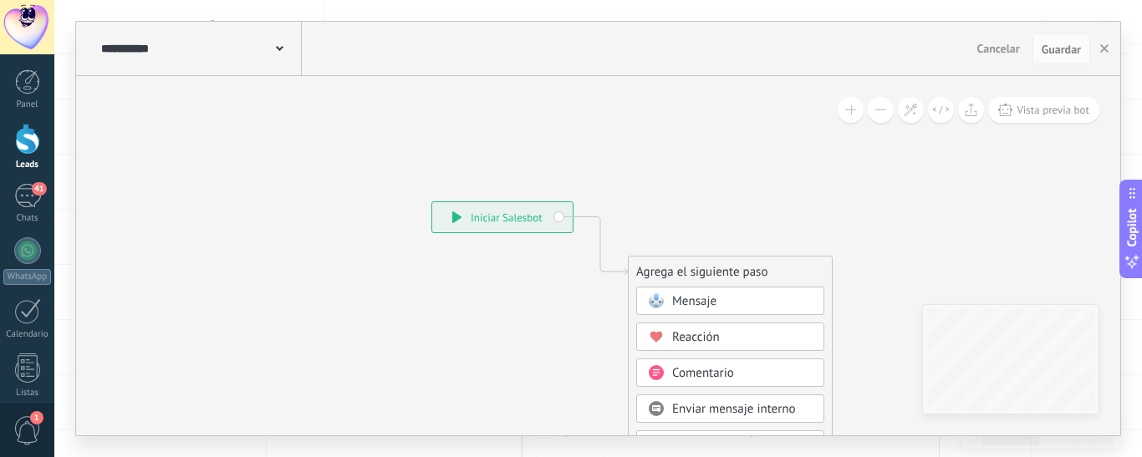
click at [288, 57] on div "**********" at bounding box center [199, 49] width 205 height 54
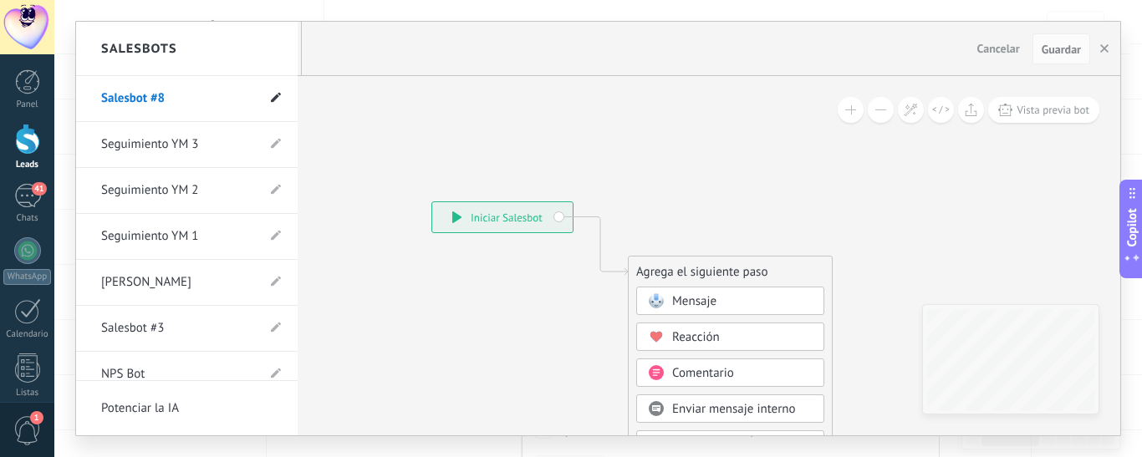
click at [271, 101] on use at bounding box center [276, 98] width 10 height 10
click at [232, 99] on icon at bounding box center [238, 99] width 18 height 10
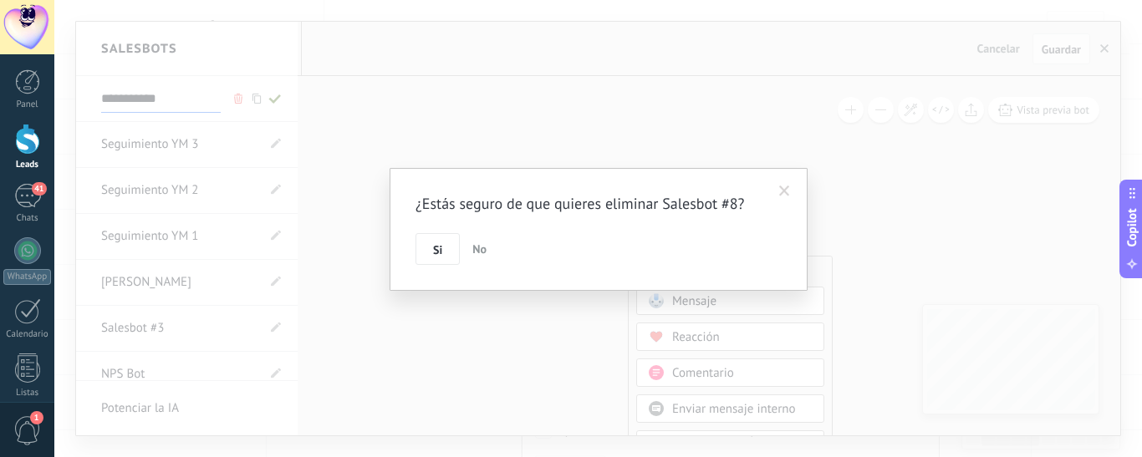
click at [786, 184] on span at bounding box center [785, 191] width 28 height 28
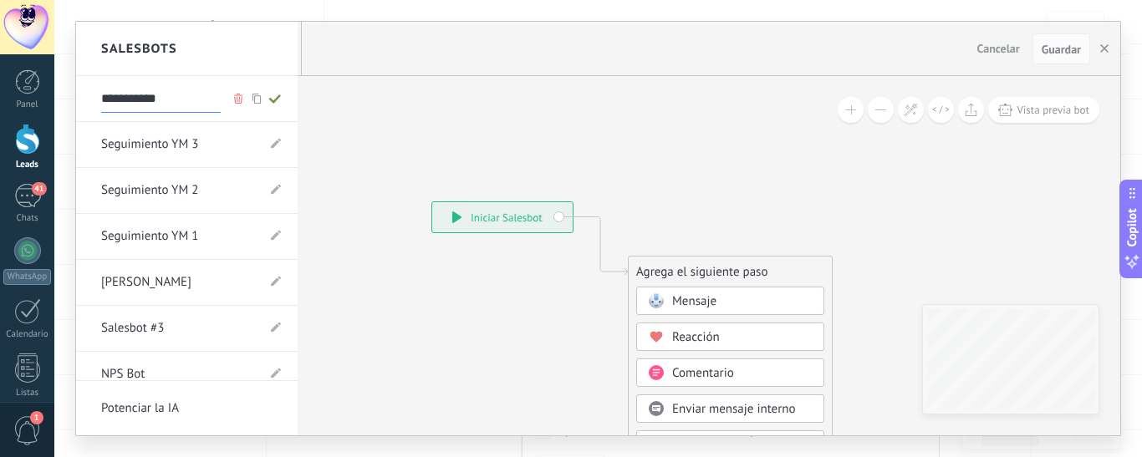
click at [166, 97] on input "**********" at bounding box center [161, 99] width 120 height 27
drag, startPoint x: 166, startPoint y: 97, endPoint x: 85, endPoint y: 105, distance: 81.4
click at [85, 105] on li "**********" at bounding box center [187, 99] width 222 height 46
type input "**********"
click at [469, 115] on div at bounding box center [598, 229] width 1044 height 414
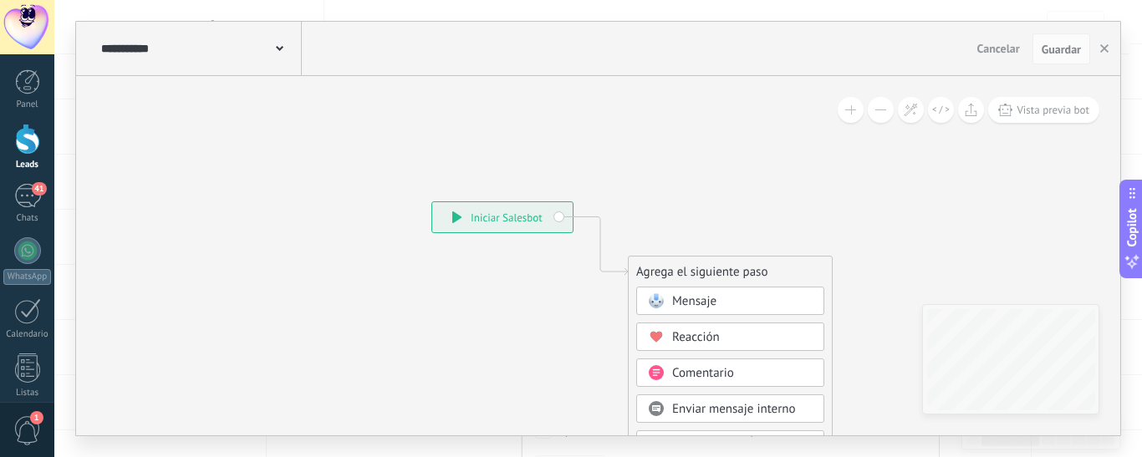
click at [279, 47] on span at bounding box center [280, 47] width 8 height 16
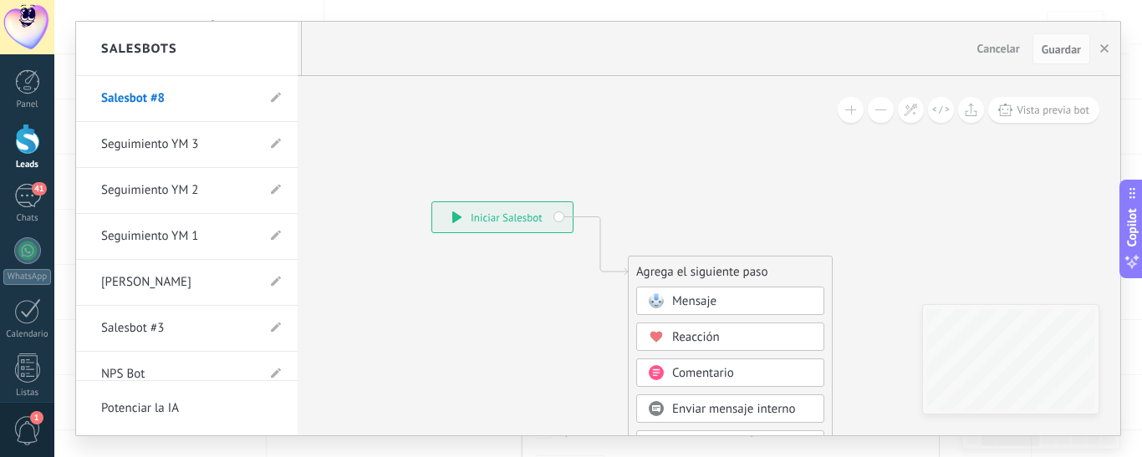
click at [275, 102] on li "Salesbot #8" at bounding box center [187, 99] width 222 height 46
click at [264, 94] on li "Salesbot #8" at bounding box center [187, 99] width 222 height 46
click at [271, 103] on icon at bounding box center [276, 98] width 10 height 10
drag, startPoint x: 176, startPoint y: 97, endPoint x: 66, endPoint y: 119, distance: 111.7
click at [66, 119] on div "**********" at bounding box center [598, 228] width 1088 height 457
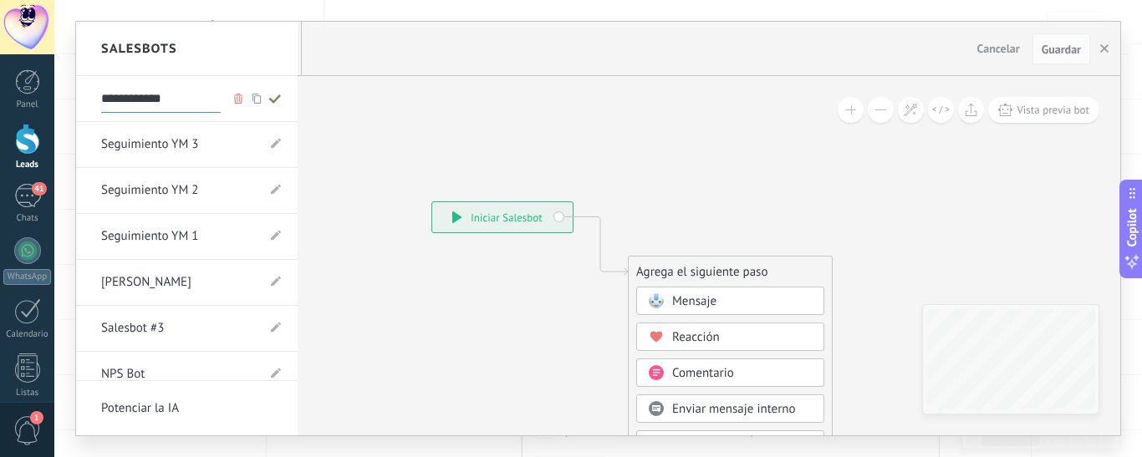
type input "**********"
click at [273, 101] on icon at bounding box center [275, 99] width 18 height 10
type input "**********"
click at [715, 302] on div at bounding box center [598, 229] width 1044 height 414
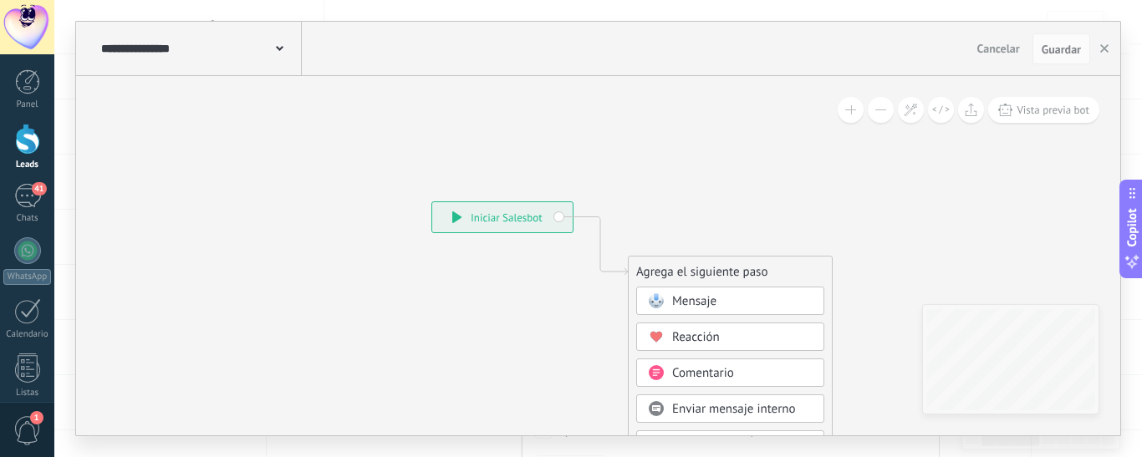
click at [698, 296] on span "Mensaje" at bounding box center [694, 301] width 44 height 16
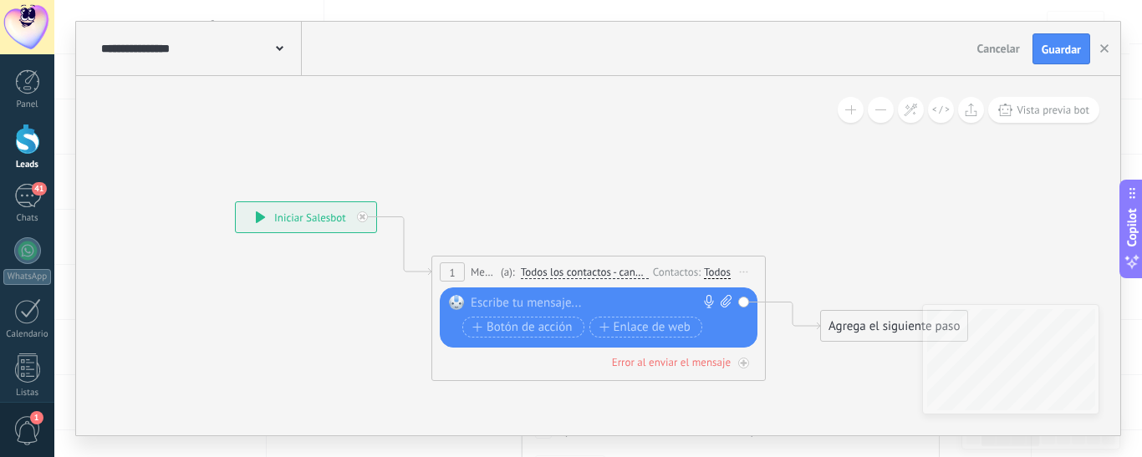
click at [548, 306] on div at bounding box center [595, 303] width 248 height 17
paste div
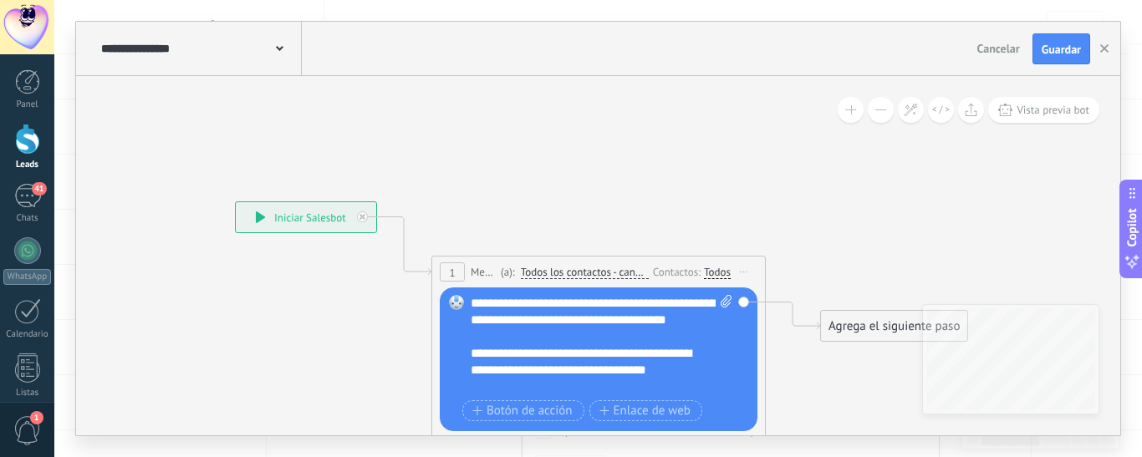
scroll to position [100, 0]
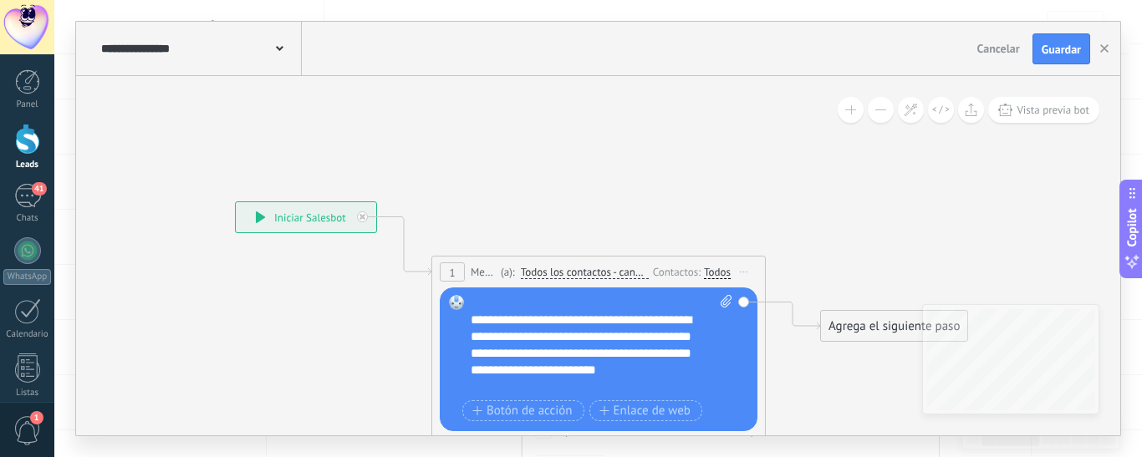
click at [859, 326] on div "Agrega el siguiente paso" at bounding box center [894, 327] width 146 height 28
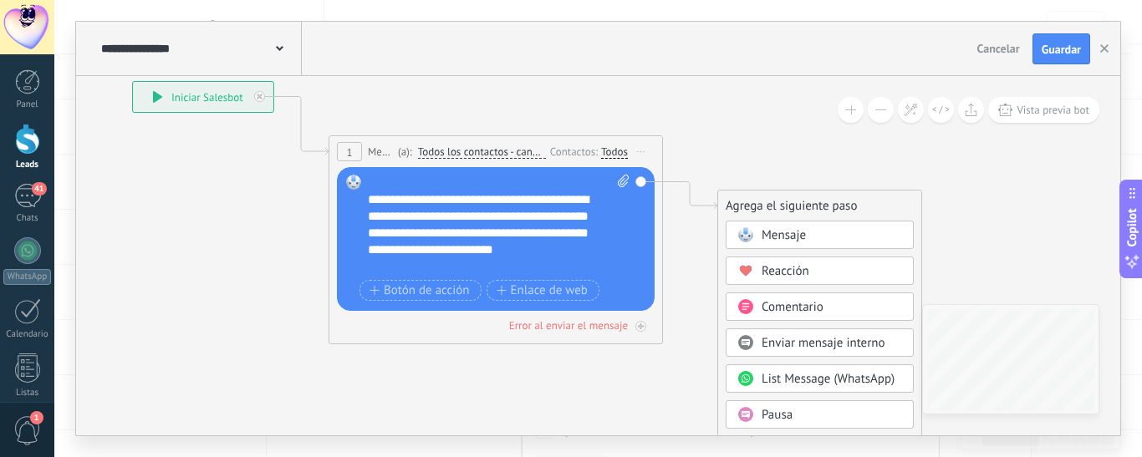
click at [750, 121] on icon at bounding box center [470, 159] width 1512 height 992
click at [780, 412] on span "Pausa" at bounding box center [777, 415] width 31 height 16
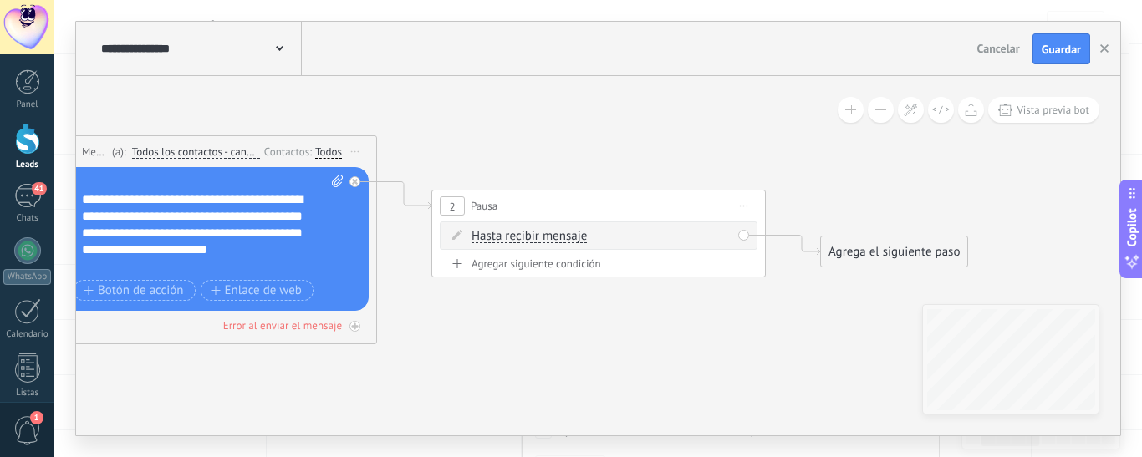
click at [906, 245] on div "Agrega el siguiente paso" at bounding box center [894, 252] width 146 height 28
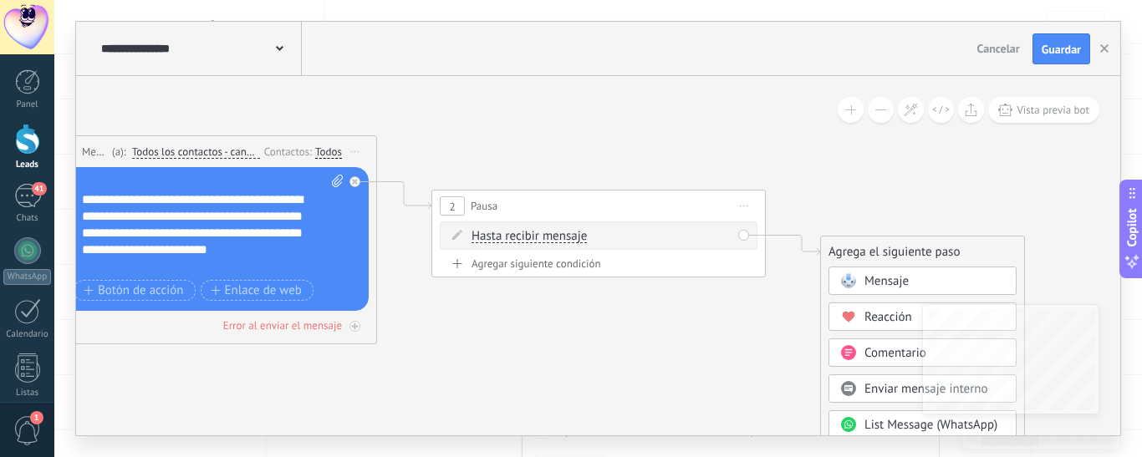
click at [884, 111] on button at bounding box center [881, 110] width 26 height 26
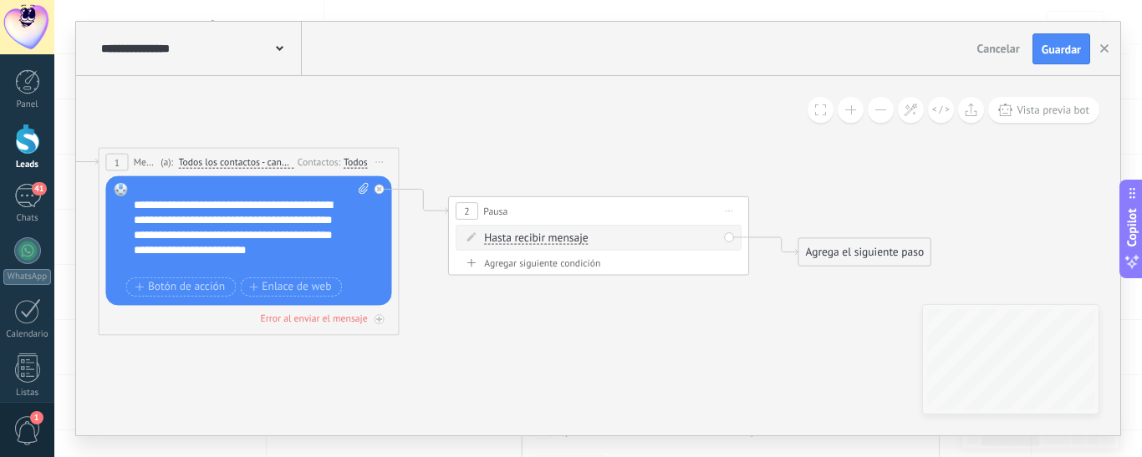
click at [884, 111] on button at bounding box center [881, 110] width 26 height 26
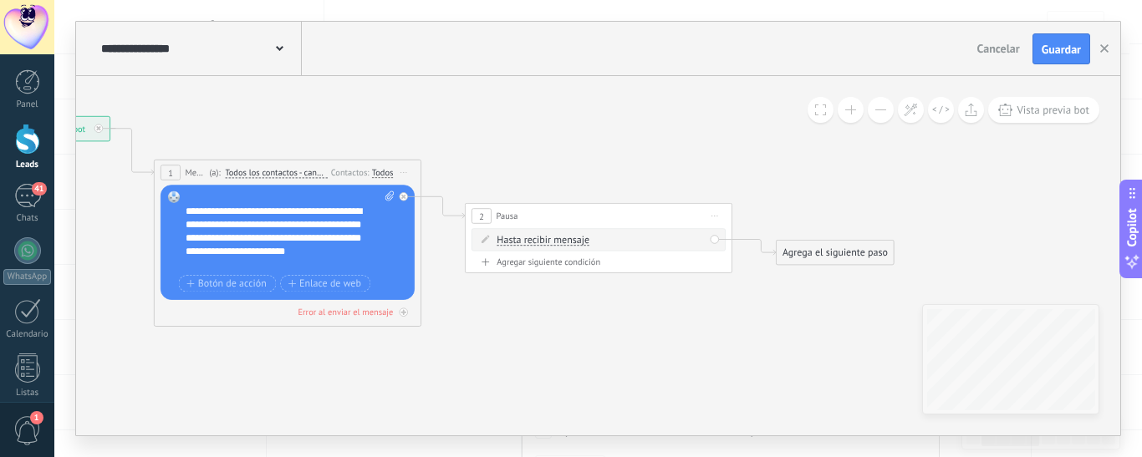
click at [884, 111] on button at bounding box center [881, 110] width 26 height 26
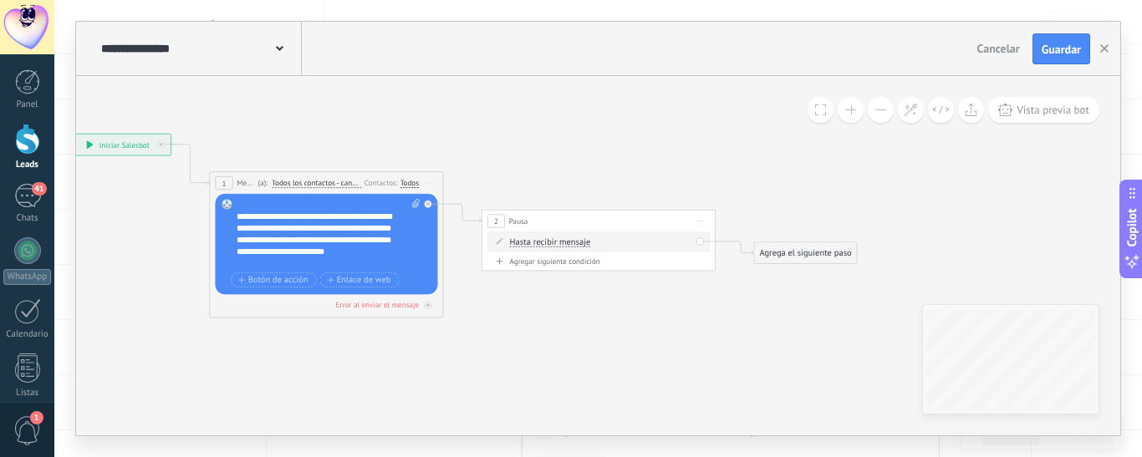
click at [884, 111] on button at bounding box center [881, 110] width 26 height 26
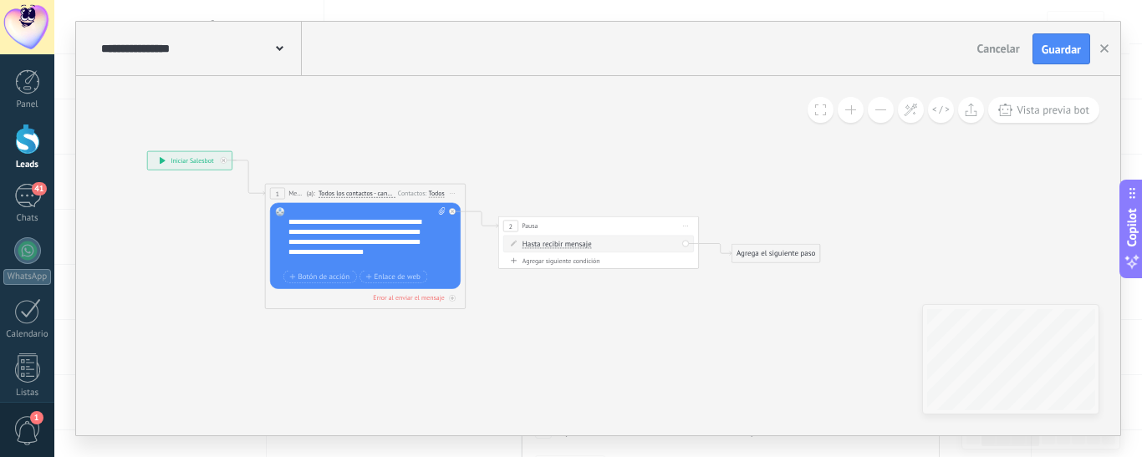
click at [769, 258] on div "Agrega el siguiente paso" at bounding box center [776, 254] width 88 height 17
click at [795, 420] on div "Acciones" at bounding box center [800, 423] width 84 height 10
click at [878, 110] on button at bounding box center [881, 110] width 26 height 26
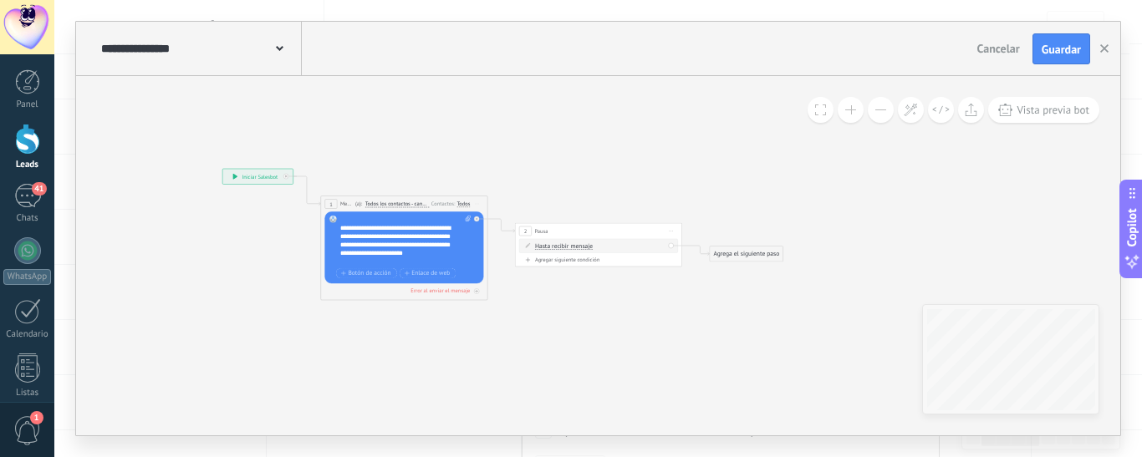
click at [878, 110] on button at bounding box center [881, 110] width 26 height 26
click at [734, 252] on div "Agrega el siguiente paso" at bounding box center [747, 254] width 74 height 14
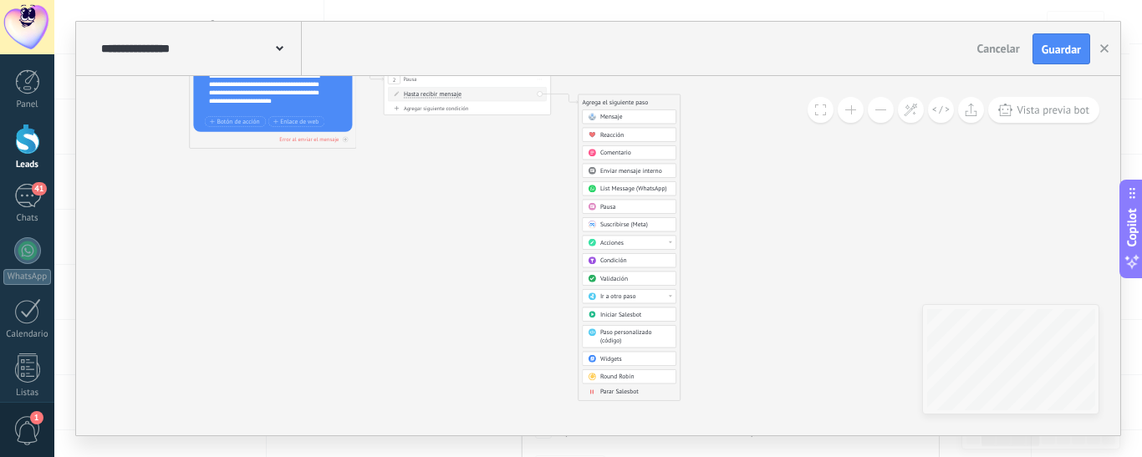
drag, startPoint x: 925, startPoint y: 237, endPoint x: 793, endPoint y: 40, distance: 237.0
click at [793, 40] on div "**********" at bounding box center [598, 229] width 1044 height 414
click at [618, 239] on span "Acciones" at bounding box center [611, 243] width 23 height 8
click at [618, 283] on div "Cambiar etapa del lead" at bounding box center [630, 286] width 94 height 14
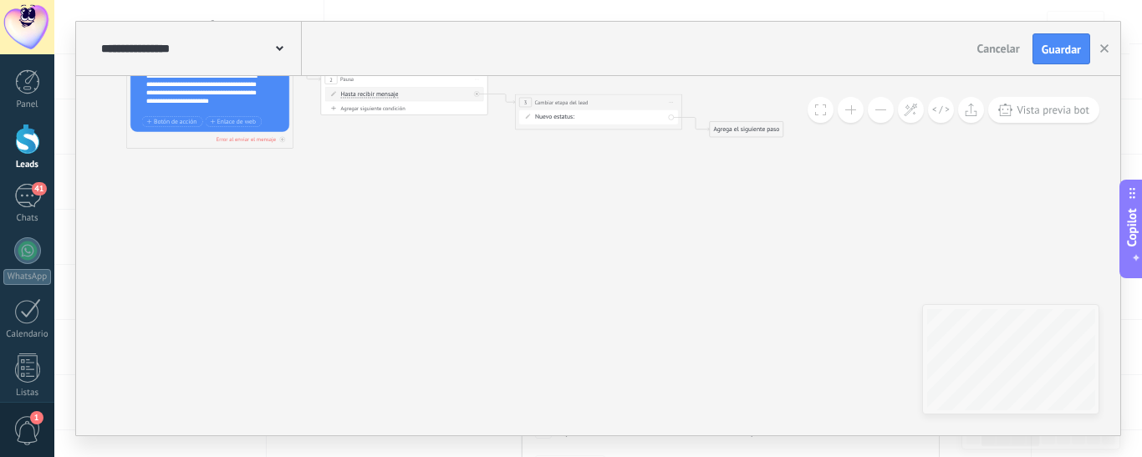
click at [0, 0] on div "Contacto inicial SEGUIMIENTO Evaluación del Caso CITA AGENDADA NO ASISTIÓ CLIEN…" at bounding box center [0, 0] width 0 height 0
click at [0, 0] on label "Evaluación del Caso" at bounding box center [0, 0] width 0 height 0
click at [733, 127] on div "Agrega el siguiente paso" at bounding box center [747, 130] width 74 height 14
click at [752, 417] on span "Parar Salesbot" at bounding box center [751, 420] width 38 height 8
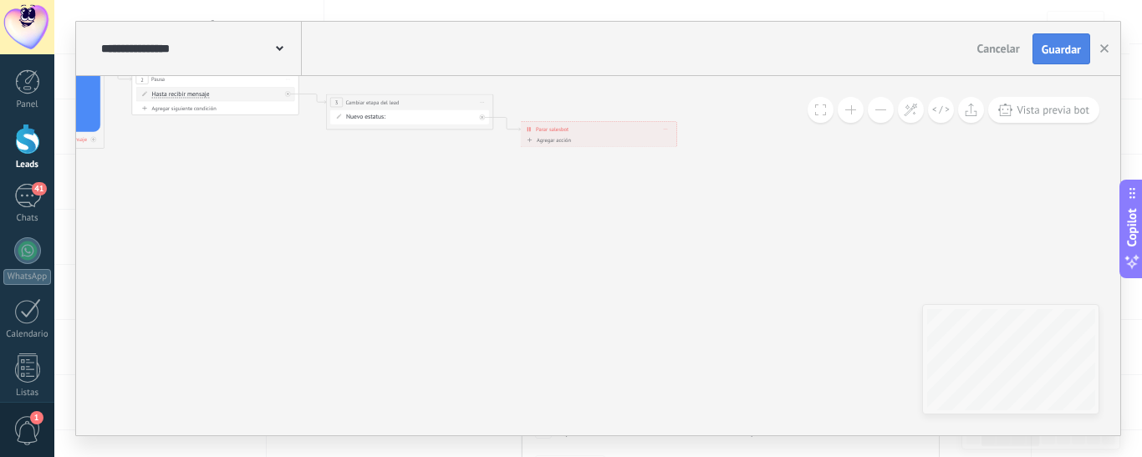
click at [1080, 50] on span "Guardar" at bounding box center [1061, 49] width 39 height 12
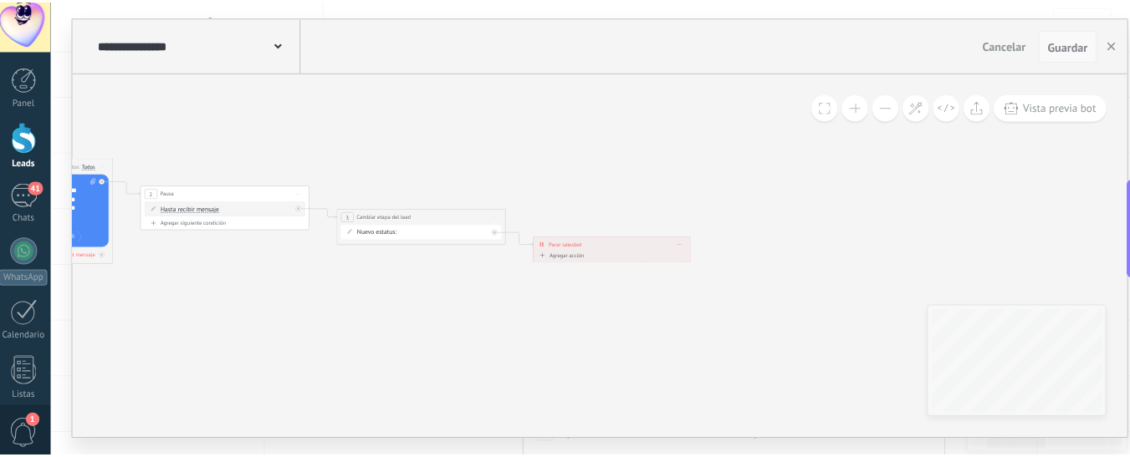
scroll to position [333, 0]
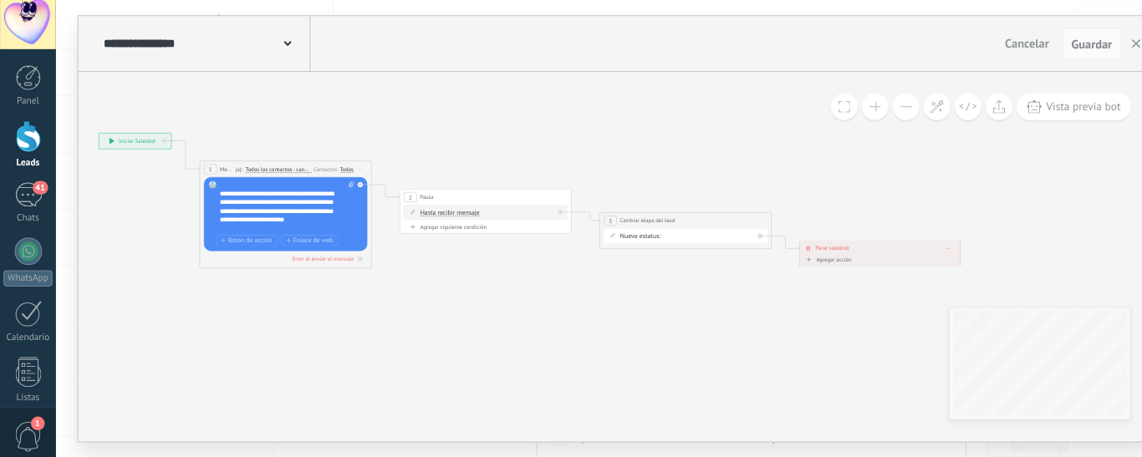
click at [608, 315] on icon at bounding box center [459, 200] width 1145 height 549
click at [850, 104] on button at bounding box center [851, 110] width 26 height 26
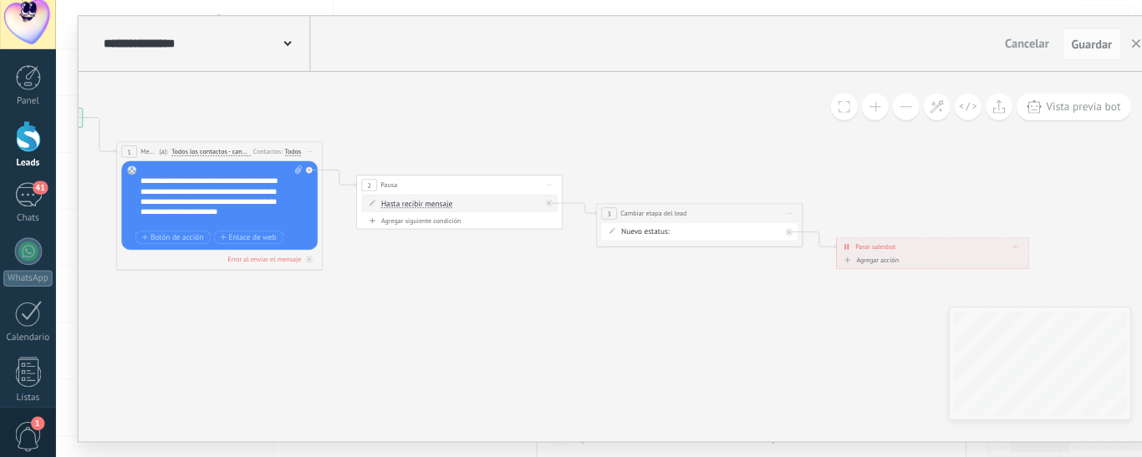
click at [850, 104] on button at bounding box center [851, 110] width 26 height 26
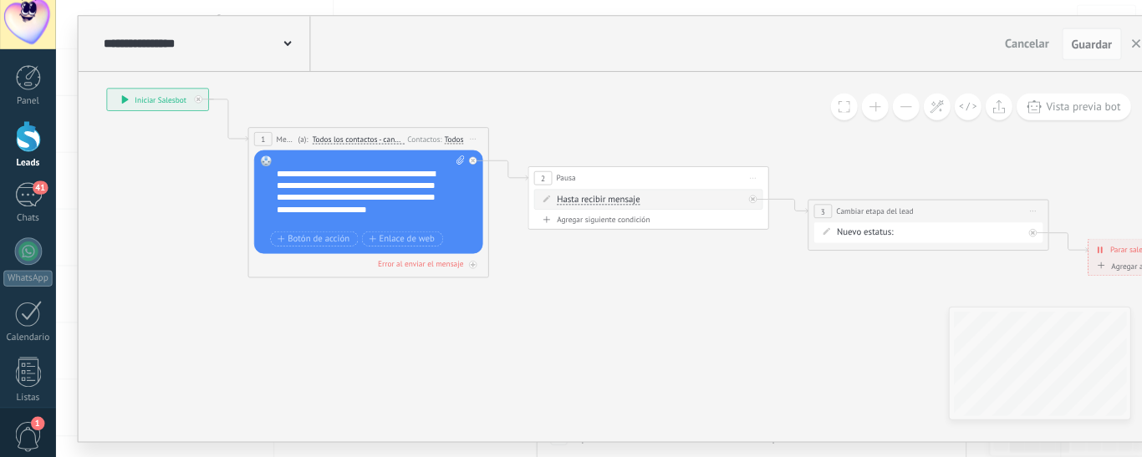
drag, startPoint x: 166, startPoint y: 319, endPoint x: 370, endPoint y: 323, distance: 203.2
click at [370, 323] on icon at bounding box center [612, 183] width 1603 height 769
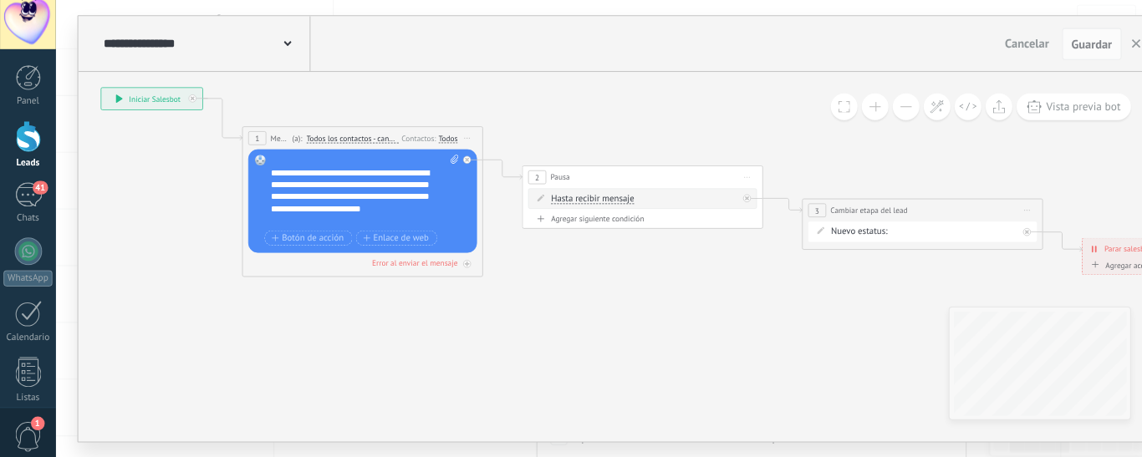
click at [431, 142] on div "Todos" at bounding box center [435, 140] width 18 height 9
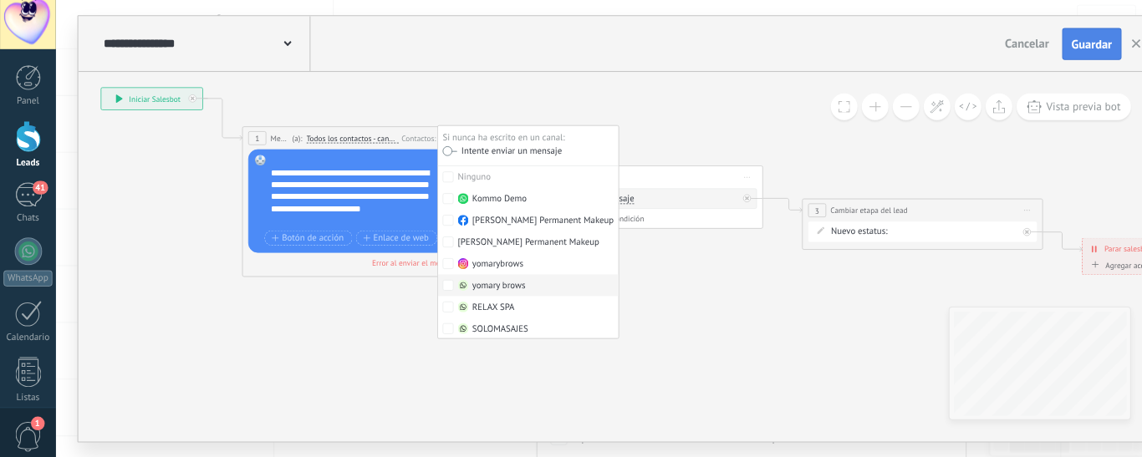
click at [1055, 44] on span "Guardar" at bounding box center [1061, 49] width 39 height 12
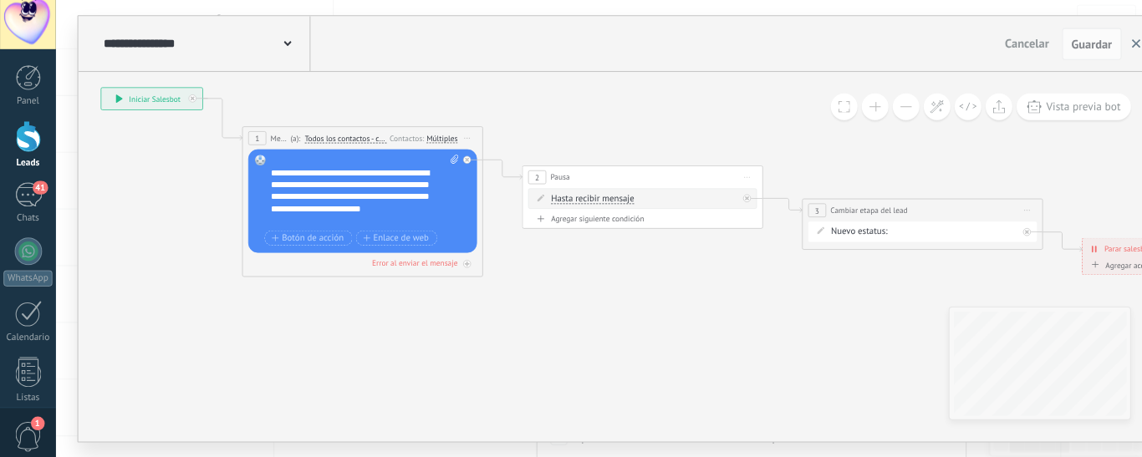
click at [1104, 44] on button "button" at bounding box center [1104, 49] width 25 height 32
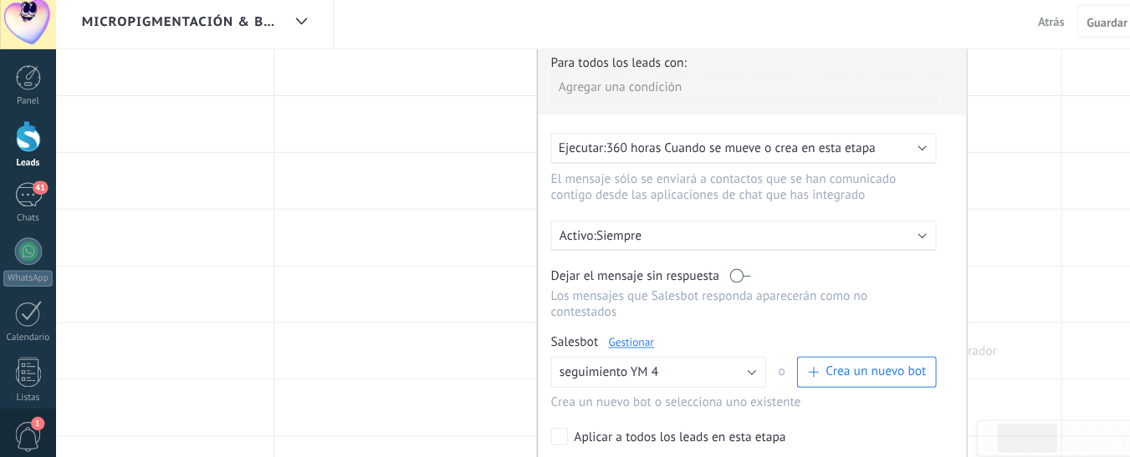
scroll to position [529, 0]
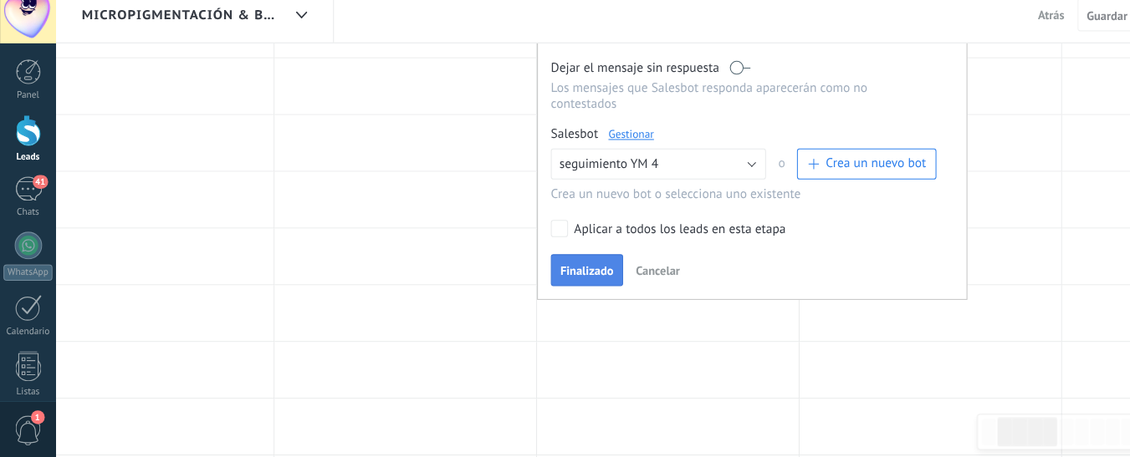
click at [575, 269] on span "Finalizado" at bounding box center [570, 275] width 52 height 12
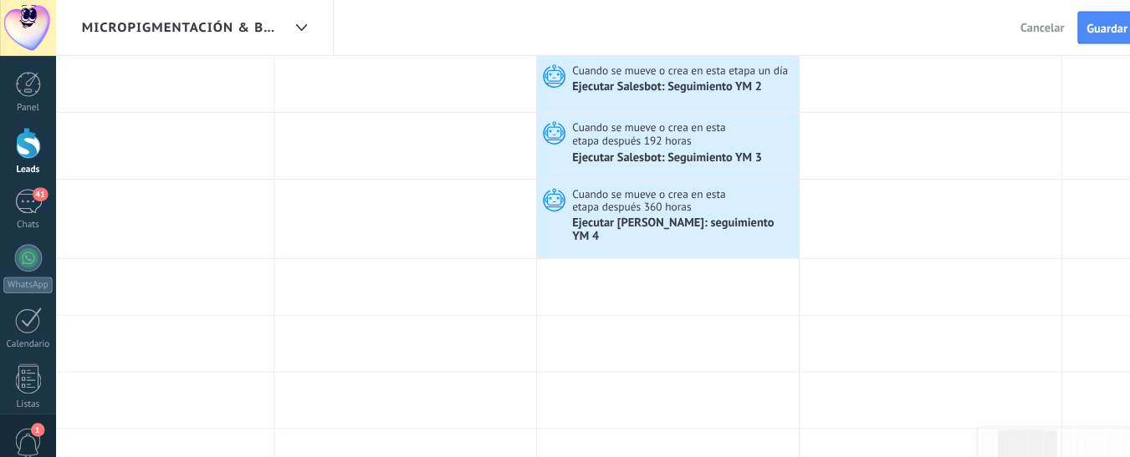
scroll to position [145, 0]
click at [1059, 26] on span "Guardar" at bounding box center [1075, 28] width 39 height 12
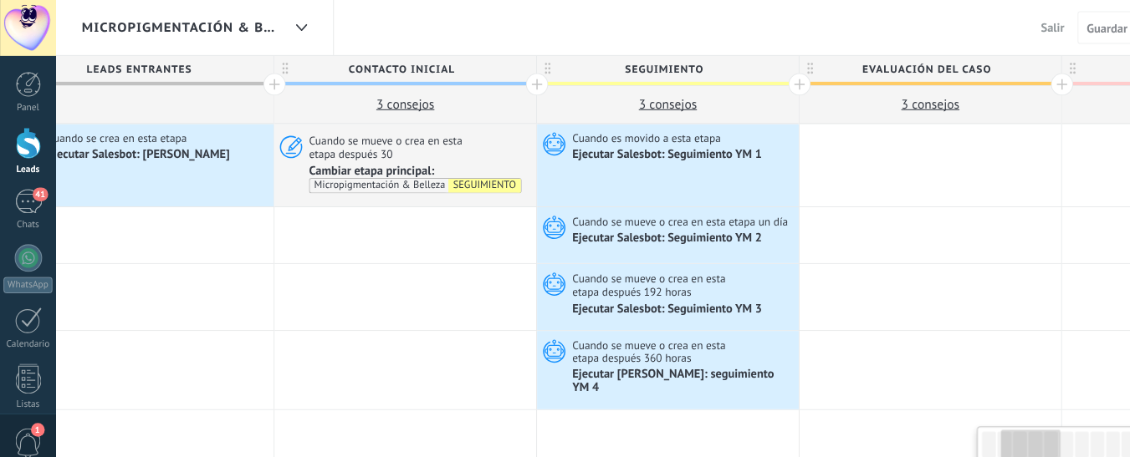
scroll to position [0, 683]
